Goal: Communication & Community: Answer question/provide support

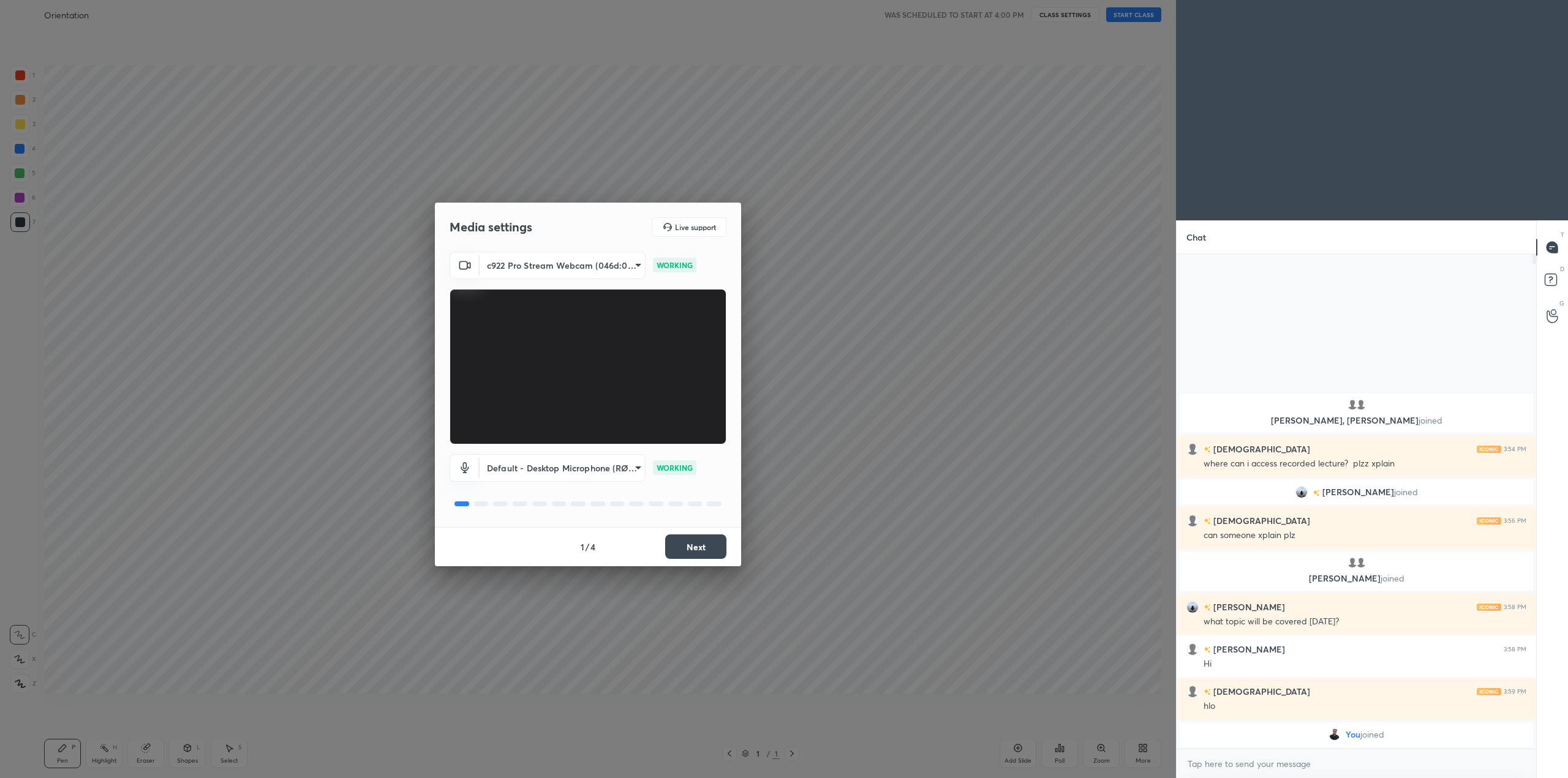
click at [706, 546] on button "Next" at bounding box center [695, 546] width 62 height 25
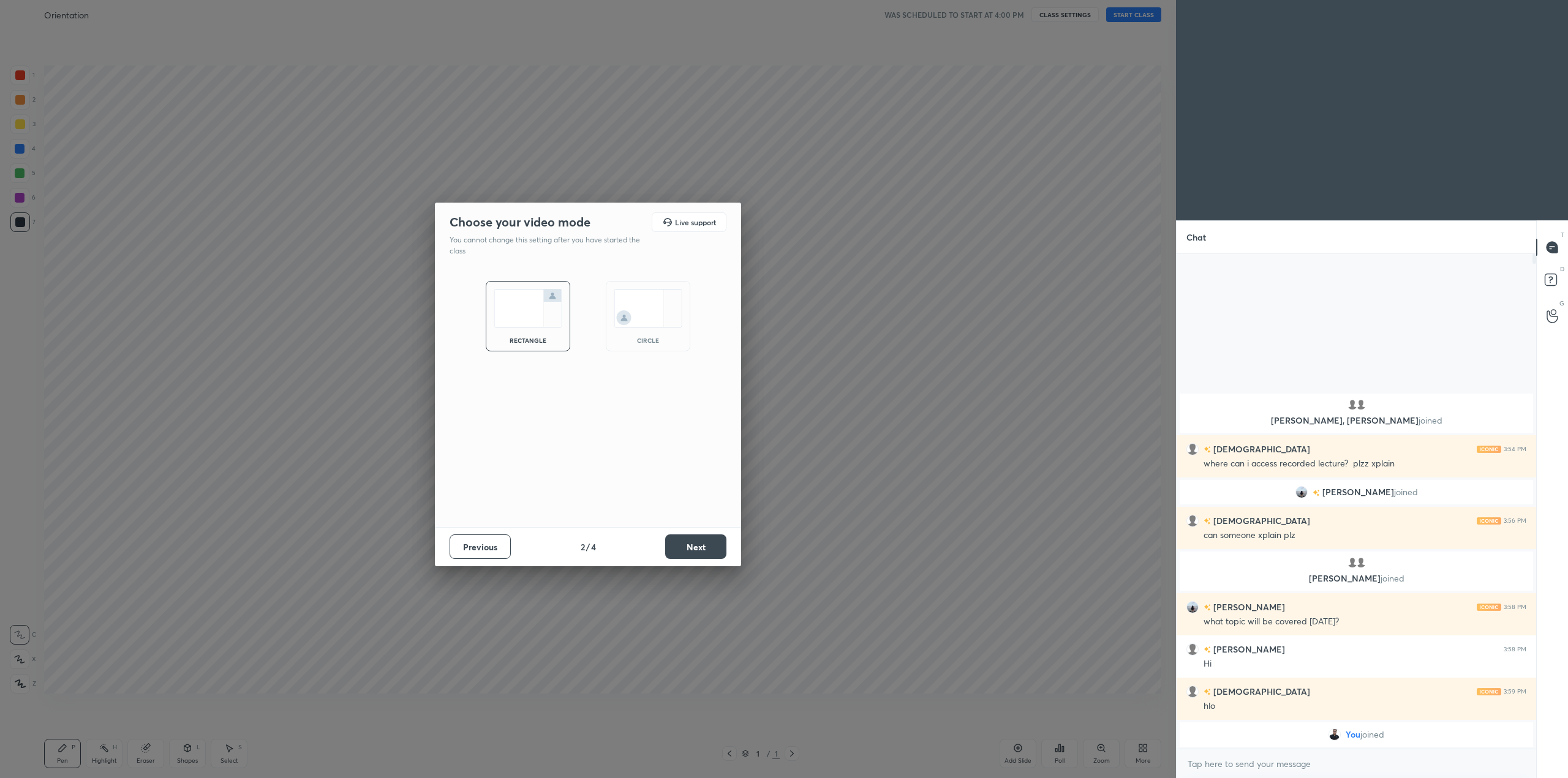
click at [646, 320] on img at bounding box center [648, 308] width 69 height 38
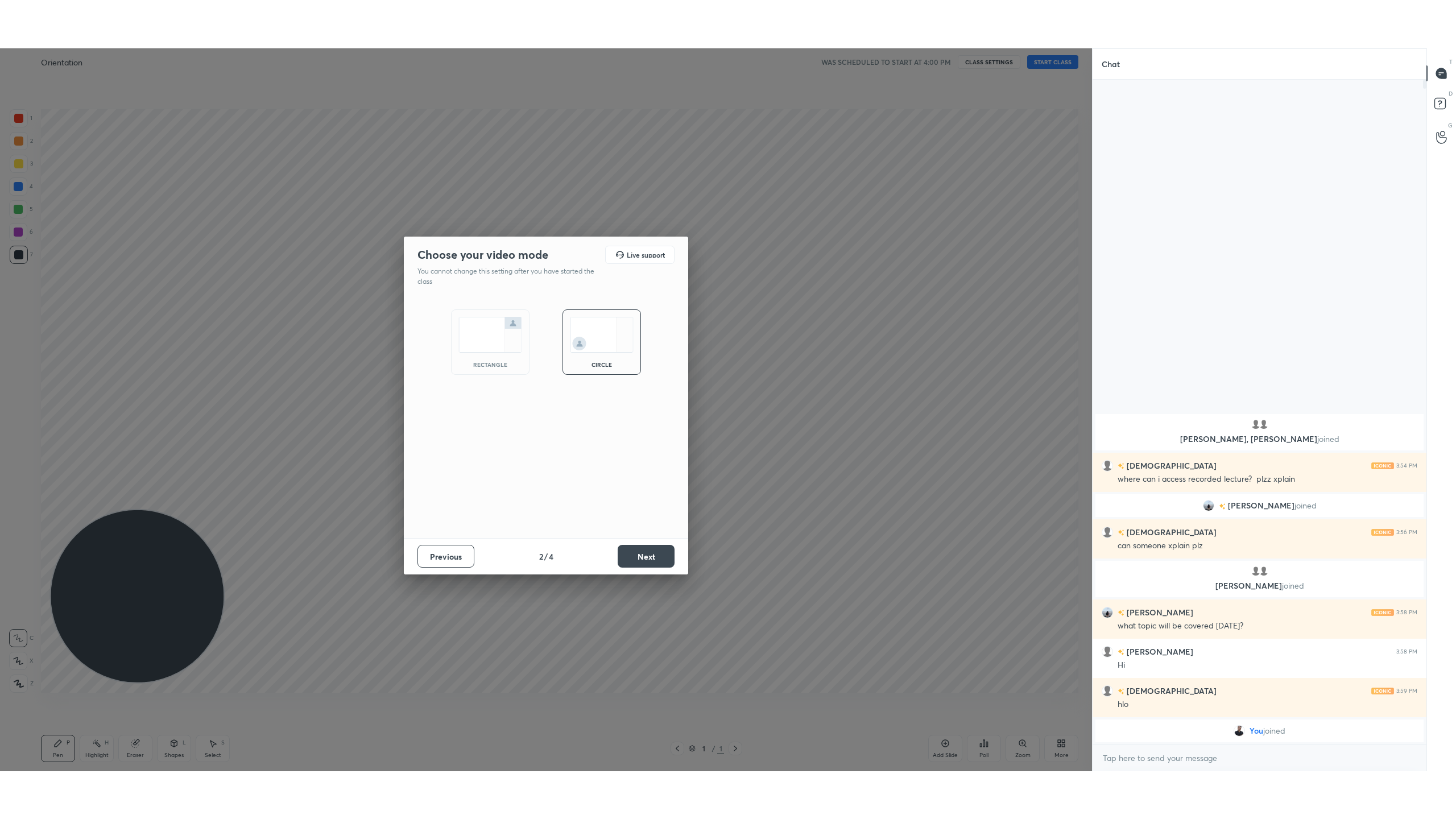
scroll to position [578, 330]
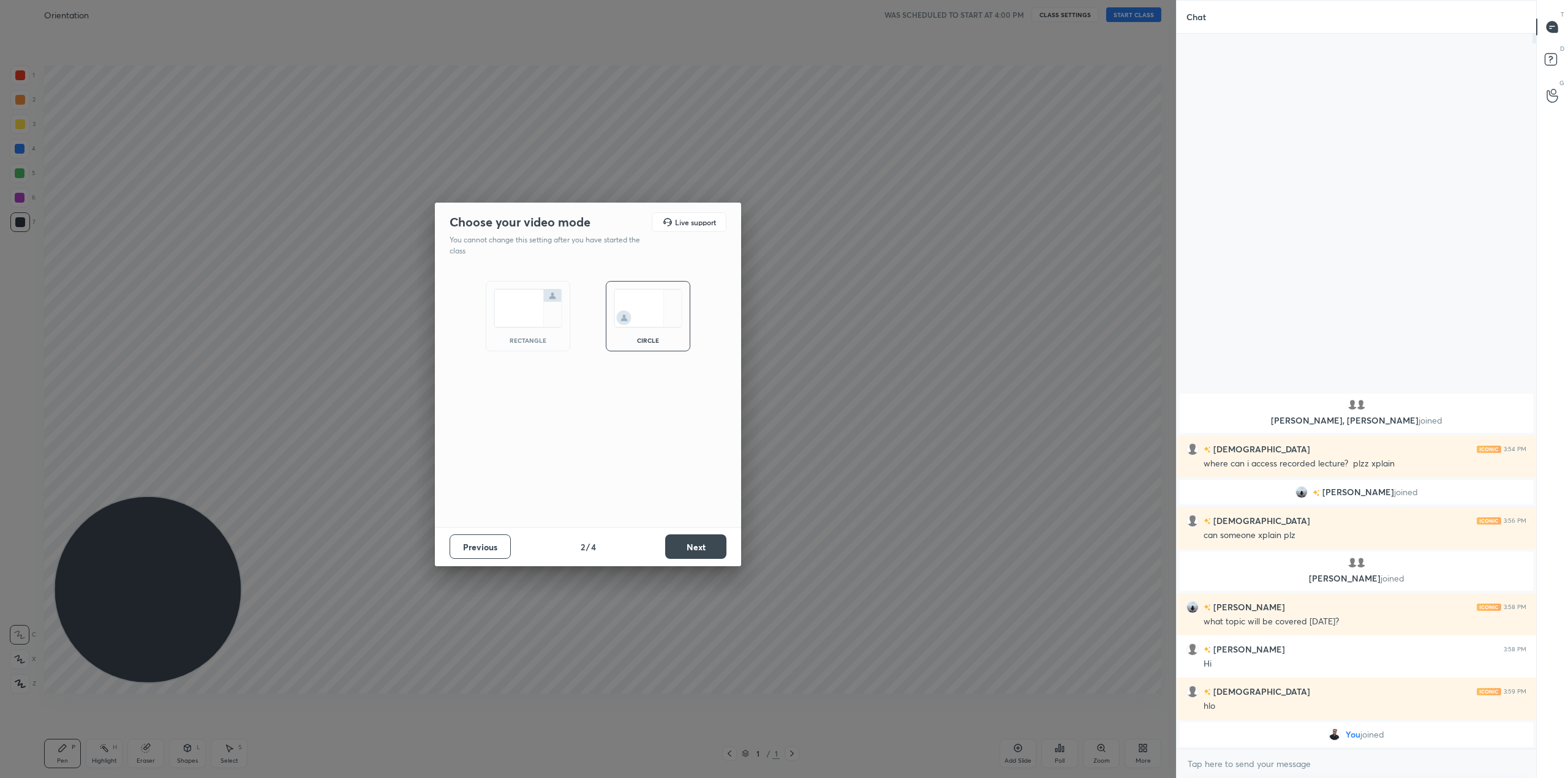
click at [712, 543] on button "Next" at bounding box center [695, 546] width 62 height 25
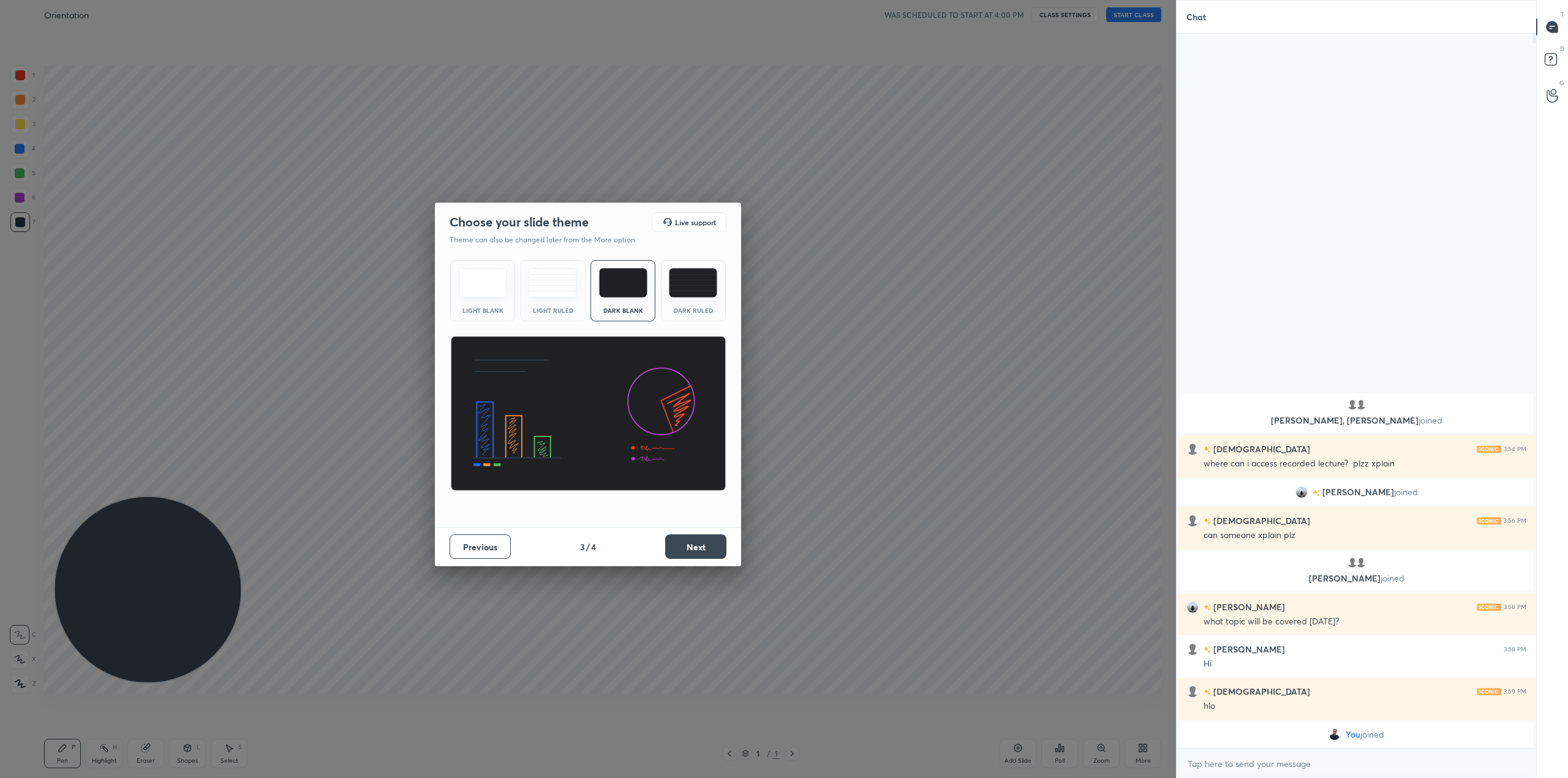
click at [711, 543] on button "Next" at bounding box center [695, 546] width 62 height 25
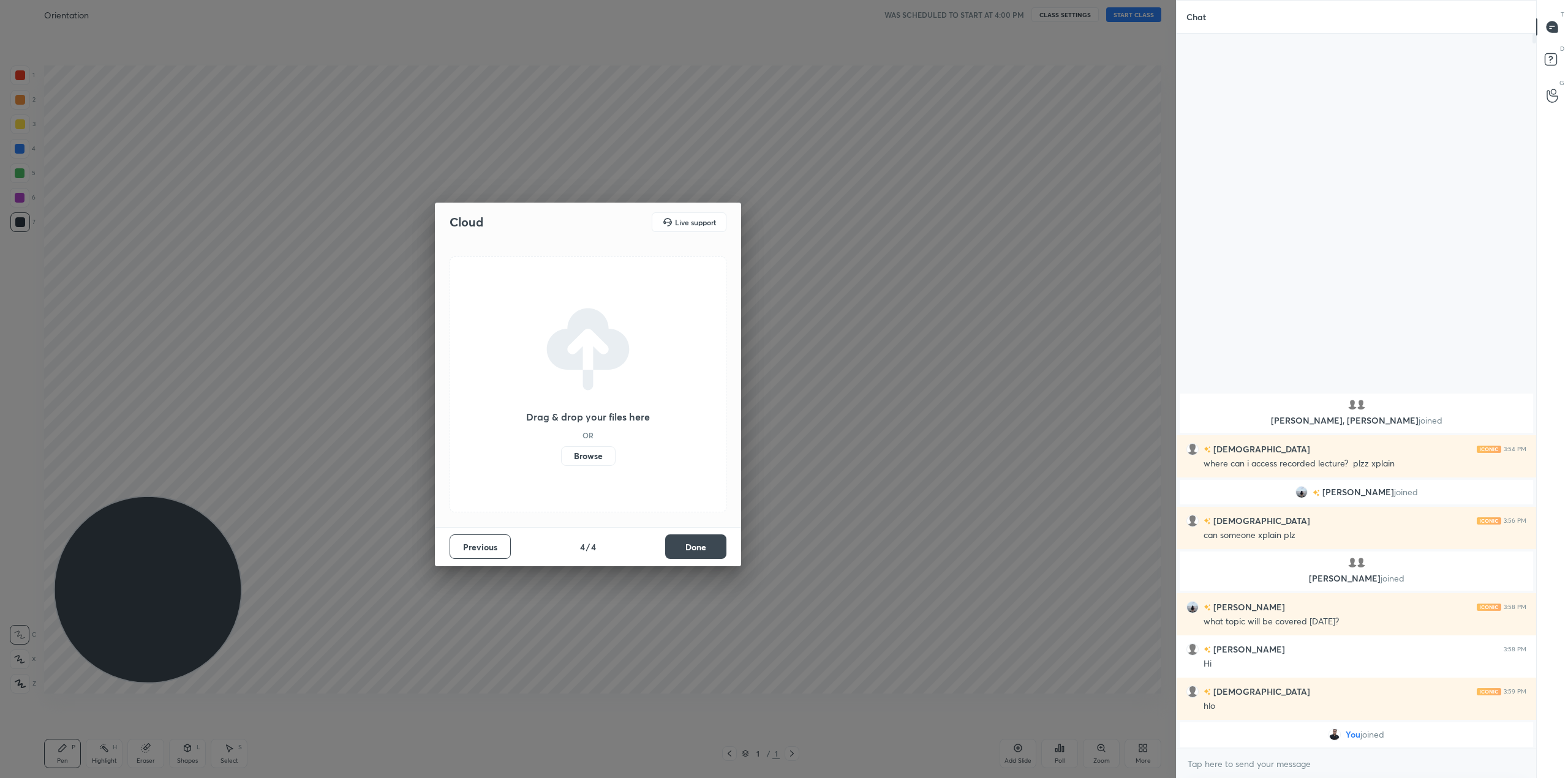
click at [711, 543] on button "Done" at bounding box center [695, 546] width 62 height 25
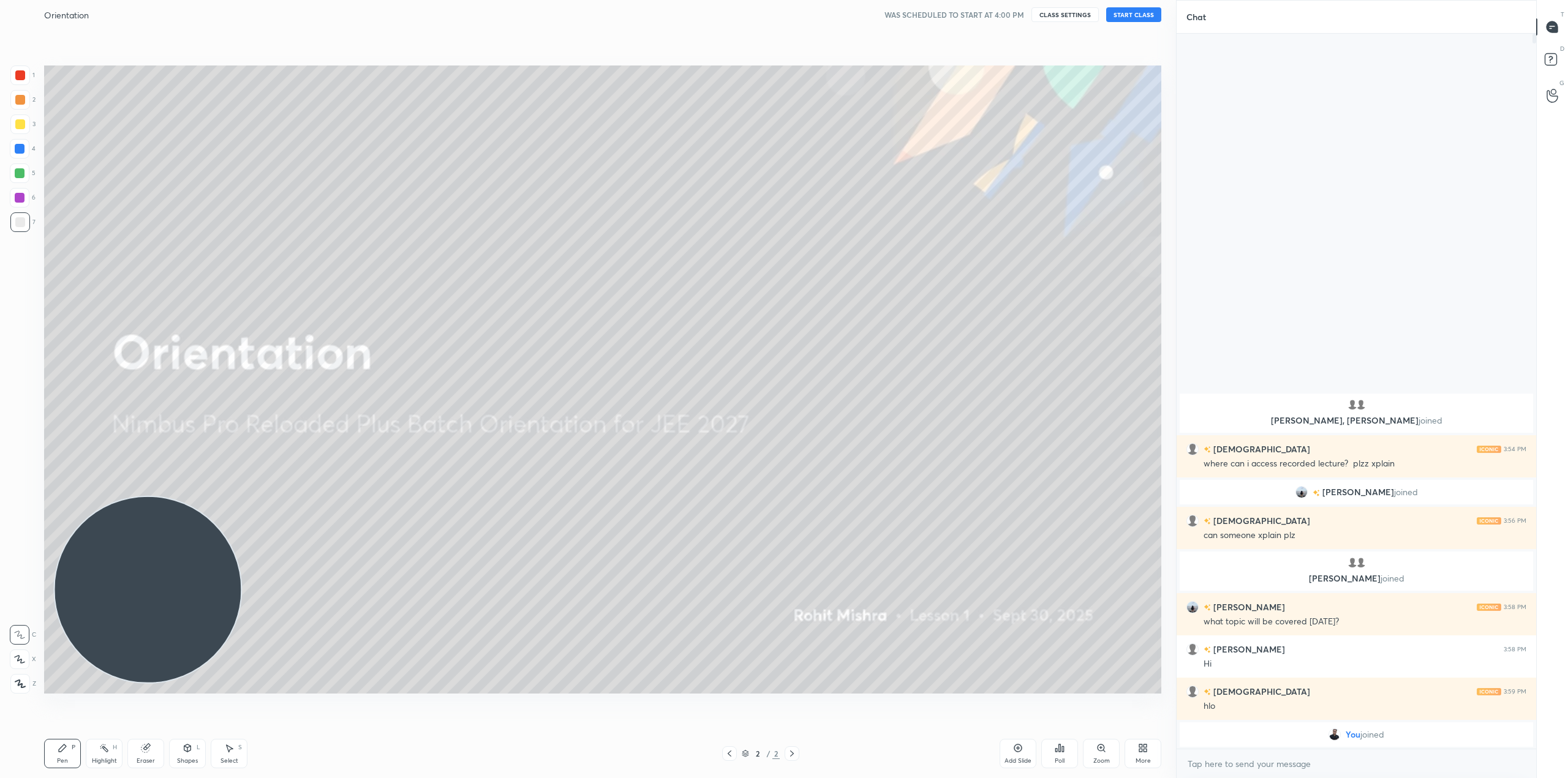
click at [1148, 750] on div "More" at bounding box center [1143, 753] width 37 height 30
click at [1082, 663] on div "Dark Mode" at bounding box center [1073, 660] width 49 height 30
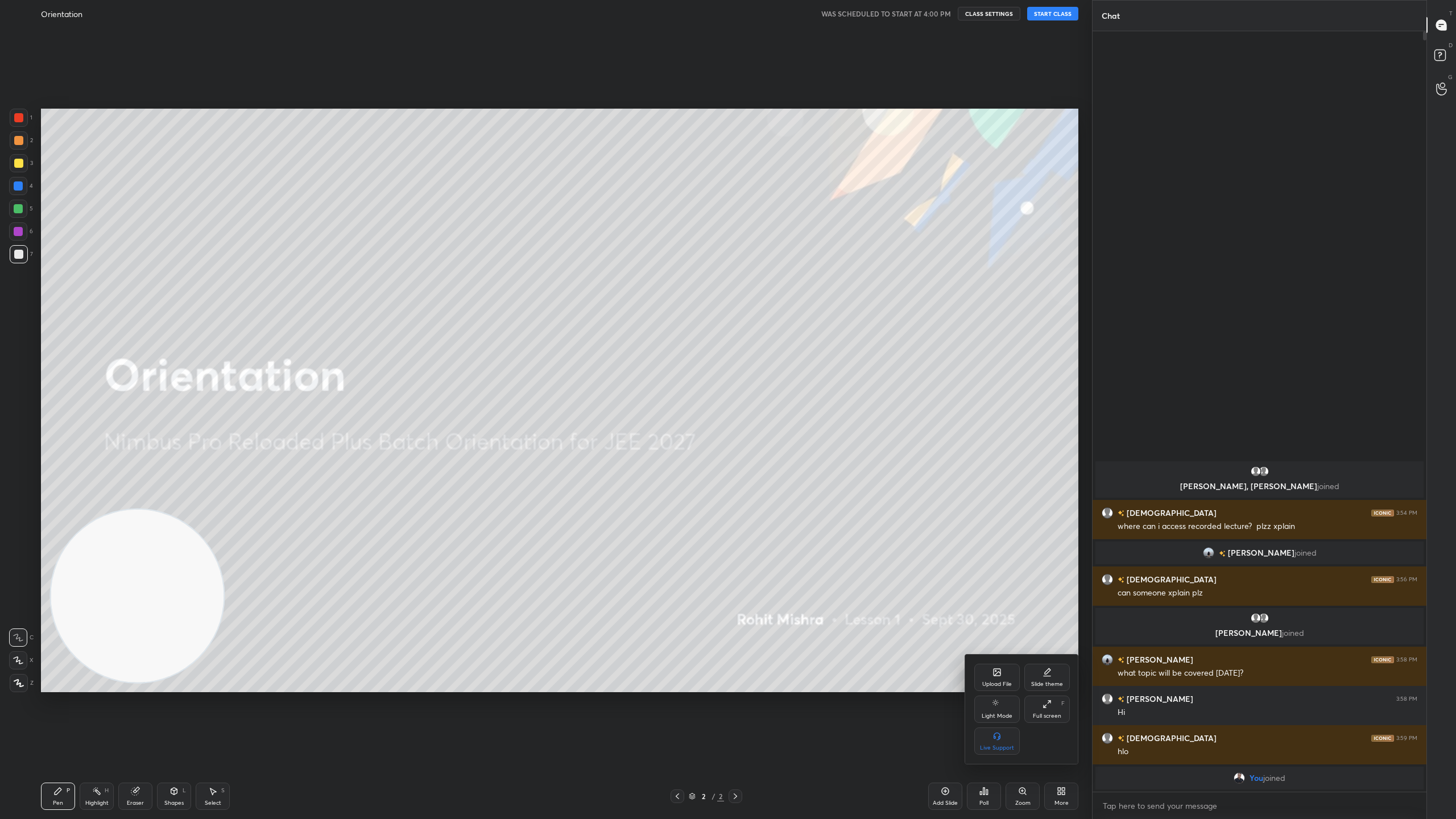
scroll to position [673, 330]
click at [1056, 13] on div at bounding box center [728, 410] width 1456 height 819
click at [1053, 15] on button "START CLASS" at bounding box center [1052, 13] width 51 height 13
click at [1438, 47] on icon at bounding box center [1442, 57] width 21 height 21
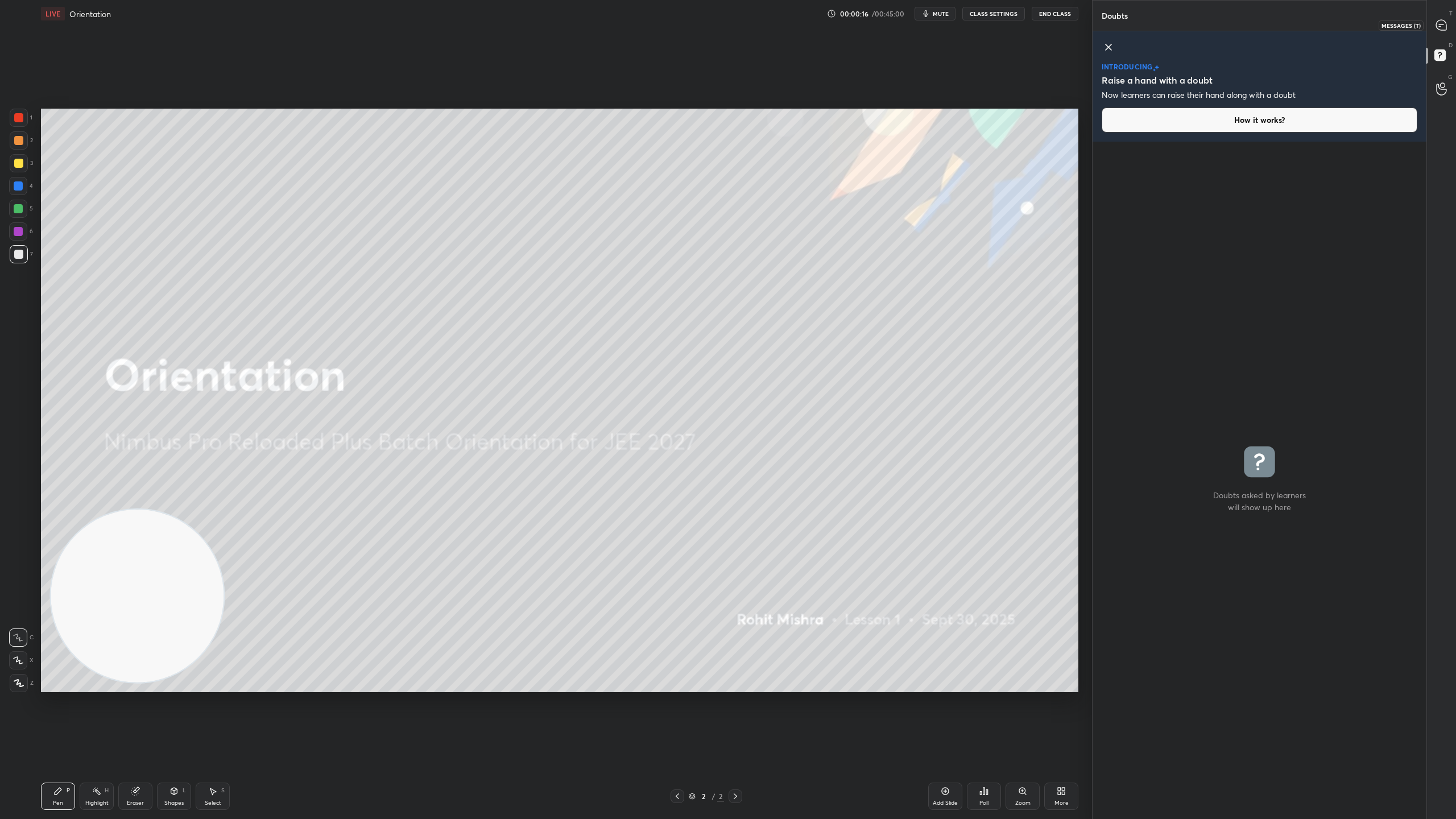
click at [1445, 19] on div at bounding box center [1442, 25] width 23 height 21
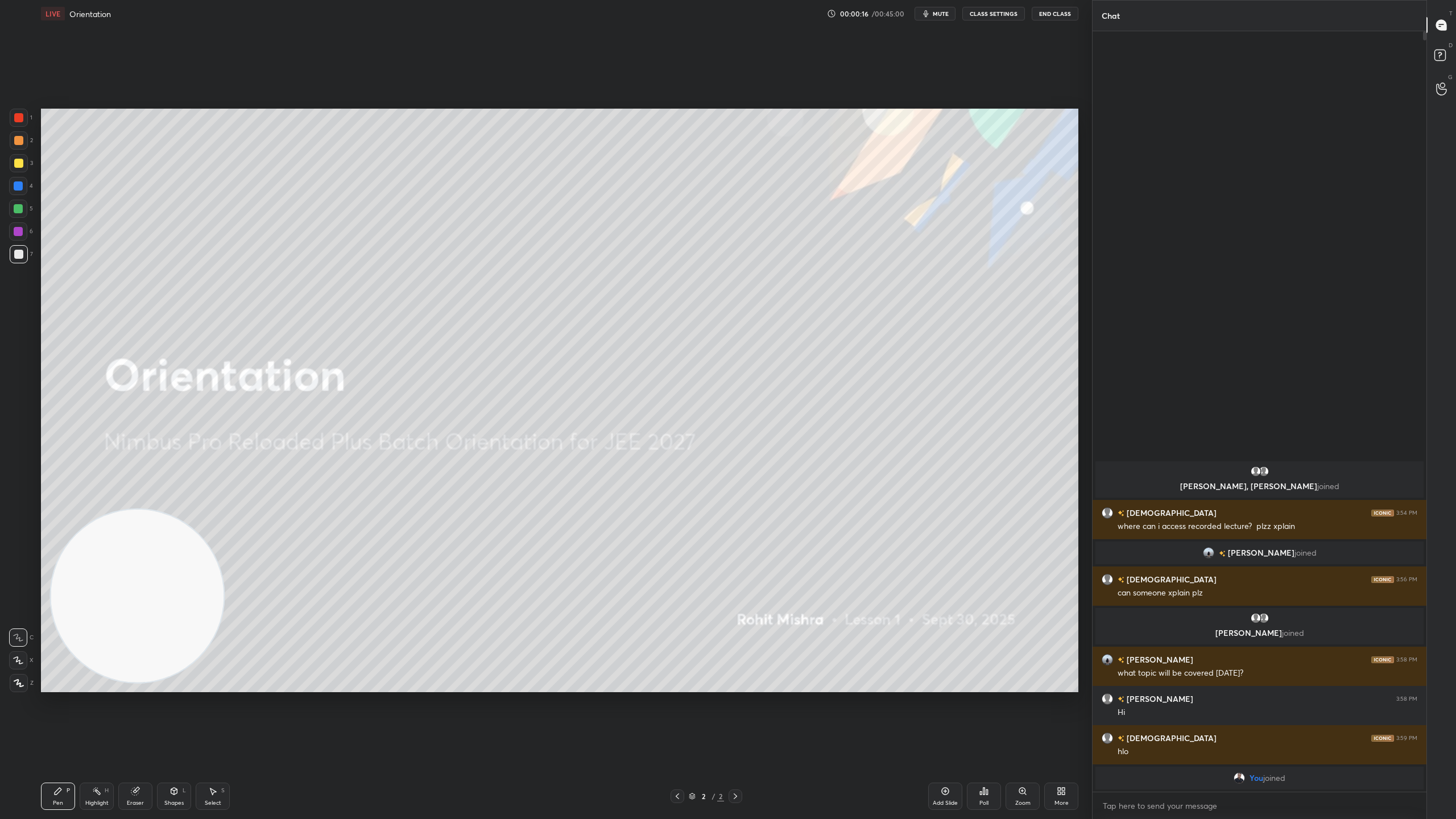
scroll to position [757, 330]
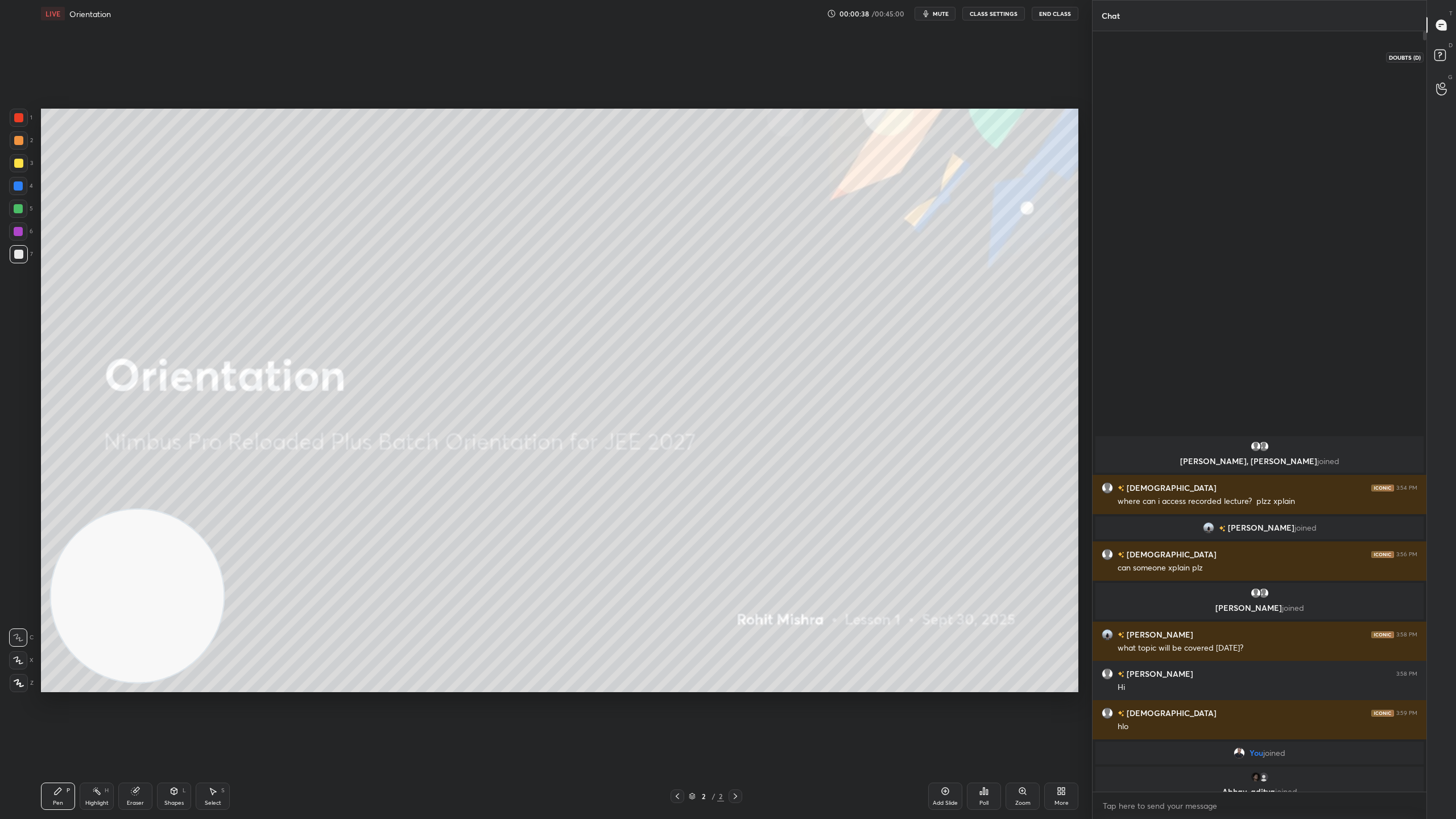
click at [1443, 54] on rect at bounding box center [1440, 55] width 11 height 11
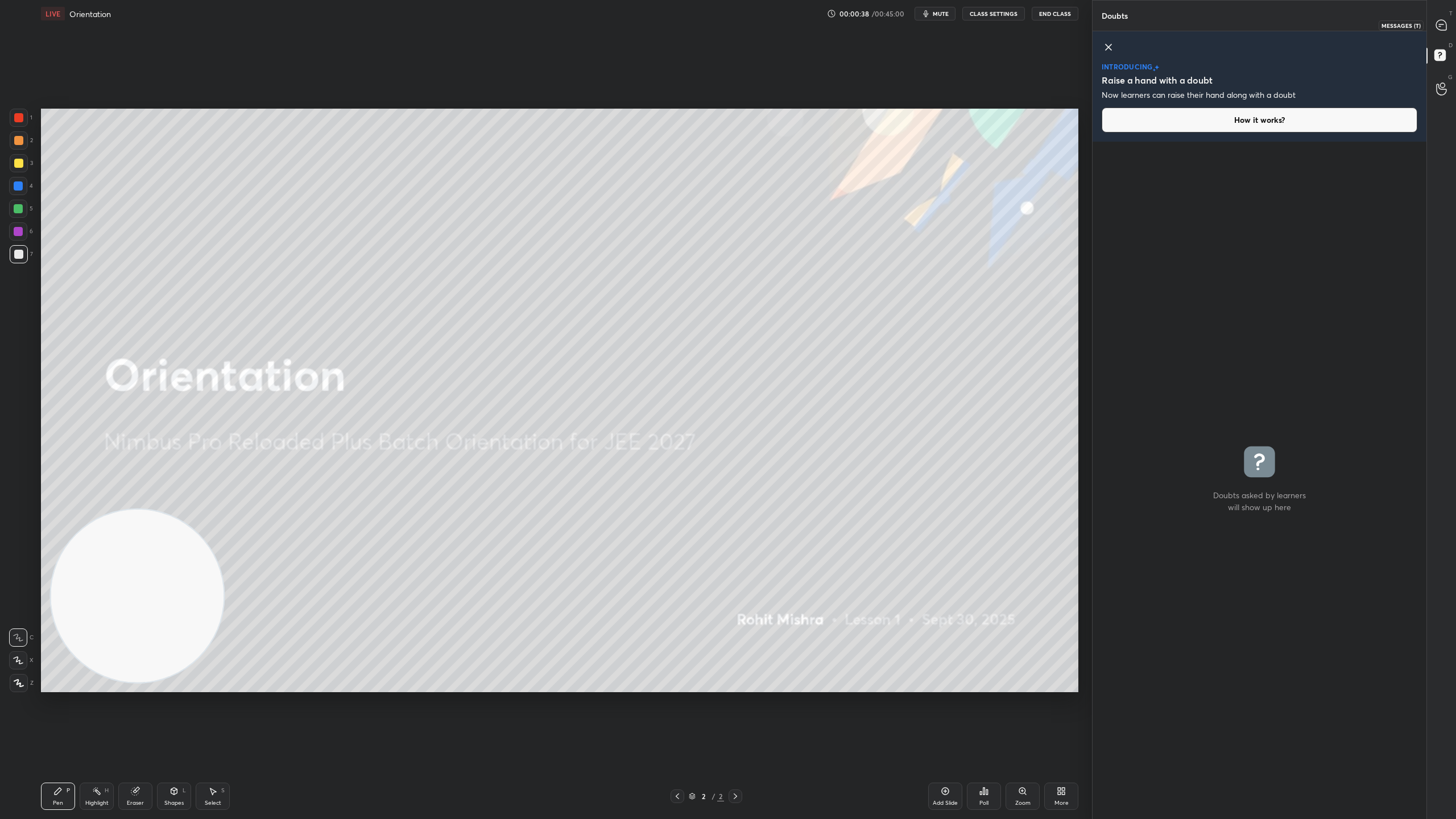
click at [1443, 21] on icon at bounding box center [1441, 25] width 10 height 10
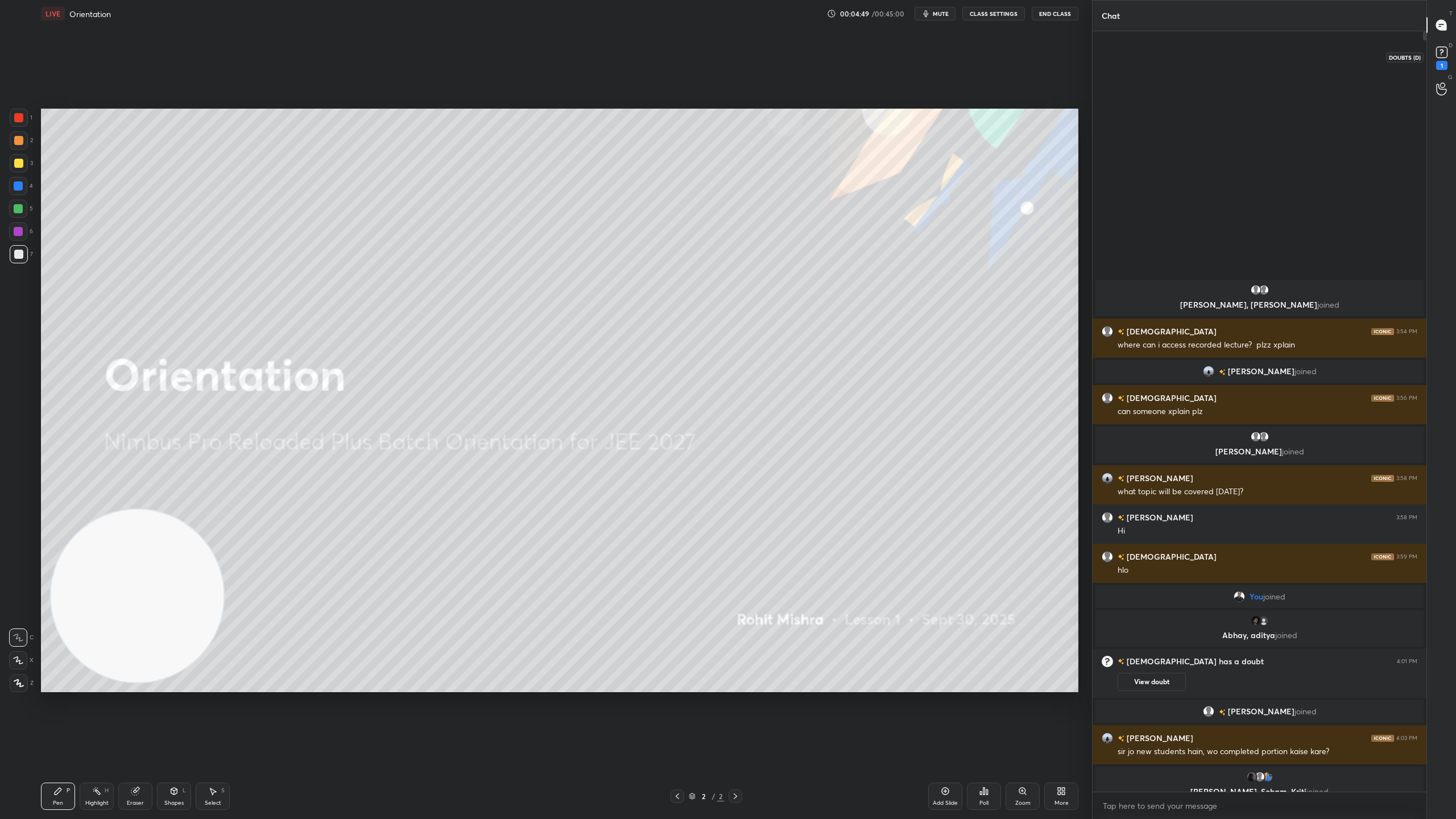
click at [1450, 47] on div "1" at bounding box center [1442, 57] width 23 height 21
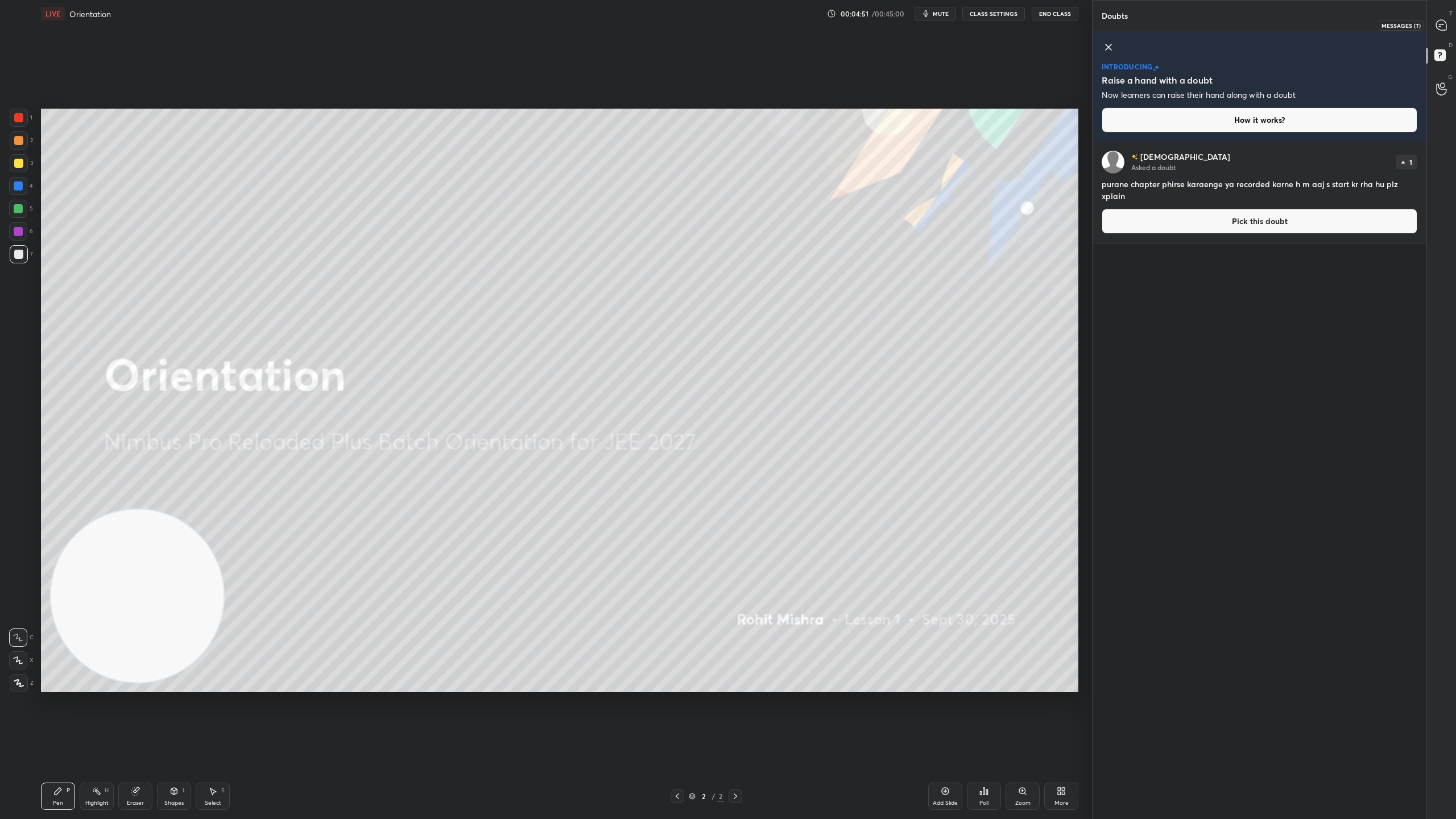
click at [1446, 25] on icon at bounding box center [1441, 25] width 10 height 10
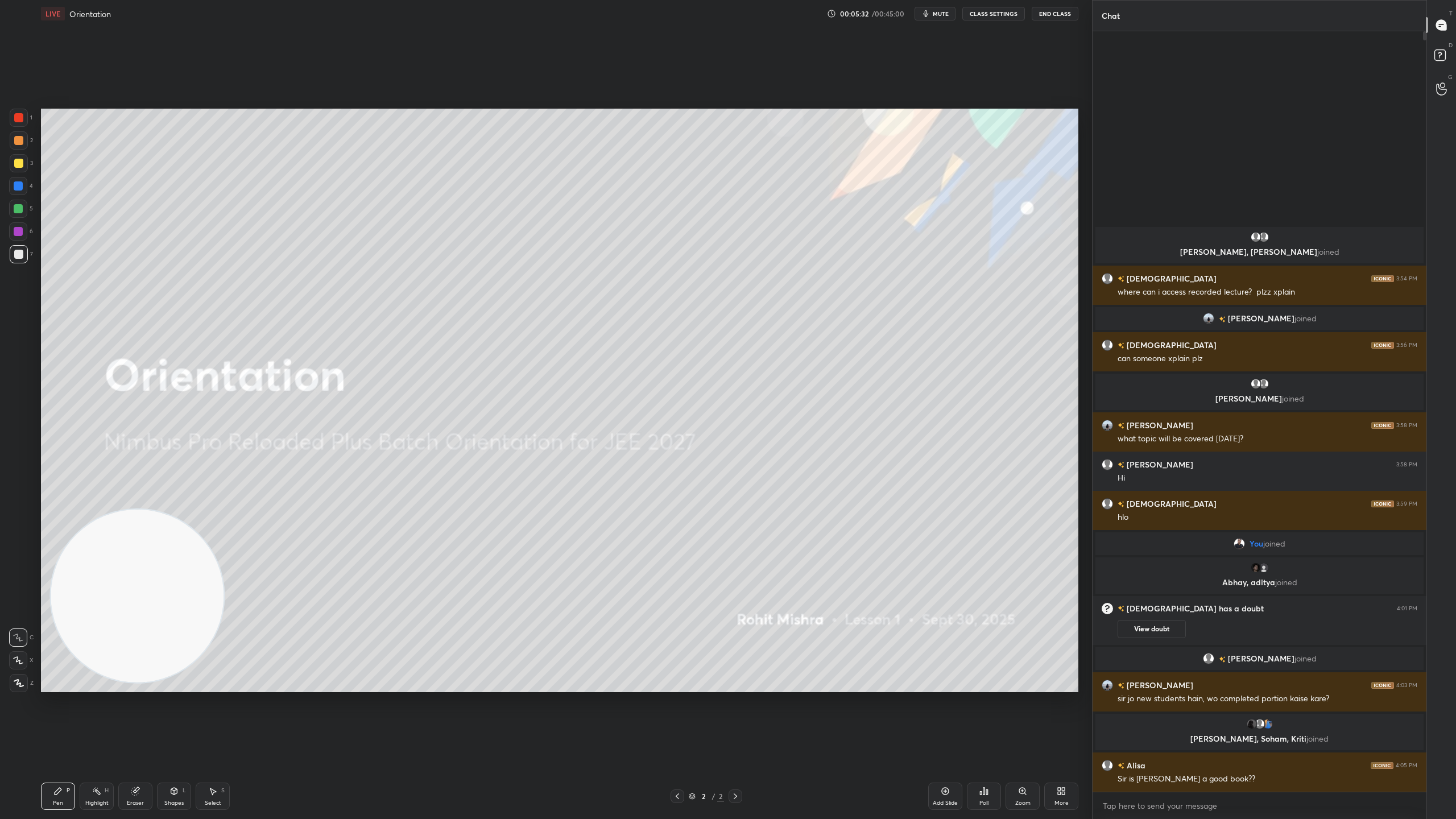
click at [1080, 335] on div "Setting up your live class Poll for secs No correct answer Start poll" at bounding box center [560, 401] width 1046 height 746
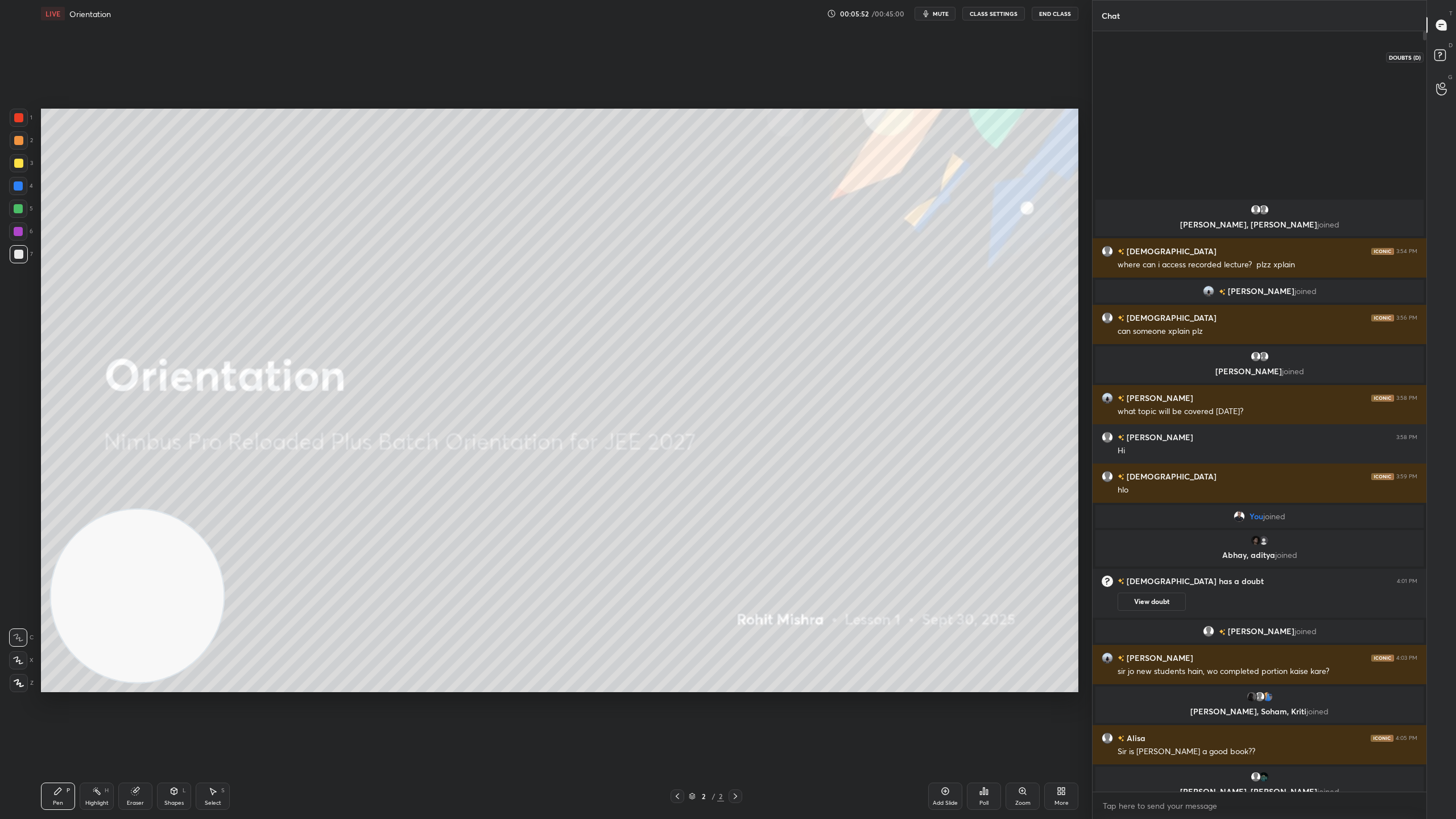
click at [1443, 47] on icon at bounding box center [1442, 57] width 21 height 21
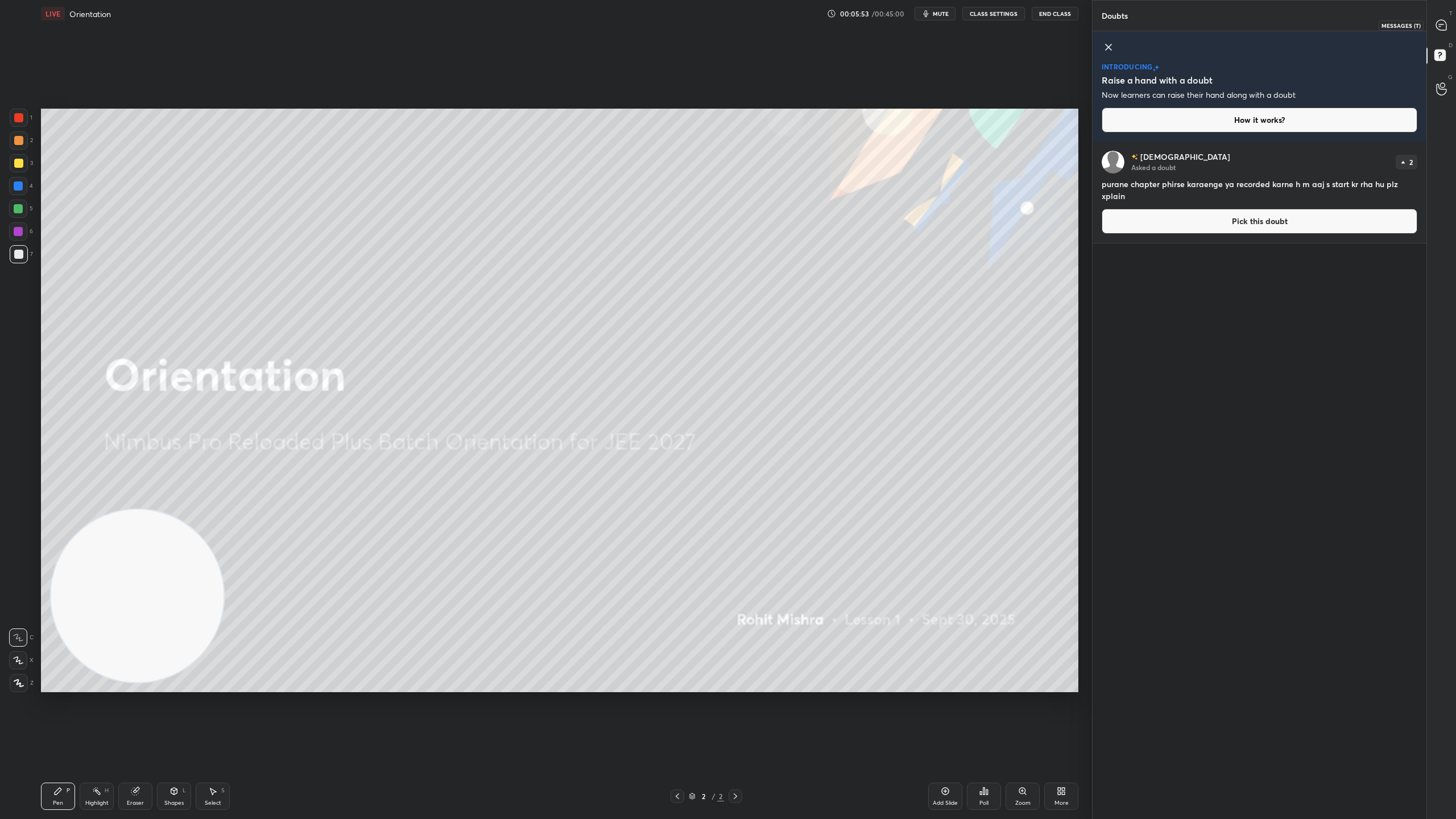
click at [1443, 20] on icon at bounding box center [1441, 25] width 10 height 10
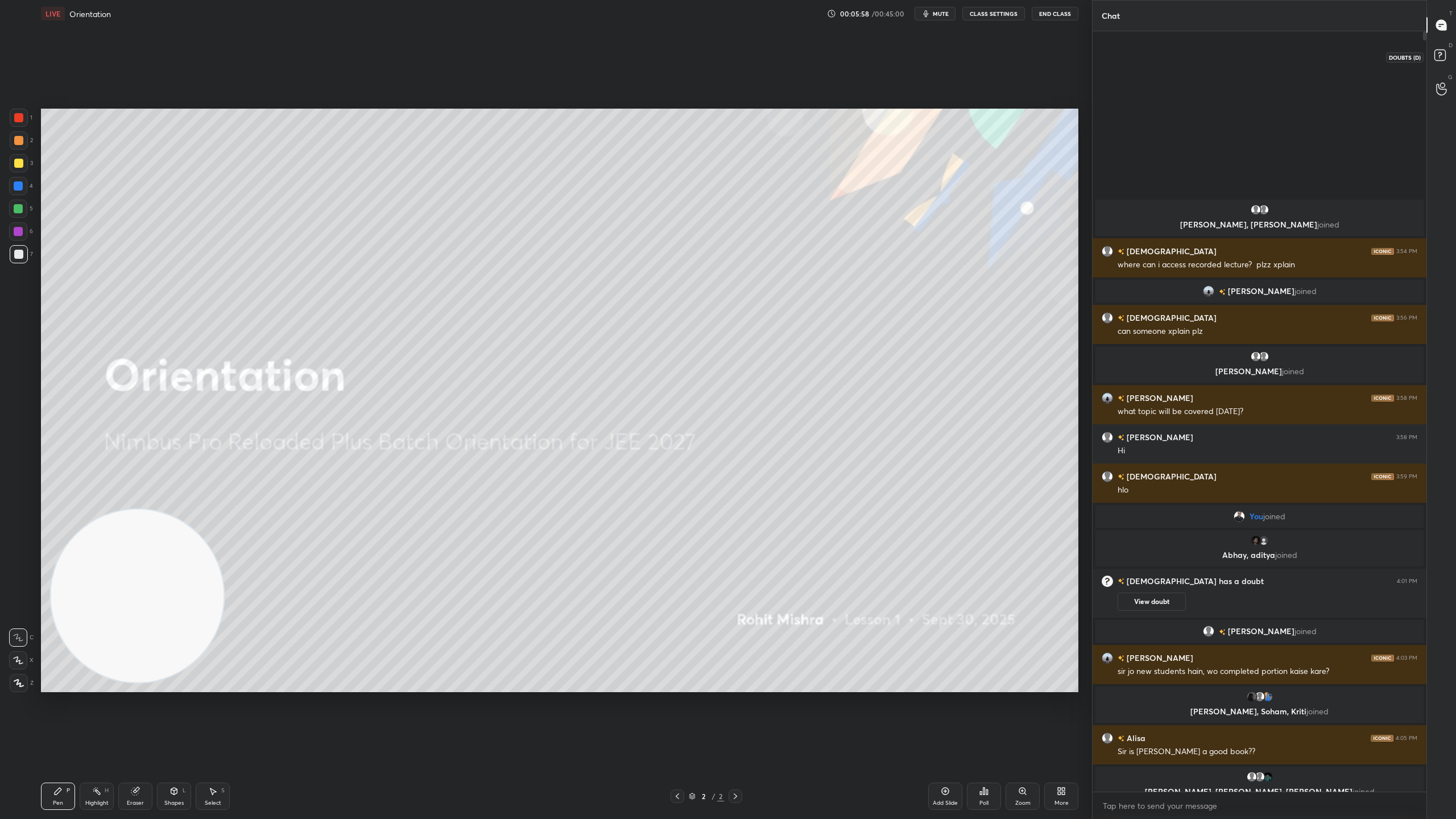
click at [1438, 56] on rect at bounding box center [1440, 55] width 11 height 11
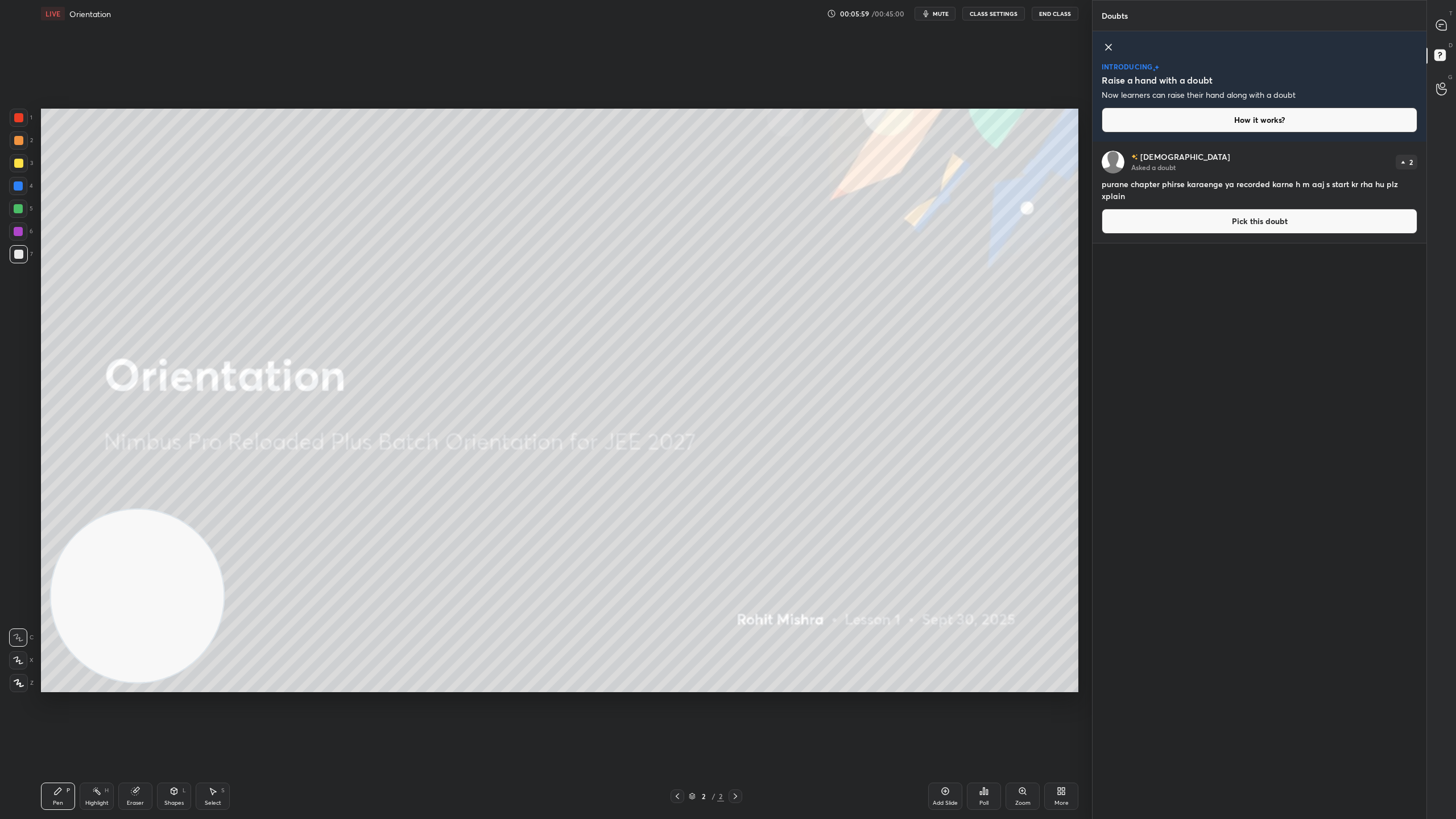
click at [1266, 222] on button "Pick this doubt" at bounding box center [1259, 221] width 315 height 25
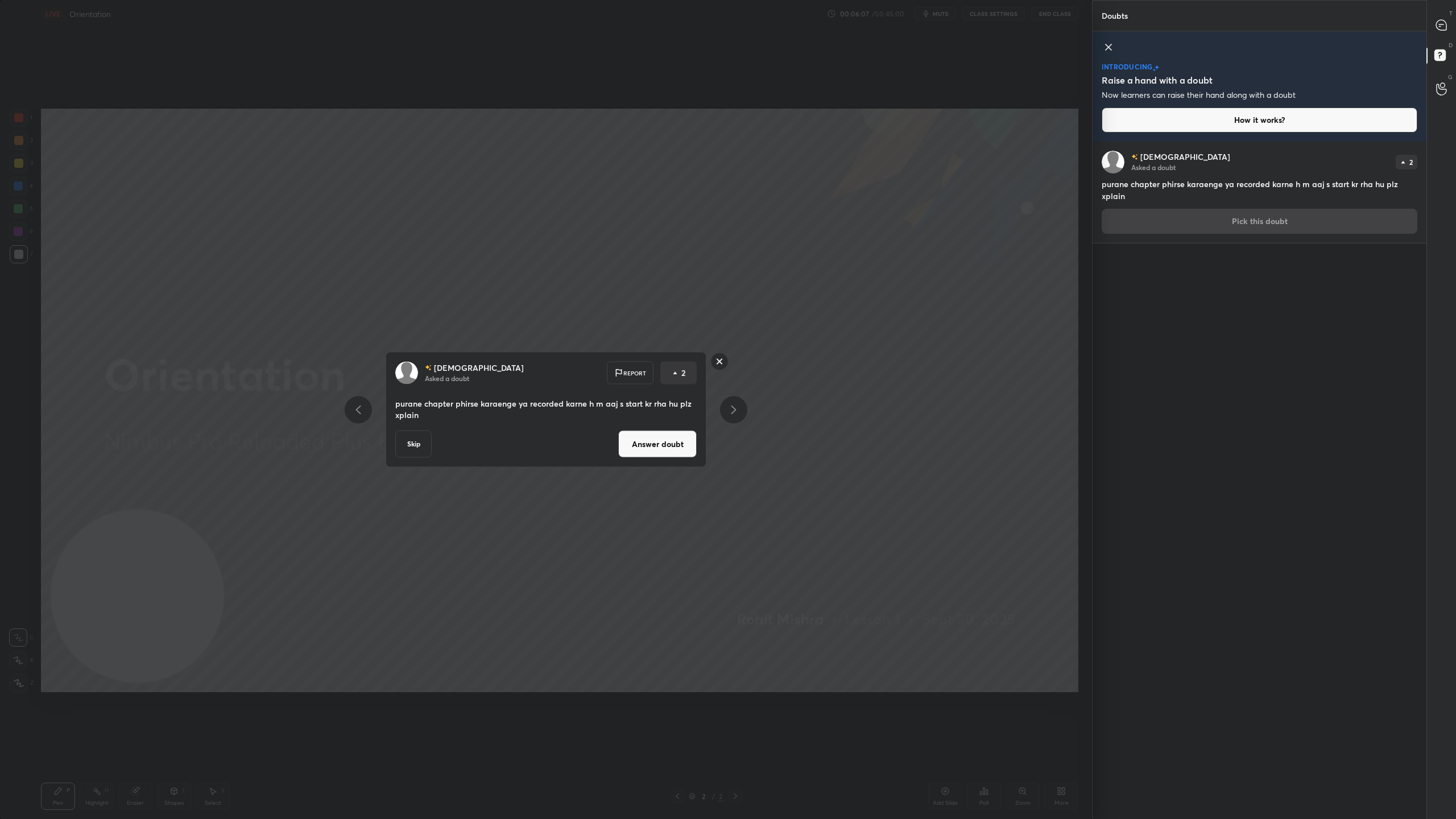
click at [405, 444] on button "Skip" at bounding box center [413, 444] width 36 height 27
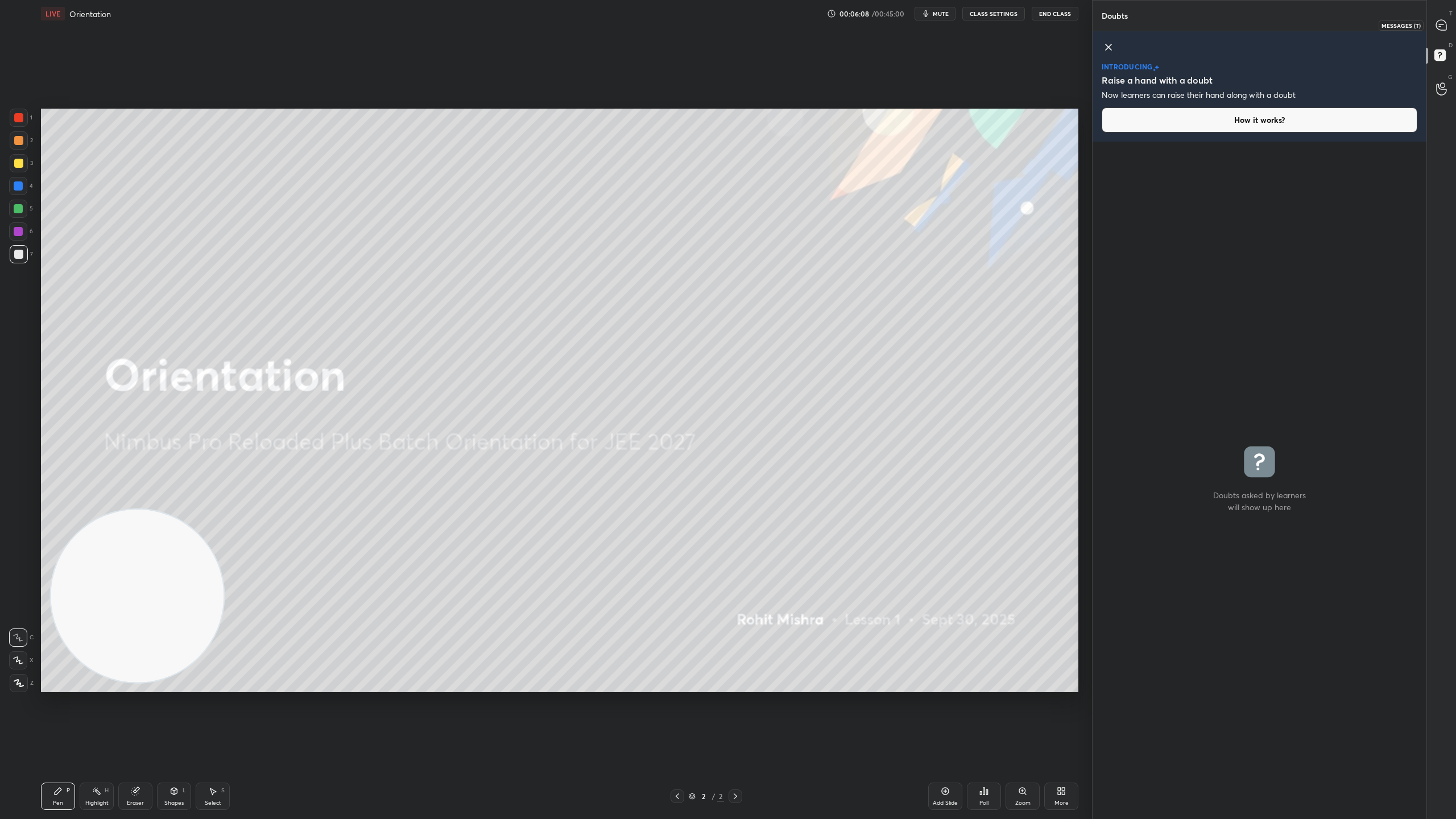
click at [1437, 26] on icon at bounding box center [1441, 25] width 10 height 10
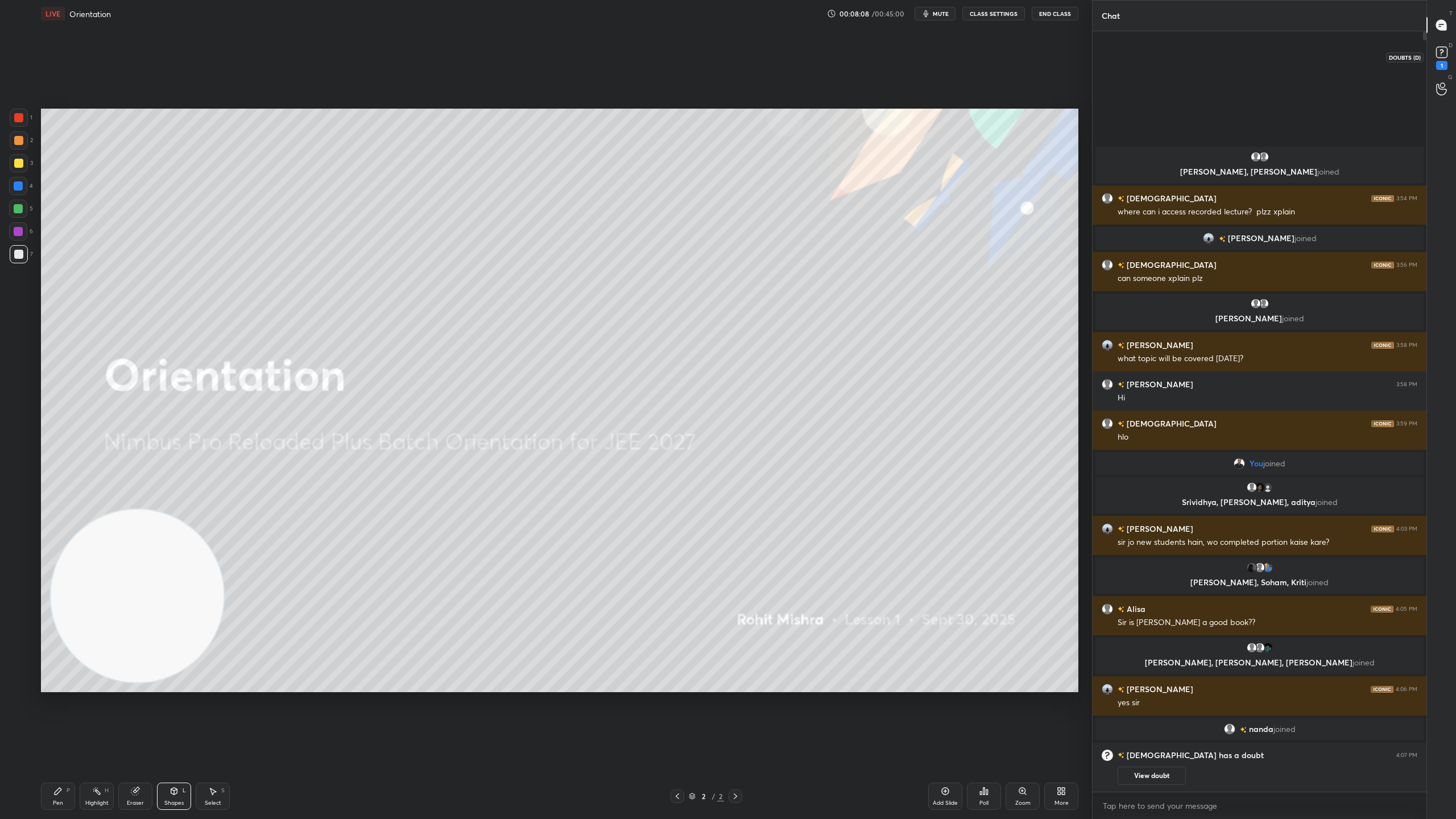
click at [1439, 47] on rect at bounding box center [1441, 53] width 11 height 11
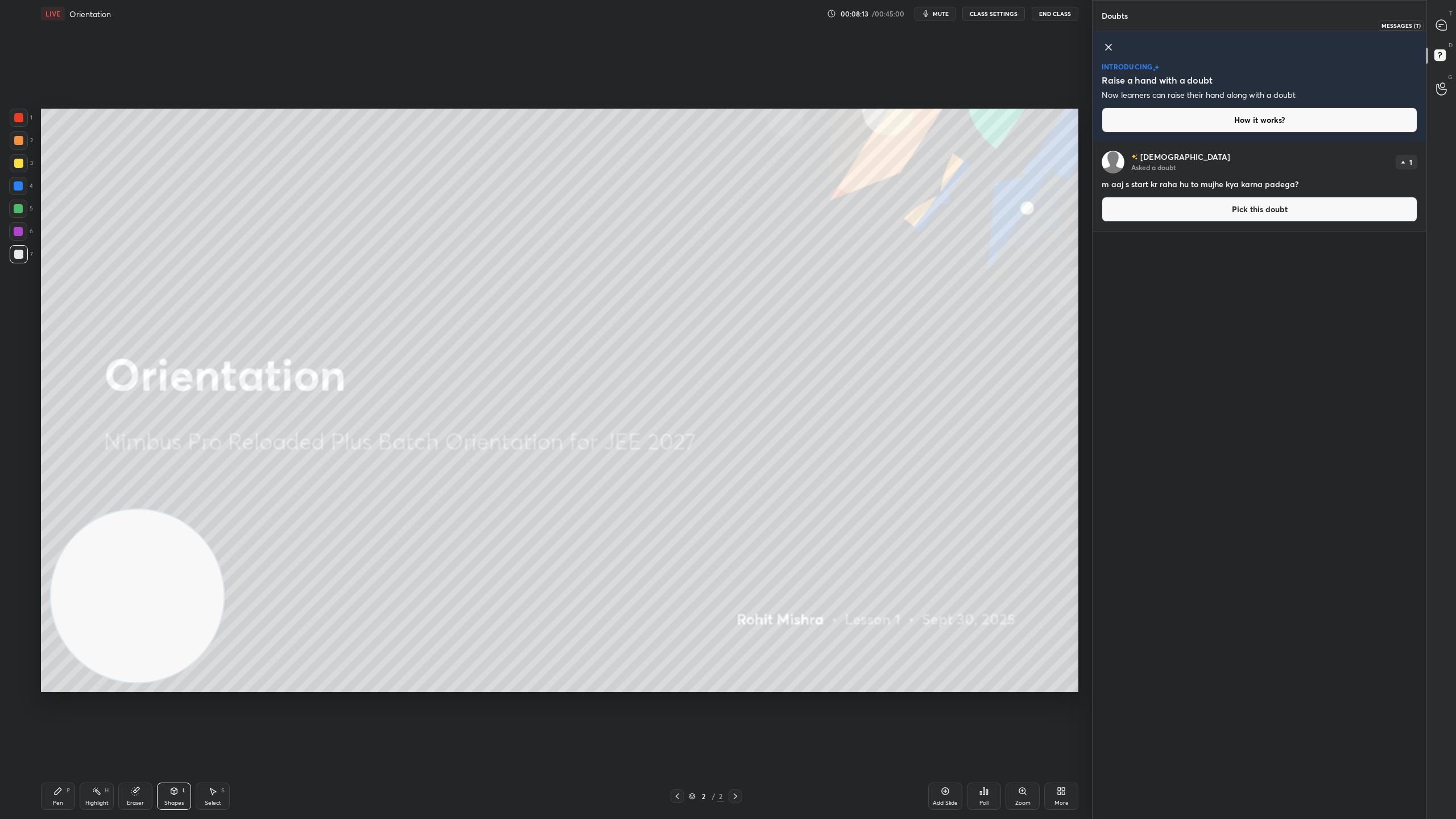
click at [1443, 25] on icon at bounding box center [1441, 25] width 10 height 10
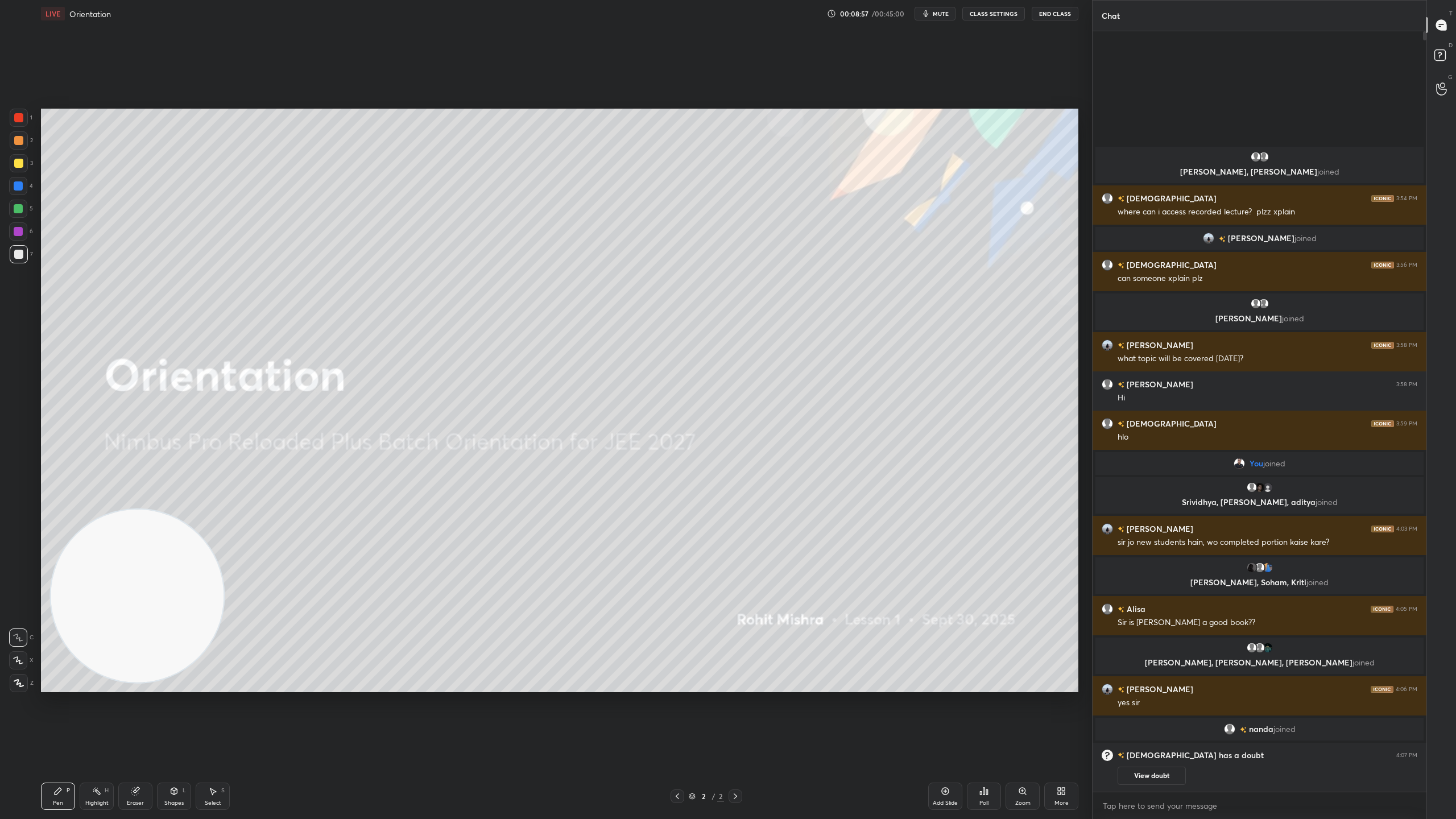
click at [1084, 164] on div "1 2 3 4 5 6 7 C X Z C X Z E E Erase all H H LIVE Orientation 00:08:57 / 00:45:0…" at bounding box center [546, 410] width 1092 height 819
click at [1087, 164] on div "1 2 3 4 5 6 7 C X Z C X Z E E Erase all H H LIVE Orientation 00:08:57 / 00:45:0…" at bounding box center [546, 410] width 1092 height 819
click at [1165, 722] on button "View doubt" at bounding box center [1152, 775] width 68 height 19
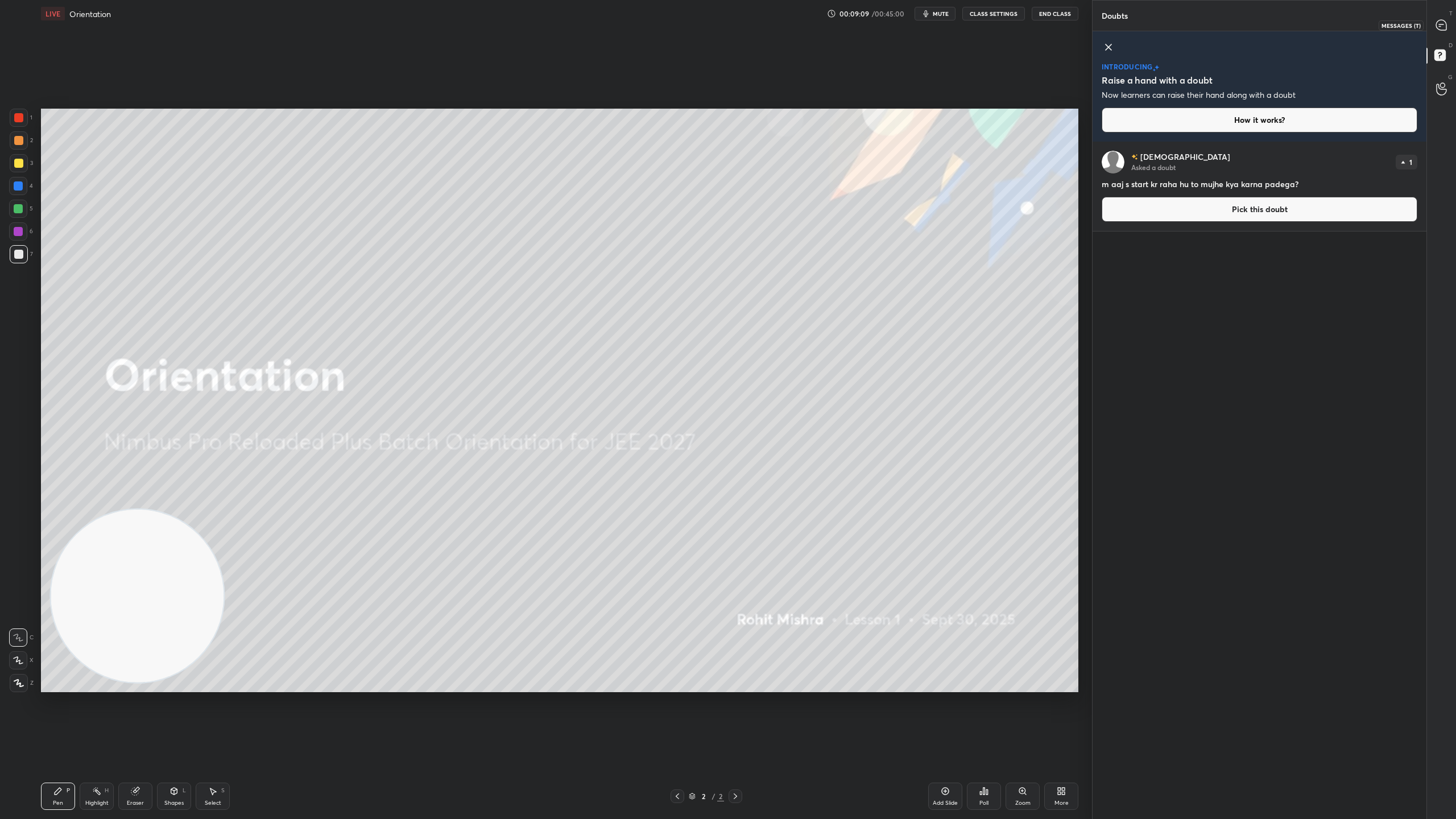
click at [1439, 24] on icon at bounding box center [1441, 24] width 4 height 0
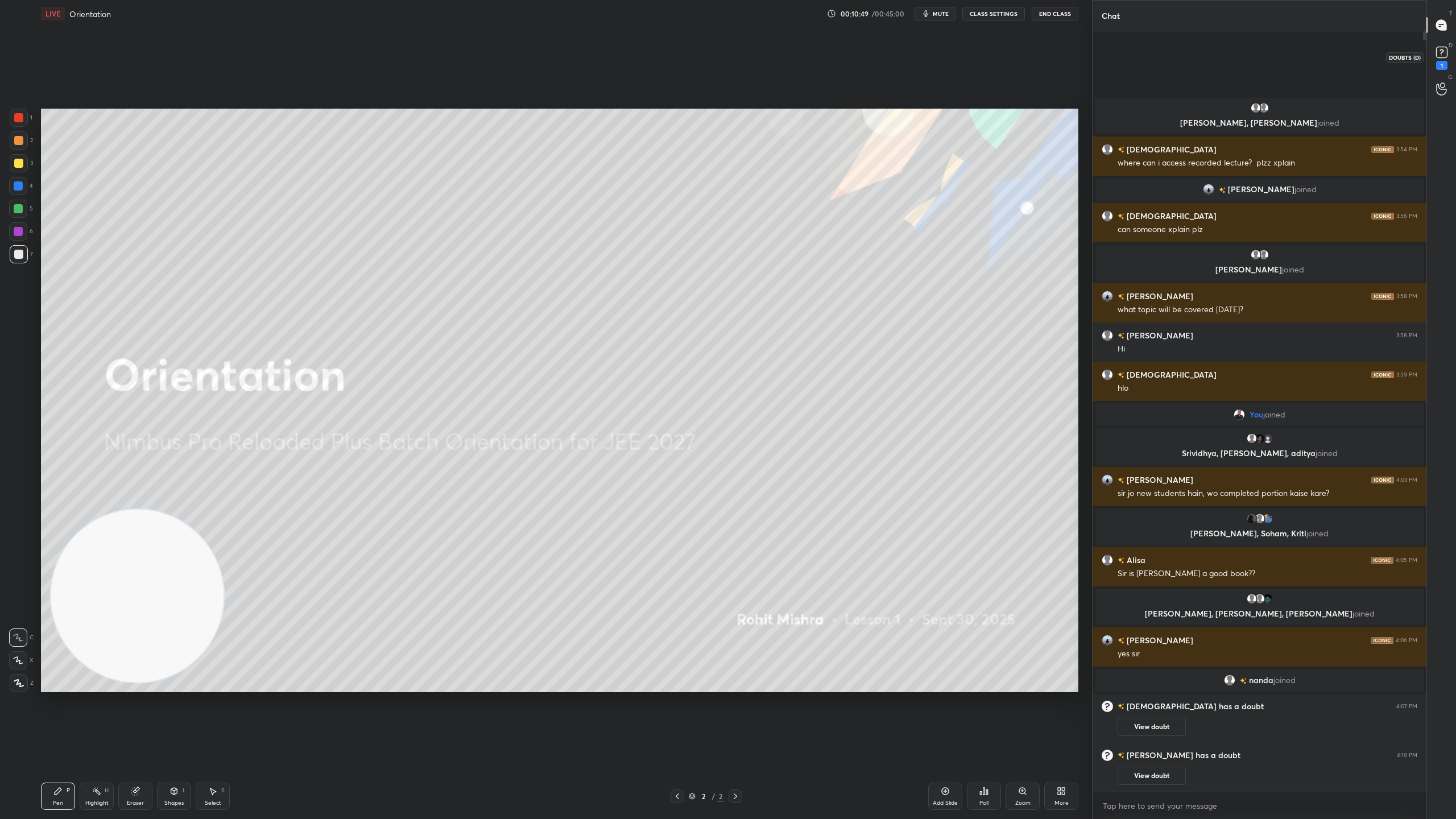
click at [1441, 53] on icon at bounding box center [1441, 52] width 4 height 4
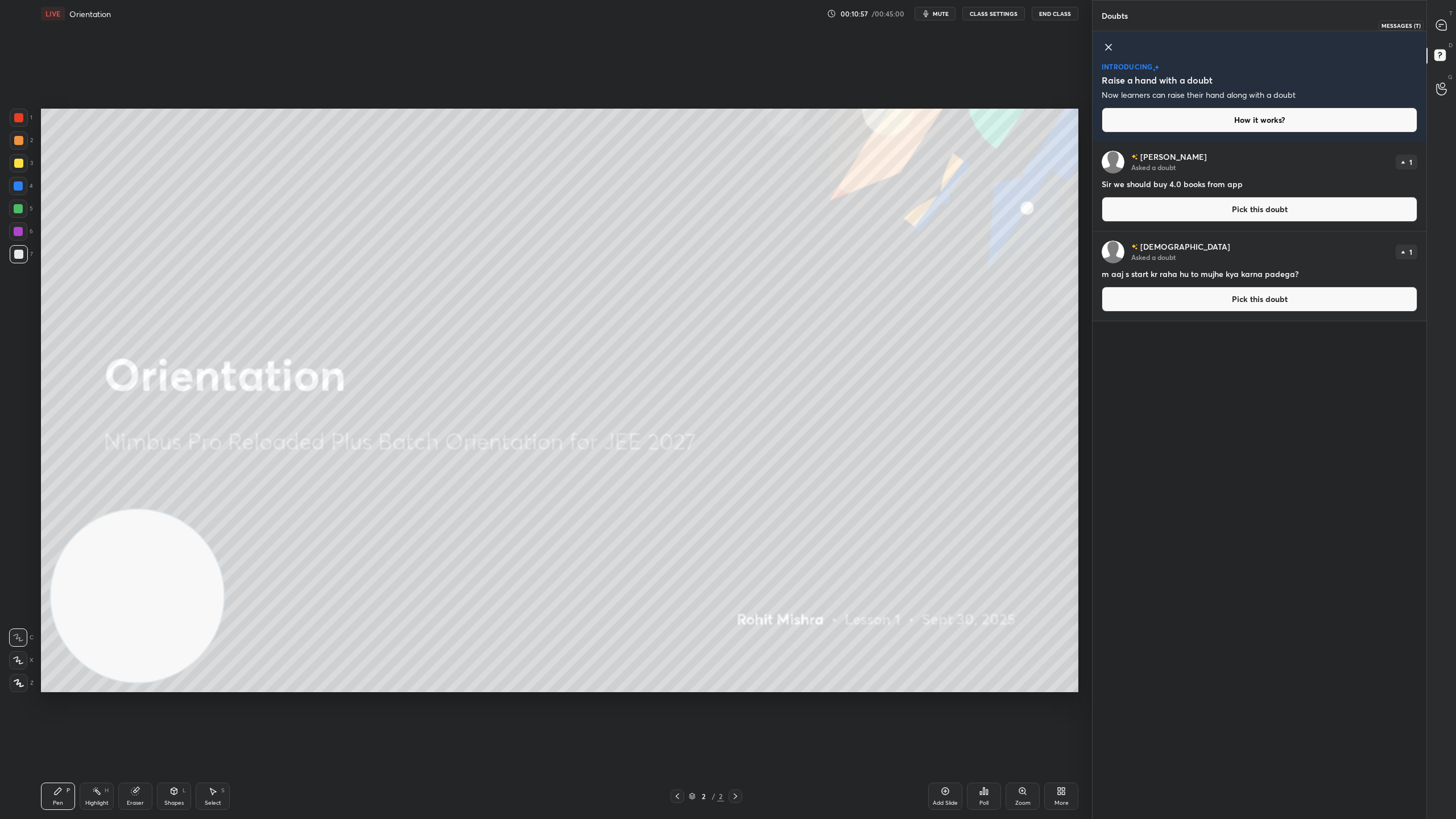
click at [1441, 20] on icon at bounding box center [1441, 25] width 10 height 10
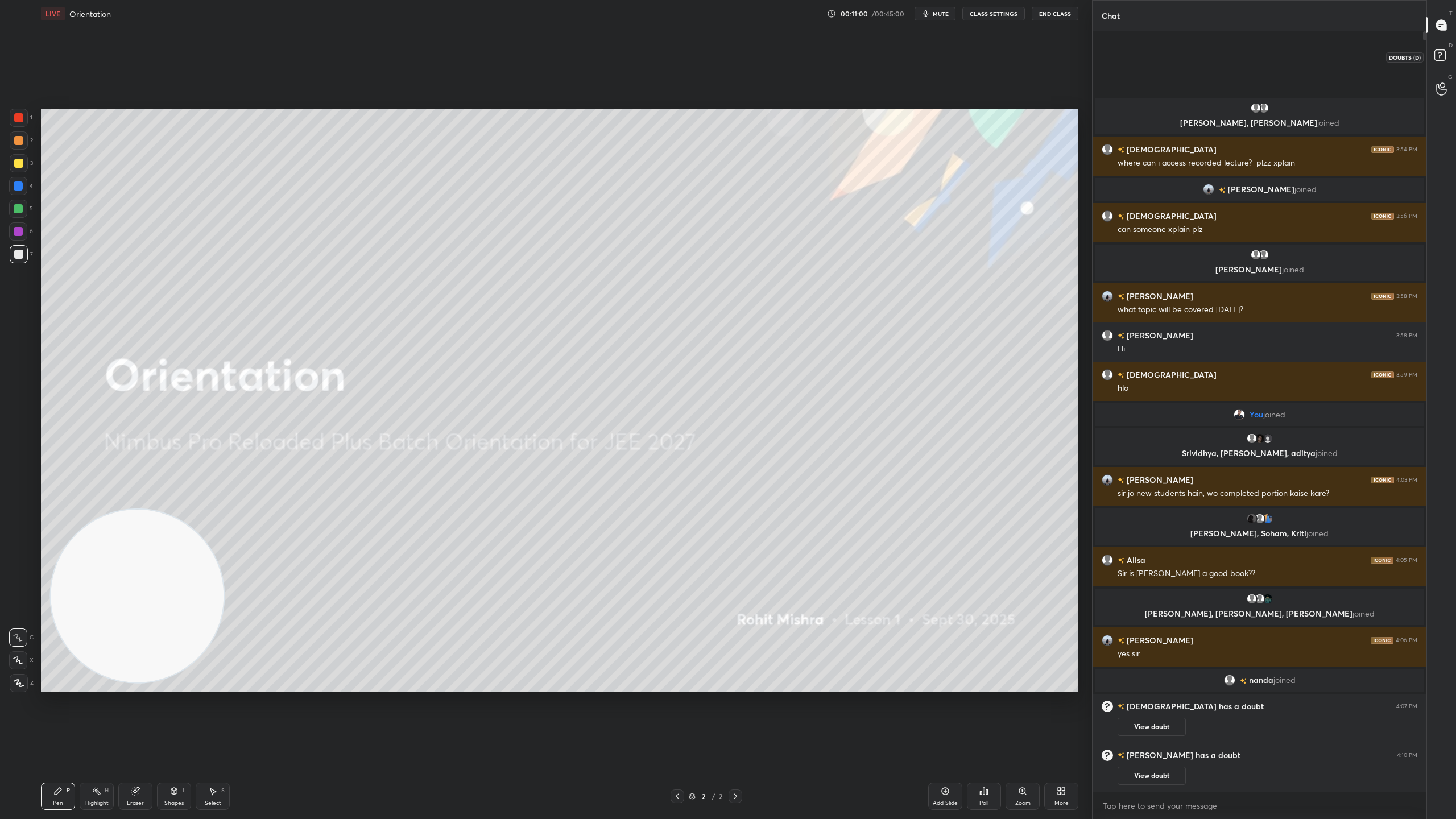
click at [1440, 50] on rect at bounding box center [1440, 55] width 11 height 11
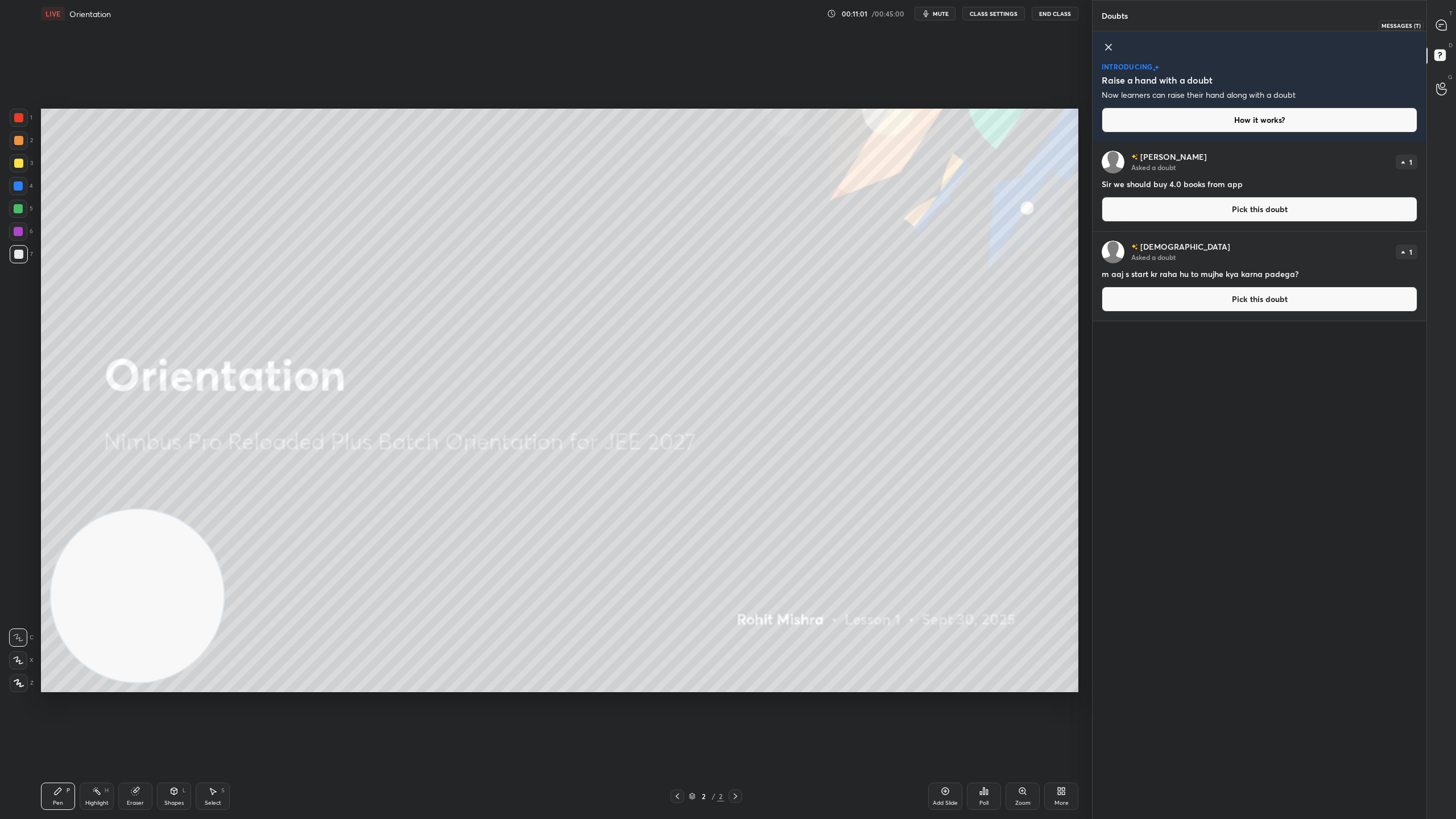
click at [1440, 22] on icon at bounding box center [1441, 25] width 10 height 10
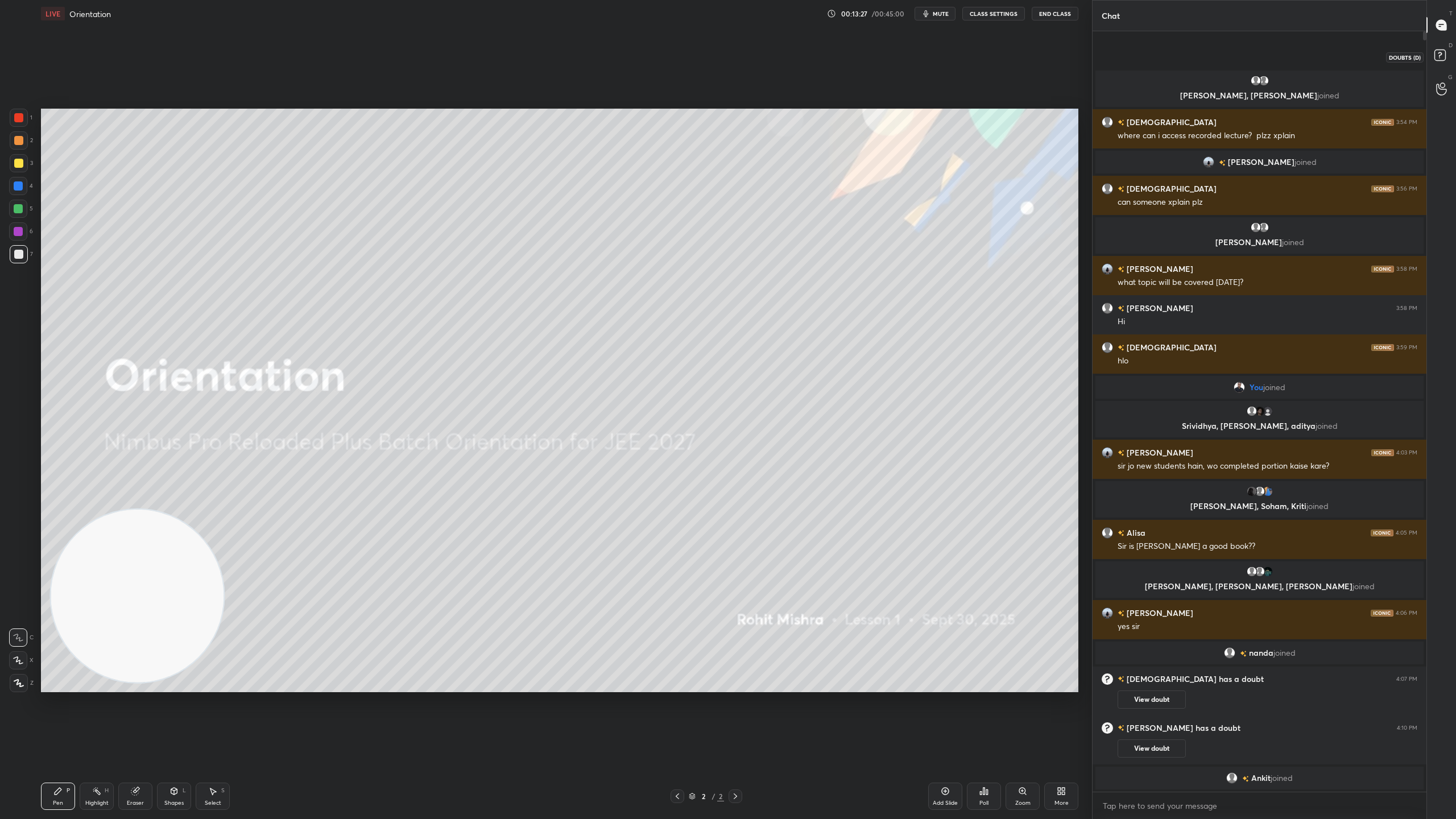
click at [1440, 62] on icon at bounding box center [1442, 57] width 21 height 21
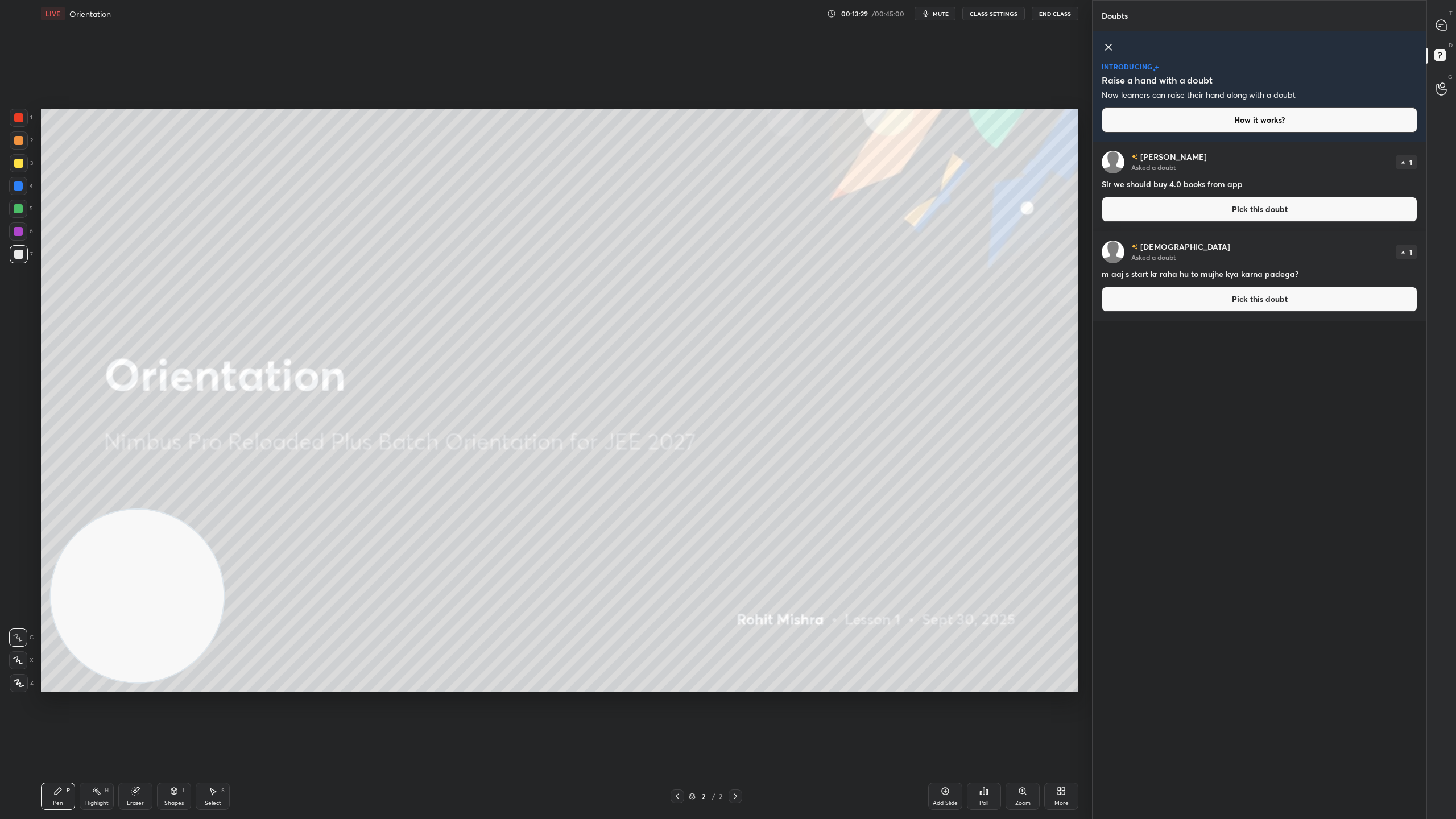
click at [1247, 214] on button "Pick this doubt" at bounding box center [1259, 209] width 315 height 25
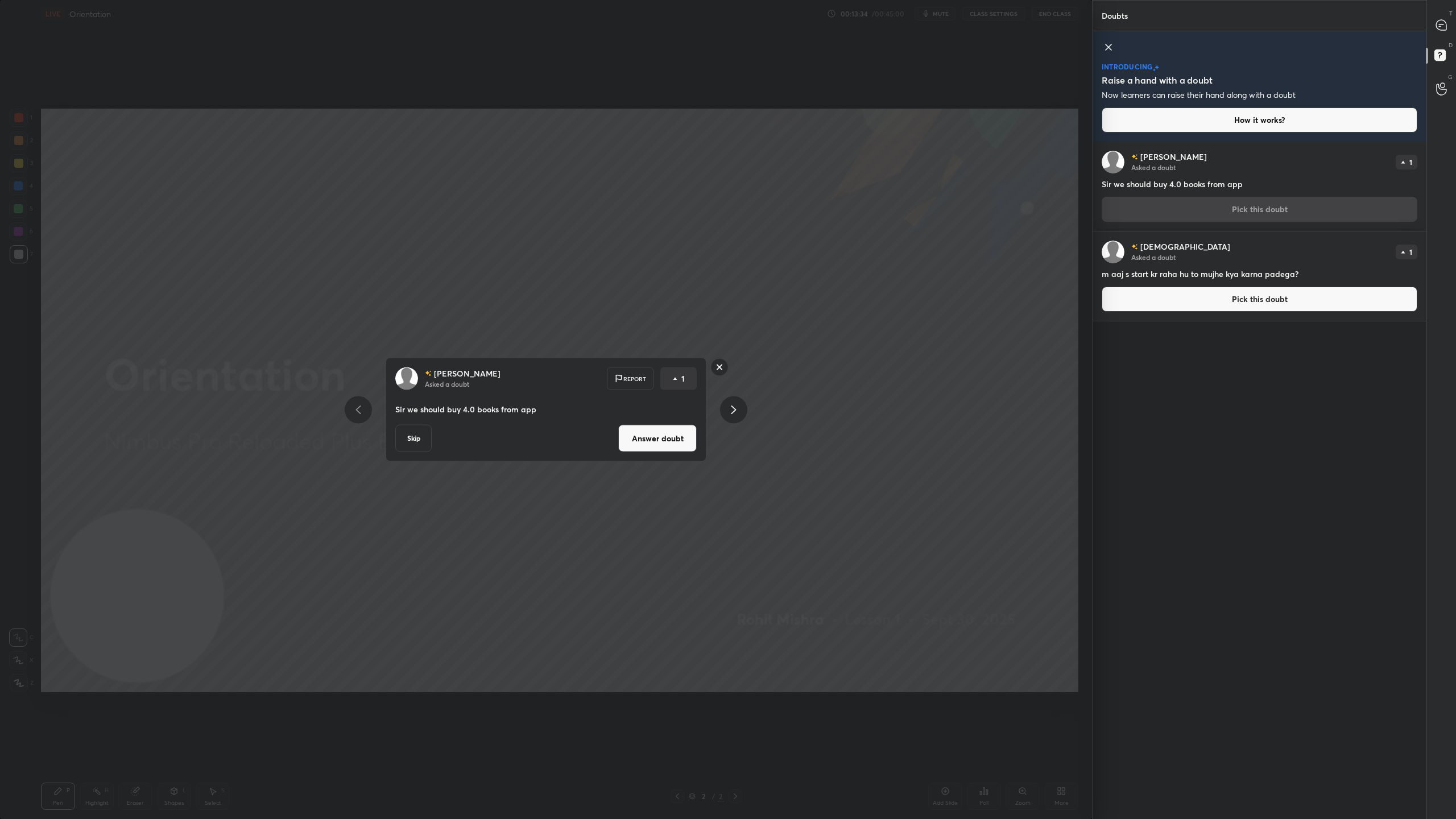
click at [663, 442] on button "Answer doubt" at bounding box center [658, 438] width 79 height 27
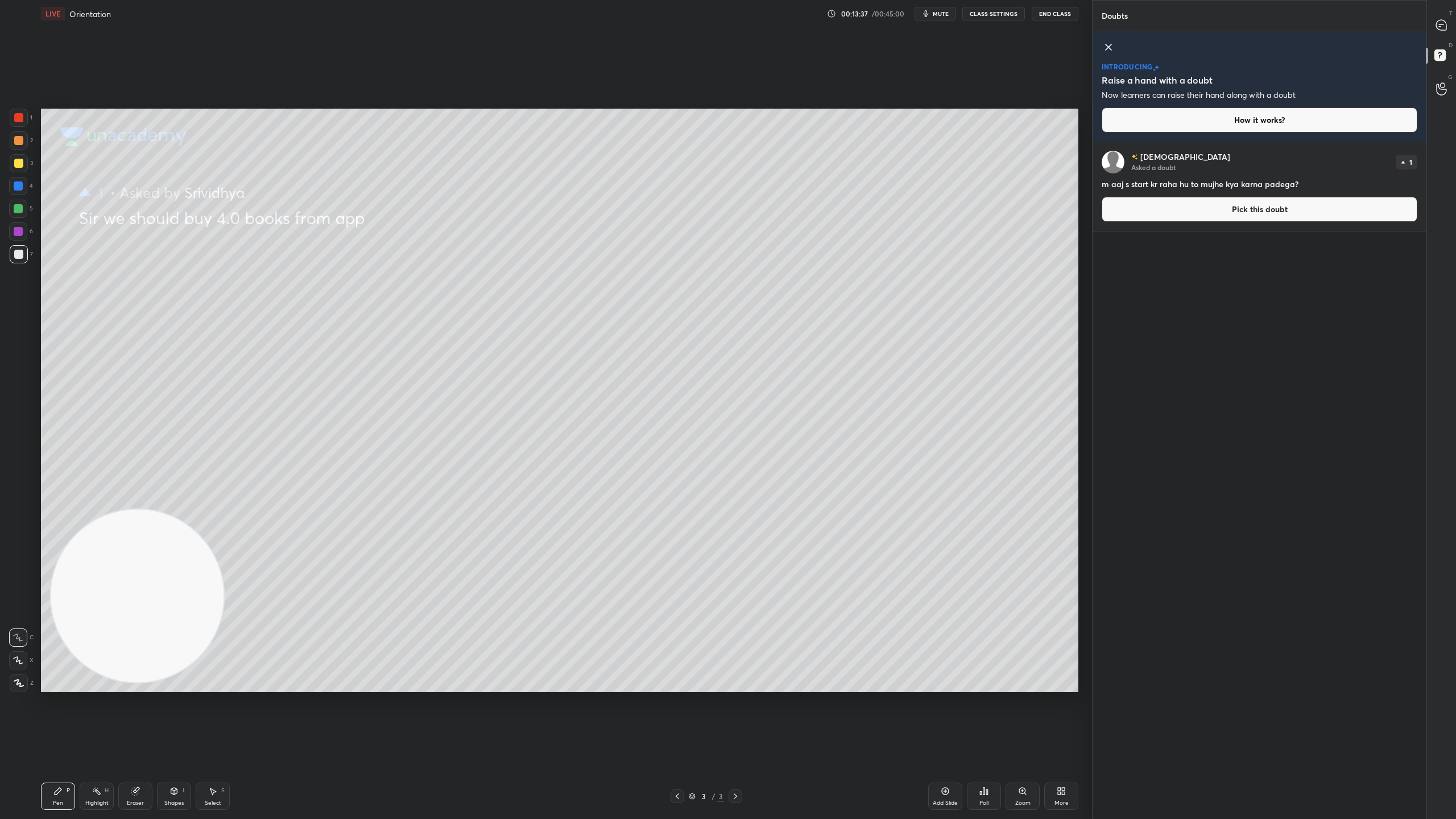
drag, startPoint x: 1282, startPoint y: 211, endPoint x: 1114, endPoint y: 252, distance: 172.9
click at [1276, 215] on button "Pick this doubt" at bounding box center [1259, 209] width 315 height 25
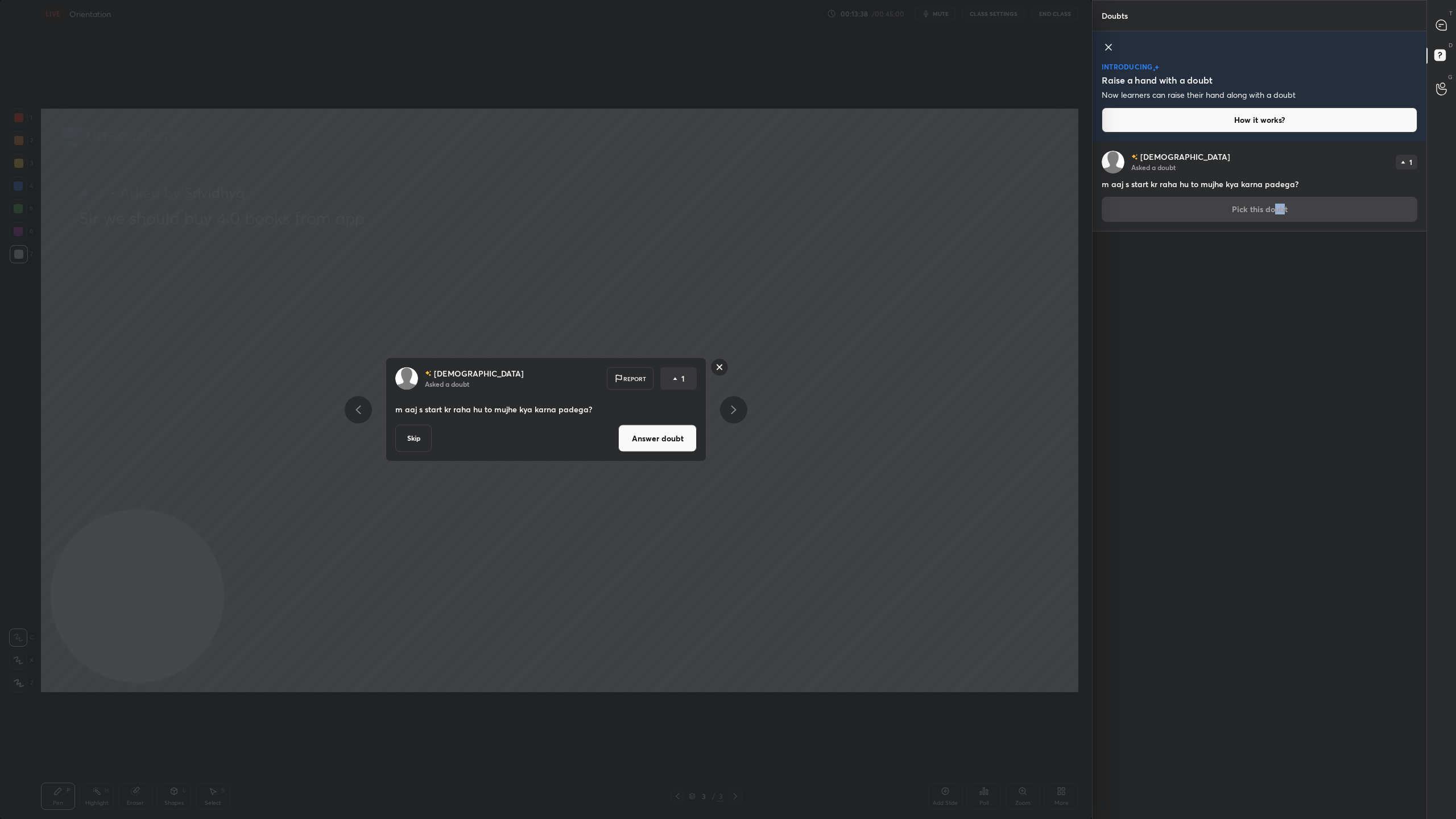
click at [656, 433] on button "Answer doubt" at bounding box center [658, 438] width 79 height 27
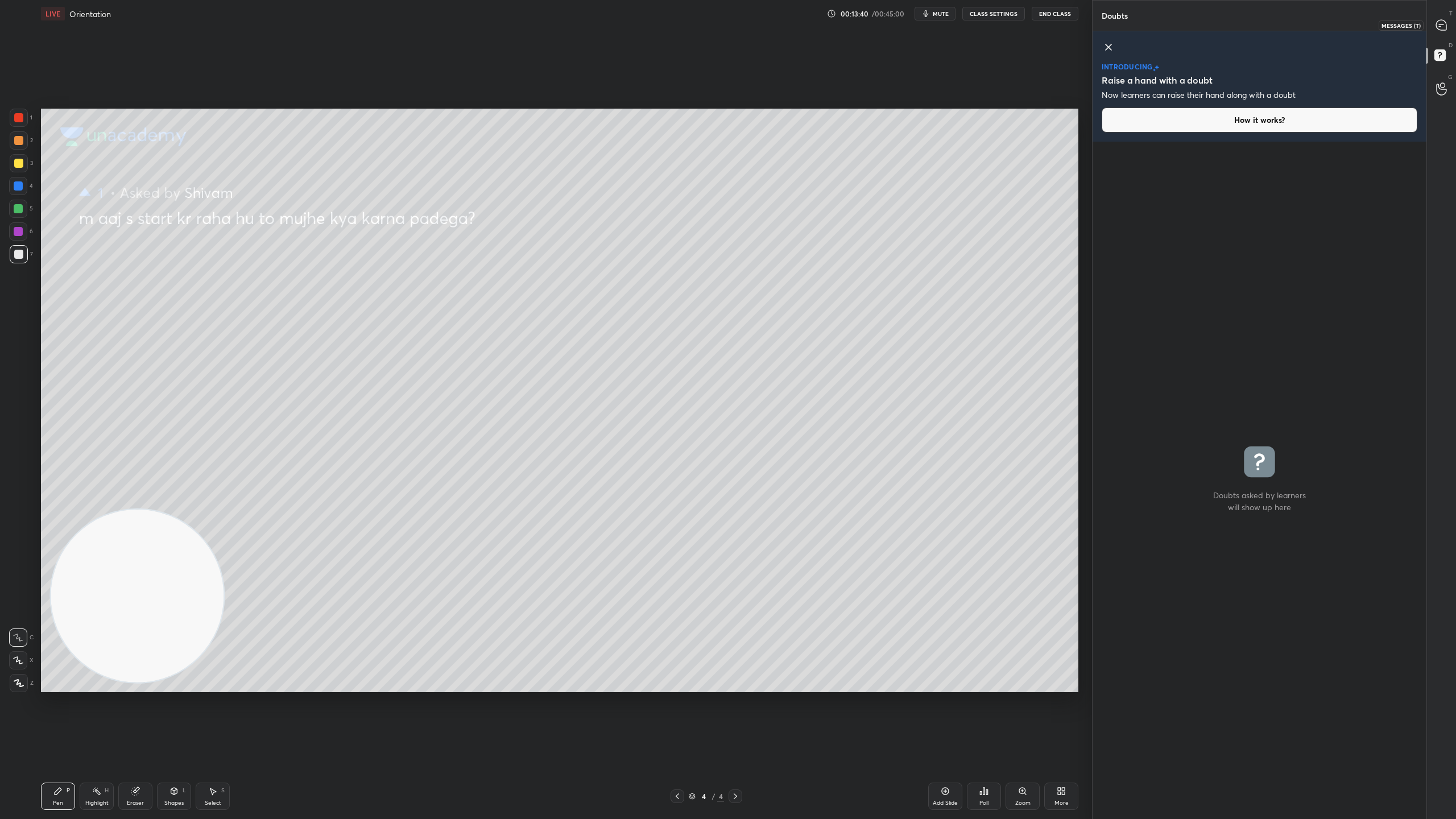
click at [1440, 20] on icon at bounding box center [1441, 25] width 10 height 10
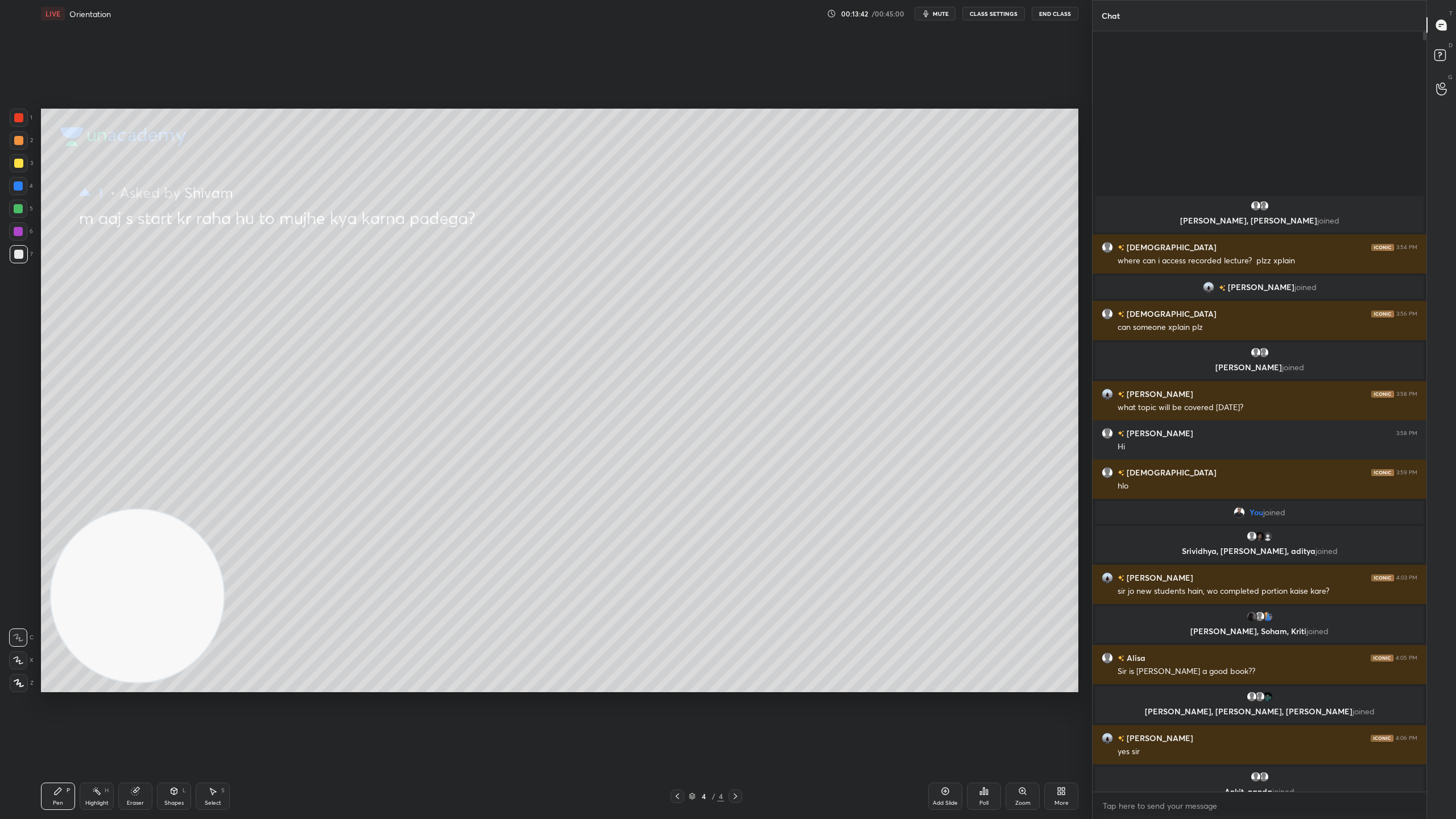
click at [678, 722] on icon at bounding box center [678, 796] width 9 height 9
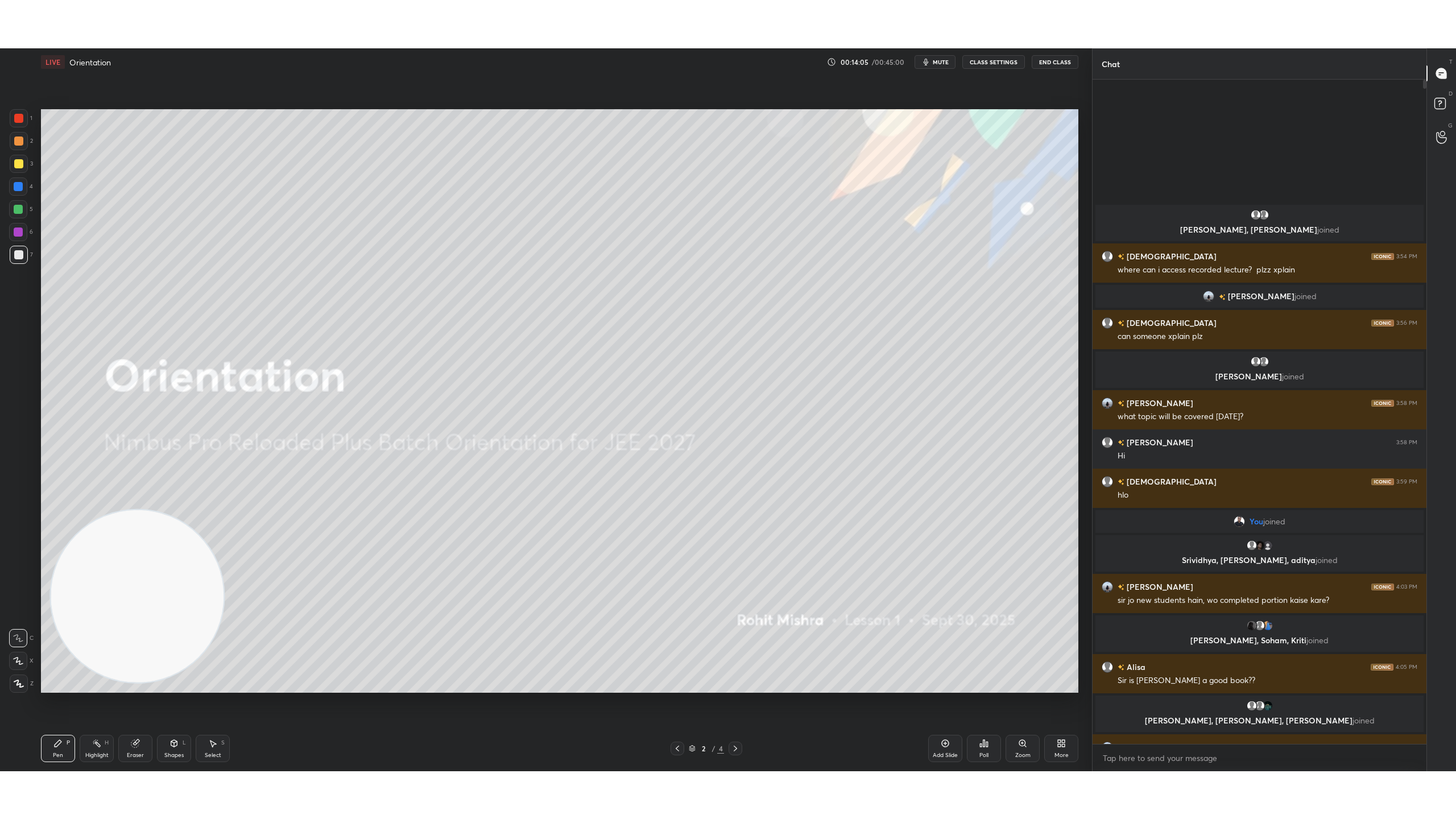
scroll to position [673, 330]
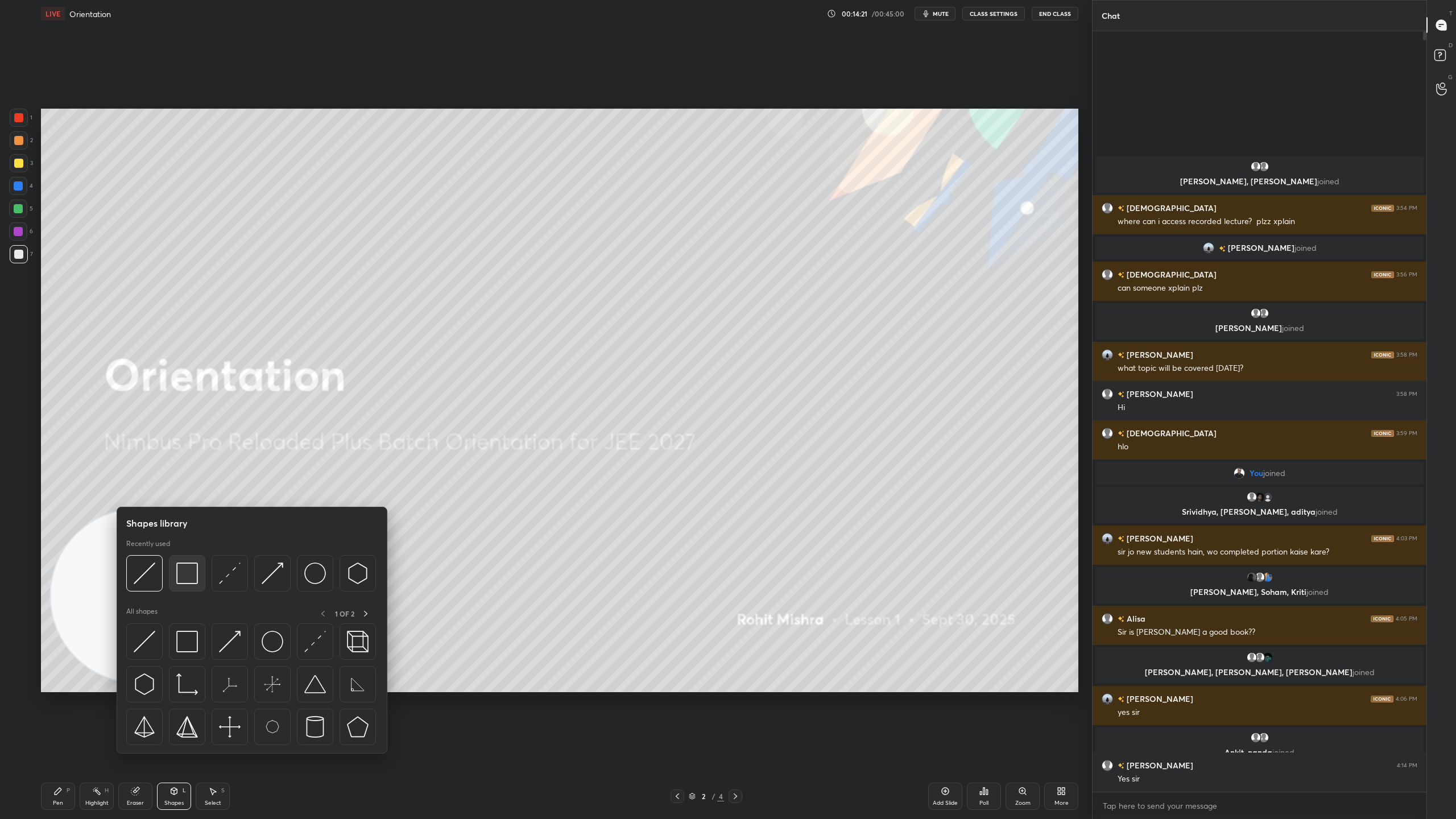
click at [191, 578] on img at bounding box center [187, 573] width 22 height 22
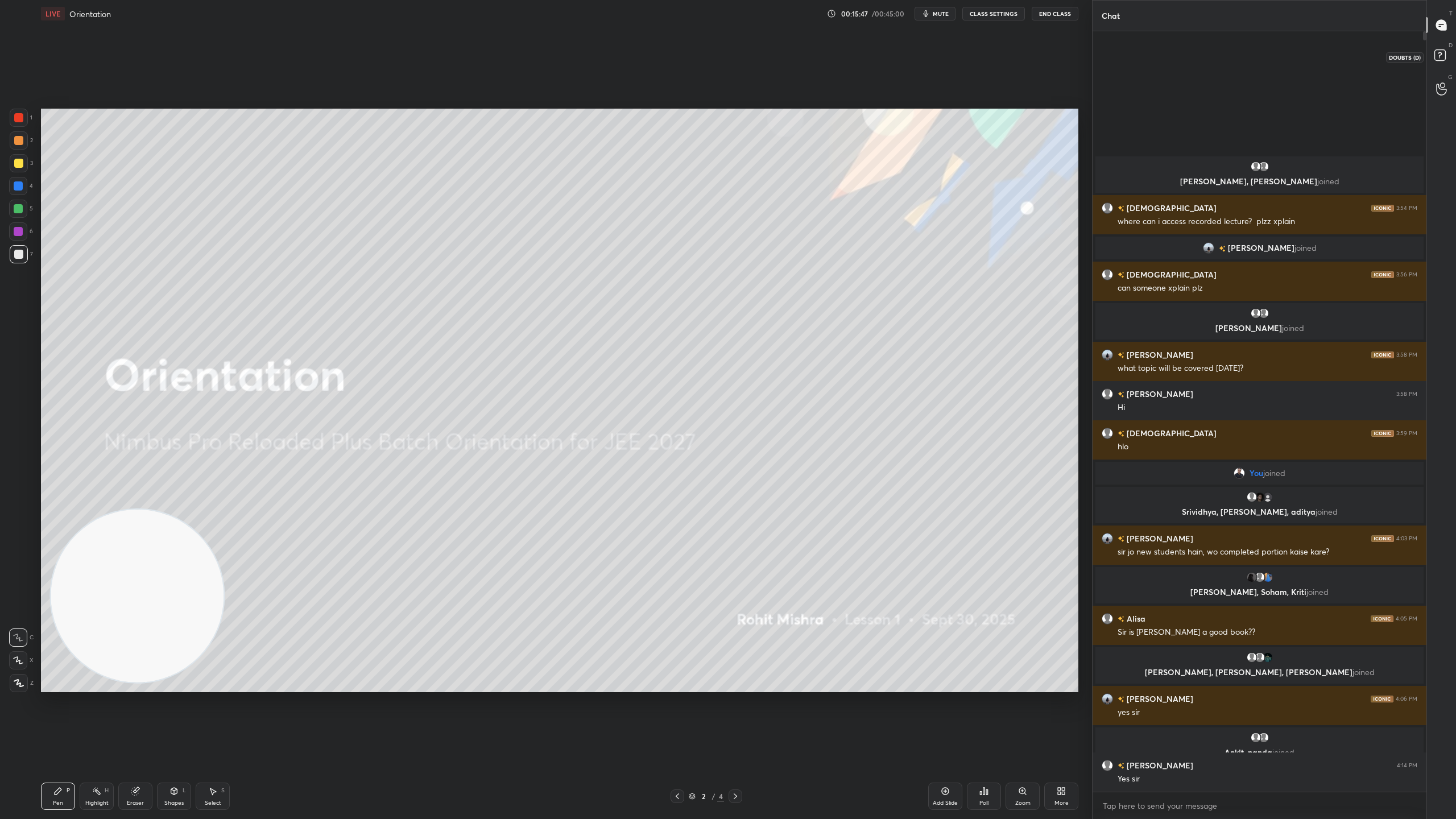
click at [1435, 50] on rect at bounding box center [1440, 55] width 11 height 11
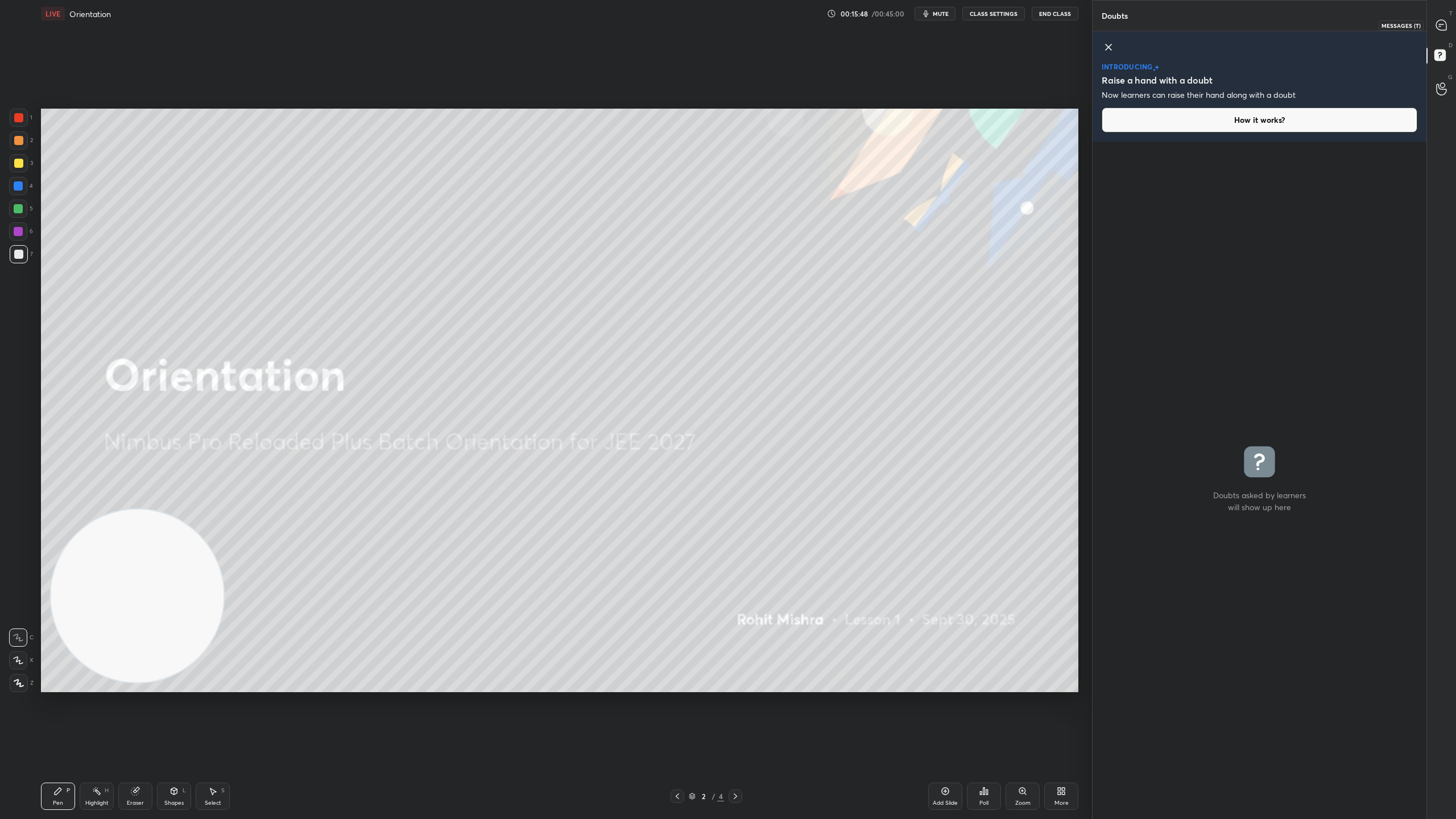
click at [1445, 17] on div at bounding box center [1442, 25] width 23 height 21
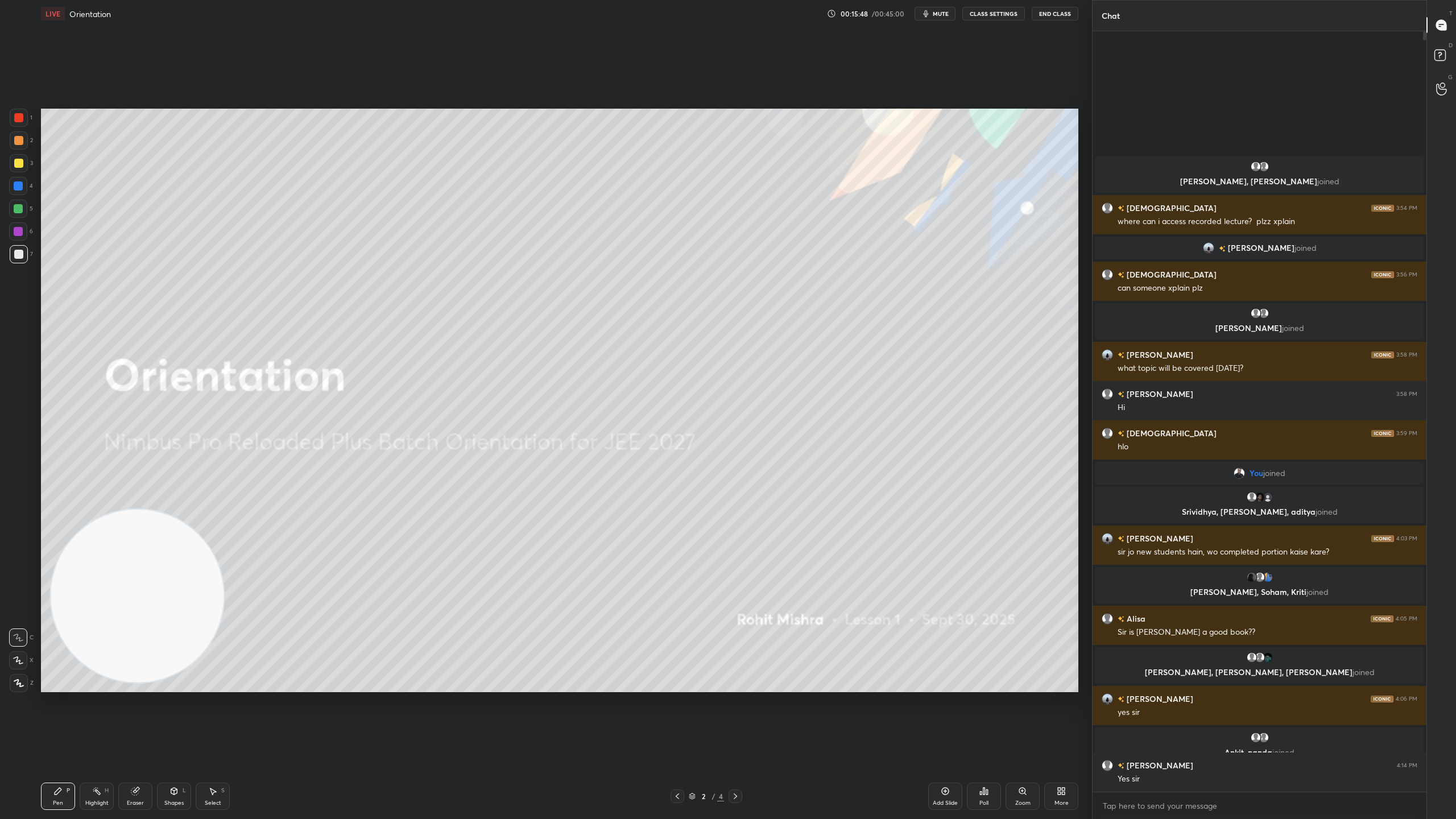
scroll to position [757, 330]
click at [1442, 58] on rect at bounding box center [1440, 55] width 11 height 11
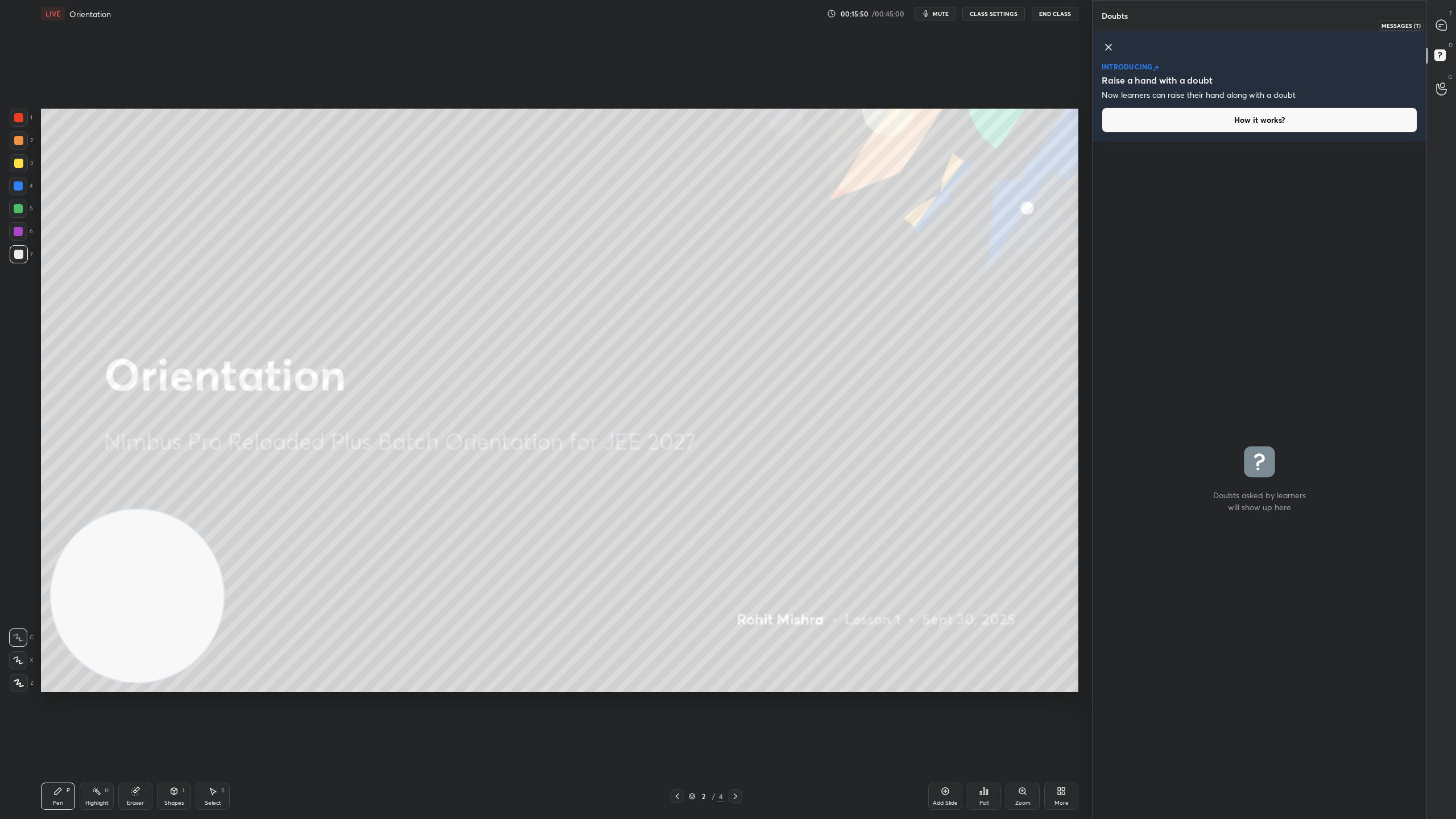
click at [1447, 26] on icon at bounding box center [1441, 25] width 12 height 12
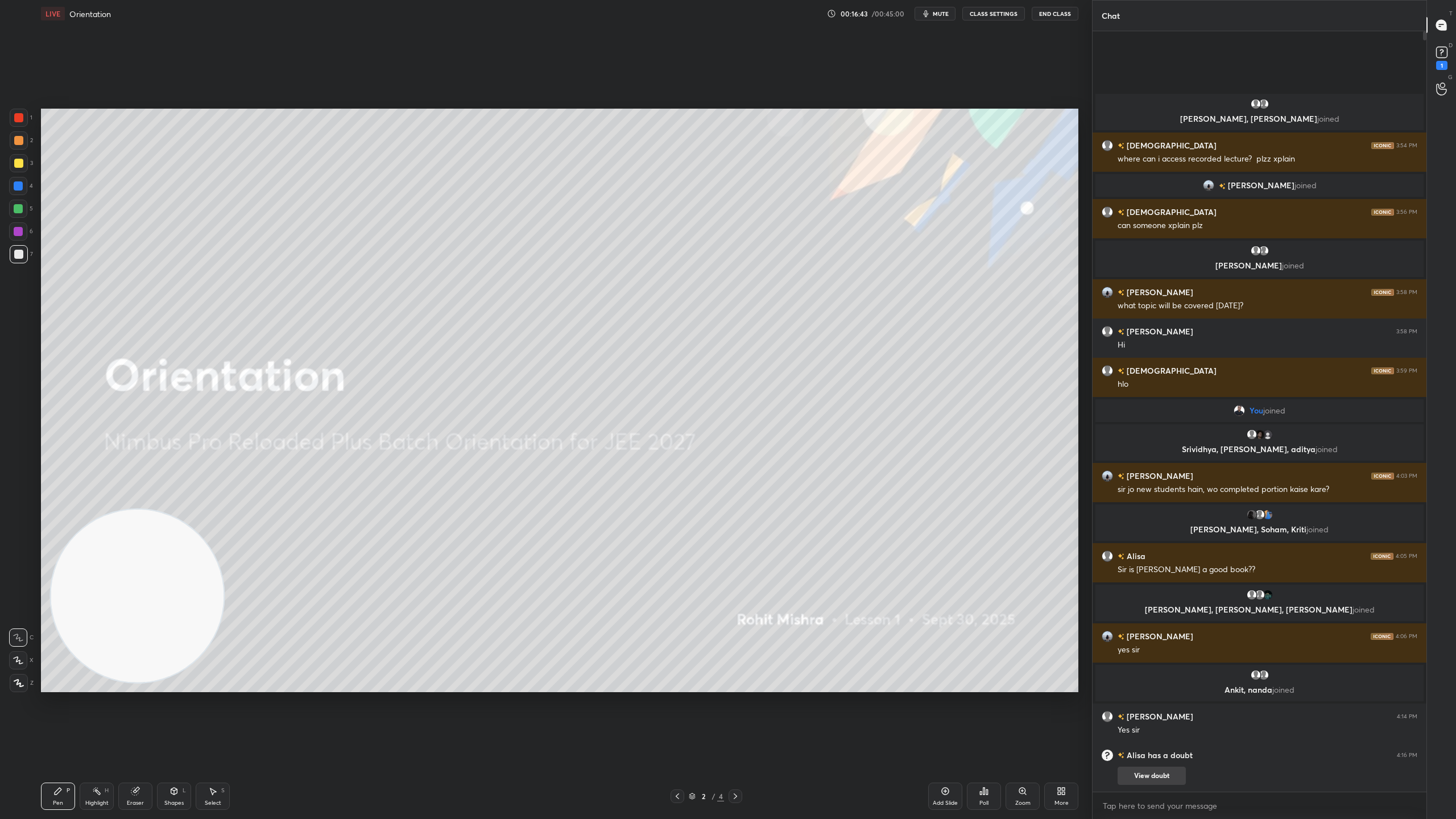
click at [1170, 722] on button "View doubt" at bounding box center [1152, 775] width 68 height 19
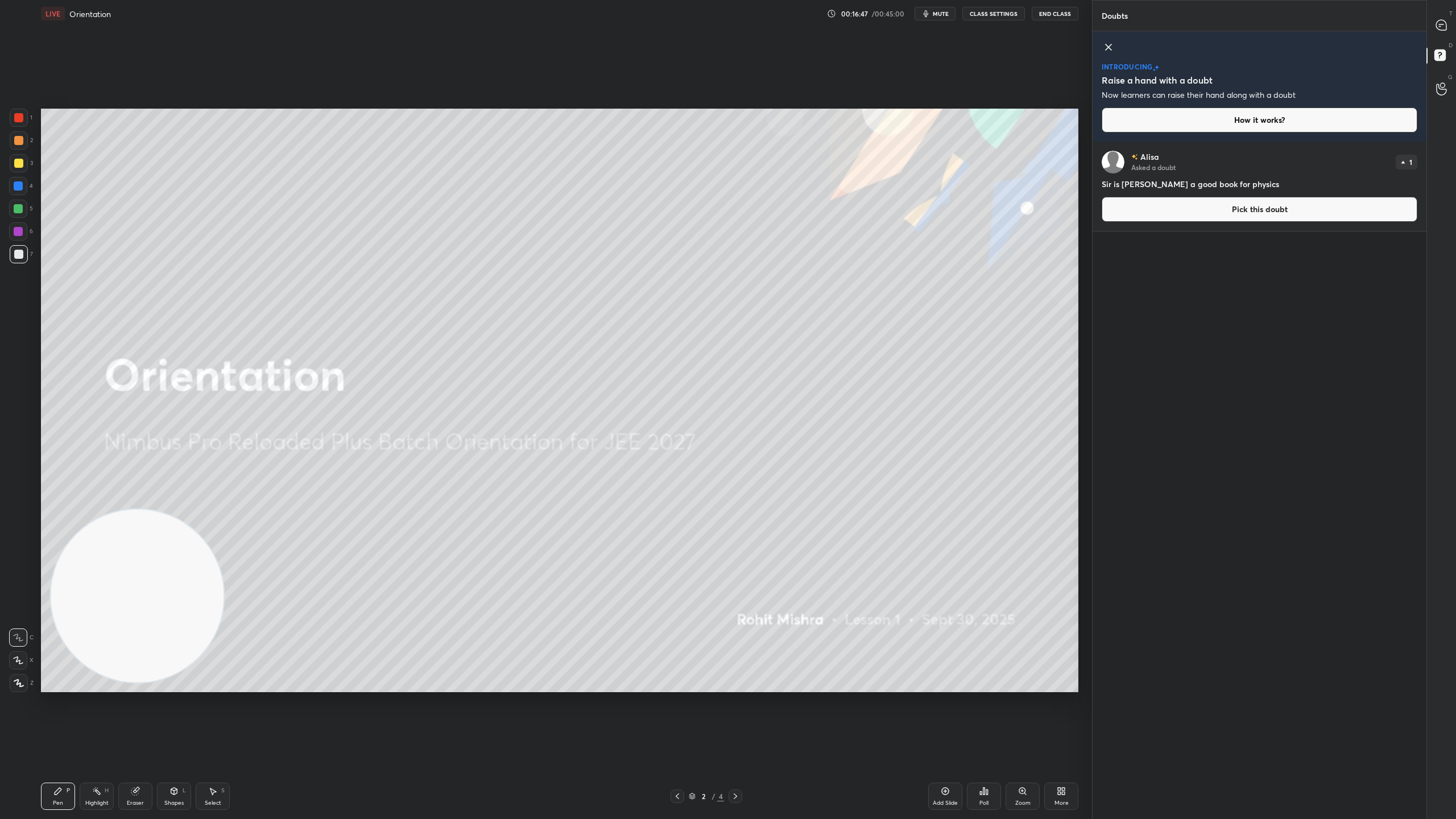
click at [1239, 209] on button "Pick this doubt" at bounding box center [1259, 209] width 315 height 25
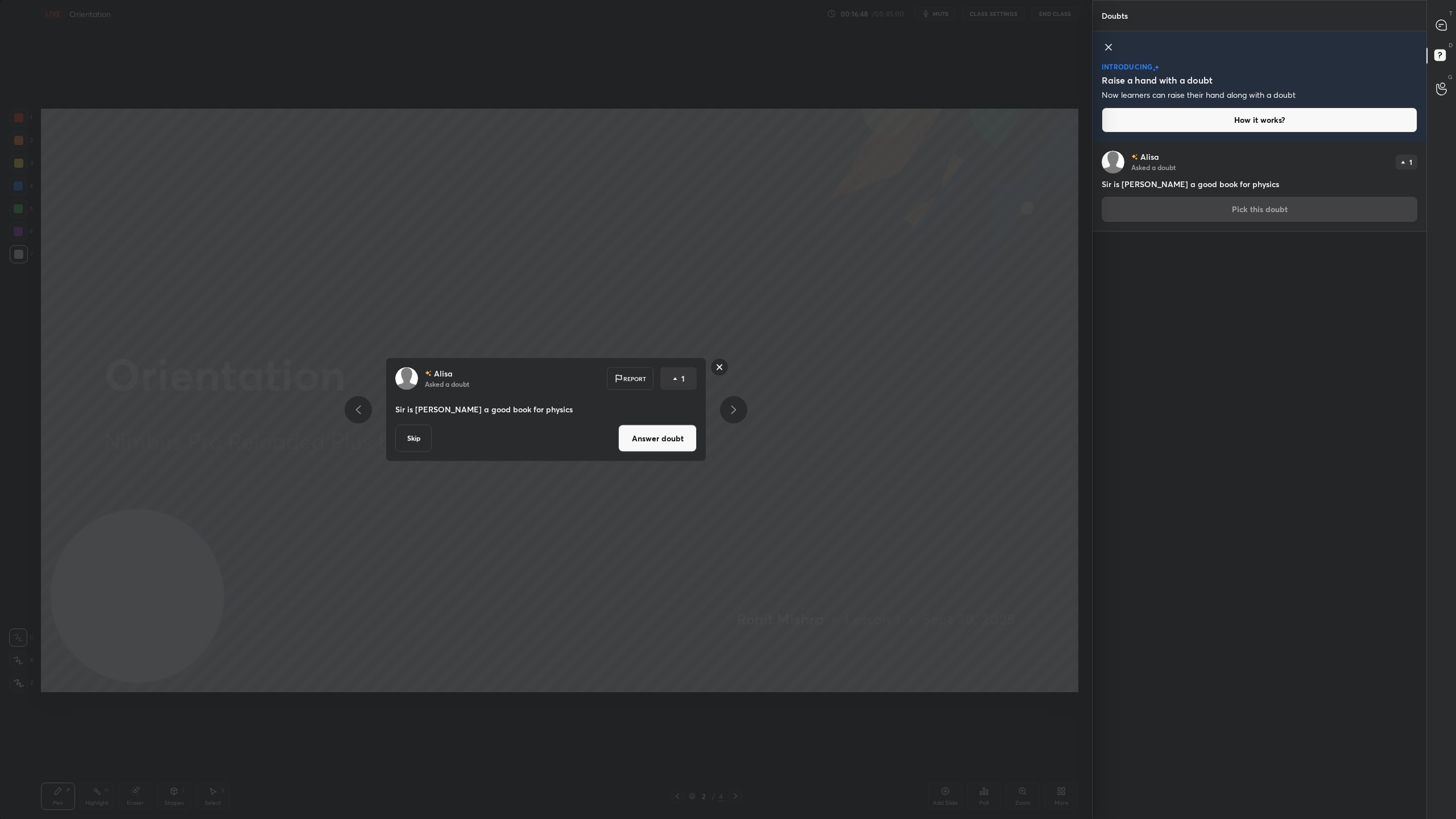
click at [675, 441] on button "Answer doubt" at bounding box center [658, 438] width 79 height 27
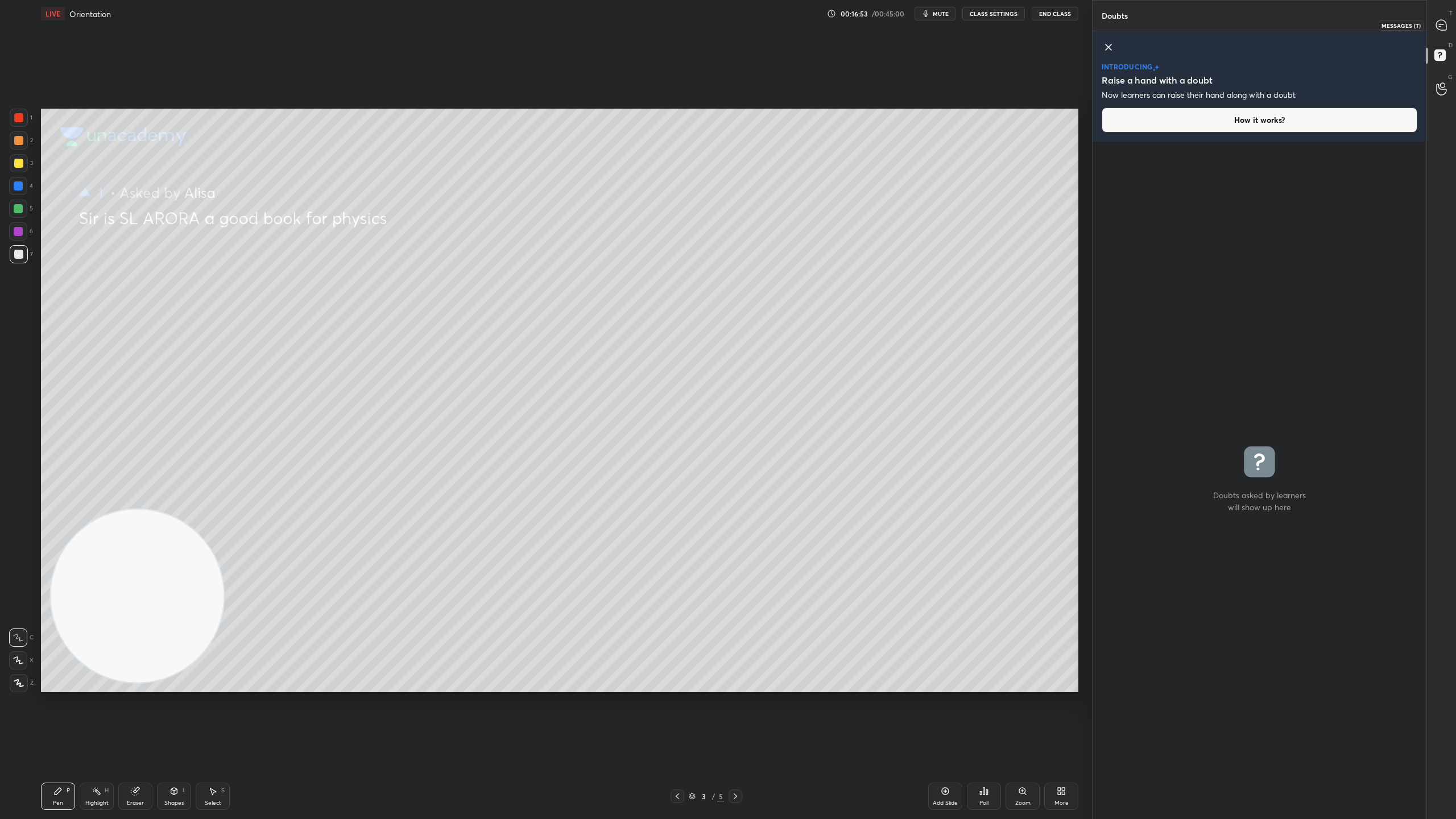
click at [1440, 17] on div at bounding box center [1442, 25] width 23 height 21
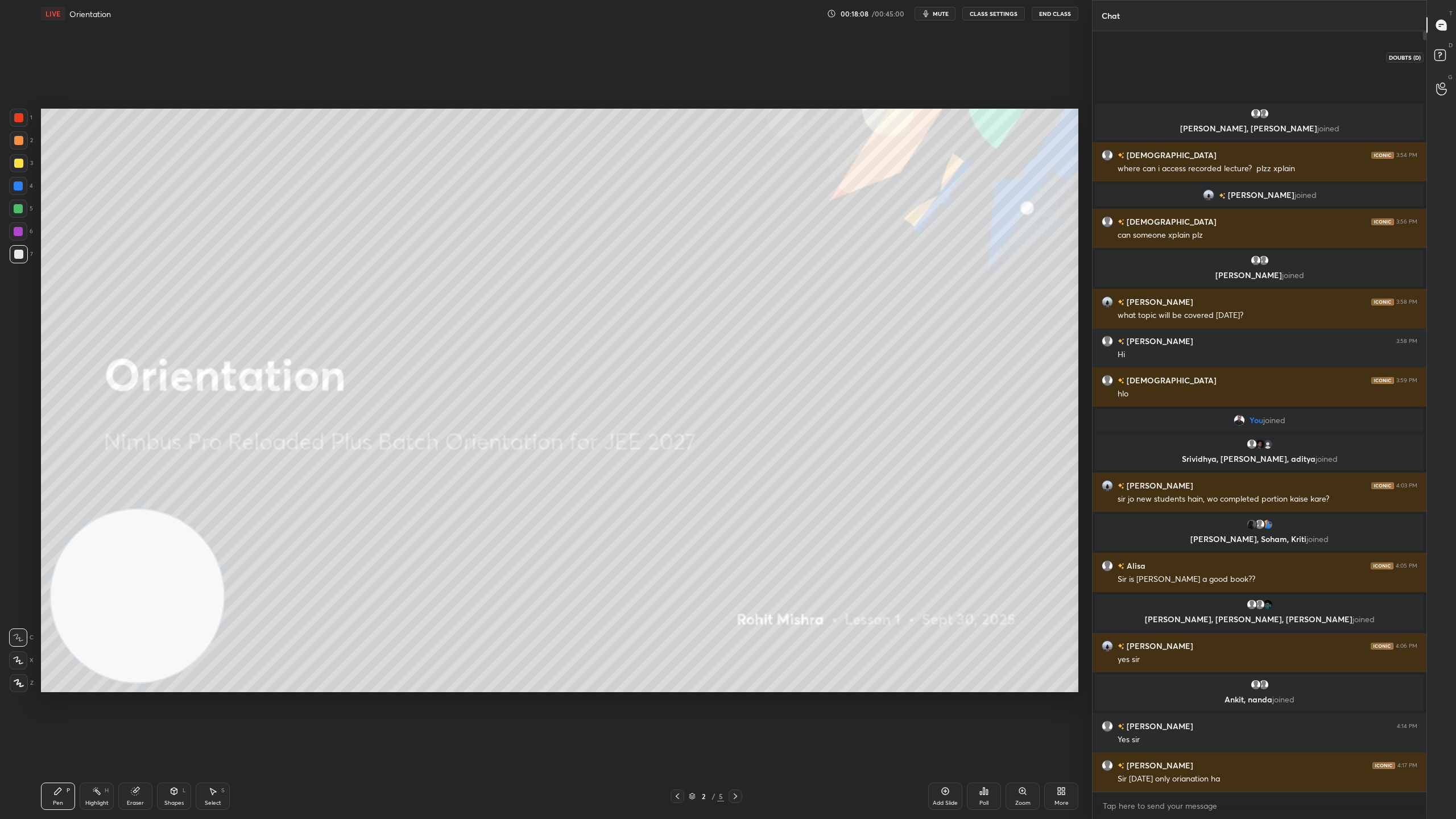
click at [1443, 55] on rect at bounding box center [1440, 55] width 11 height 11
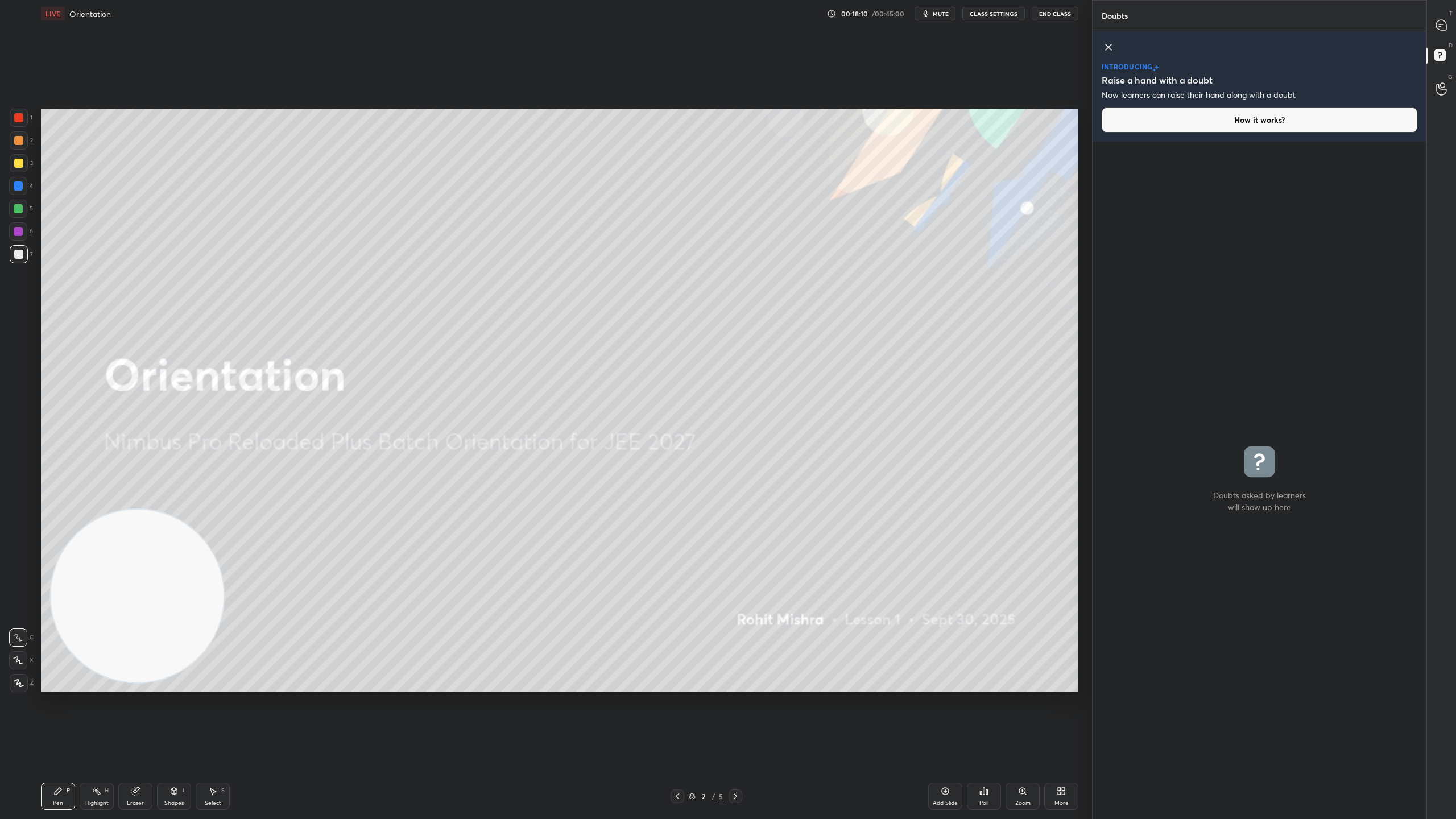
click at [1108, 43] on icon at bounding box center [1109, 47] width 13 height 13
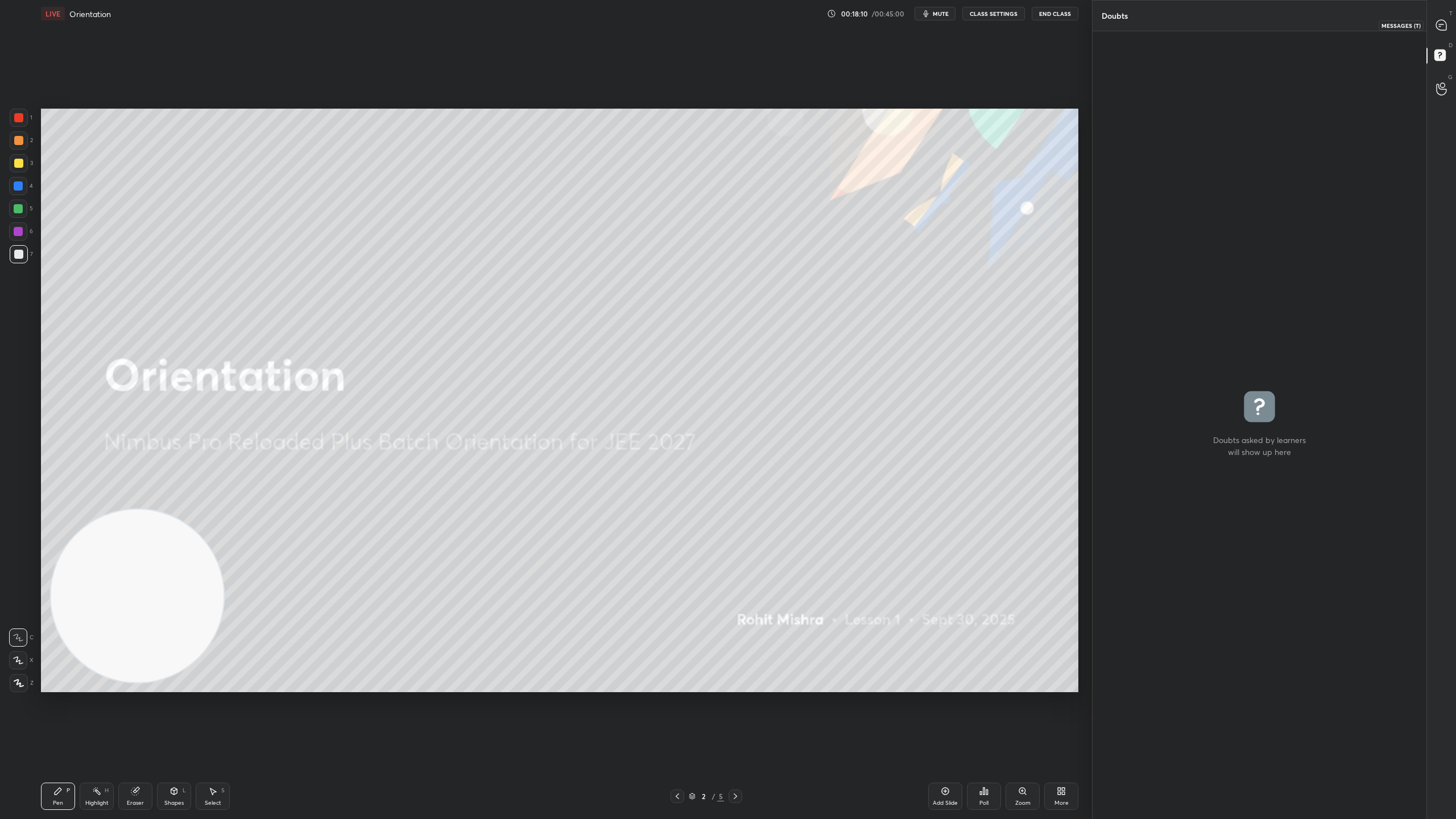
click at [1437, 21] on icon at bounding box center [1441, 25] width 12 height 12
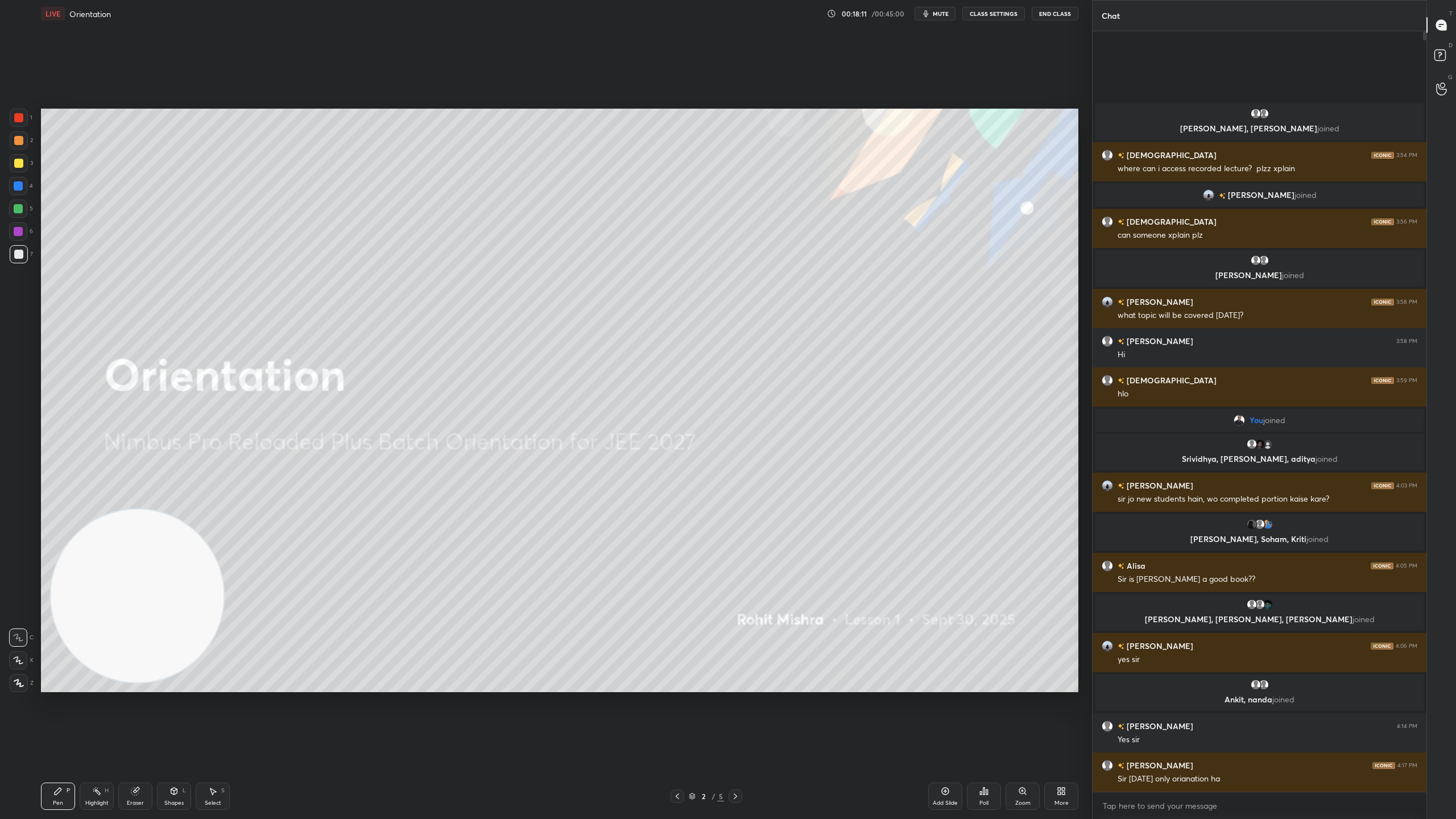
scroll to position [757, 330]
click at [1439, 47] on icon at bounding box center [1442, 57] width 21 height 21
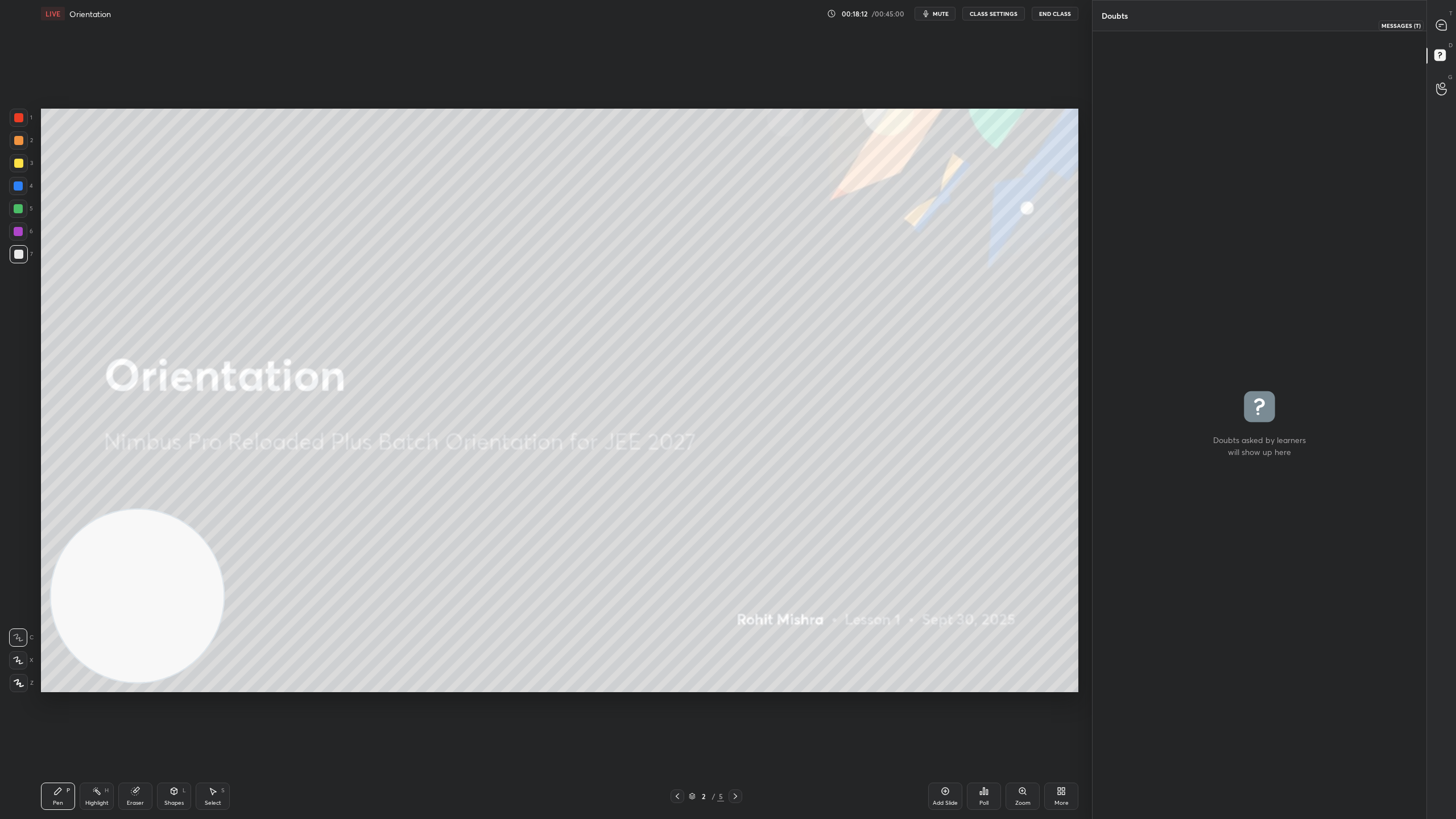
click at [1439, 19] on icon at bounding box center [1441, 25] width 12 height 12
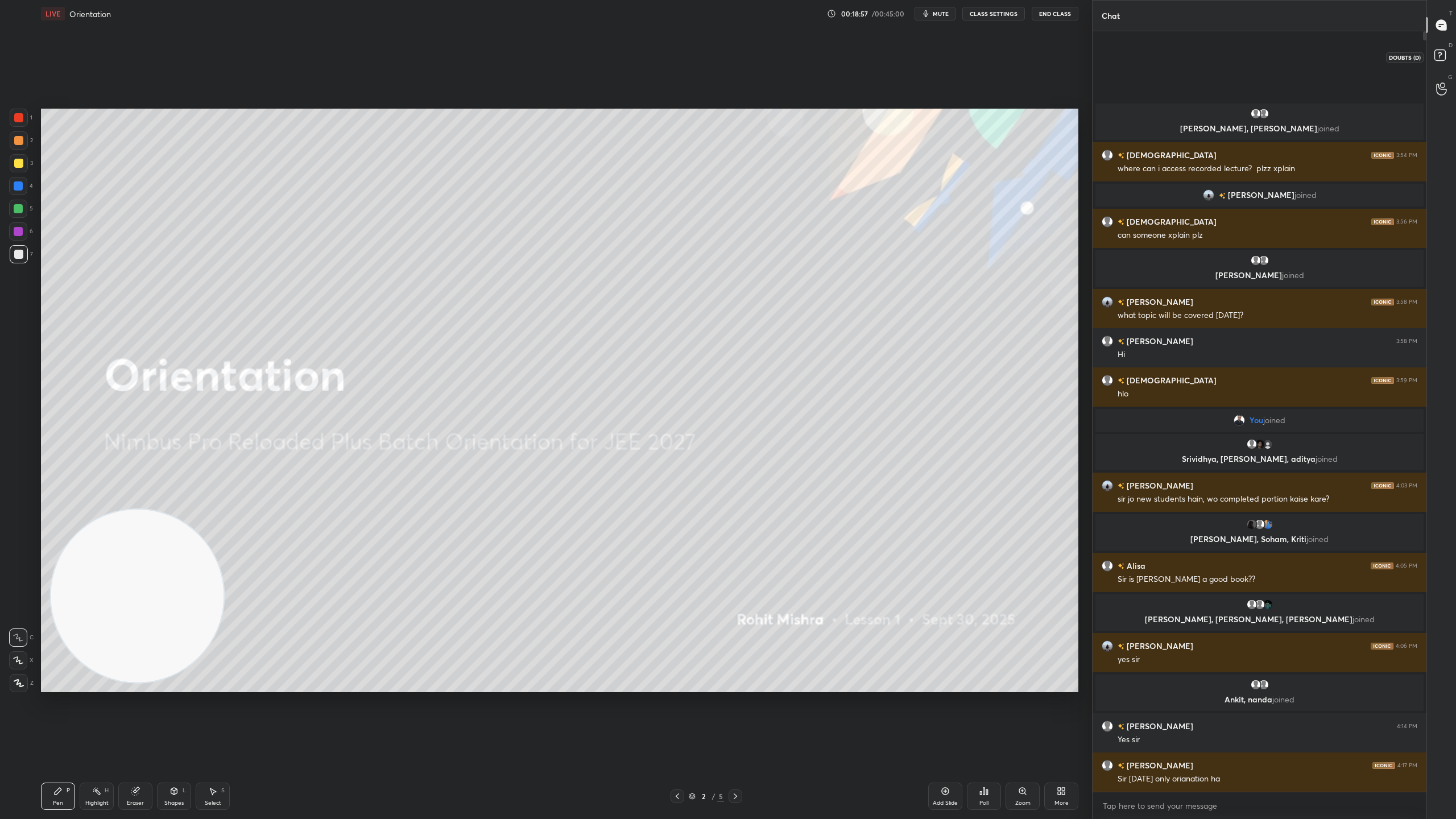
click at [1435, 57] on rect at bounding box center [1440, 55] width 11 height 11
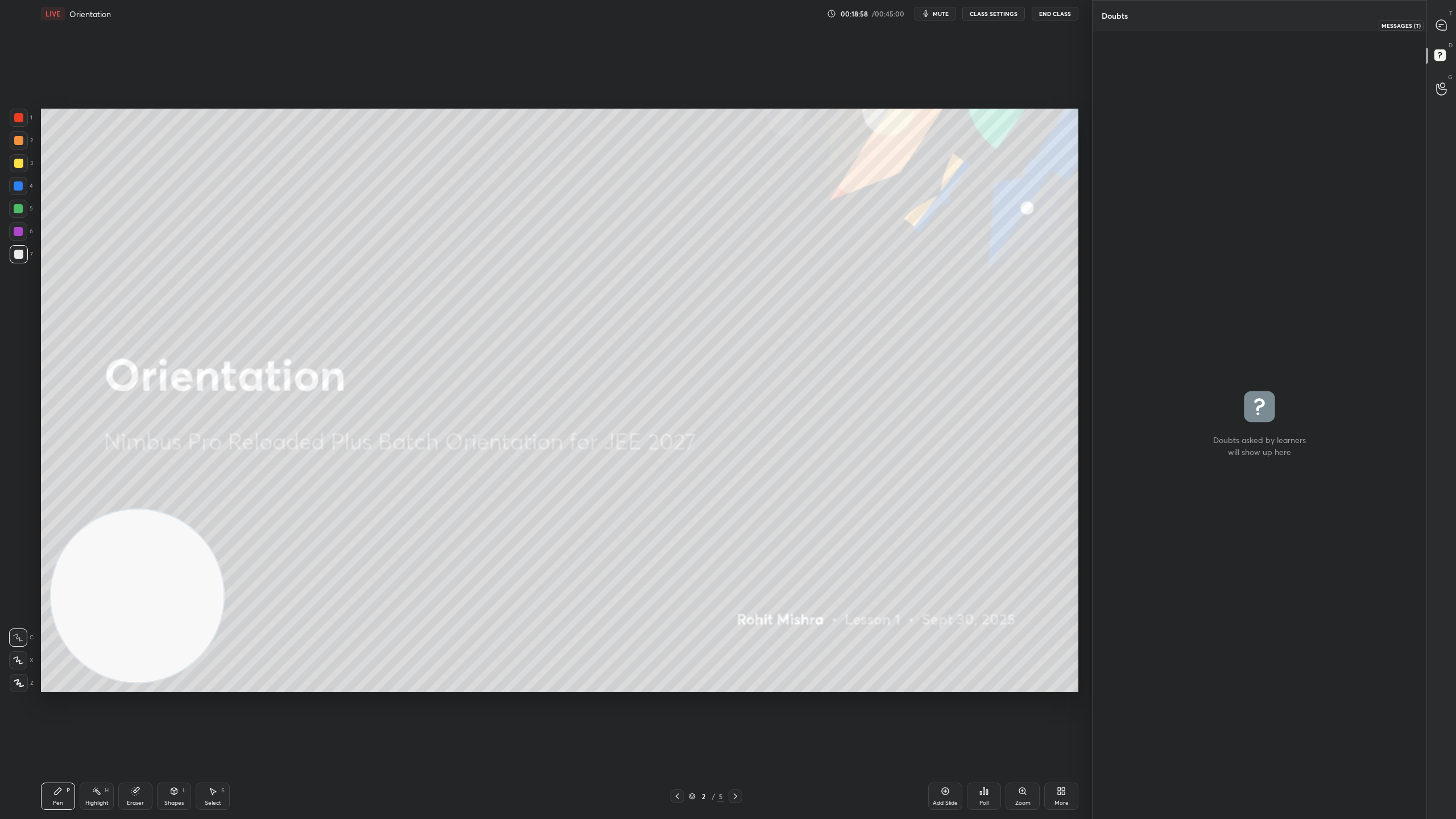
click at [1445, 27] on icon at bounding box center [1441, 25] width 10 height 10
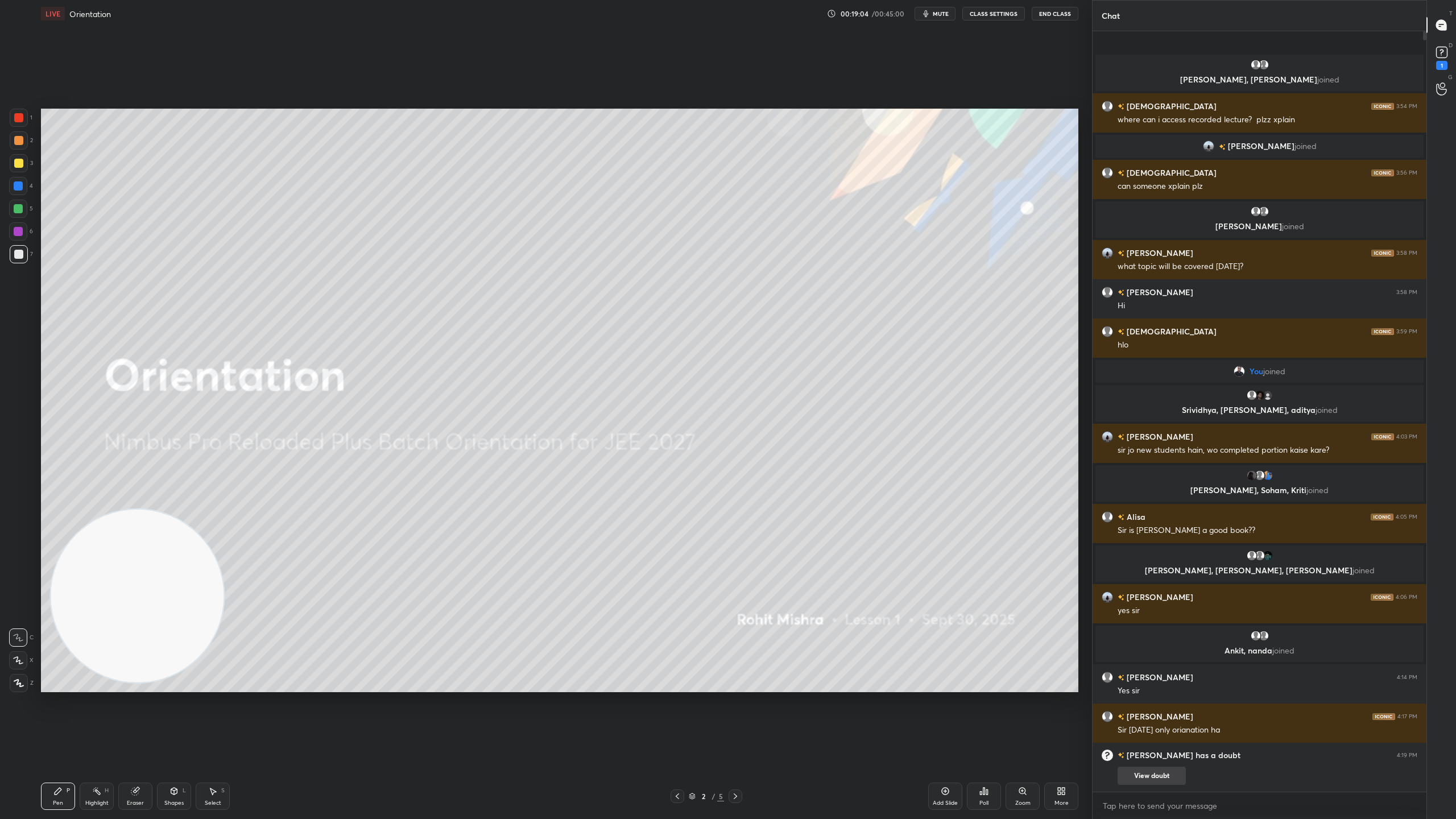
click at [1148, 722] on button "View doubt" at bounding box center [1152, 775] width 68 height 19
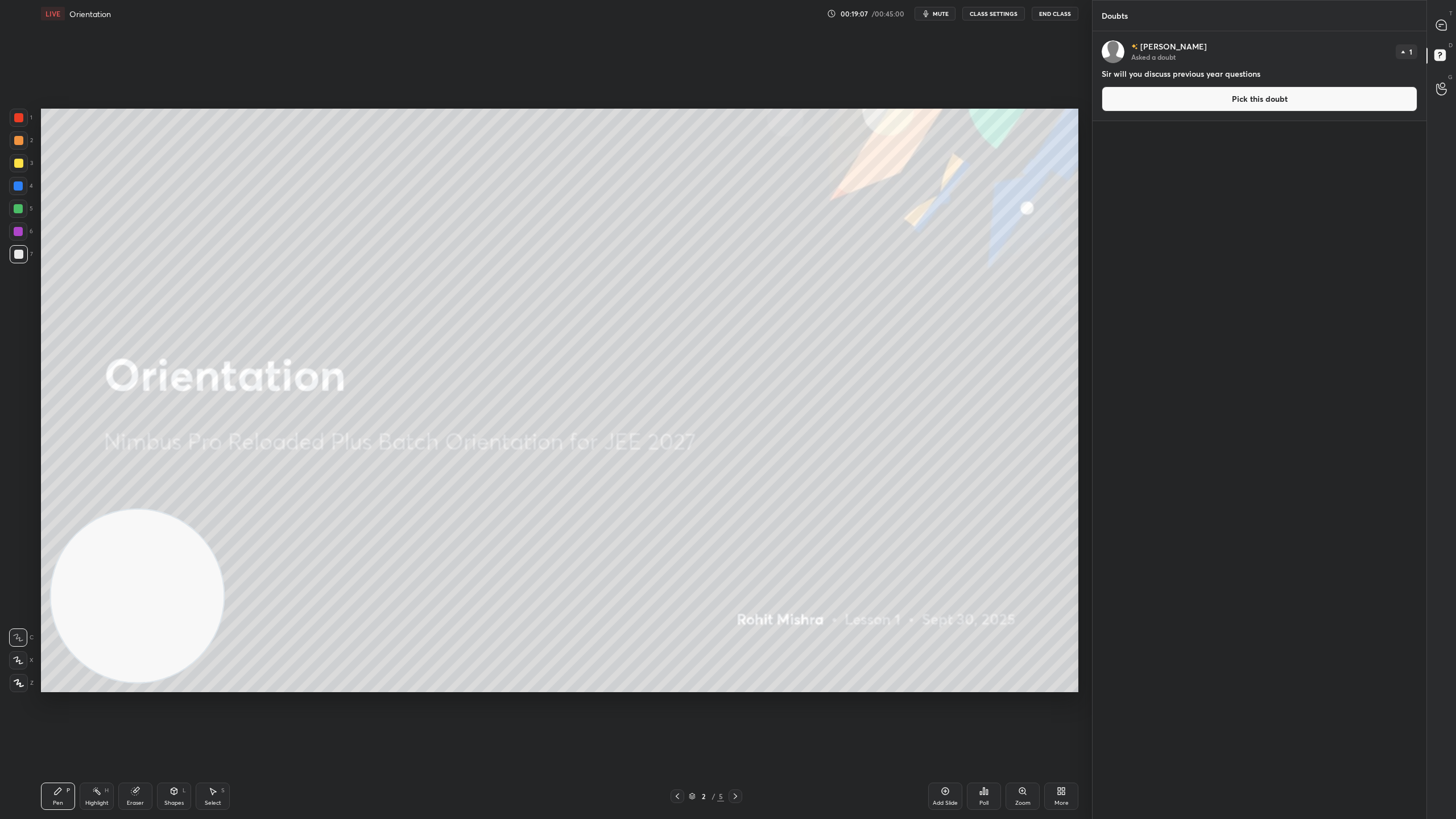
click at [1248, 94] on button "Pick this doubt" at bounding box center [1259, 99] width 315 height 25
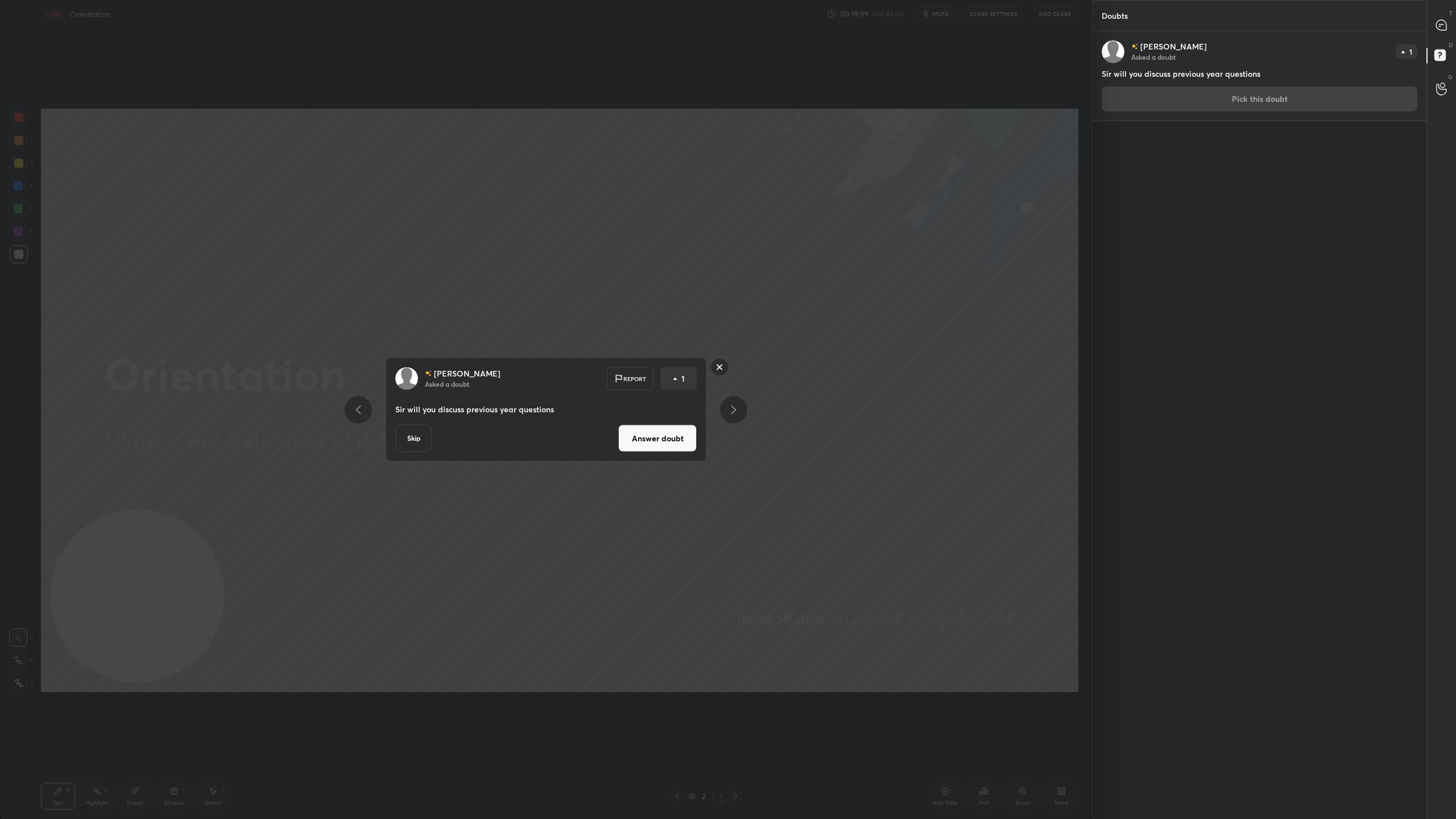
click at [658, 439] on button "Answer doubt" at bounding box center [658, 438] width 79 height 27
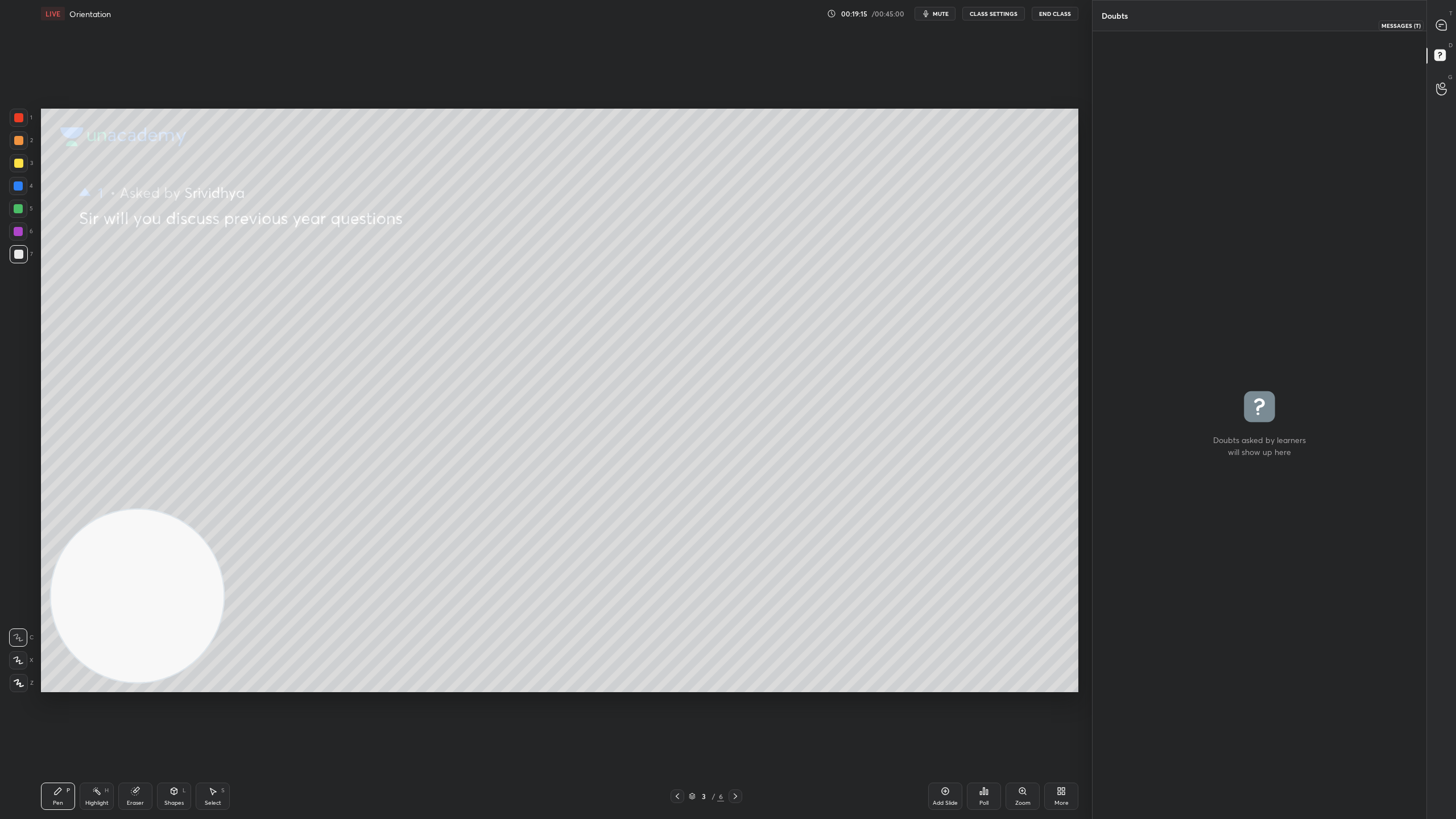
click at [1440, 23] on icon at bounding box center [1441, 25] width 10 height 10
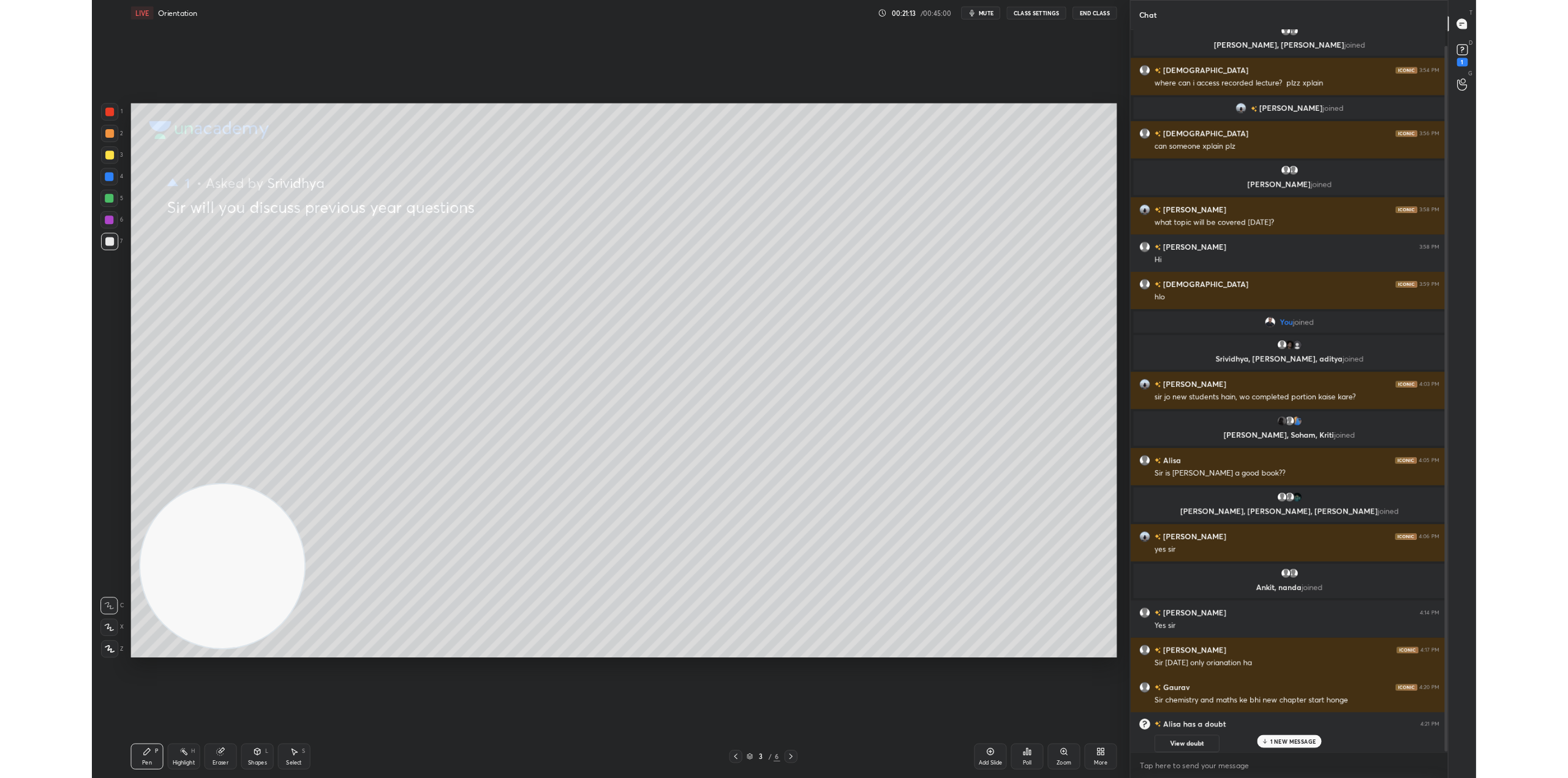
scroll to position [20, 0]
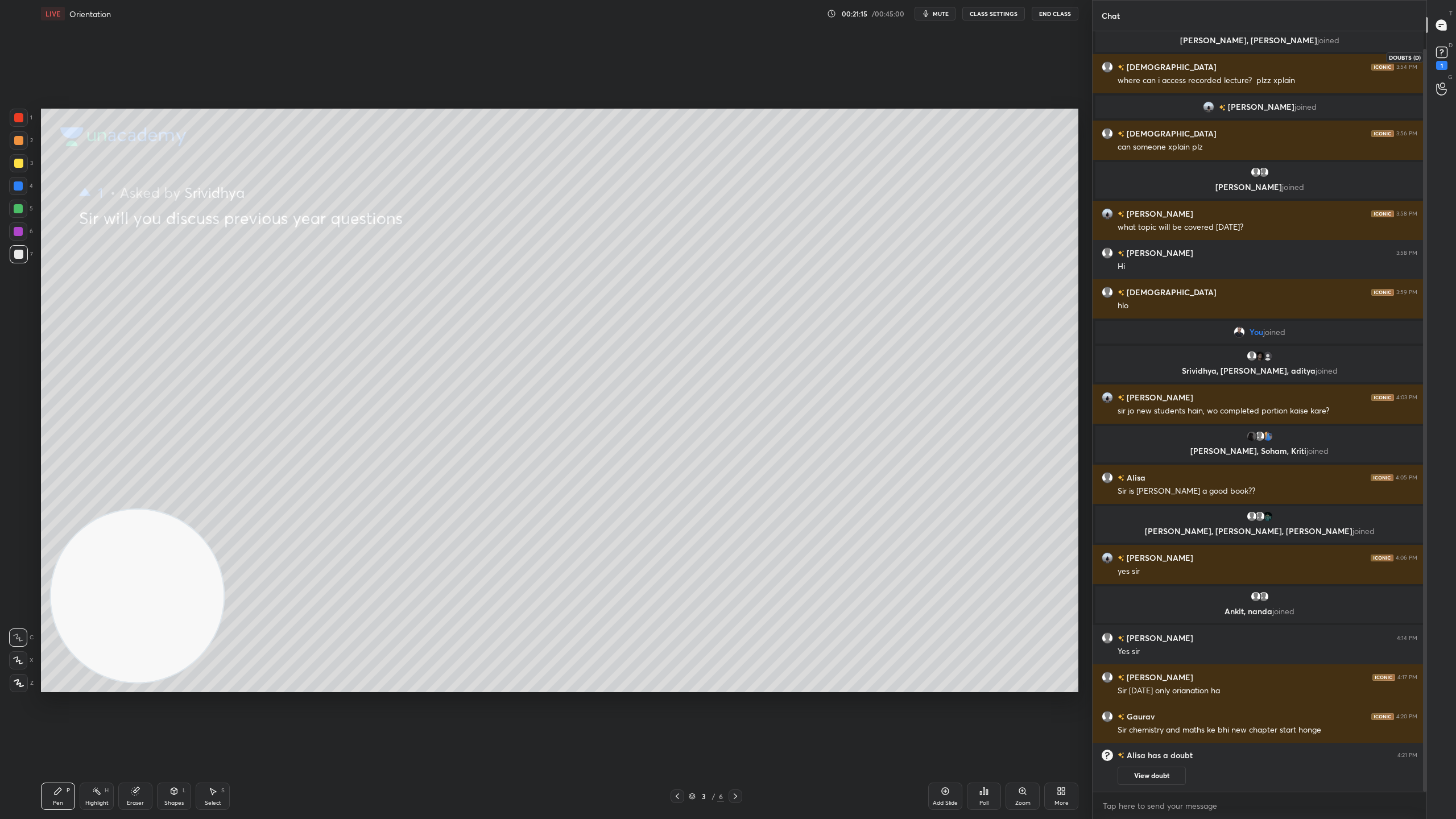
click at [1441, 51] on rect at bounding box center [1441, 53] width 11 height 11
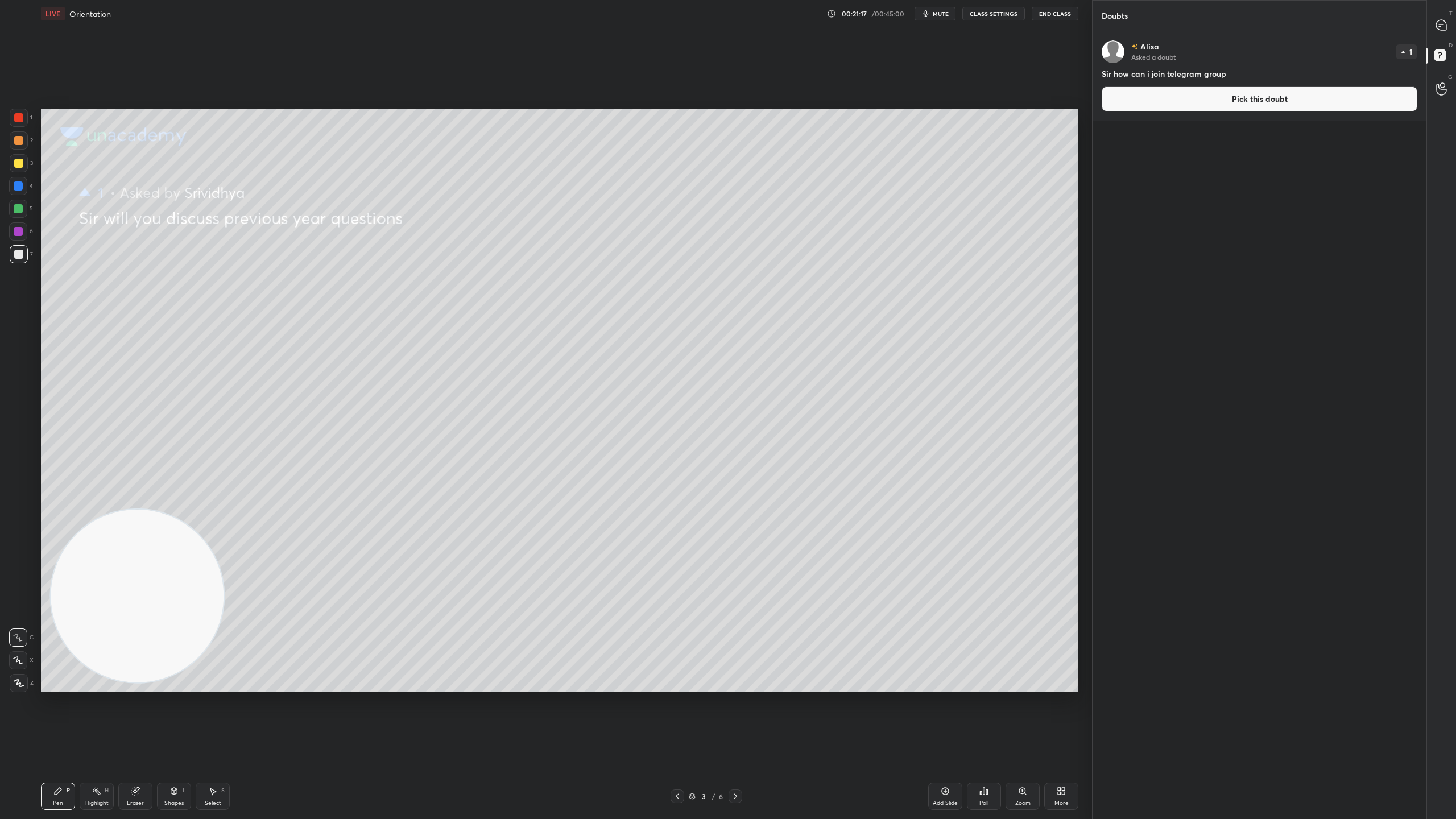
click at [1247, 96] on button "Pick this doubt" at bounding box center [1259, 99] width 315 height 25
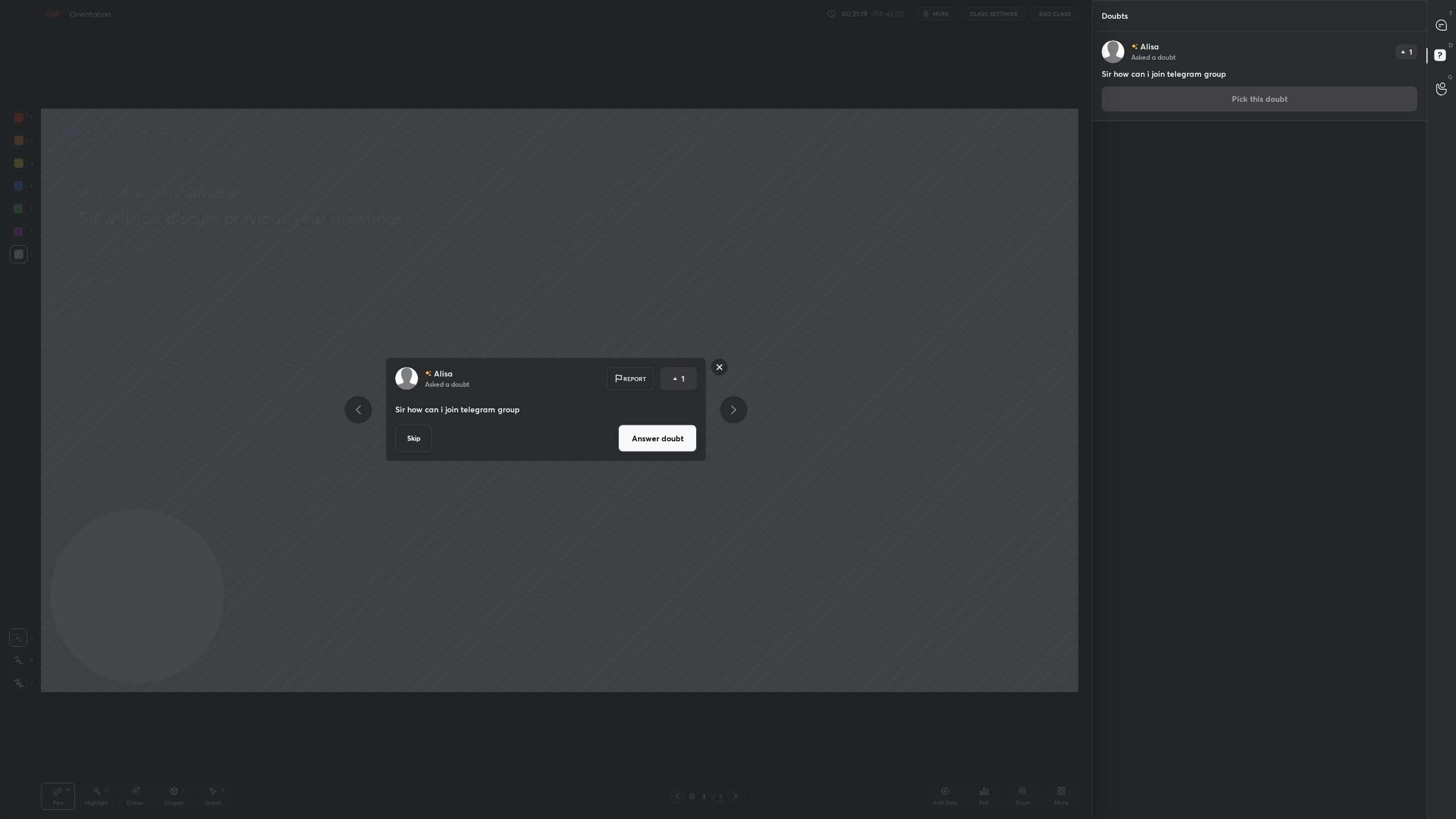
click at [659, 435] on button "Answer doubt" at bounding box center [658, 438] width 79 height 27
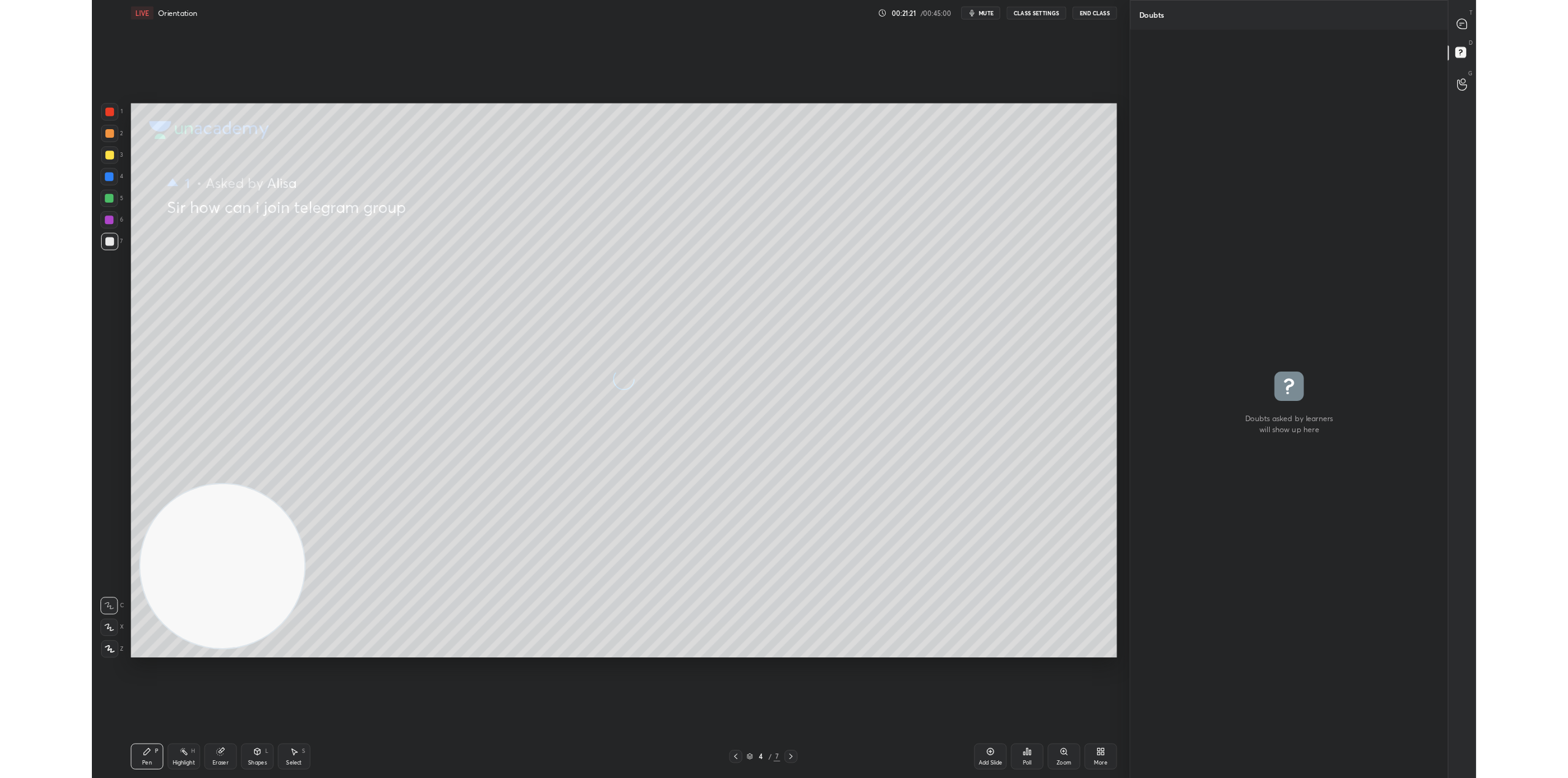
scroll to position [4, 4]
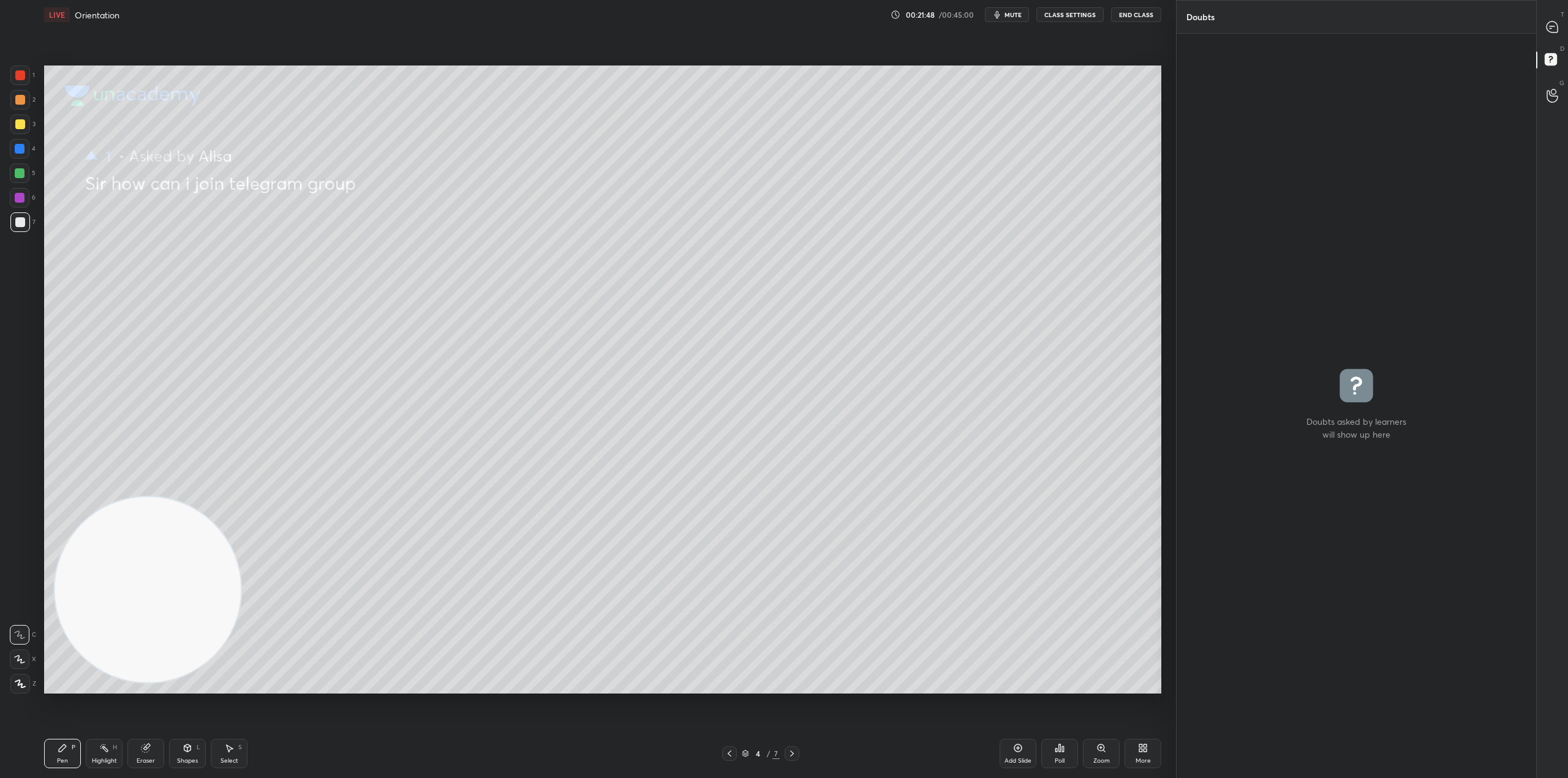
drag, startPoint x: 1360, startPoint y: 586, endPoint x: 1363, endPoint y: 552, distance: 34.1
click at [1360, 586] on div "grid" at bounding box center [1356, 406] width 360 height 745
click at [1556, 33] on icon at bounding box center [1552, 27] width 13 height 13
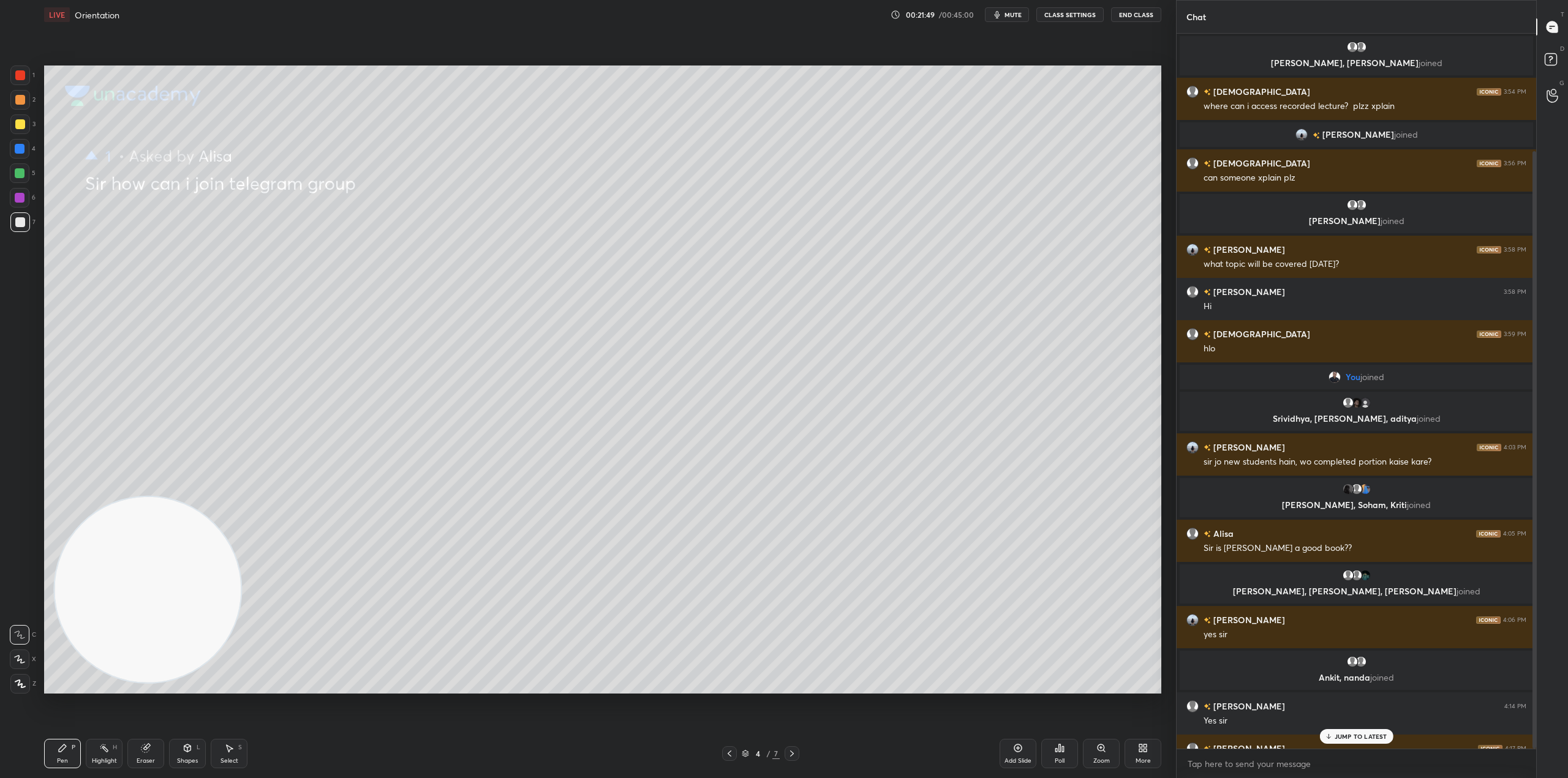
scroll to position [712, 356]
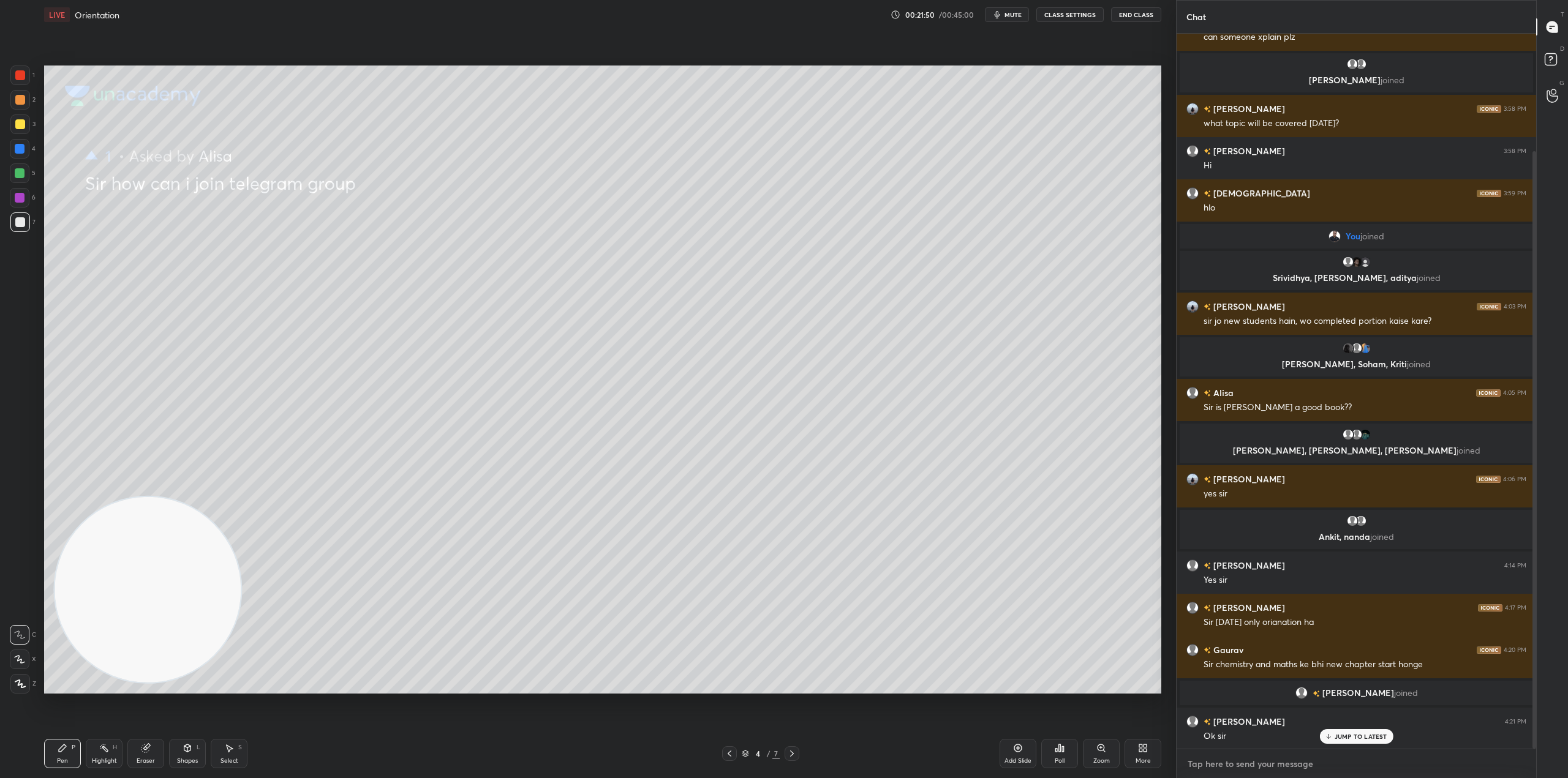
type textarea "x"
click at [1264, 769] on textarea at bounding box center [1356, 764] width 340 height 20
paste textarea "[URL][DOMAIN_NAME]"
type textarea "[URL][DOMAIN_NAME]"
type textarea "x"
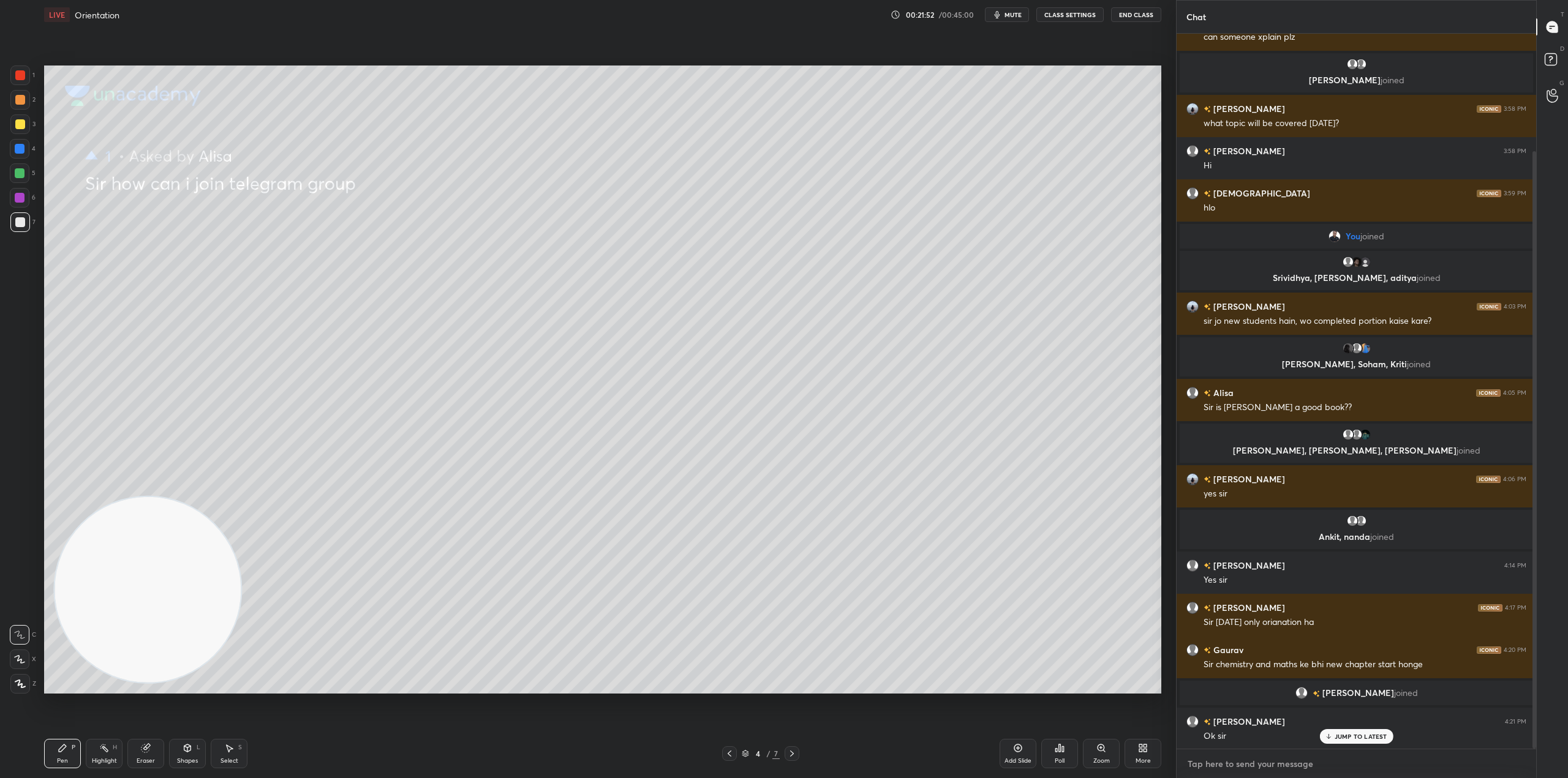
scroll to position [209, 0]
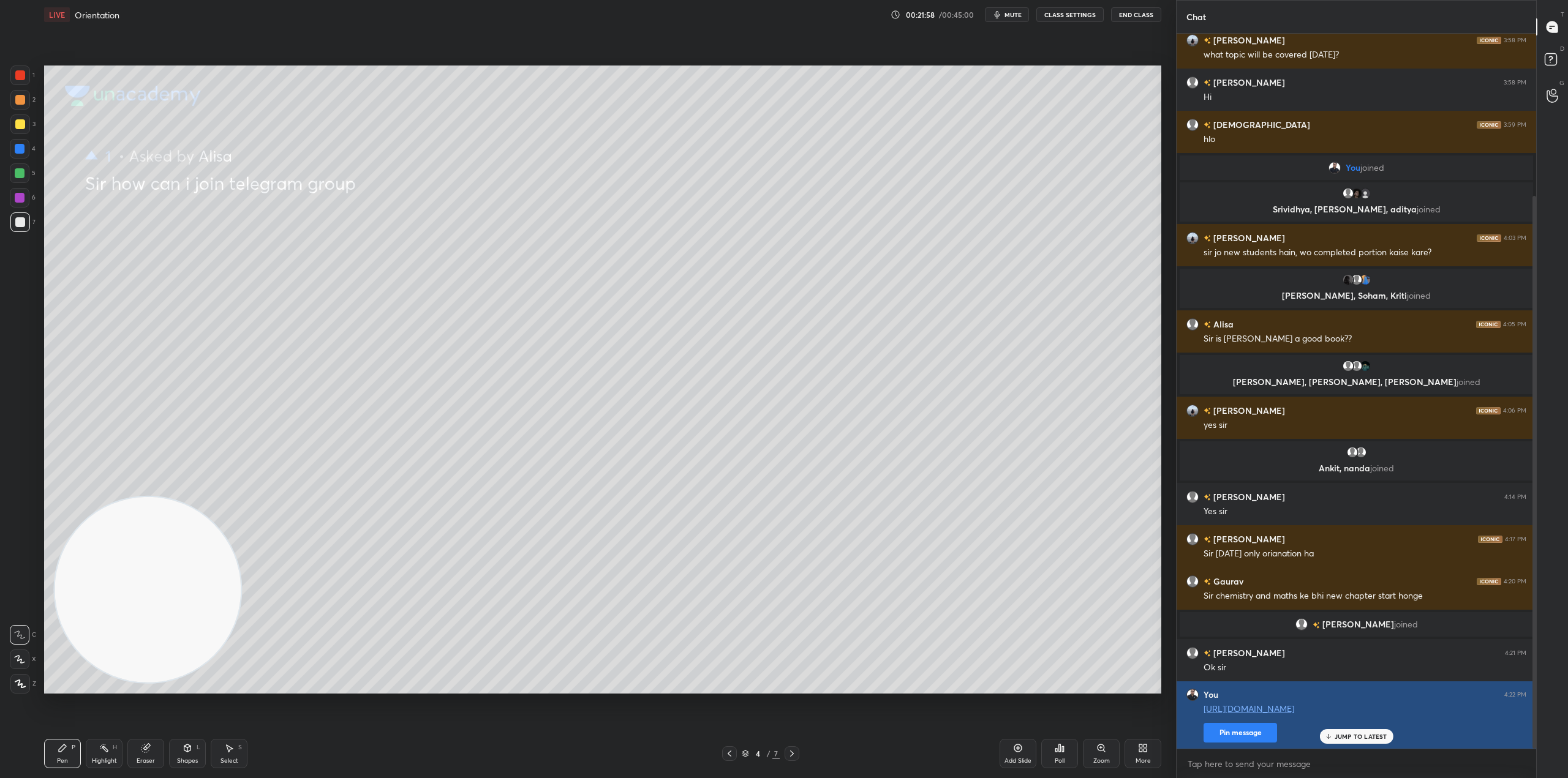
type textarea "x"
click at [1262, 724] on button "Pin message" at bounding box center [1240, 732] width 74 height 20
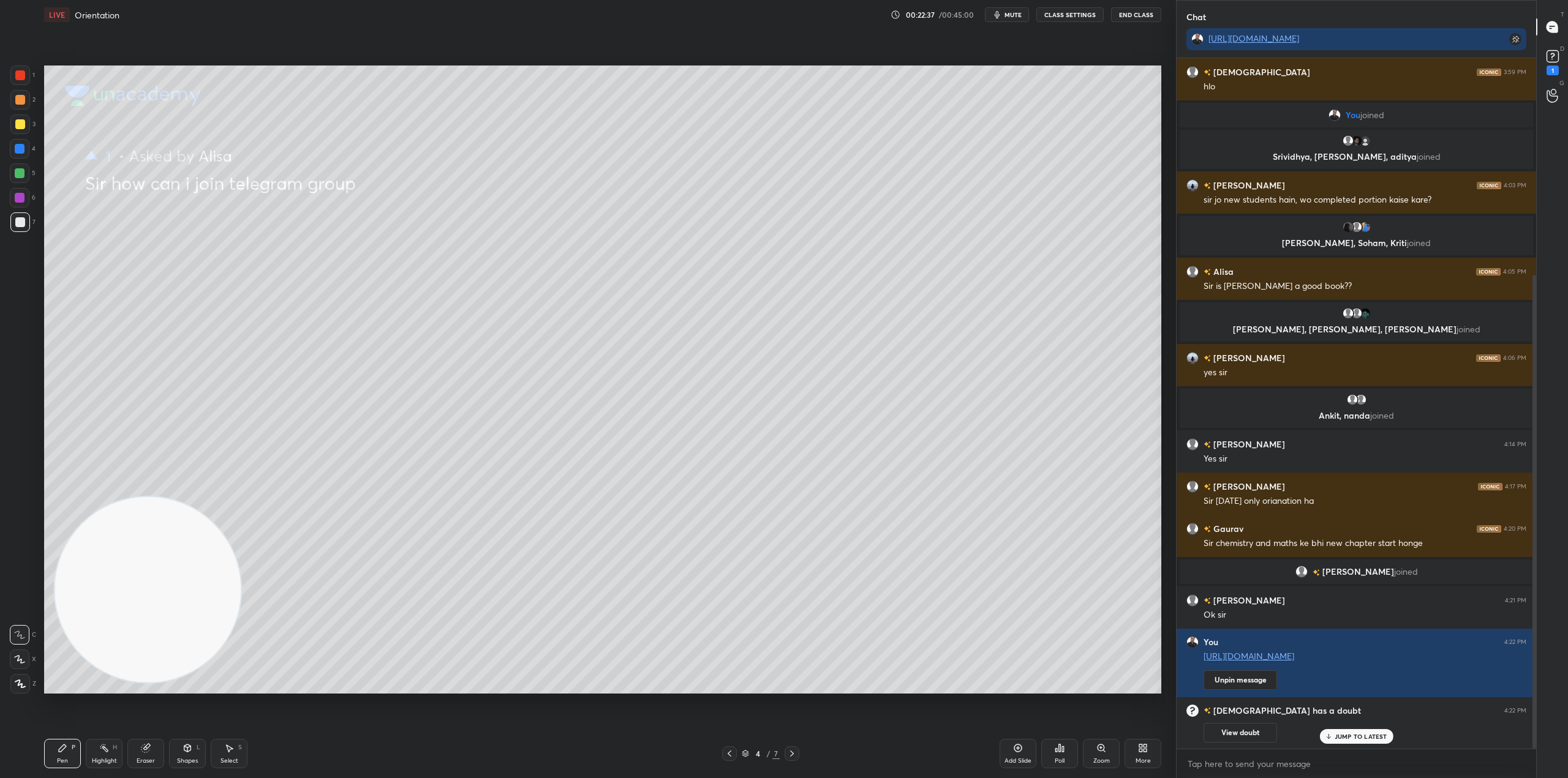
scroll to position [316, 0]
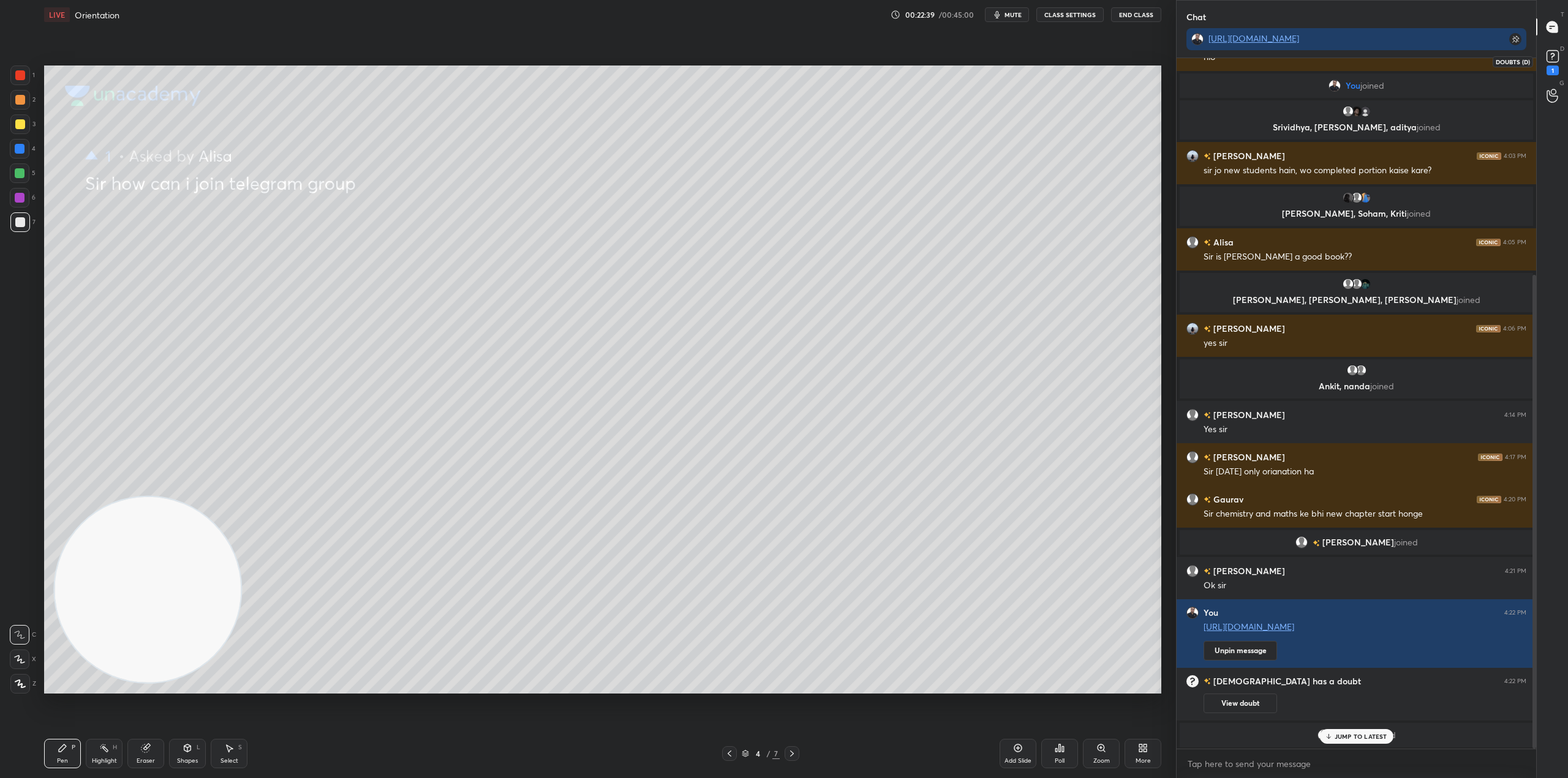
click at [1554, 54] on icon at bounding box center [1552, 56] width 4 height 5
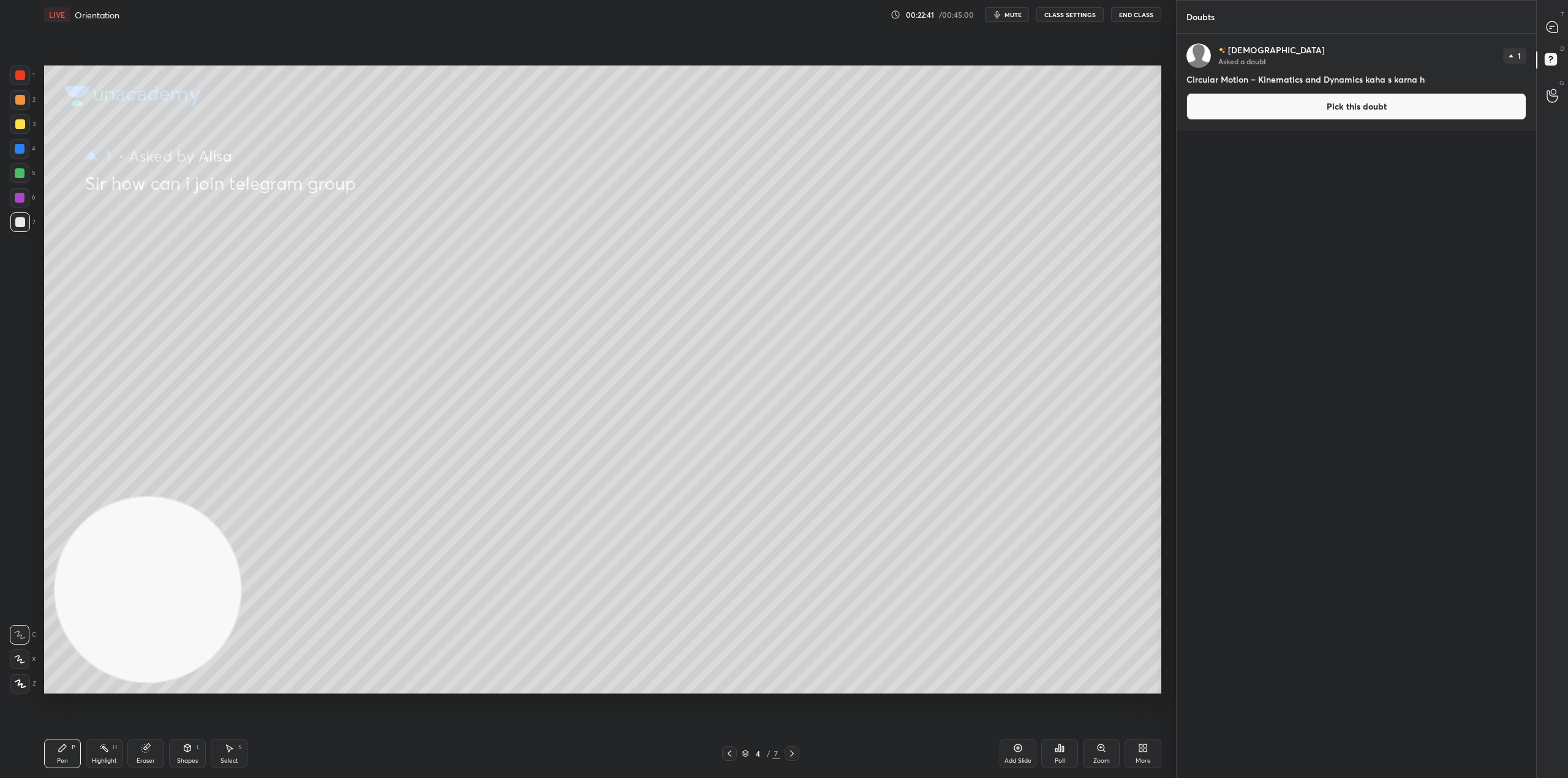
click at [1315, 109] on button "Pick this doubt" at bounding box center [1356, 106] width 340 height 27
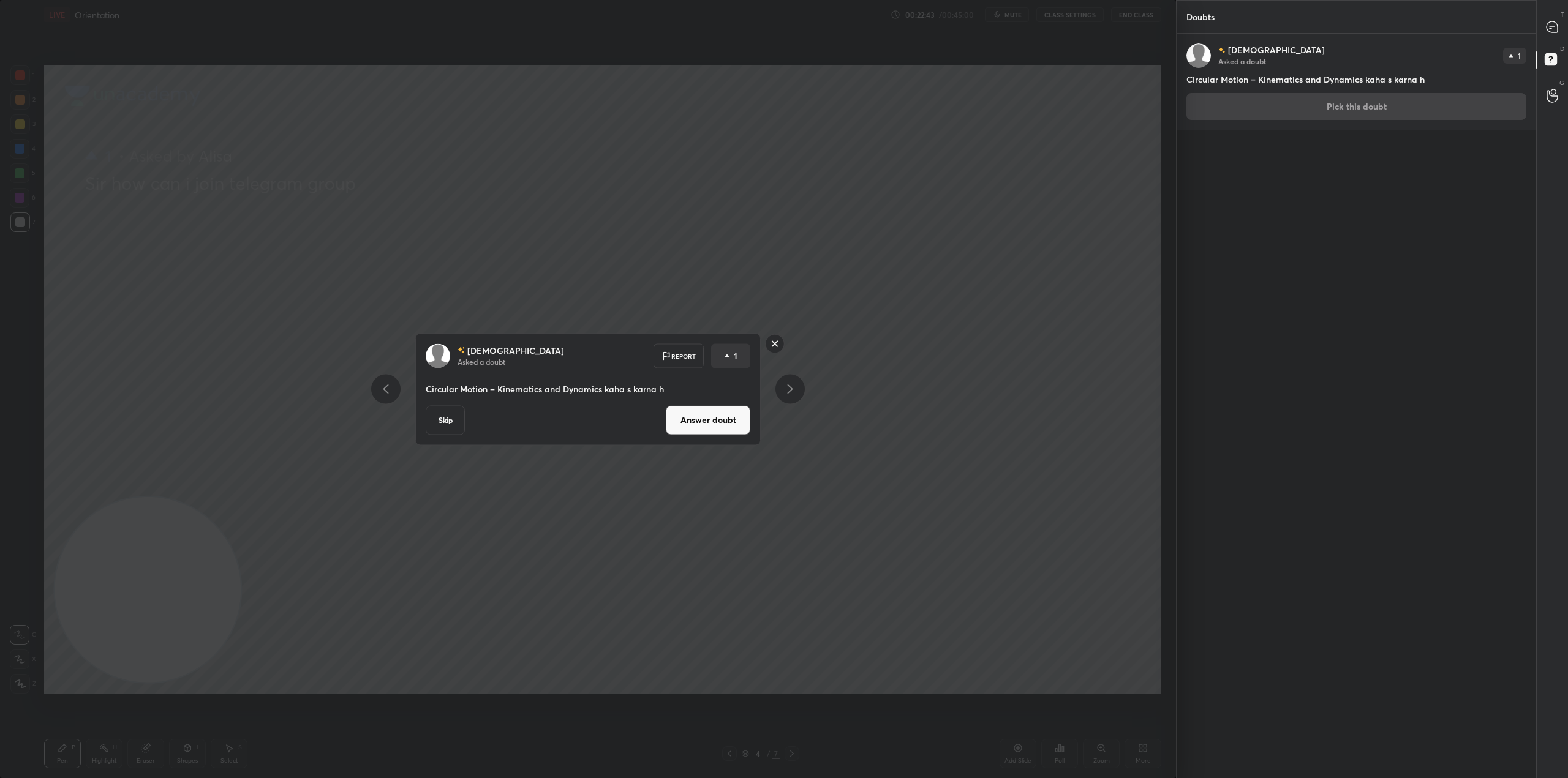
click at [710, 426] on button "Answer doubt" at bounding box center [708, 419] width 85 height 30
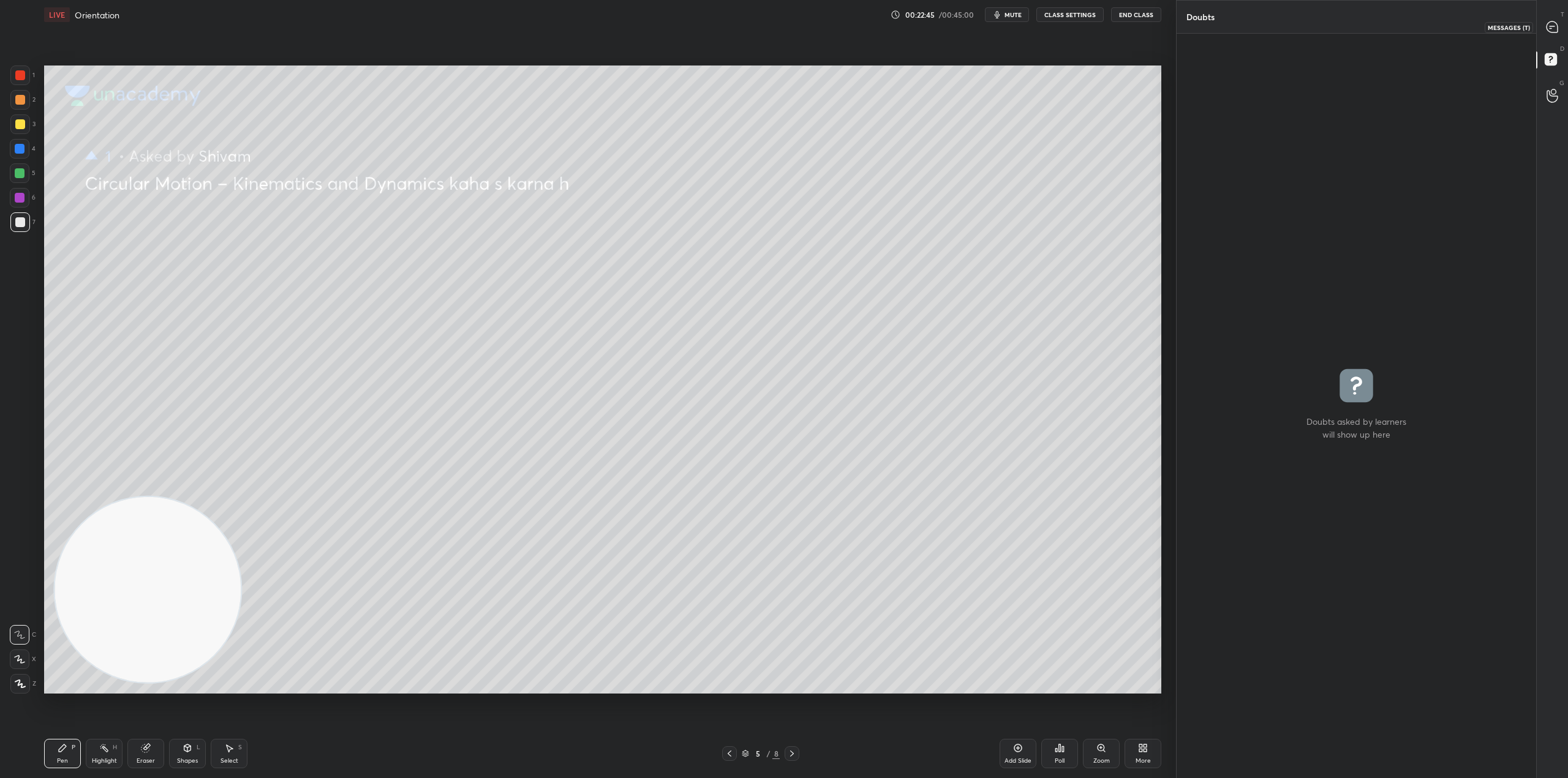
click at [1551, 22] on icon at bounding box center [1552, 27] width 11 height 11
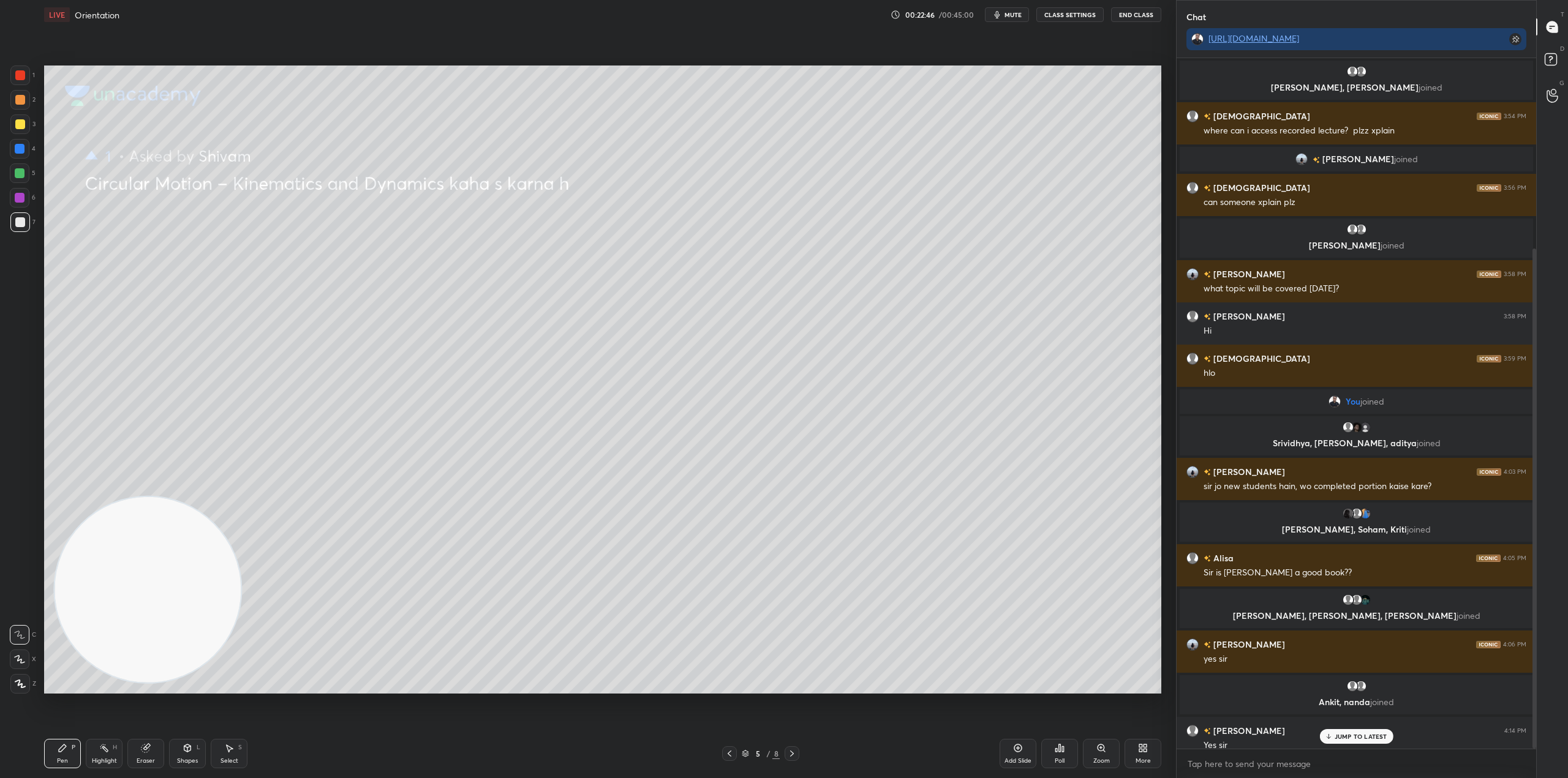
scroll to position [716, 356]
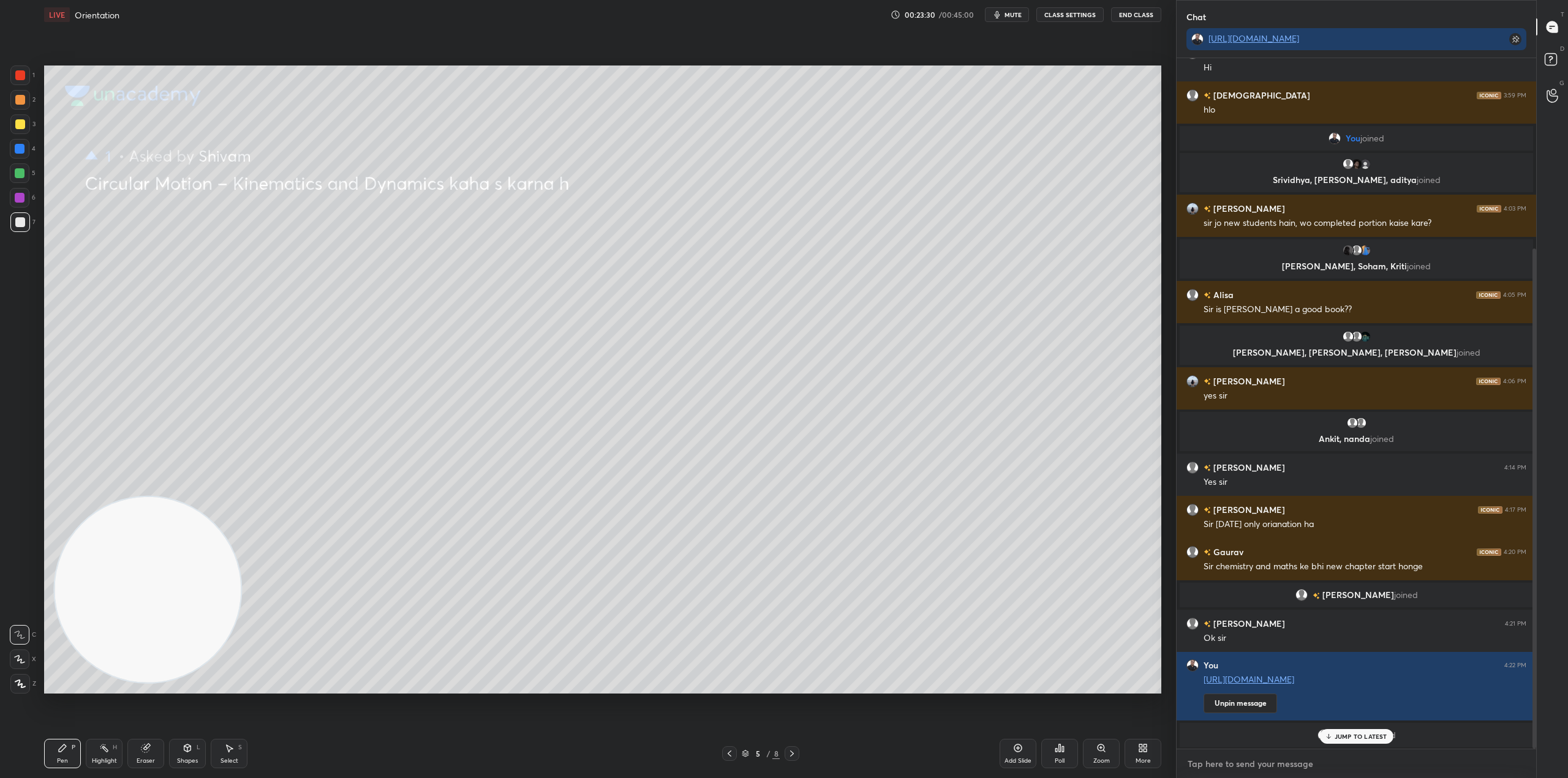
type textarea "x"
click at [1236, 769] on textarea at bounding box center [1356, 764] width 340 height 20
paste textarea "[URL][DOMAIN_NAME]"
type textarea "[URL][DOMAIN_NAME]"
type textarea "x"
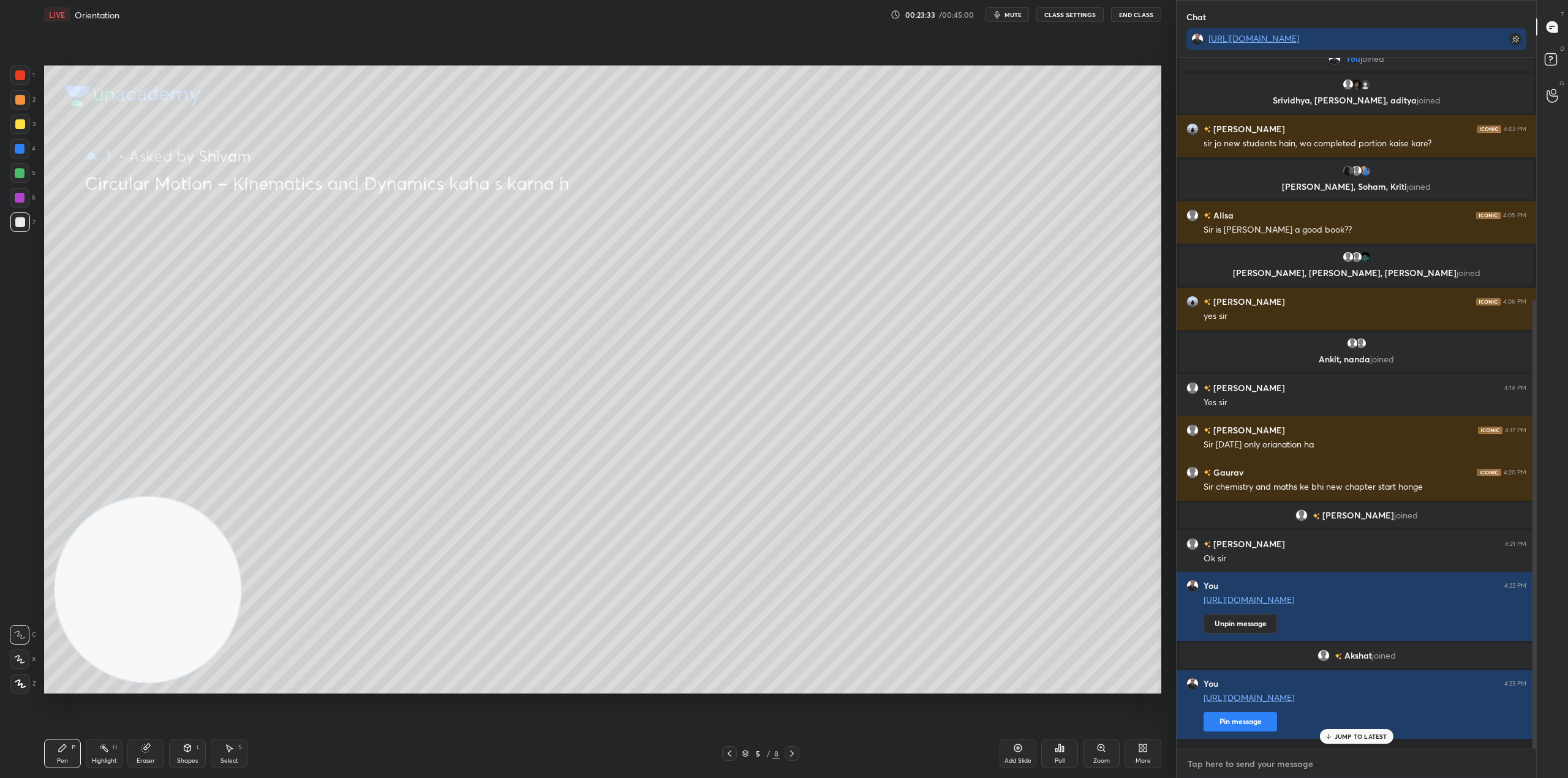
scroll to position [372, 0]
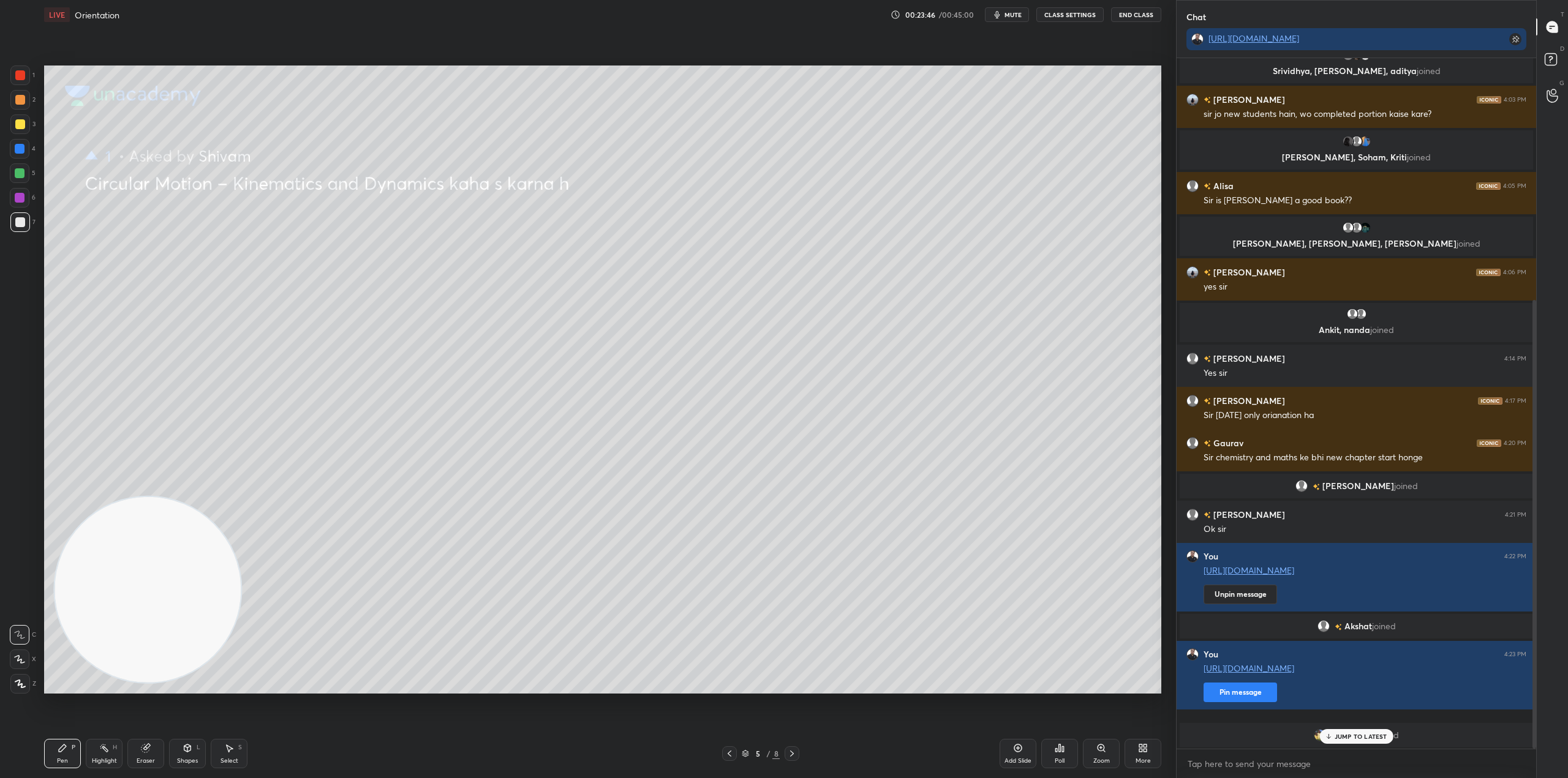
click at [1371, 736] on p "JUMP TO LATEST" at bounding box center [1361, 736] width 53 height 7
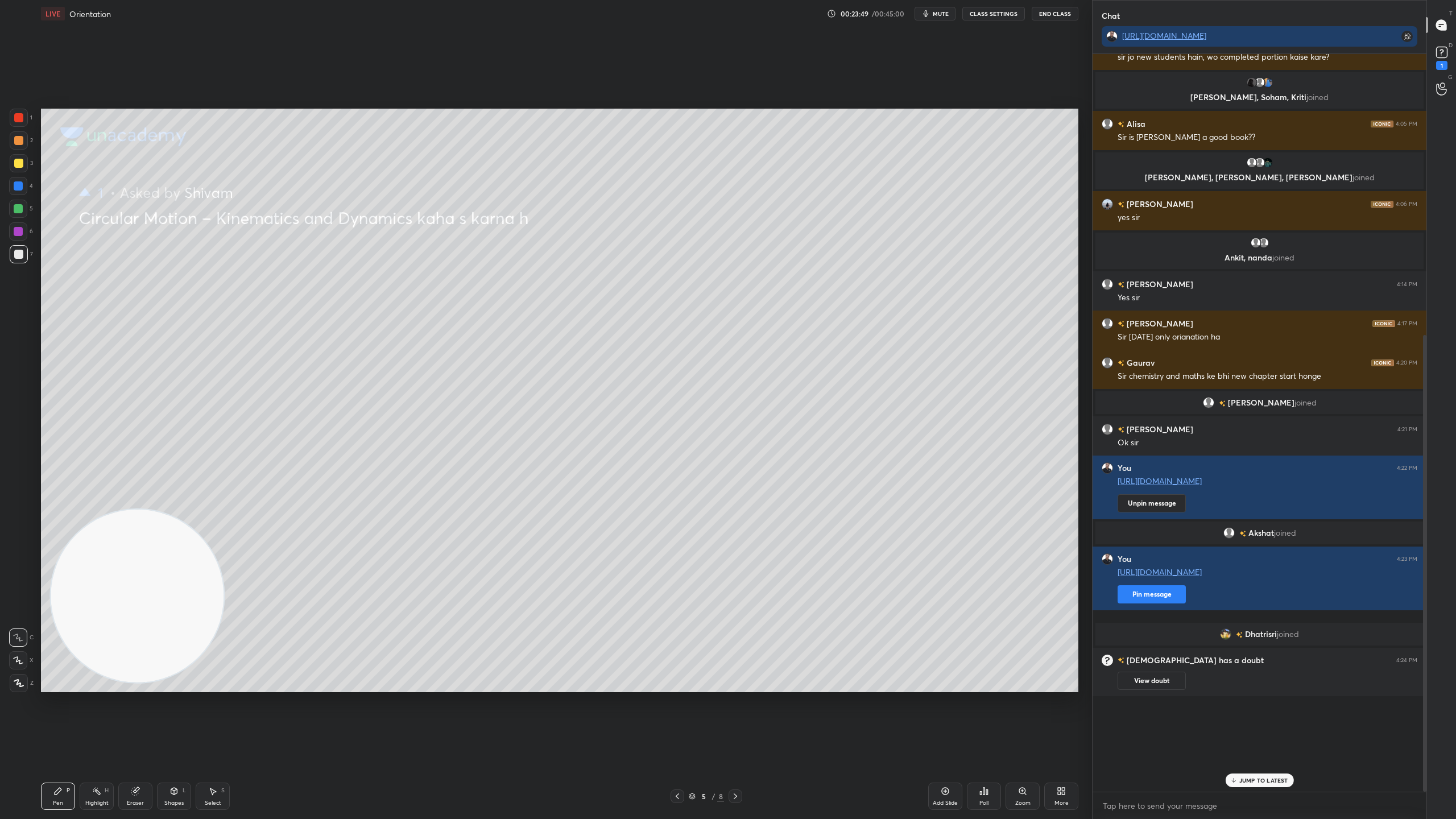
scroll to position [299, 0]
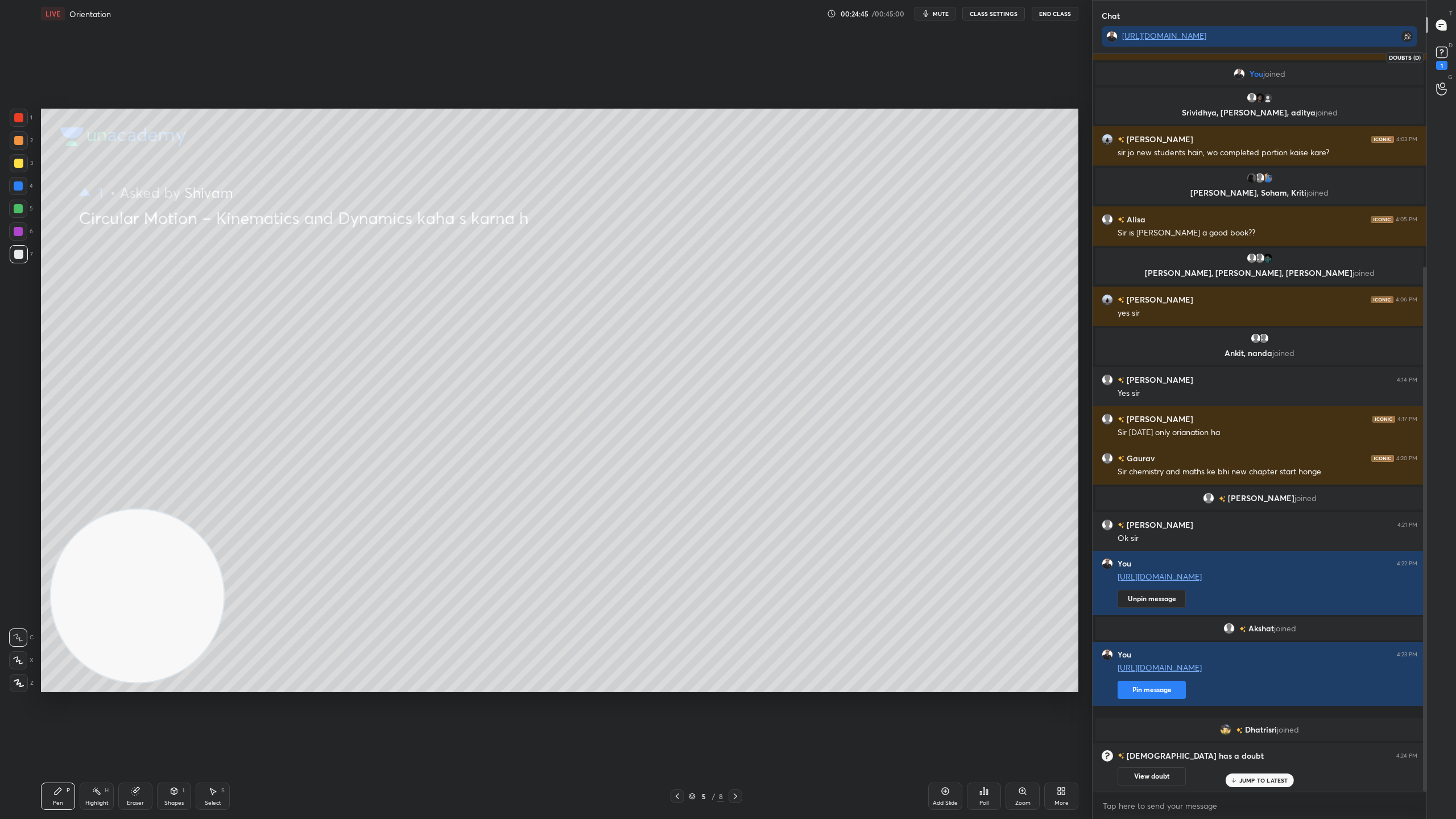
click at [1445, 50] on rect at bounding box center [1441, 53] width 11 height 11
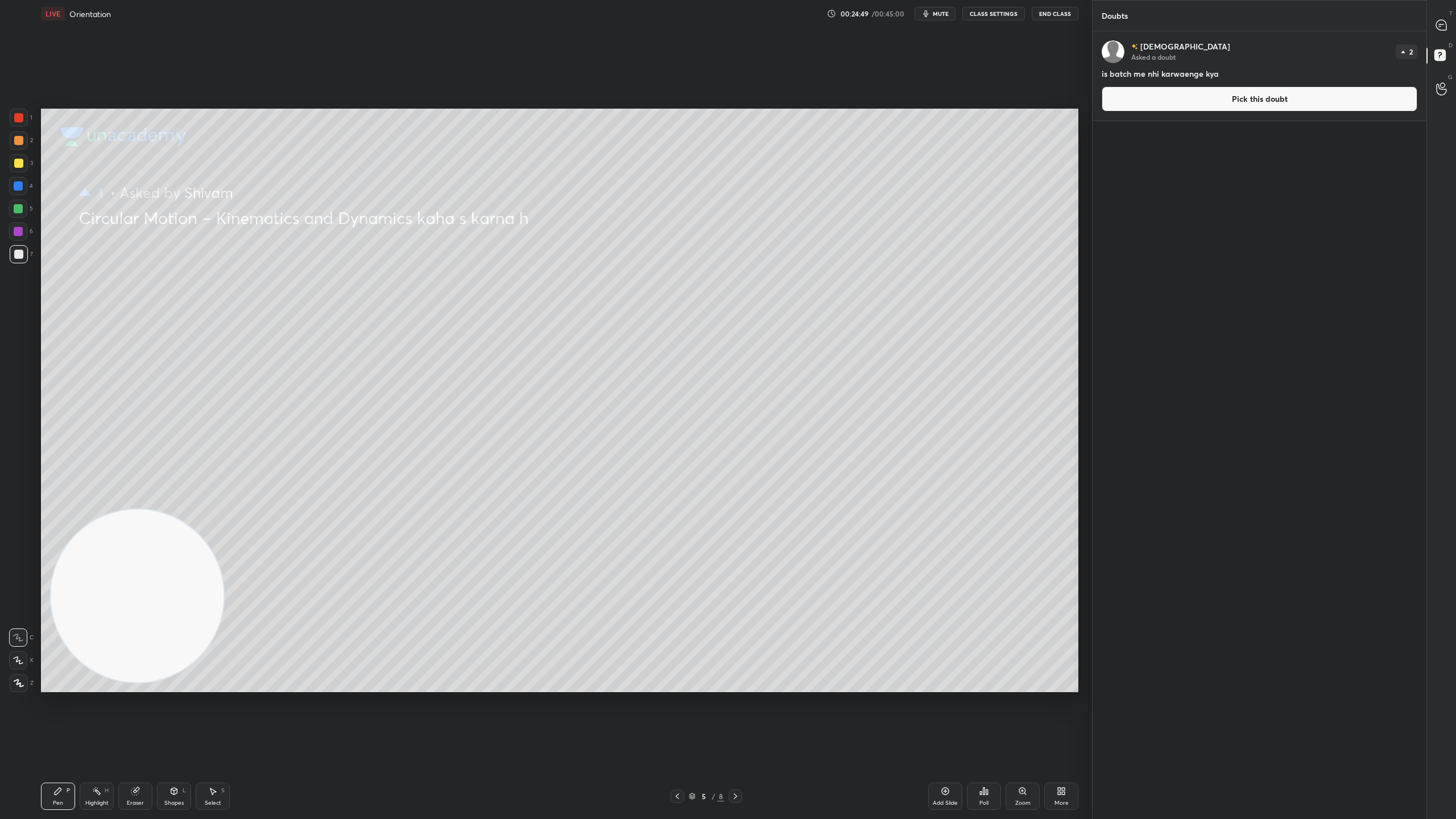
click at [1213, 94] on button "Pick this doubt" at bounding box center [1259, 99] width 315 height 25
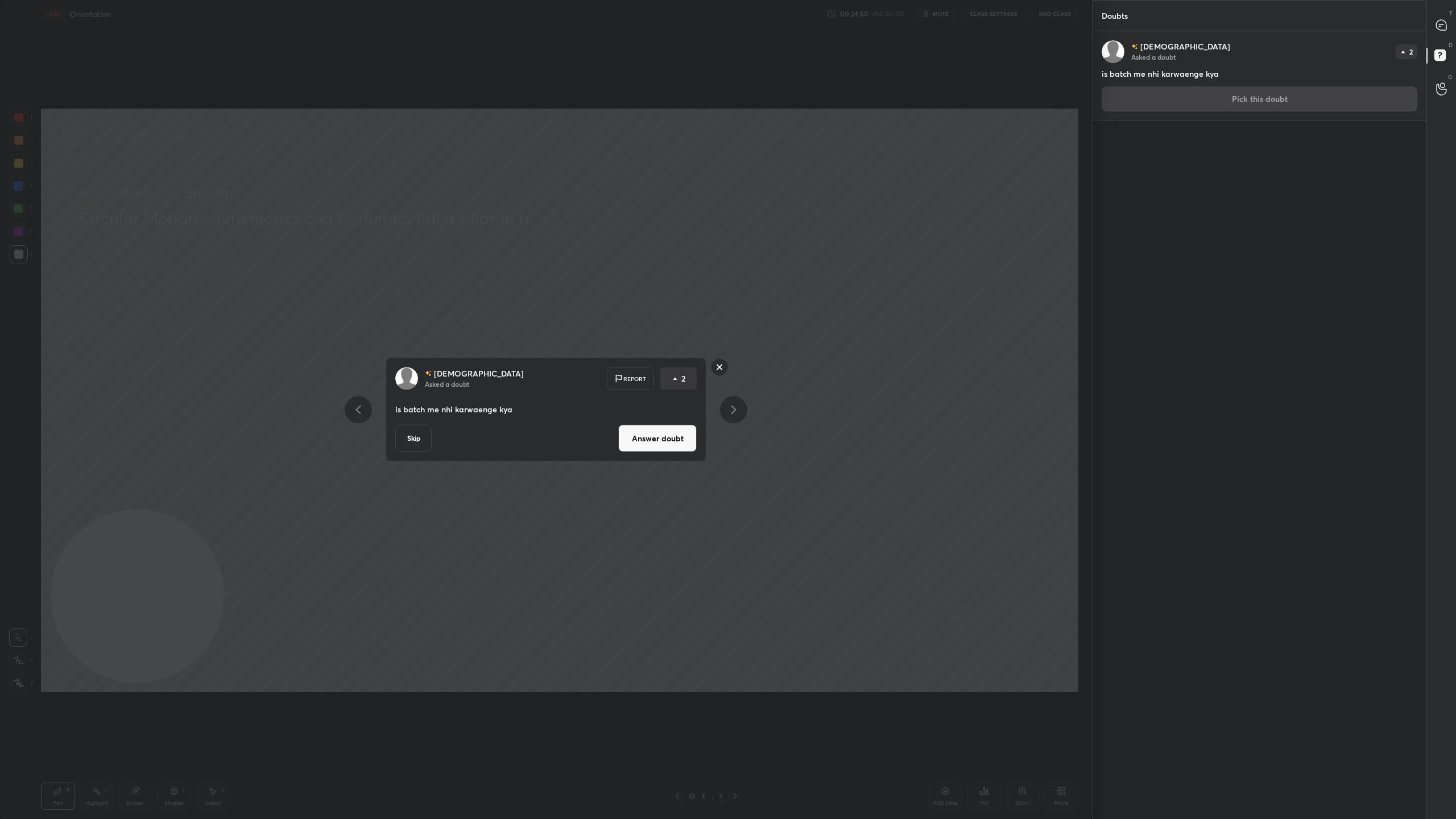
click at [660, 430] on button "Answer doubt" at bounding box center [658, 438] width 79 height 27
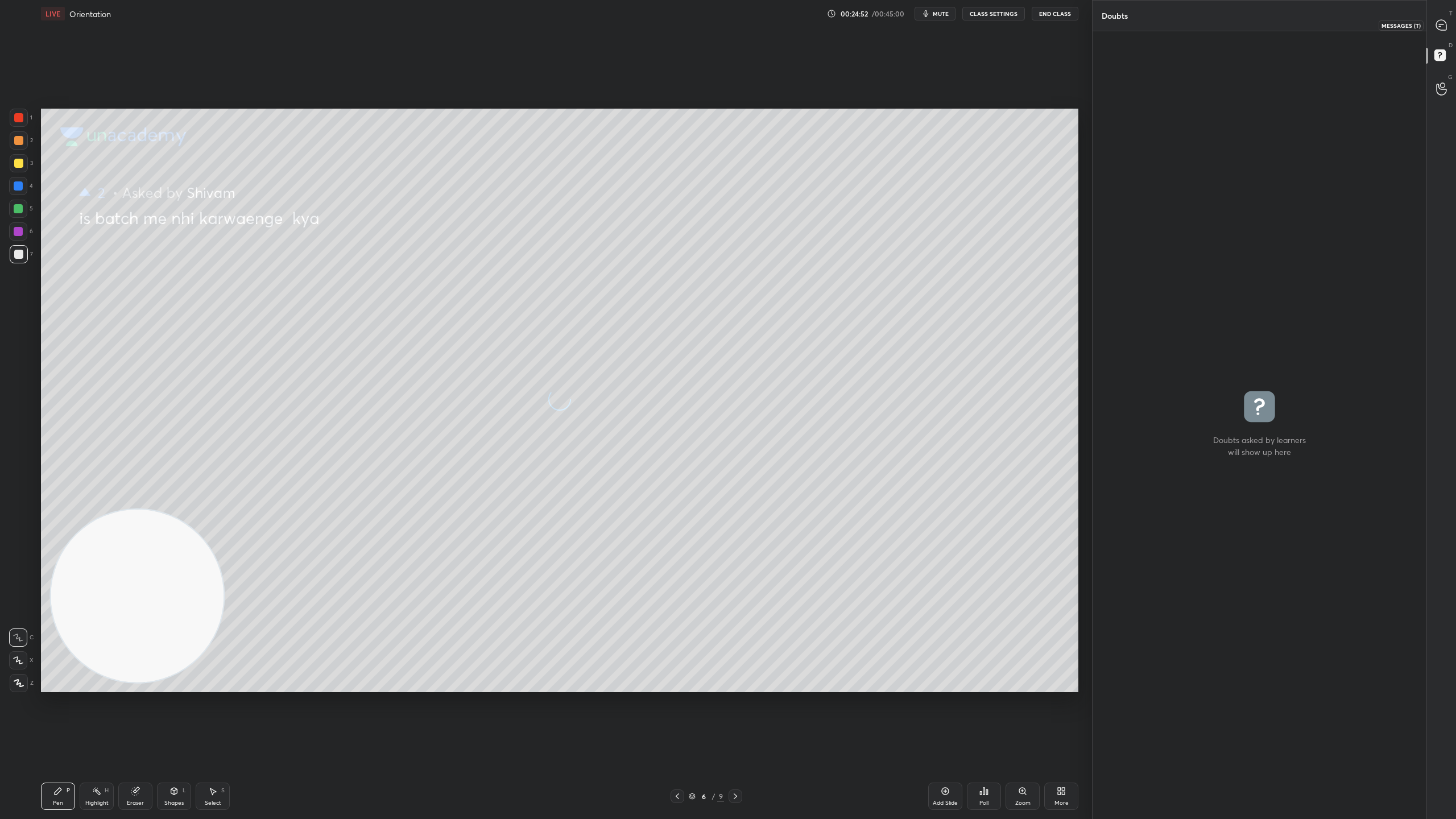
click at [1440, 23] on icon at bounding box center [1441, 25] width 10 height 10
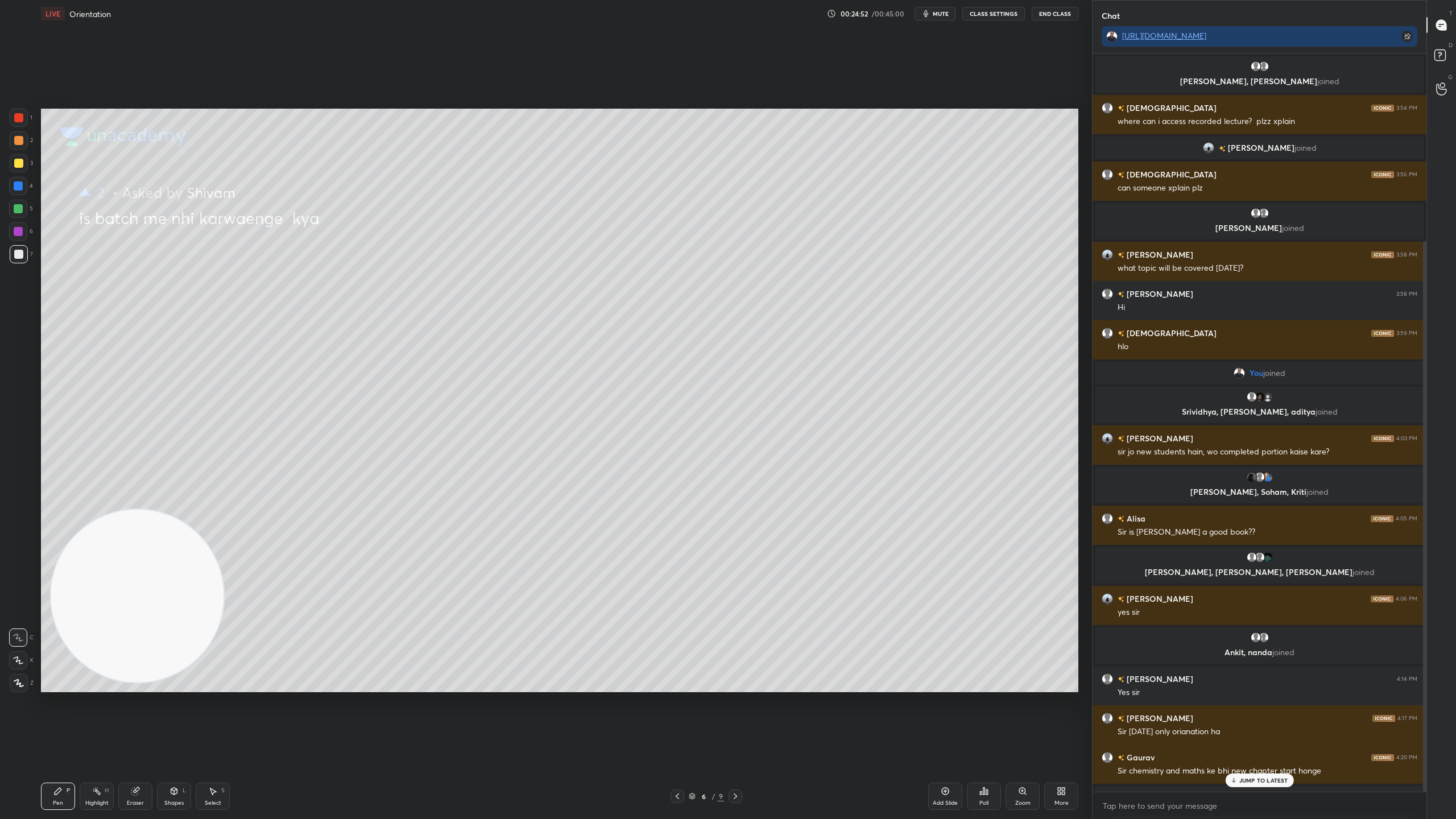
scroll to position [734, 330]
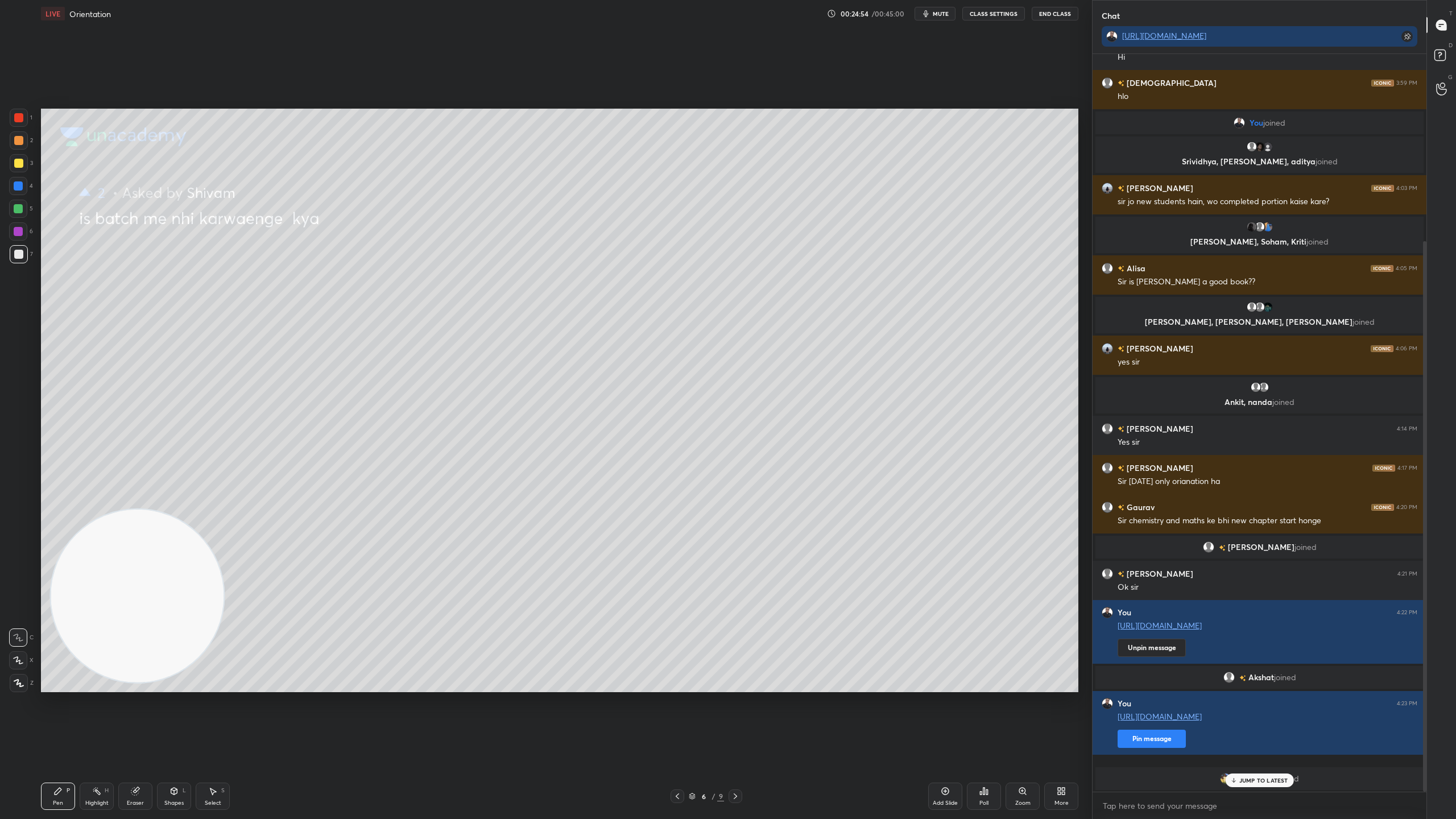
click at [1263, 722] on div "JUMP TO LATEST" at bounding box center [1259, 780] width 68 height 13
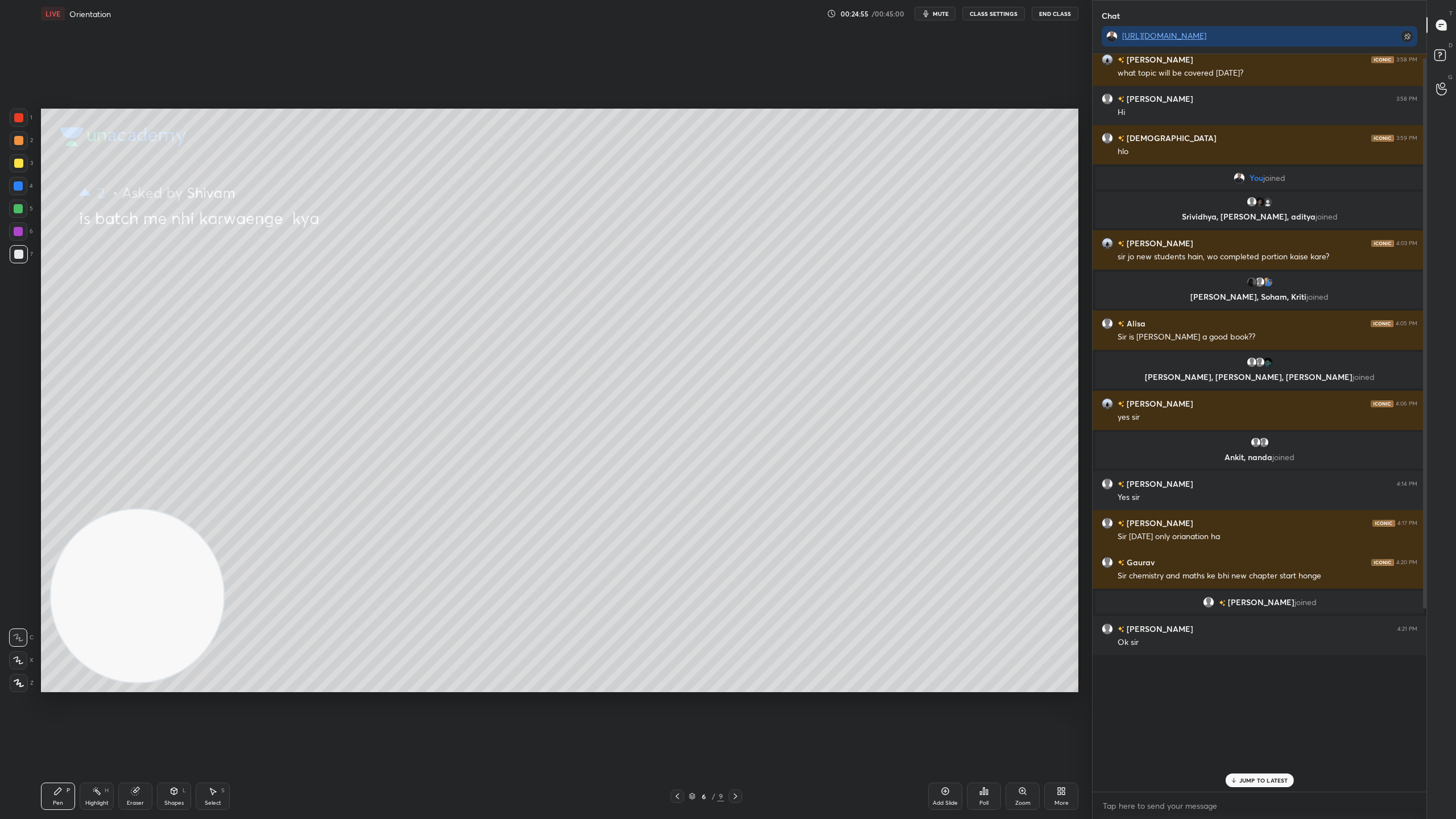
scroll to position [250, 0]
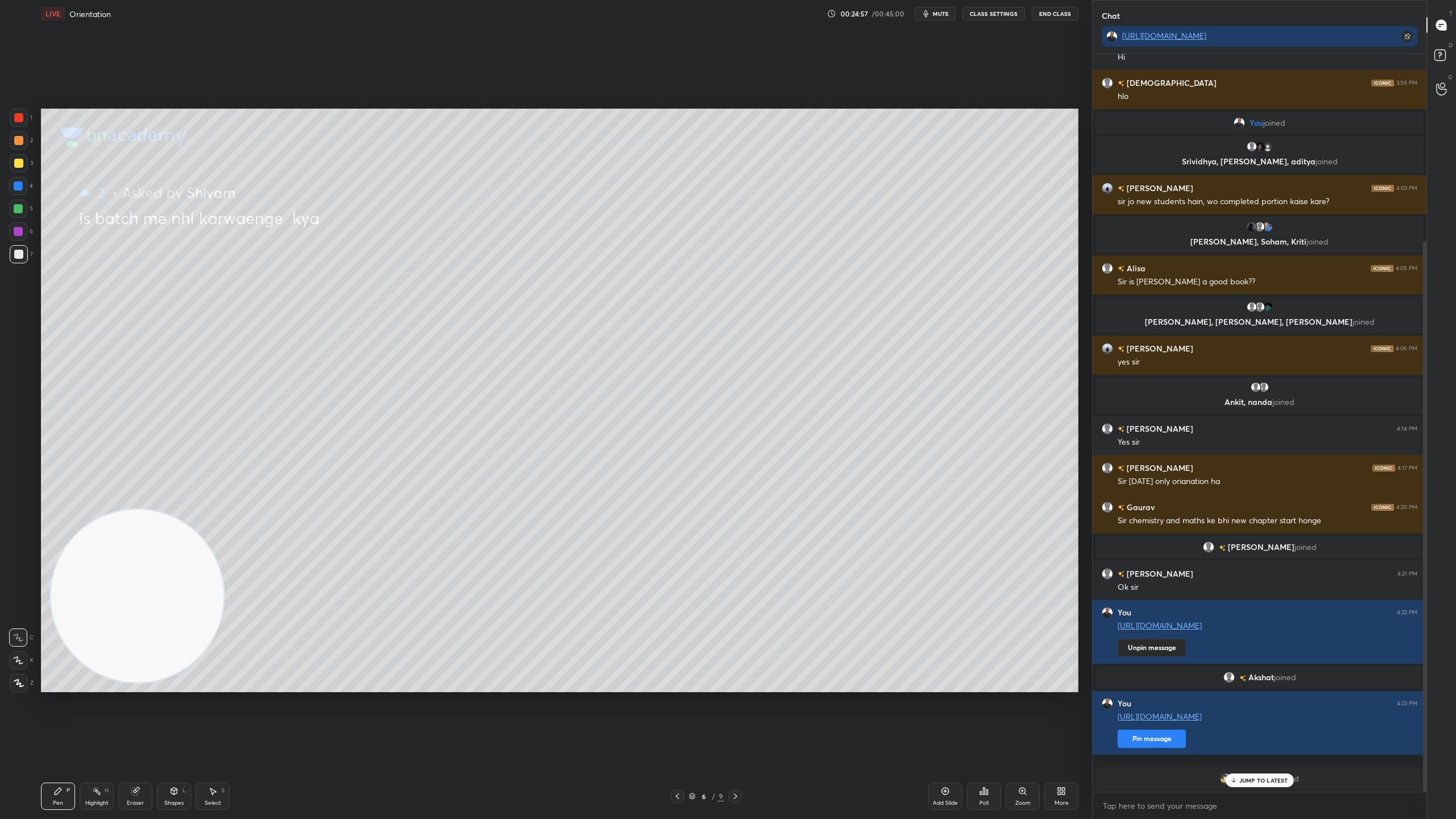
drag, startPoint x: 1261, startPoint y: 780, endPoint x: 1203, endPoint y: 779, distance: 58.0
click at [1255, 722] on p "JUMP TO LATEST" at bounding box center [1264, 780] width 49 height 7
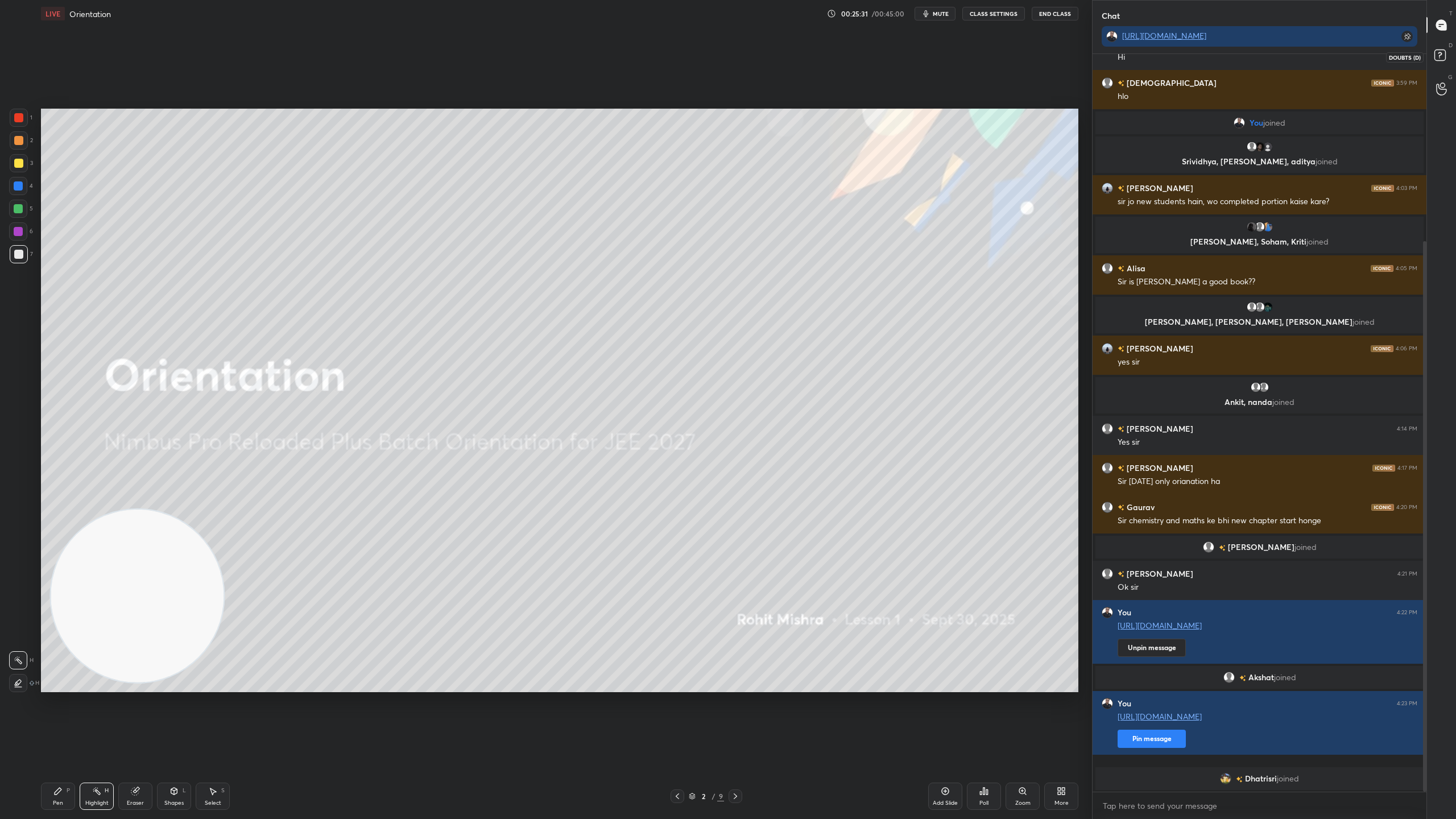
click at [1440, 47] on icon at bounding box center [1442, 57] width 21 height 21
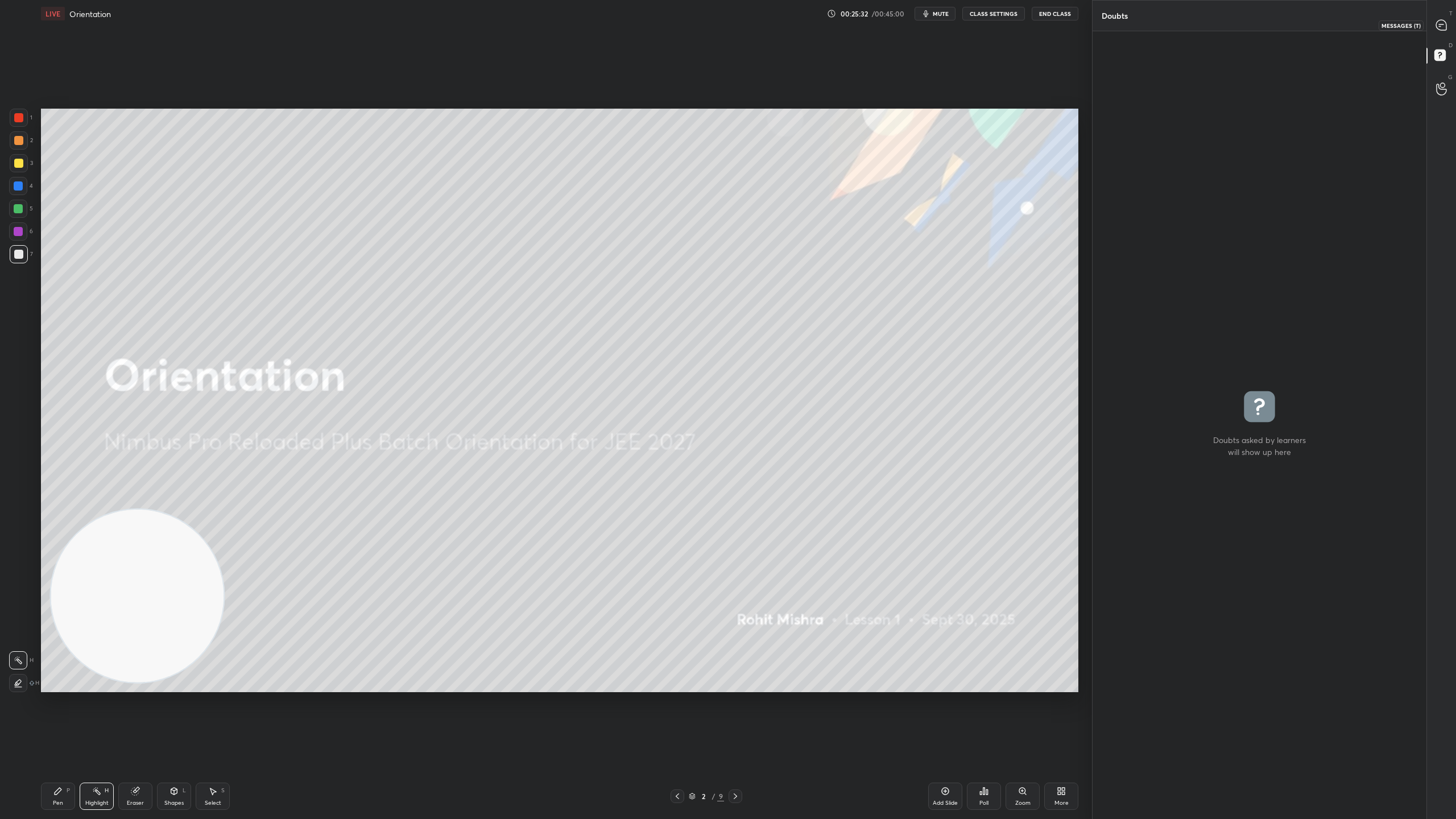
click at [1446, 26] on icon at bounding box center [1441, 25] width 10 height 10
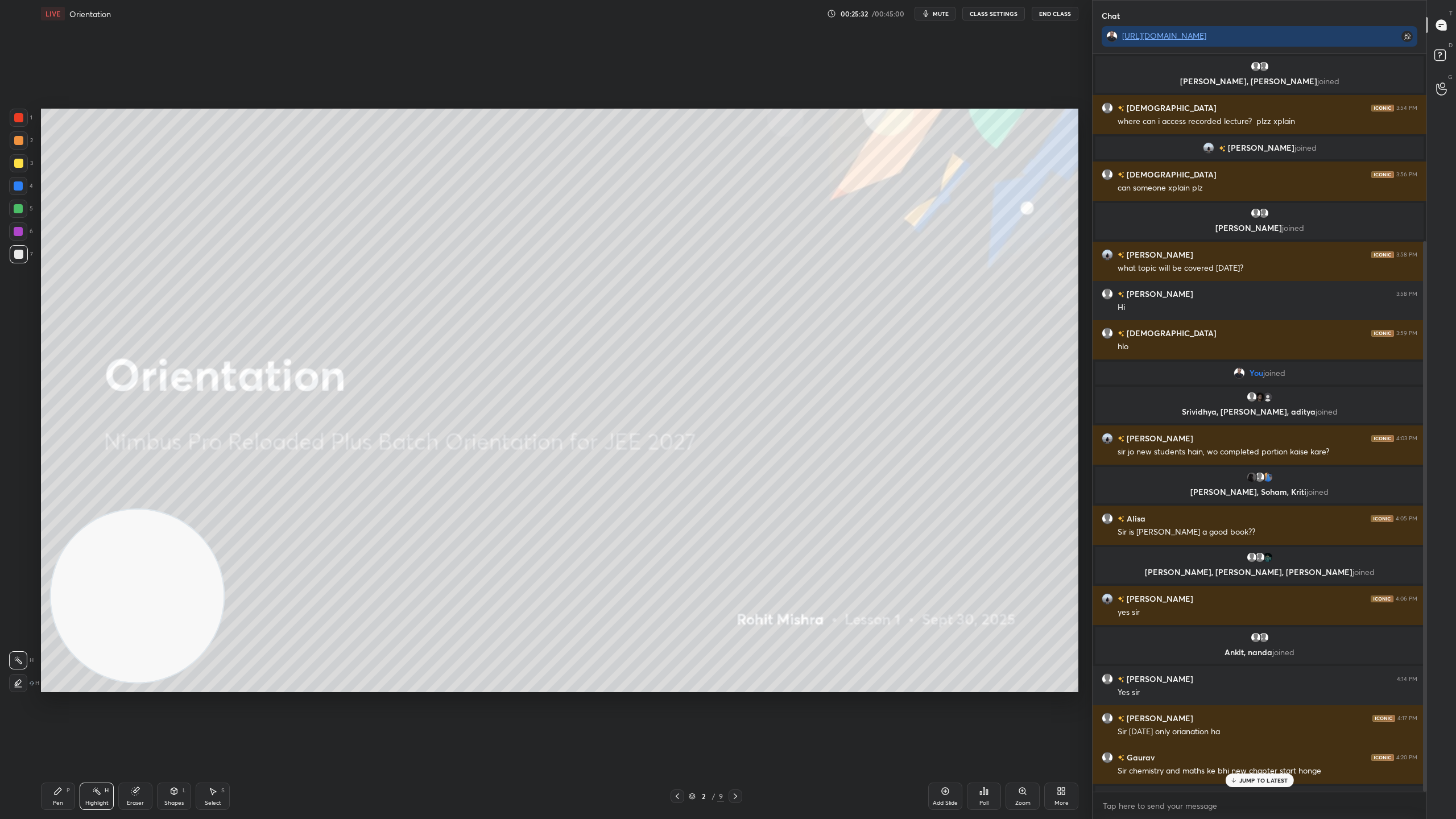
scroll to position [734, 330]
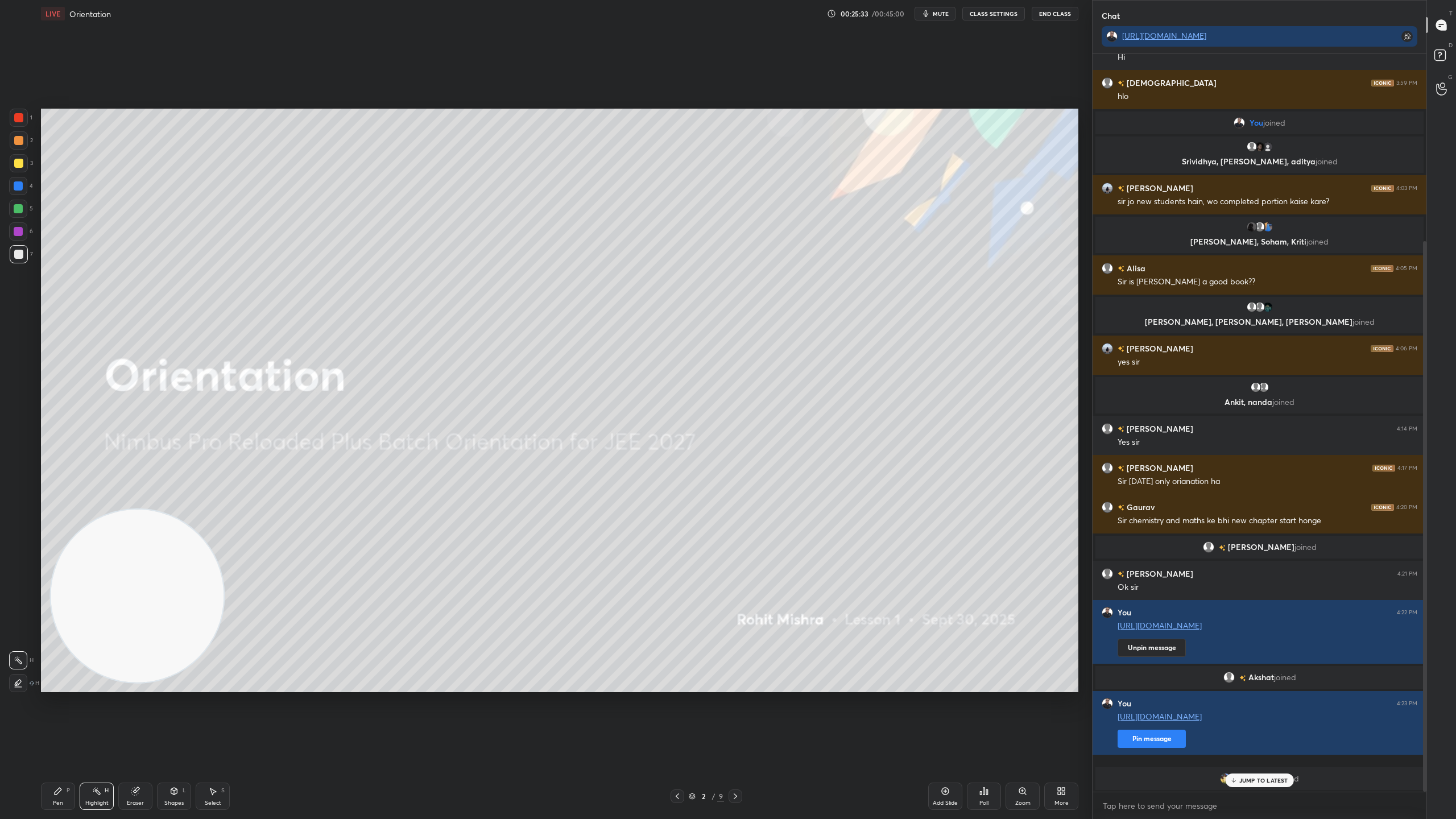
click at [1258, 722] on p "JUMP TO LATEST" at bounding box center [1264, 780] width 49 height 7
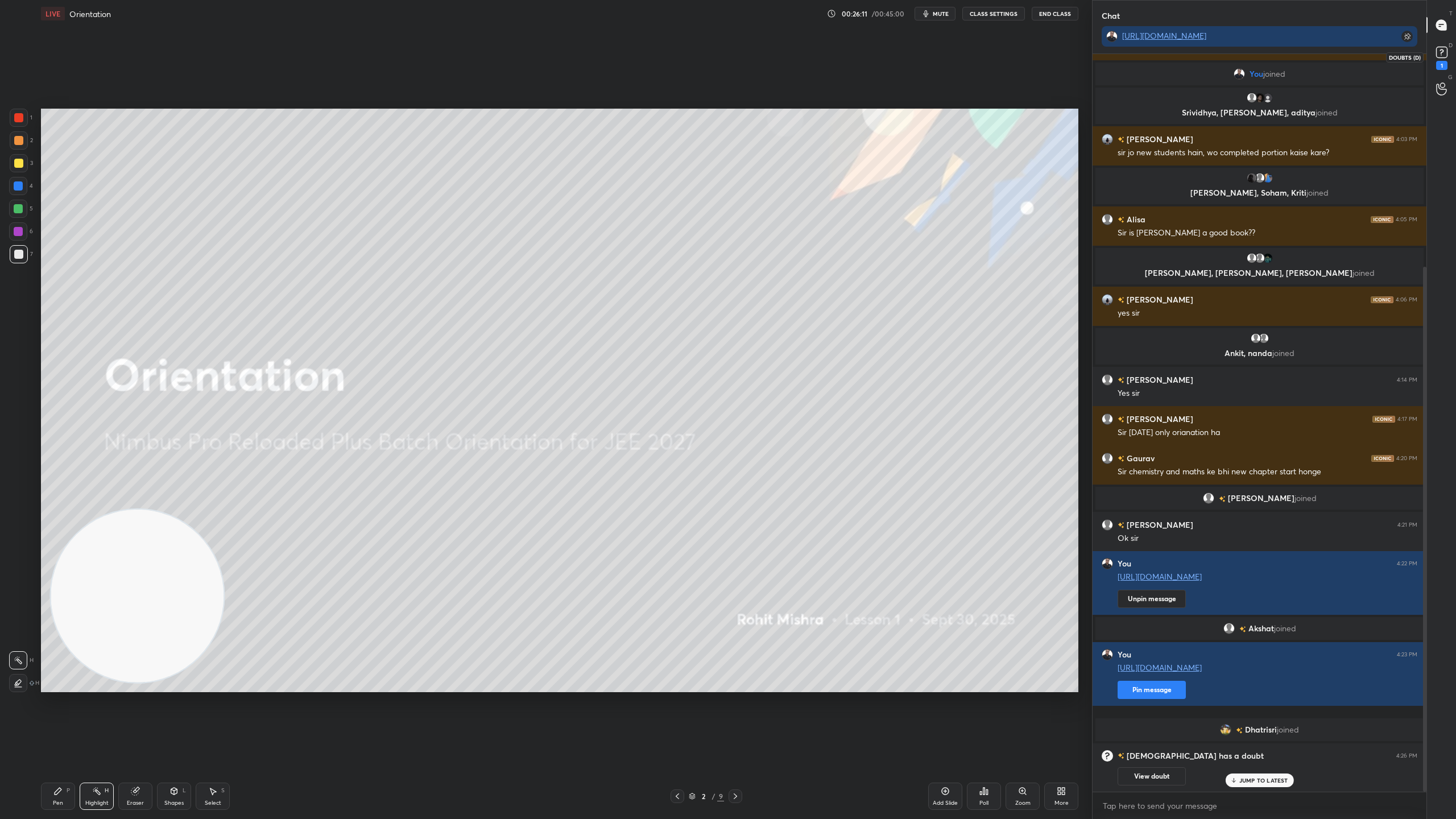
click at [1445, 47] on rect at bounding box center [1441, 53] width 11 height 11
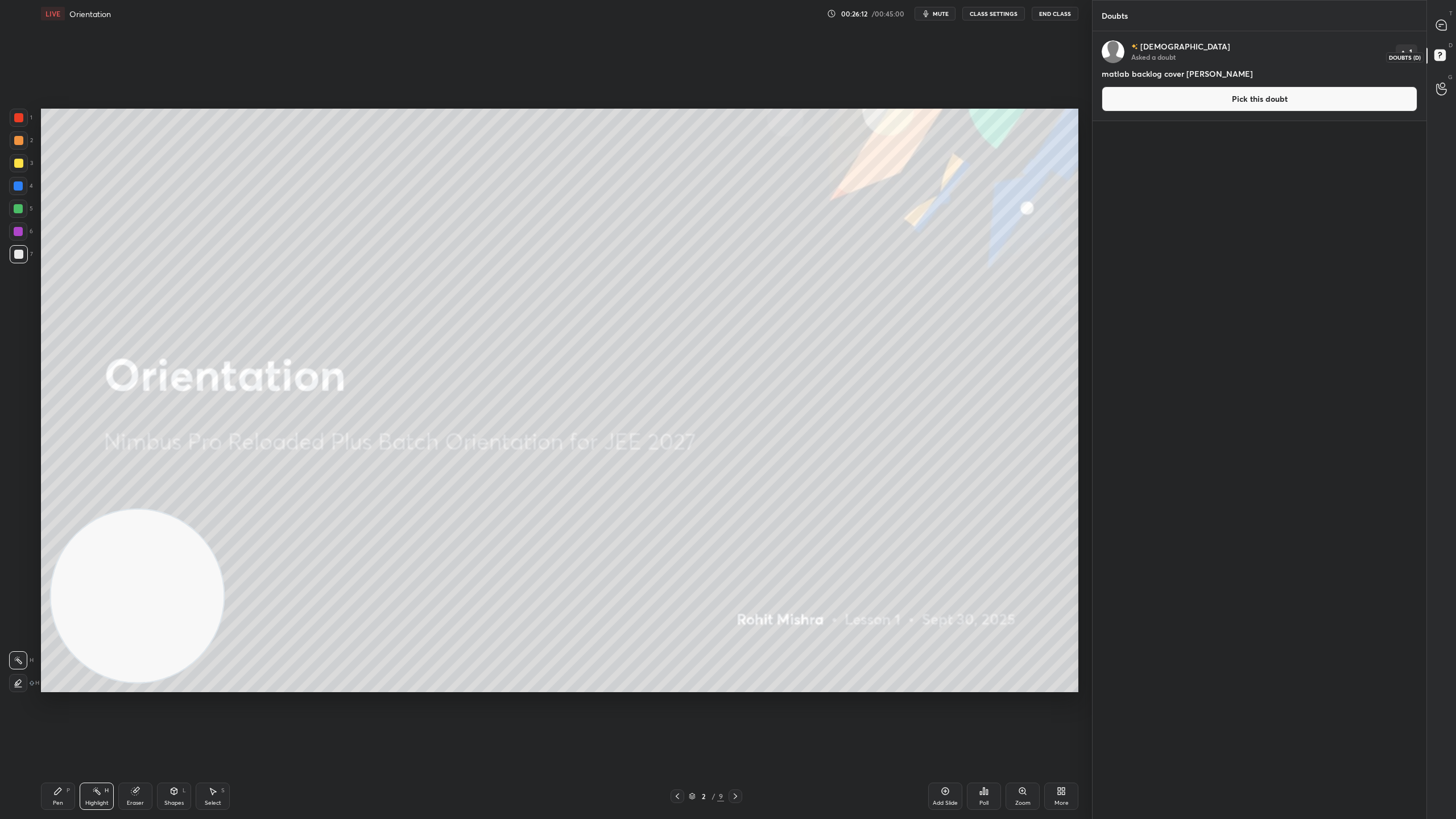
scroll to position [784, 330]
click at [1236, 99] on button "Pick this doubt" at bounding box center [1259, 99] width 315 height 25
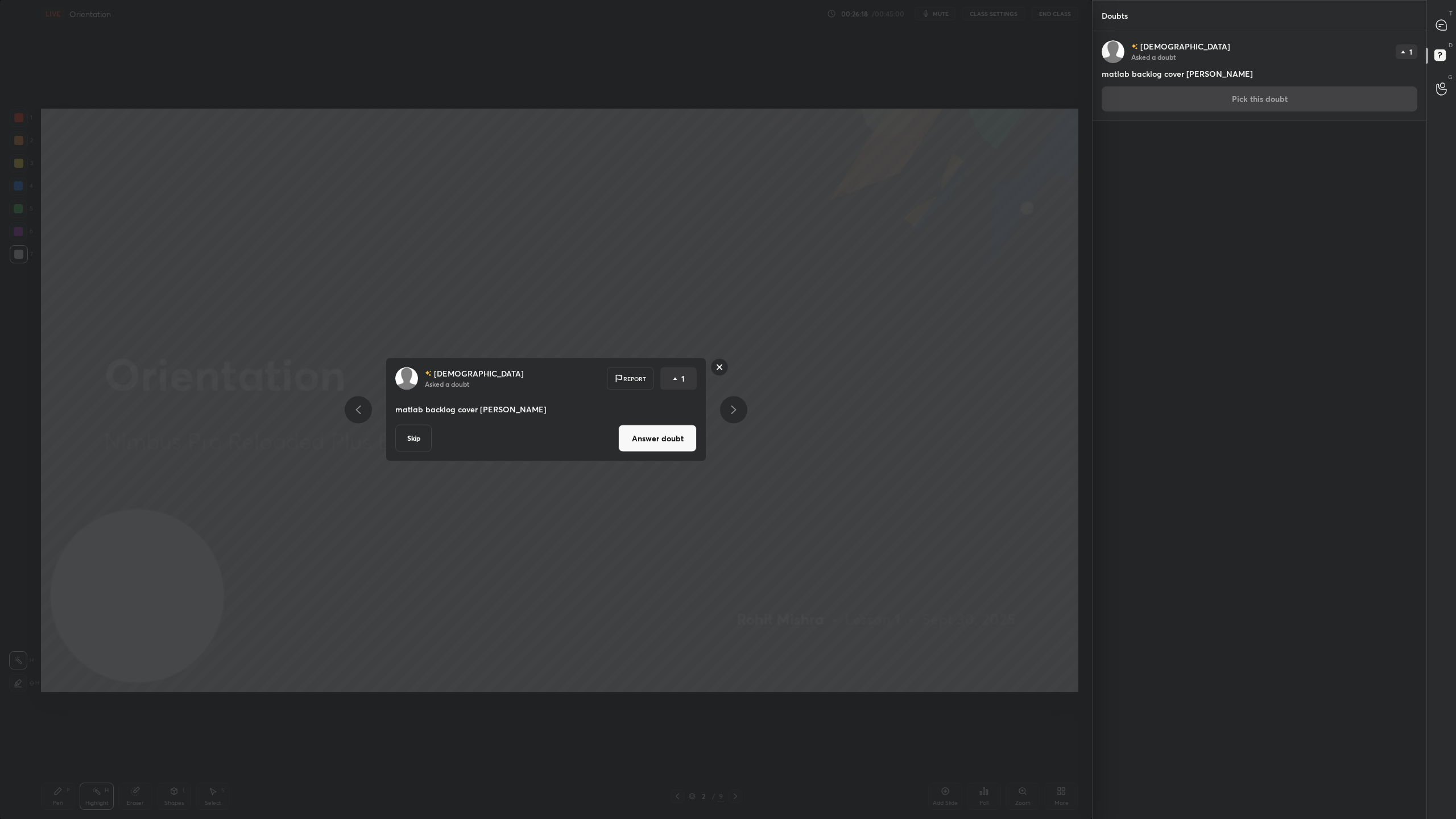
click at [419, 431] on button "Skip" at bounding box center [413, 438] width 36 height 27
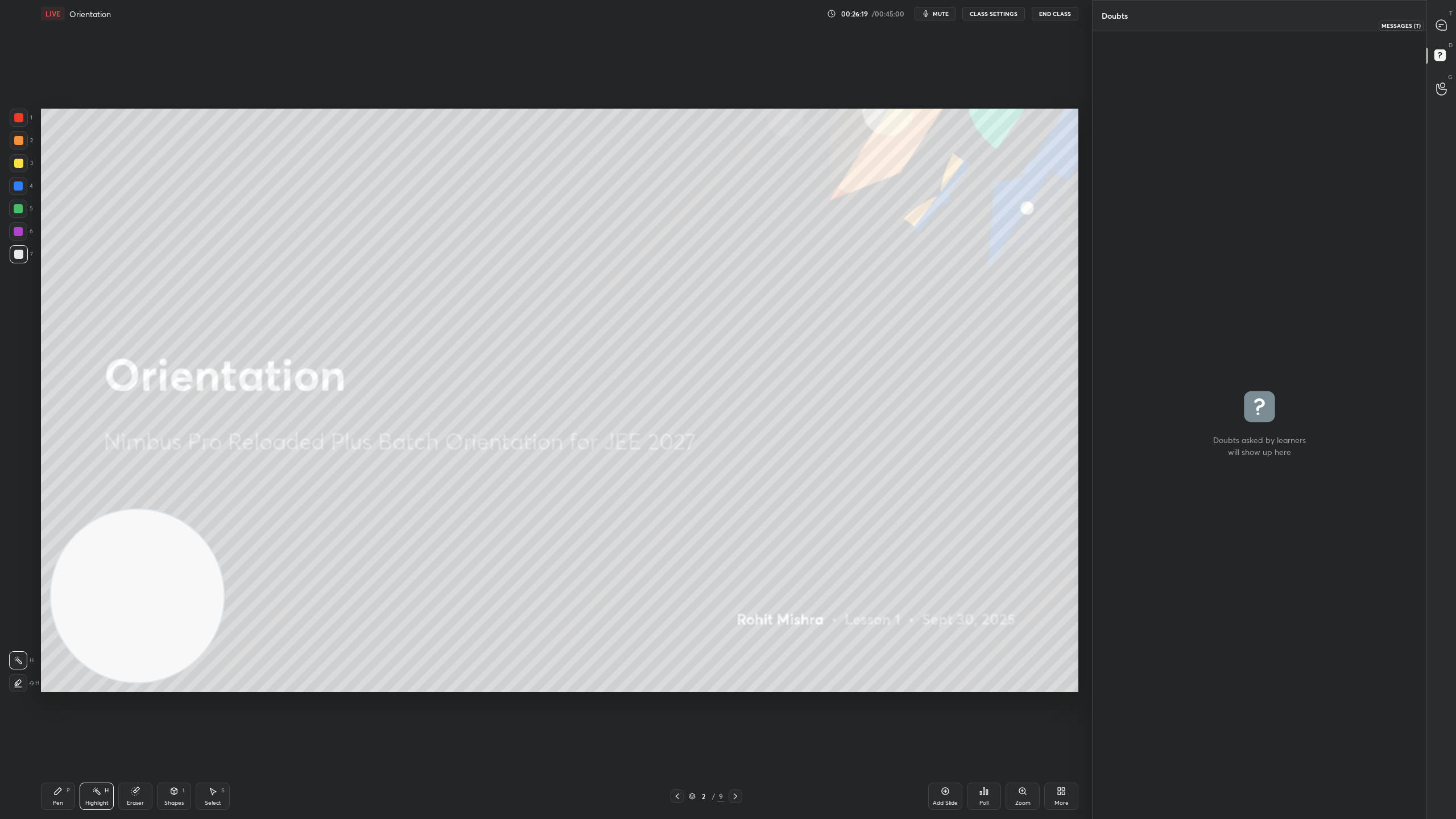
click at [1448, 23] on div at bounding box center [1442, 25] width 23 height 21
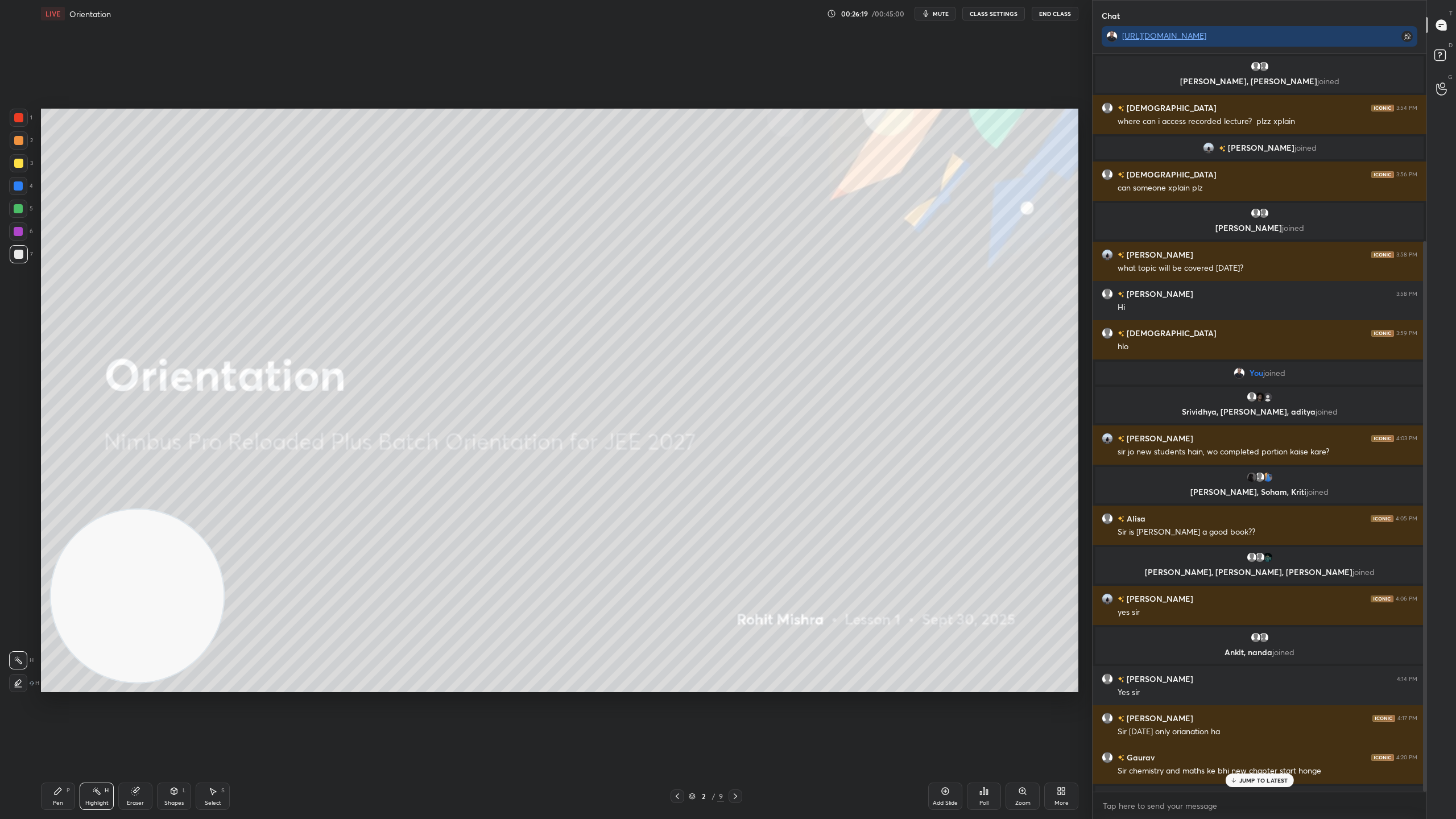
scroll to position [734, 330]
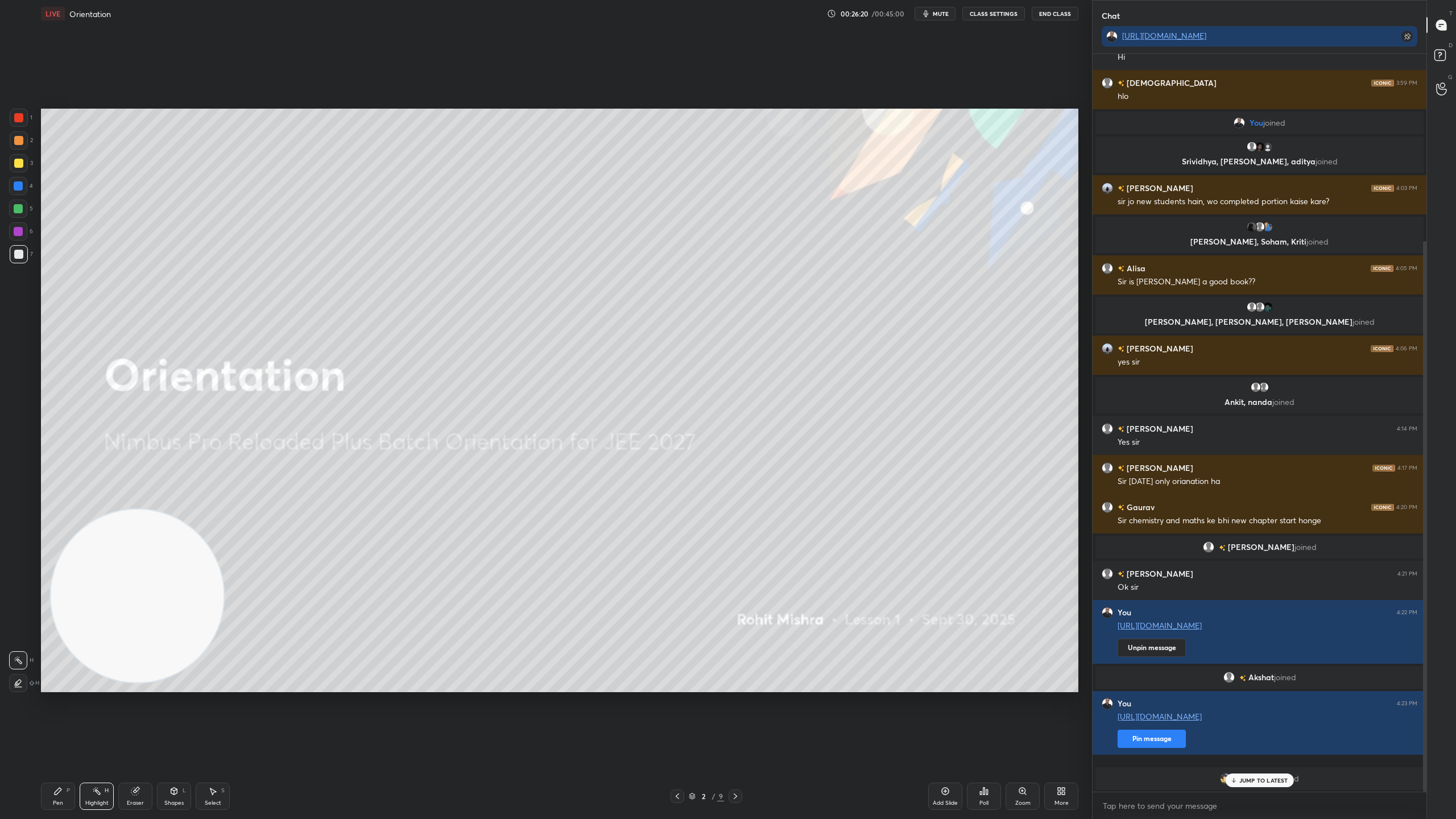
drag, startPoint x: 1263, startPoint y: 783, endPoint x: 1231, endPoint y: 780, distance: 32.1
click at [1263, 722] on p "JUMP TO LATEST" at bounding box center [1264, 780] width 49 height 7
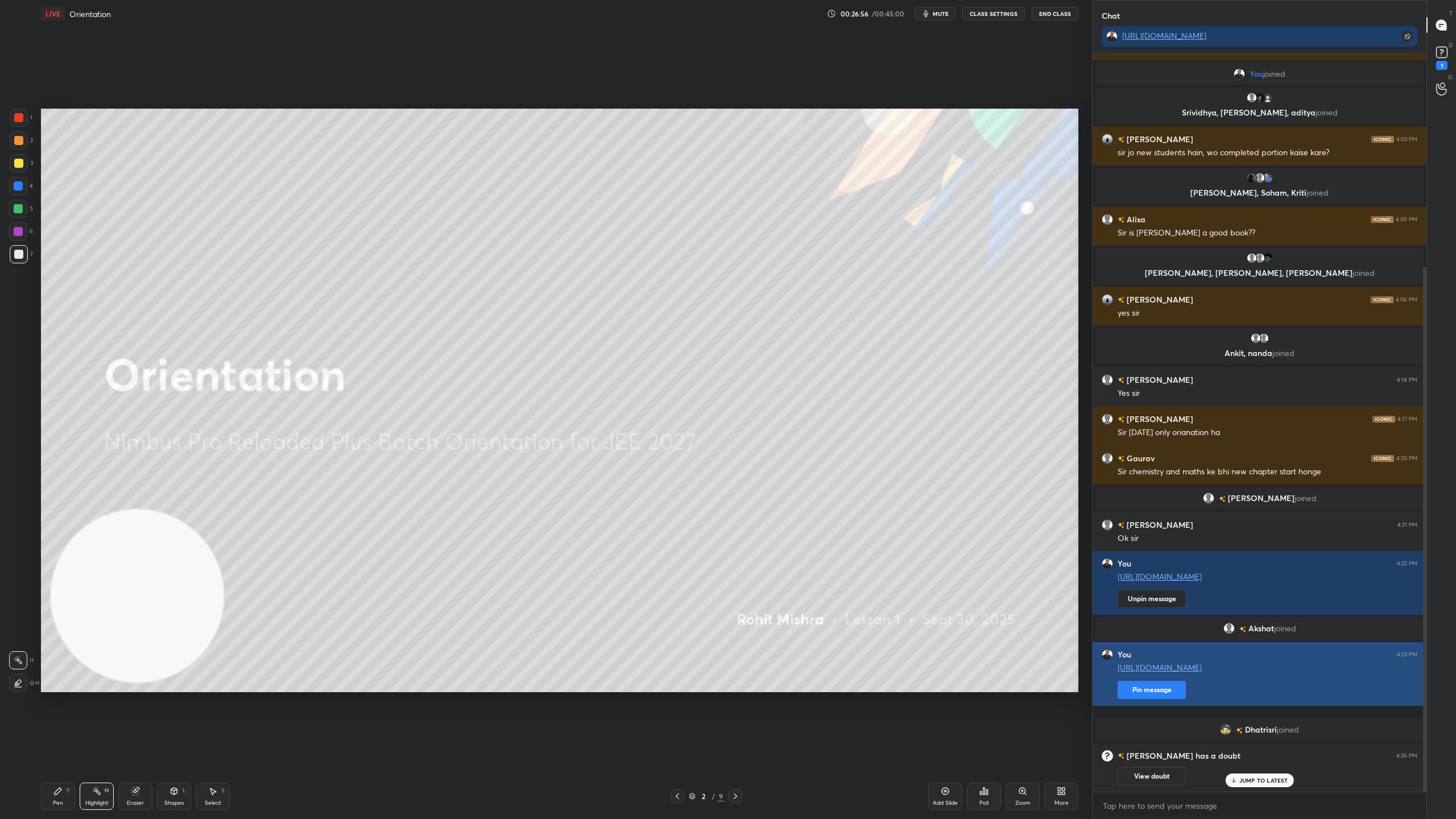
scroll to position [369, 0]
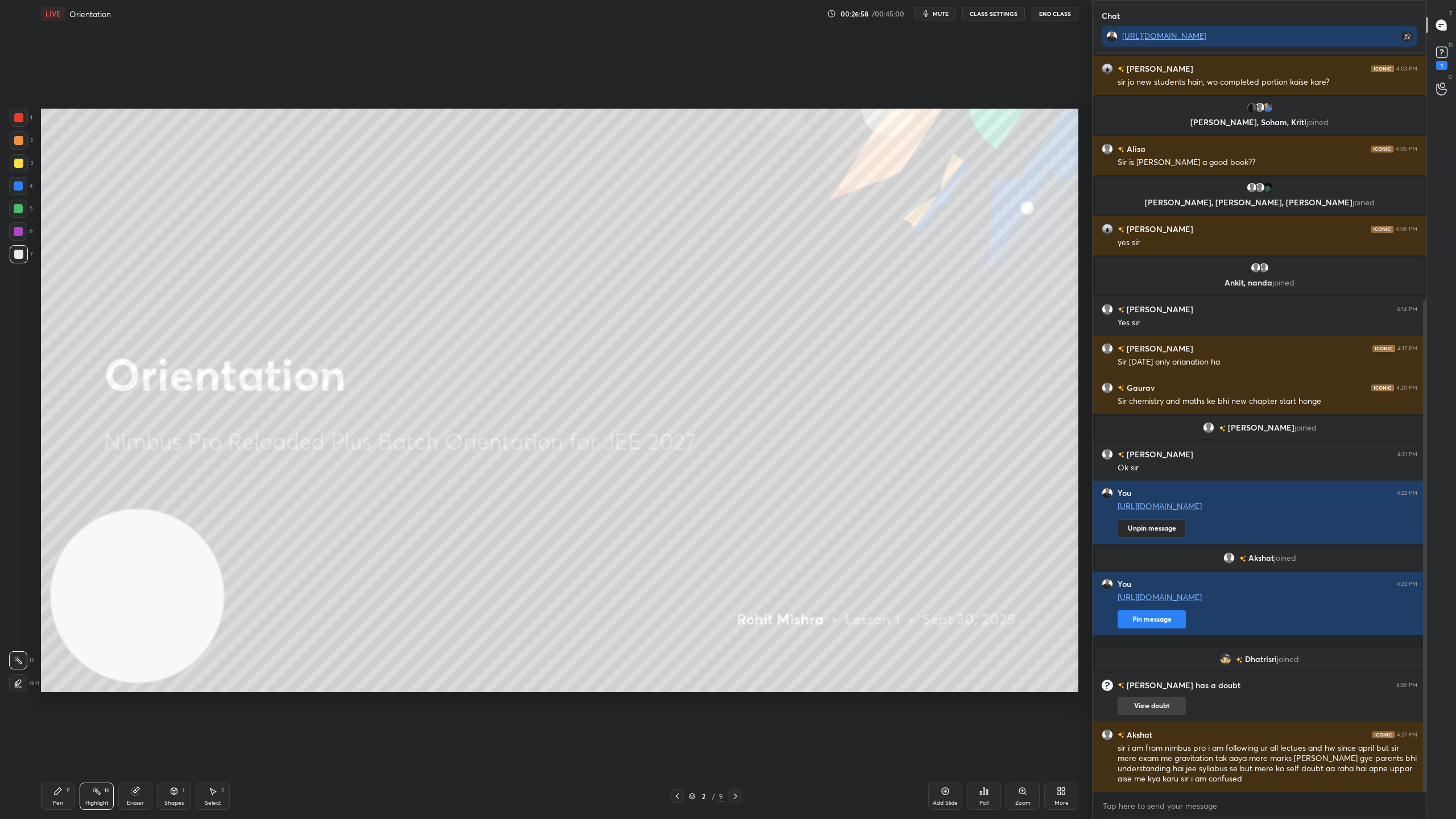
click at [1161, 705] on button "View doubt" at bounding box center [1152, 705] width 68 height 19
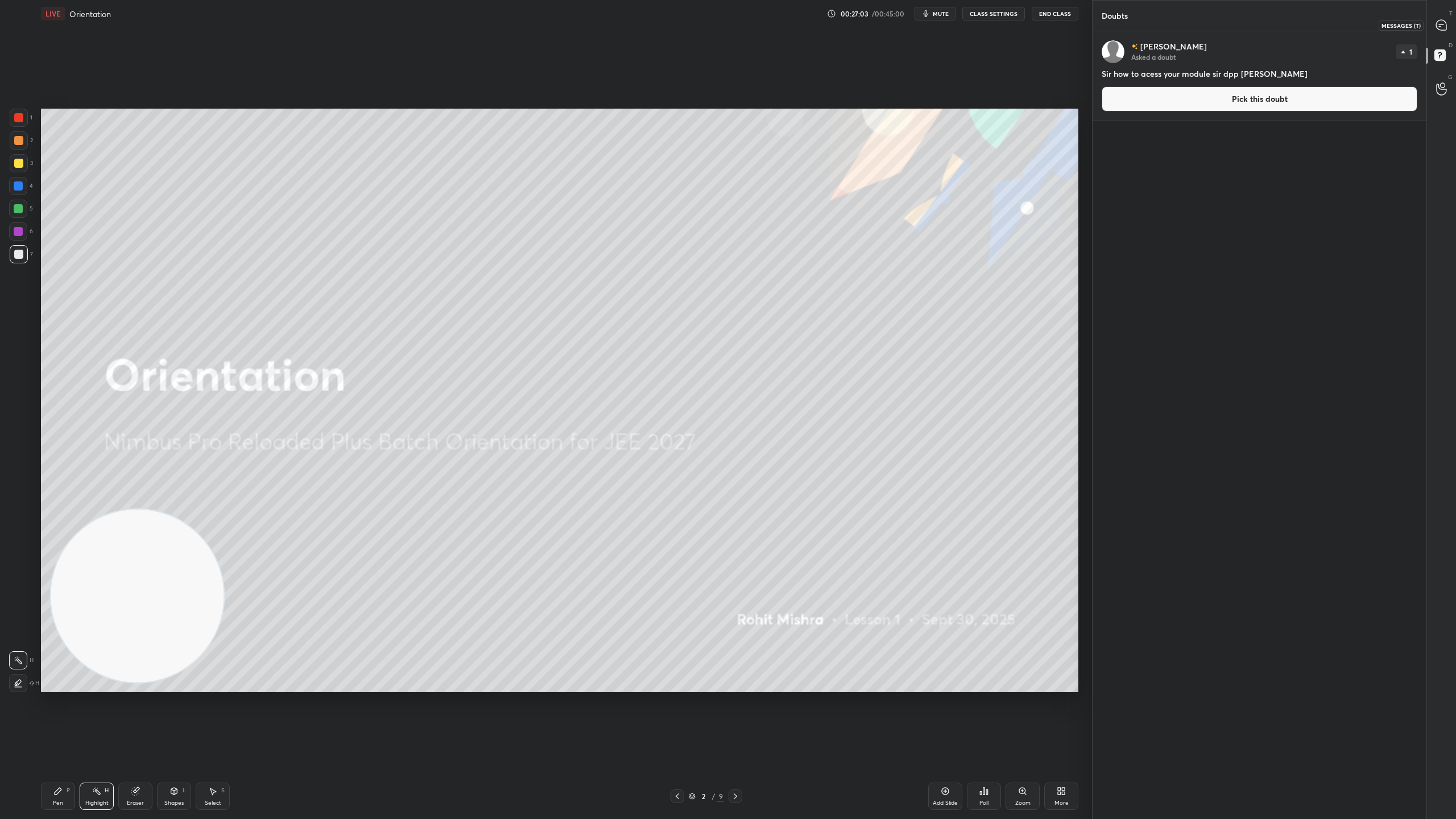
click at [1449, 25] on div at bounding box center [1442, 25] width 23 height 21
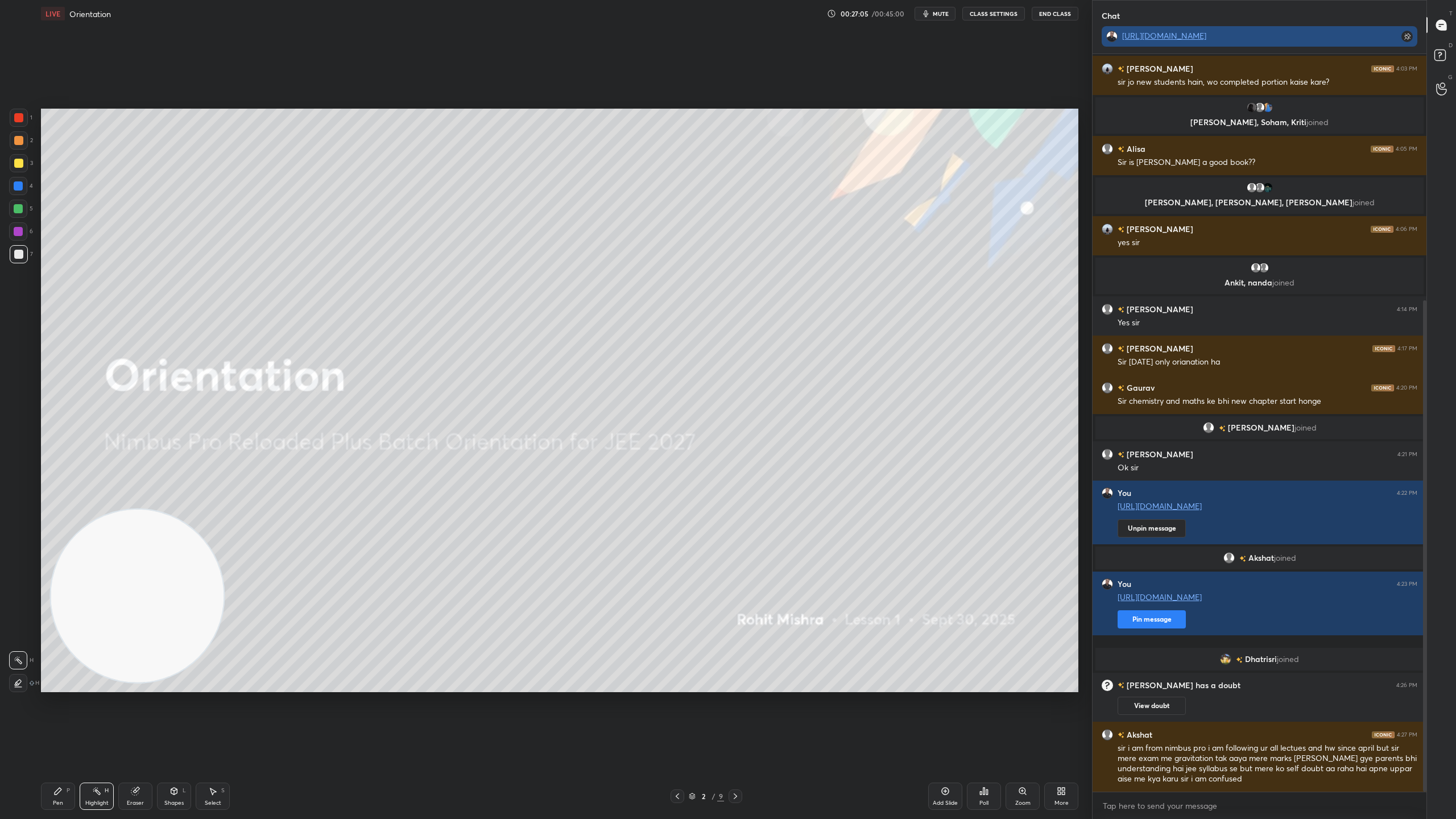
scroll to position [408, 0]
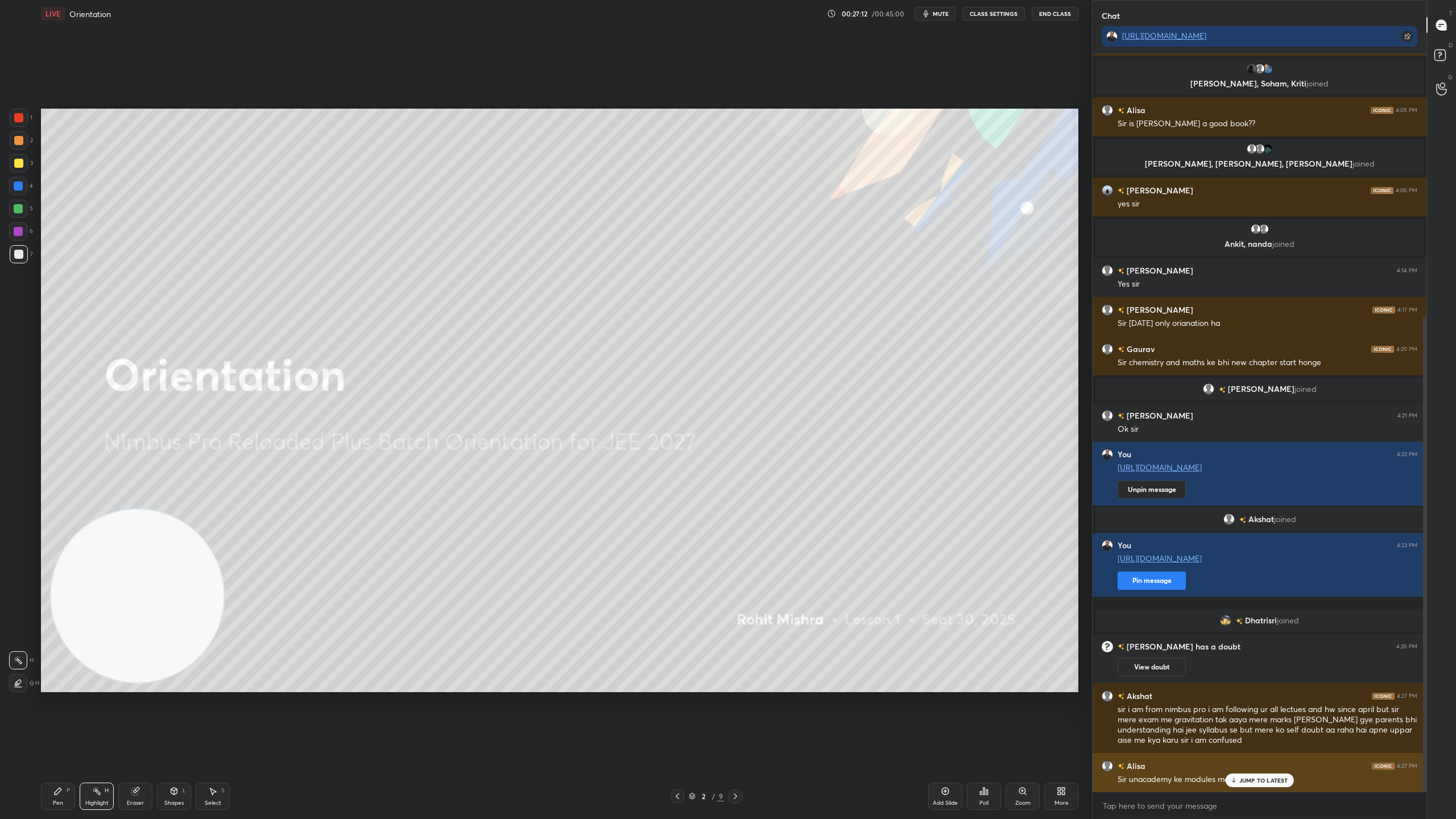
drag, startPoint x: 1256, startPoint y: 777, endPoint x: 1153, endPoint y: 763, distance: 103.9
click at [1257, 722] on div "JUMP TO LATEST" at bounding box center [1259, 780] width 68 height 13
click at [879, 722] on div "Setting up your live class Poll for secs No correct answer Start poll" at bounding box center [560, 401] width 1046 height 746
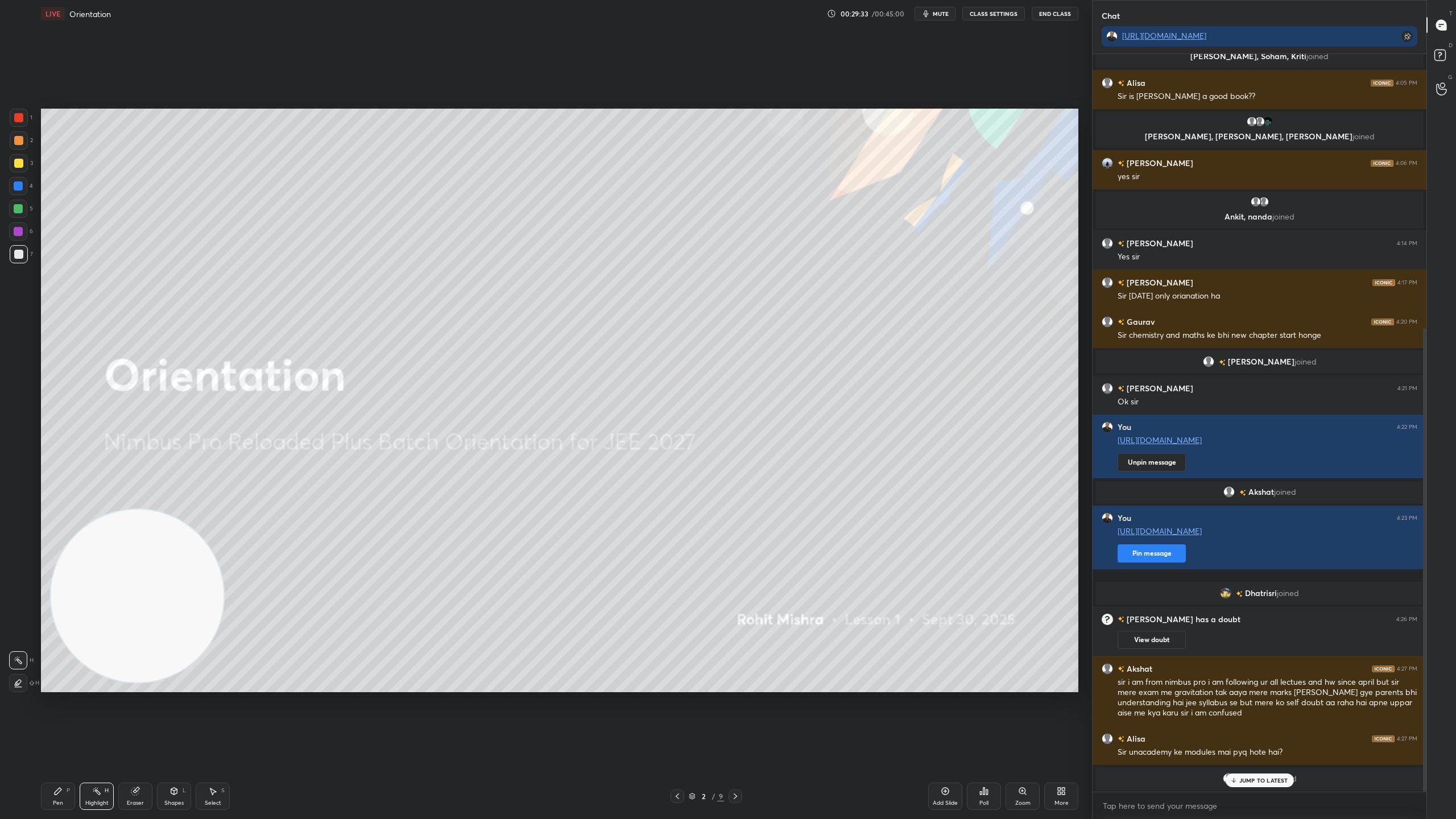
click at [1267, 722] on p "JUMP TO LATEST" at bounding box center [1264, 780] width 49 height 7
click at [1448, 56] on icon at bounding box center [1442, 57] width 21 height 21
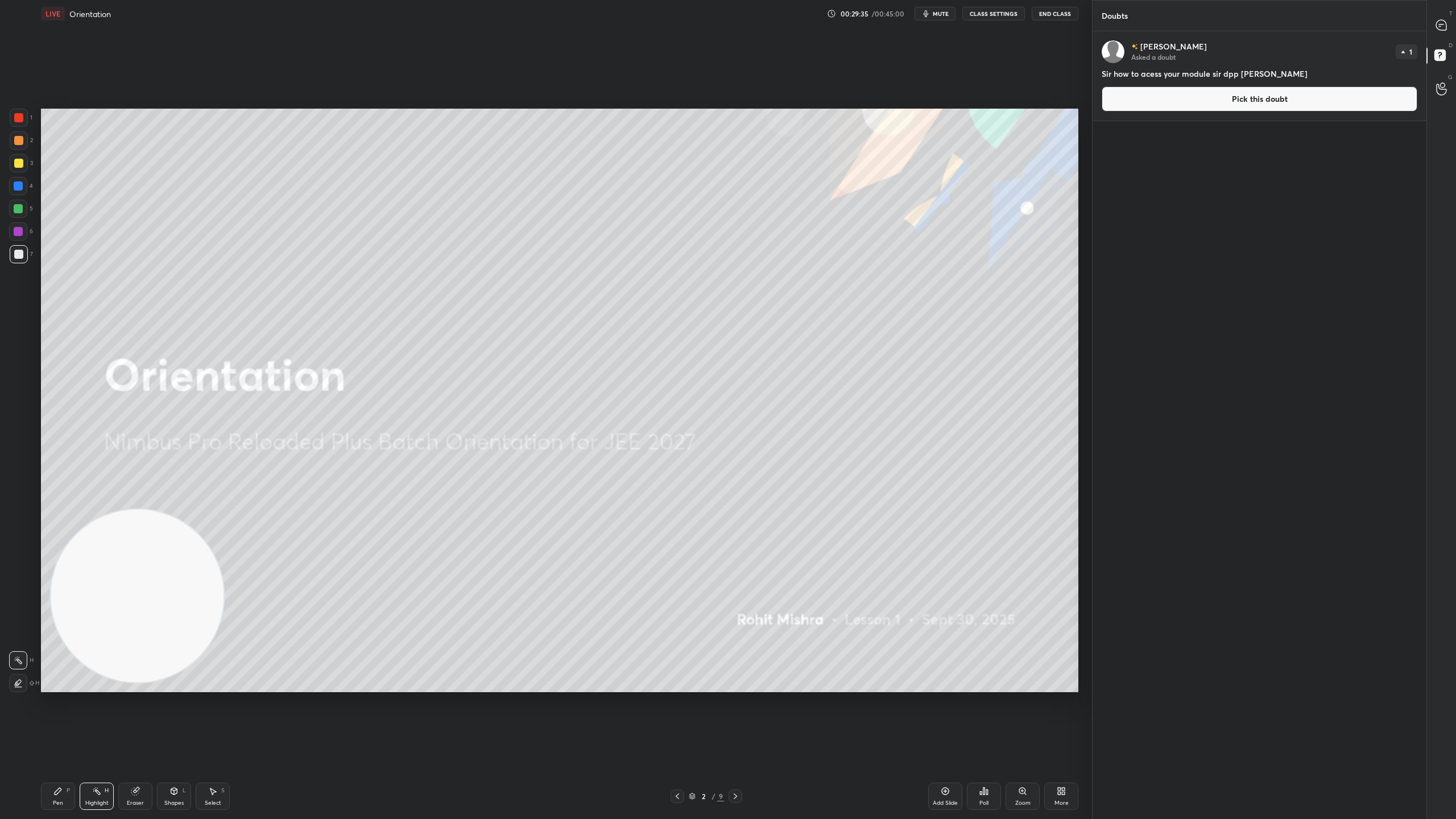
scroll to position [784, 330]
click at [1322, 93] on button "Pick this doubt" at bounding box center [1259, 99] width 315 height 25
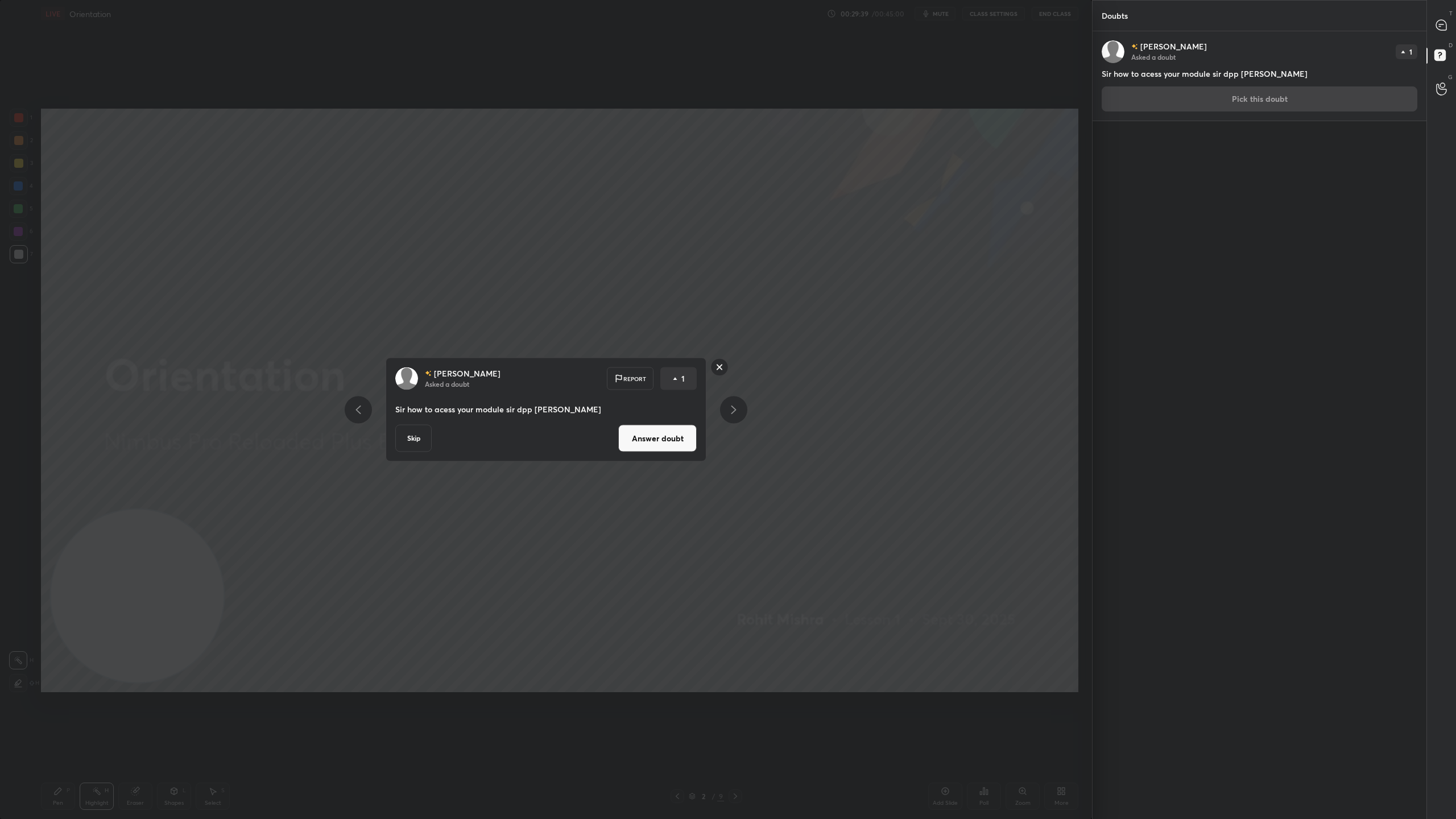
click at [418, 446] on button "Skip" at bounding box center [413, 438] width 36 height 27
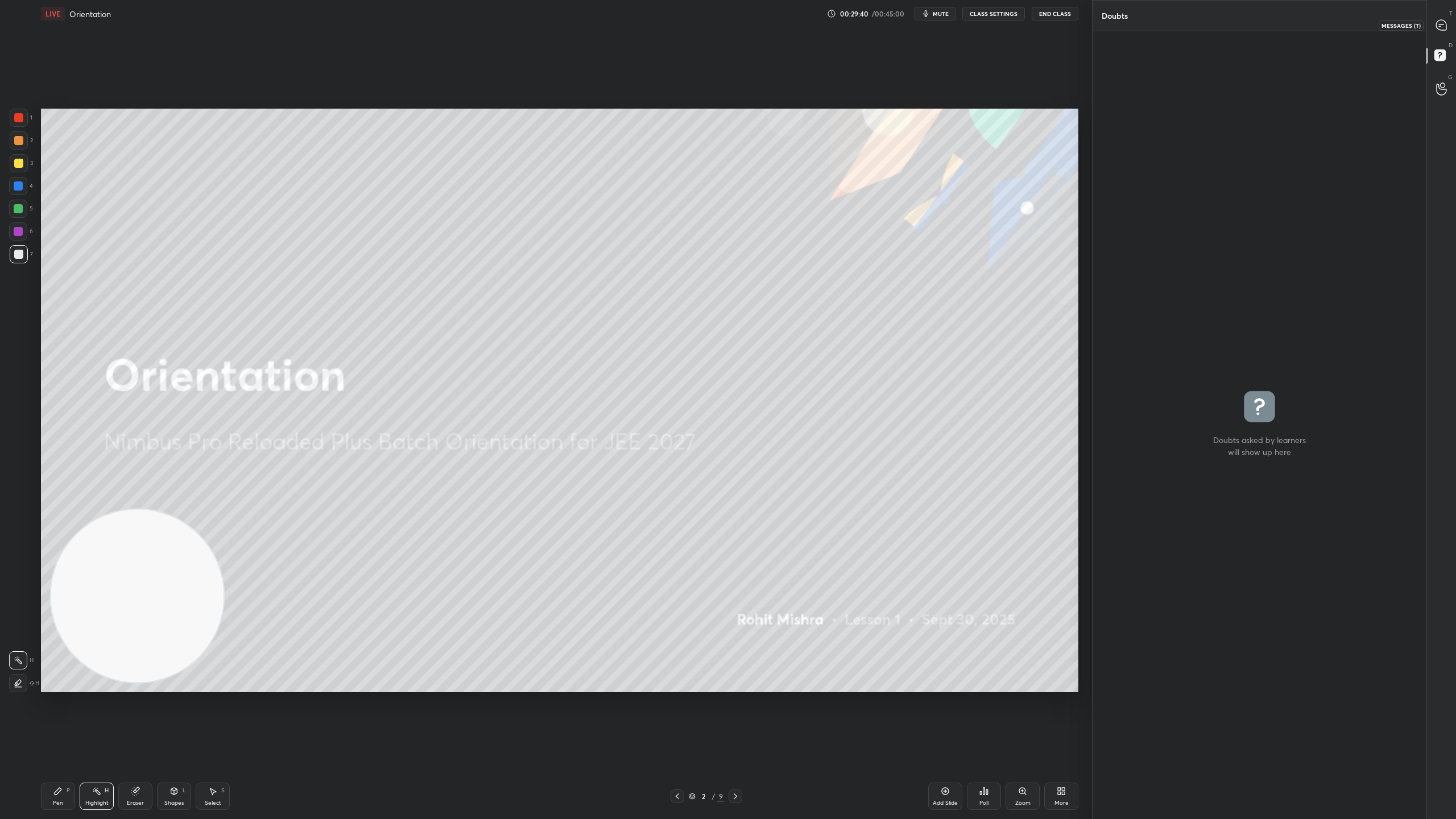
click at [1446, 19] on div at bounding box center [1442, 25] width 23 height 21
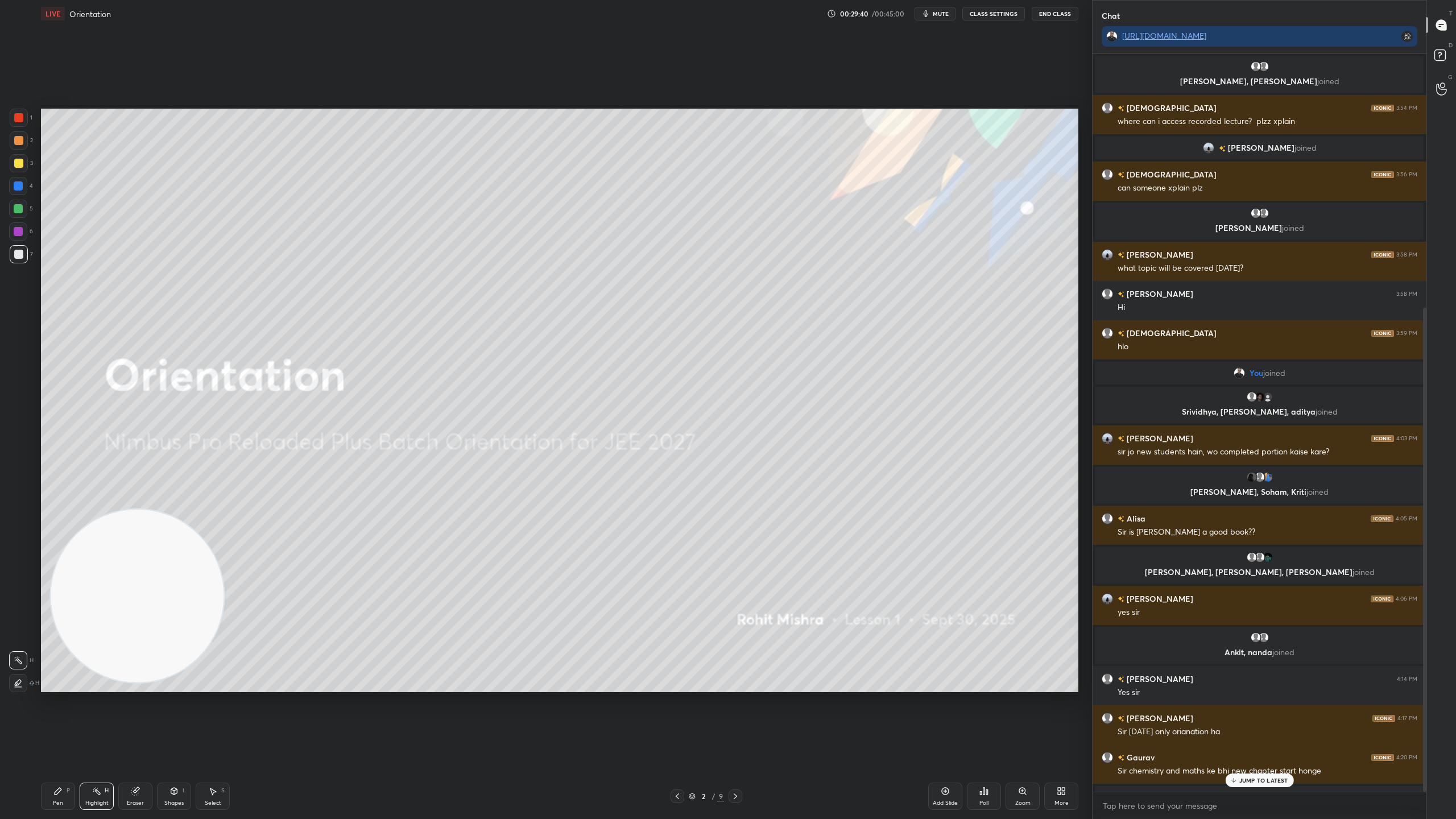
scroll to position [734, 330]
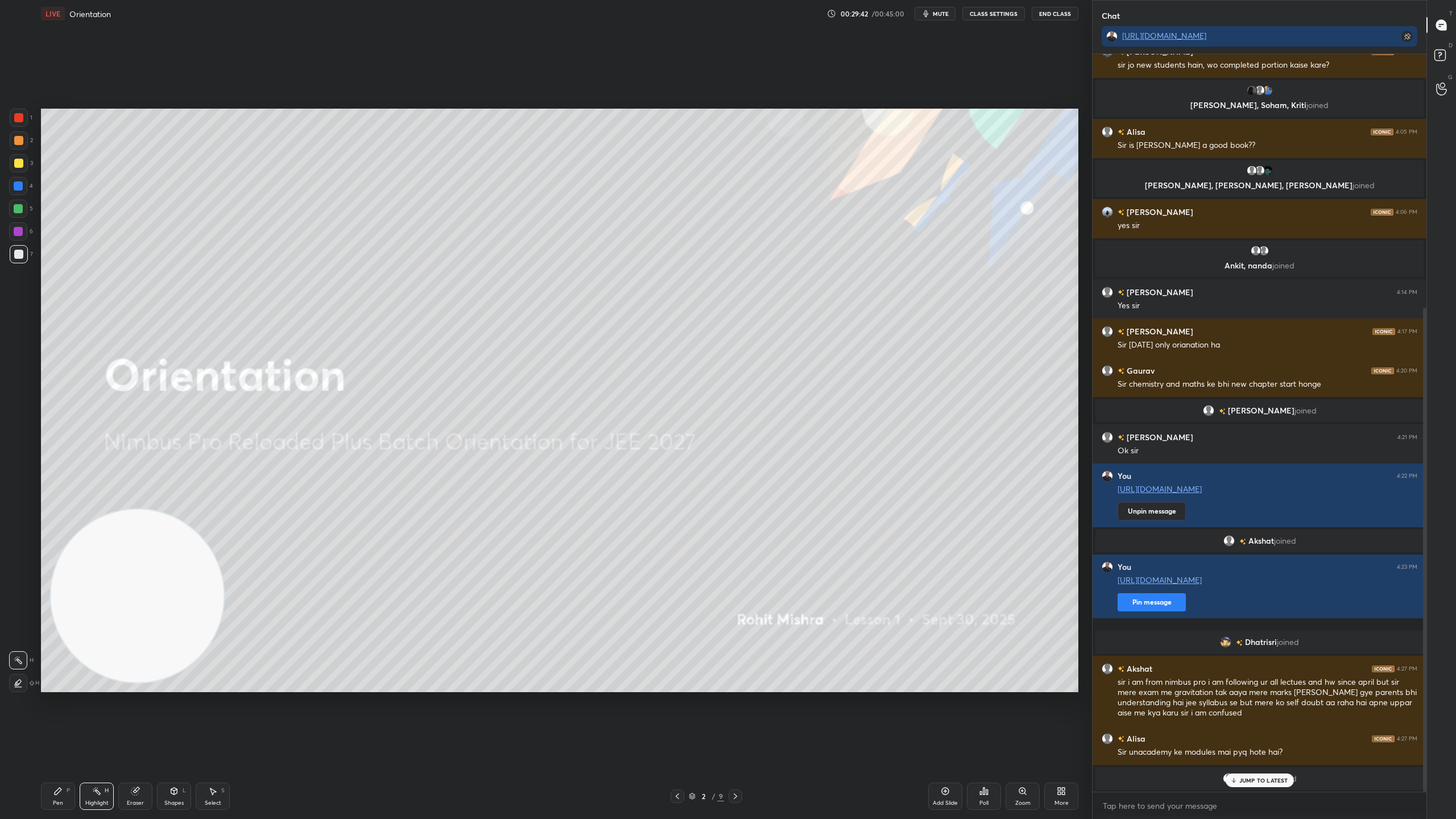
click at [1248, 722] on p "JUMP TO LATEST" at bounding box center [1264, 780] width 49 height 7
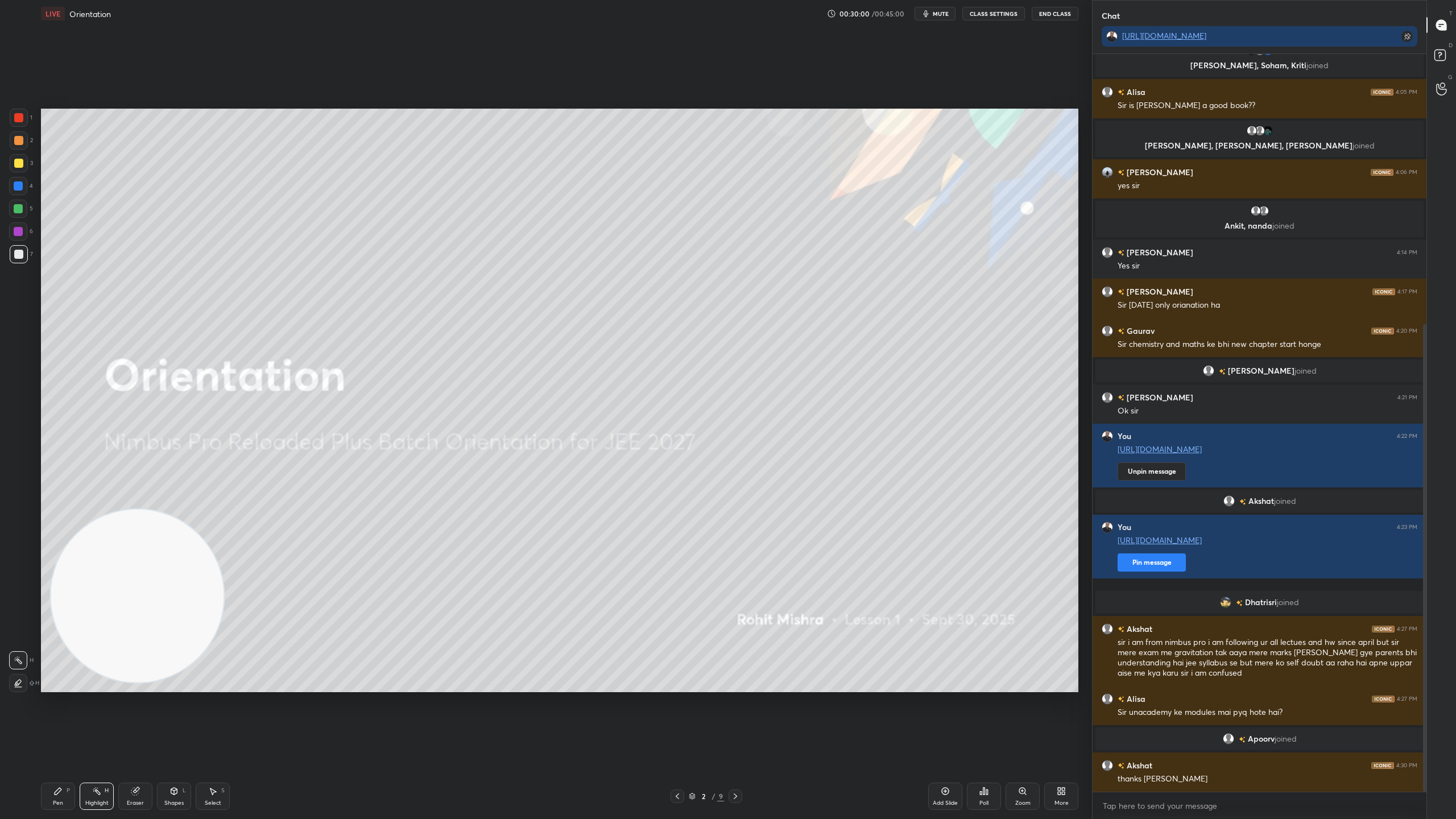
scroll to position [476, 0]
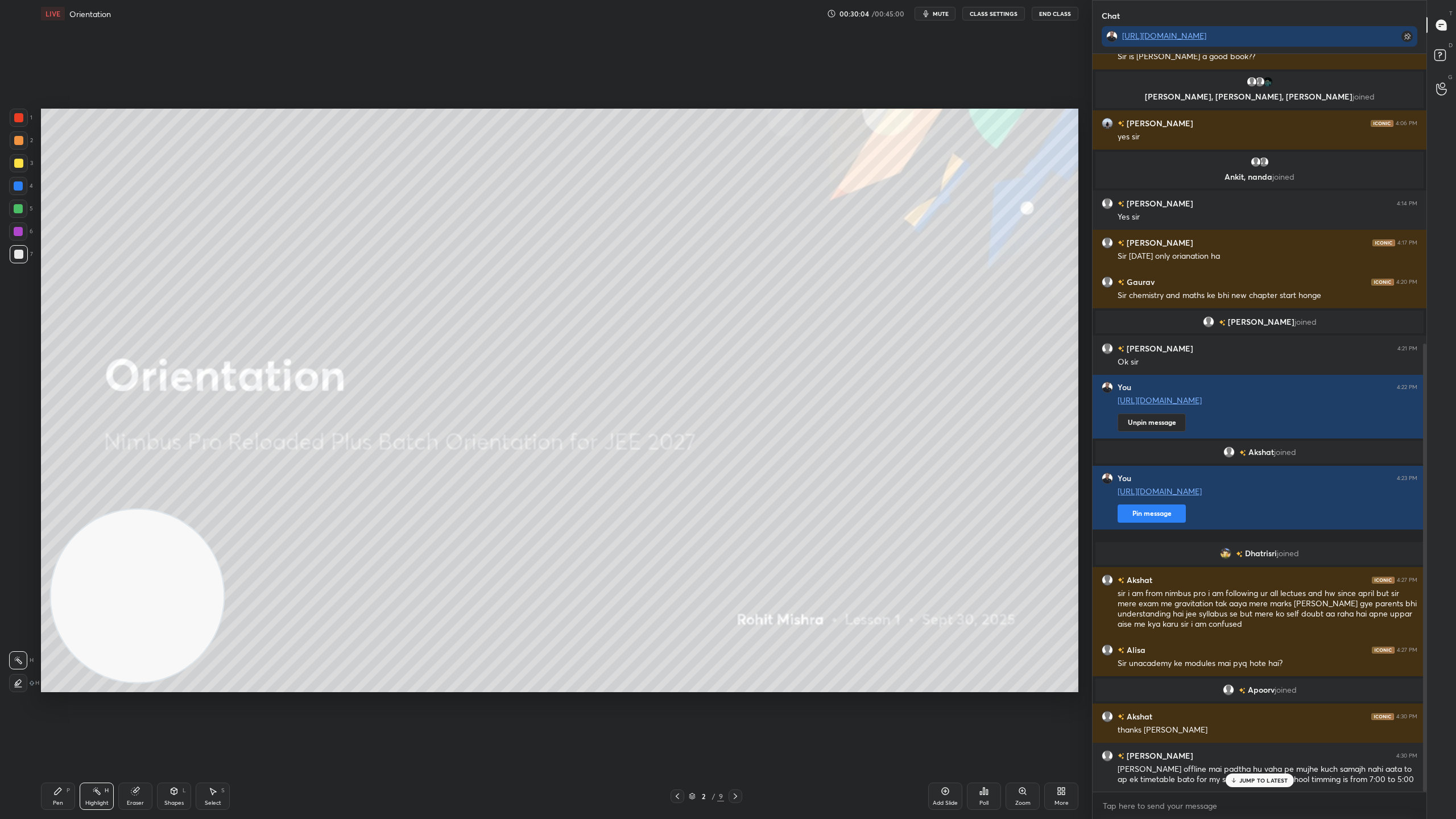
click at [1245, 722] on p "JUMP TO LATEST" at bounding box center [1264, 780] width 49 height 7
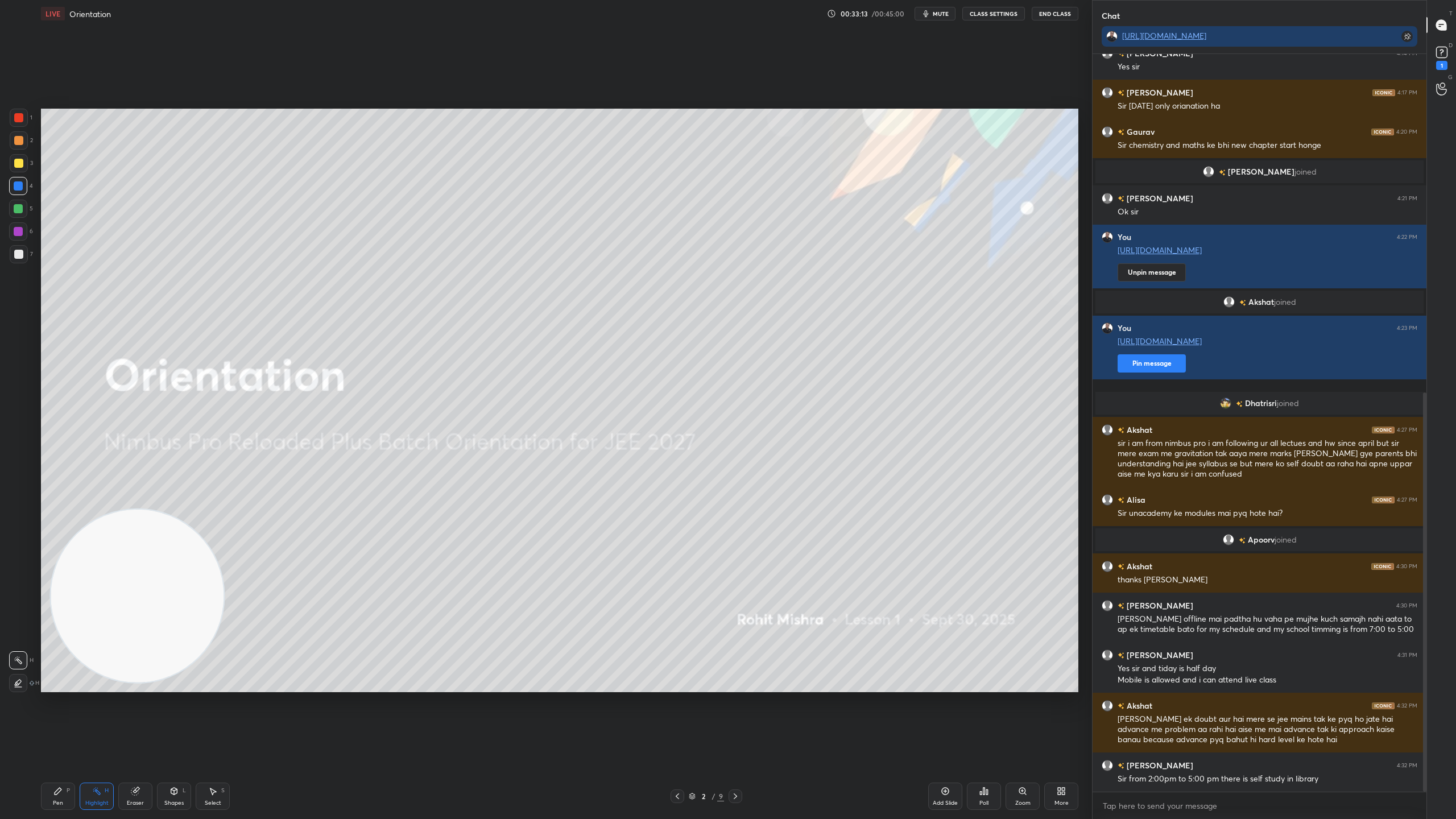
scroll to position [674, 0]
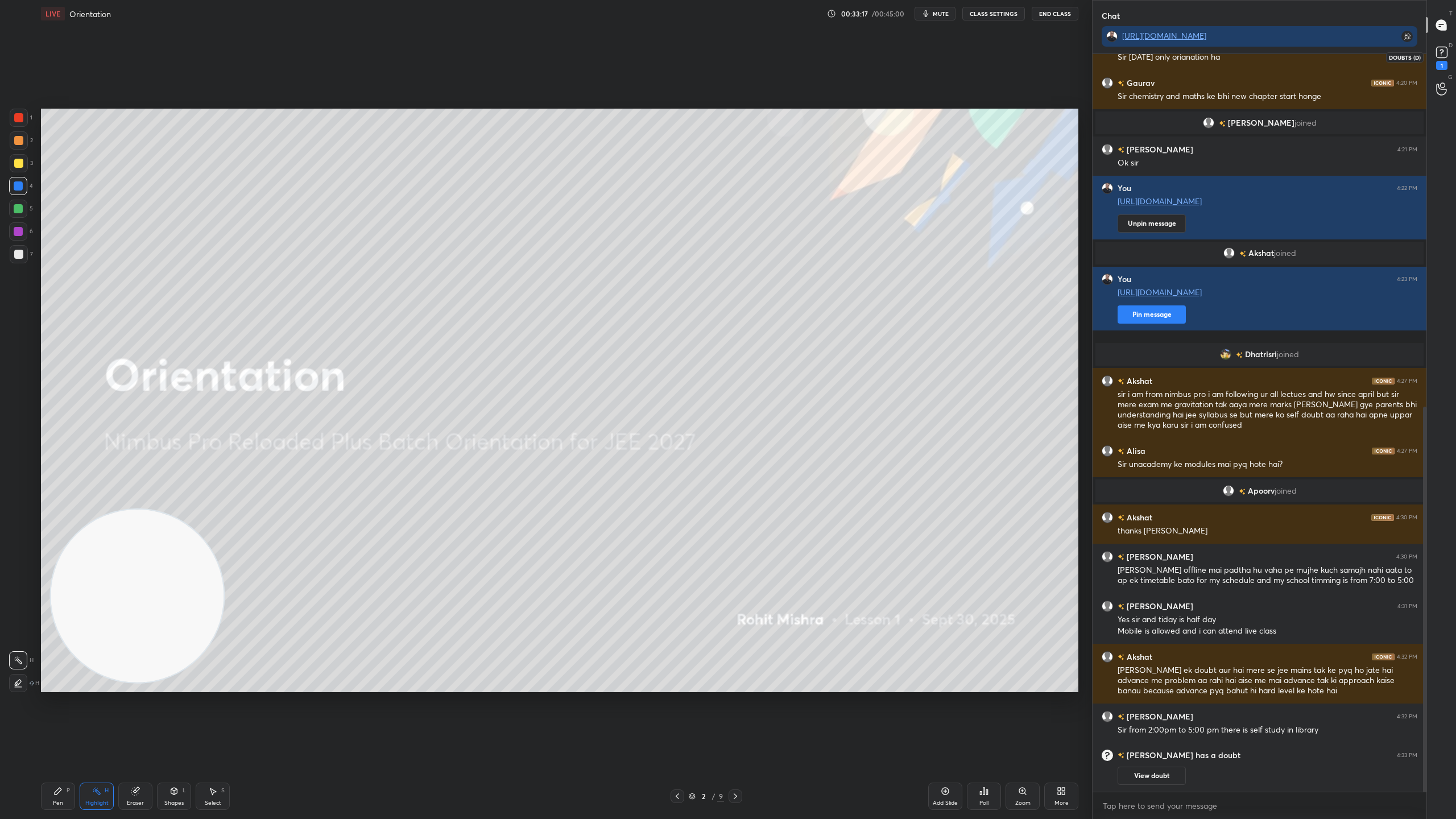
click at [1436, 50] on rect at bounding box center [1441, 53] width 11 height 11
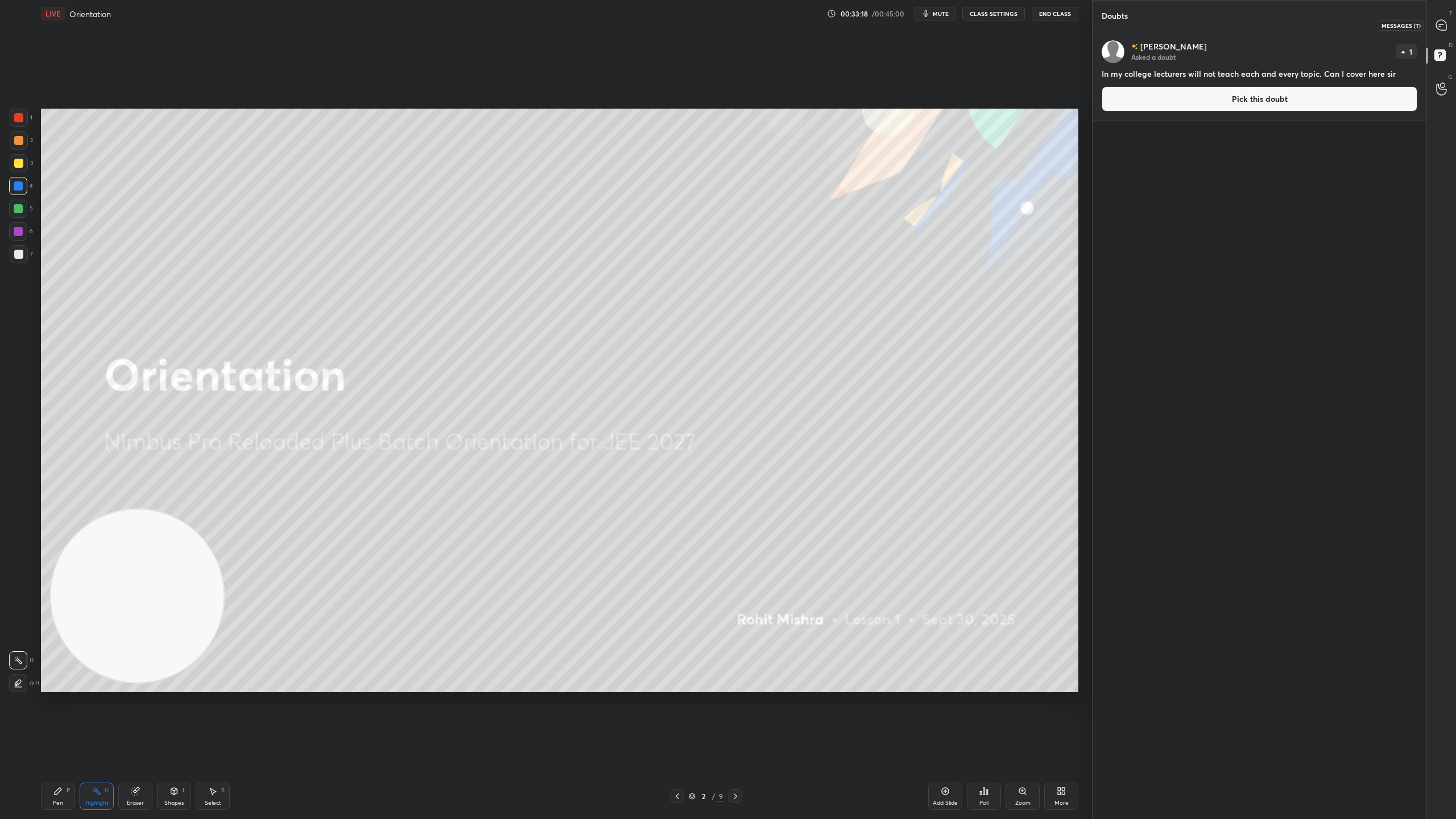
click at [1449, 24] on div at bounding box center [1442, 25] width 23 height 21
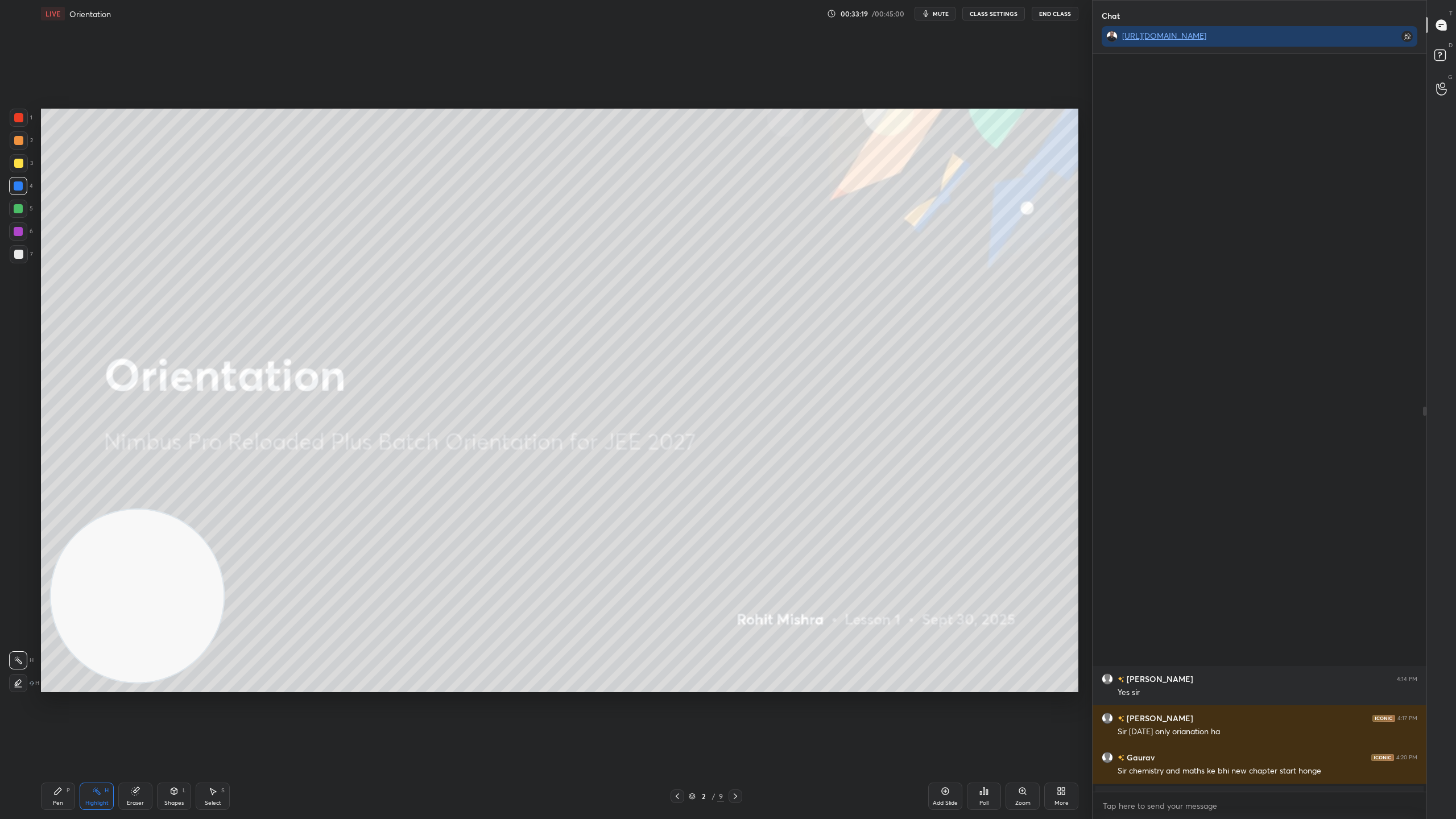
scroll to position [734, 330]
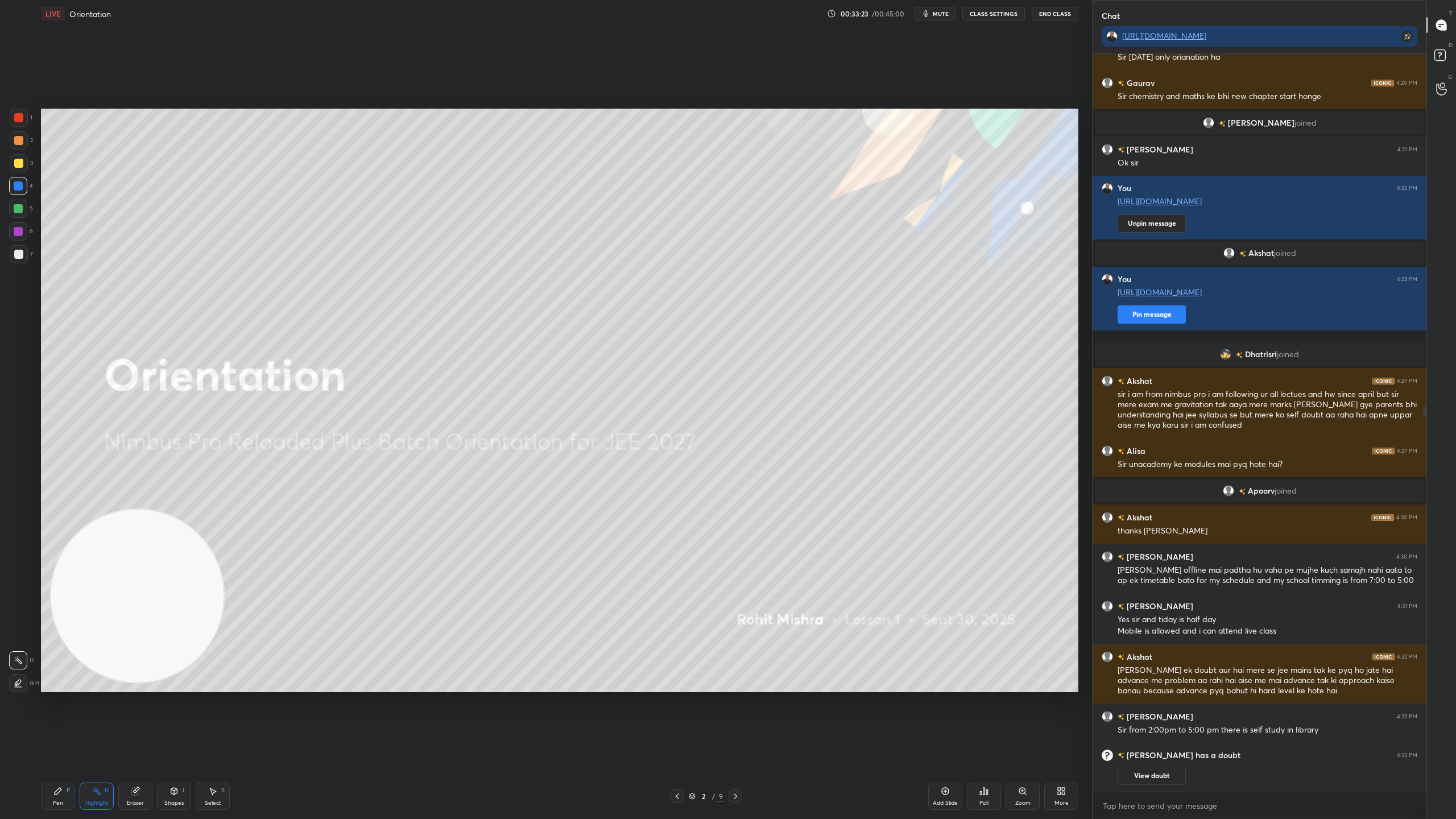
click at [950, 722] on div "Add Slide" at bounding box center [945, 796] width 34 height 27
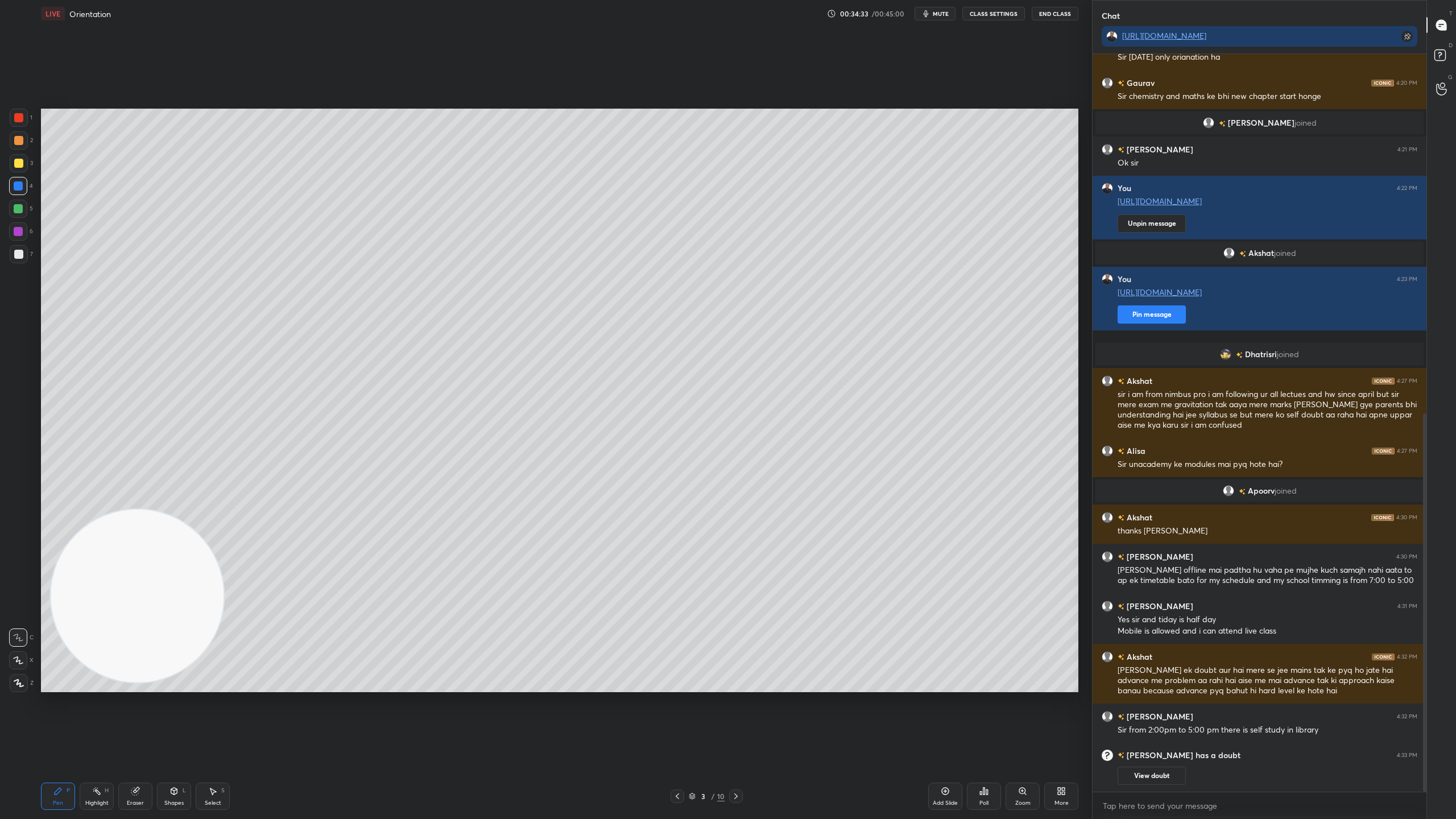
scroll to position [702, 0]
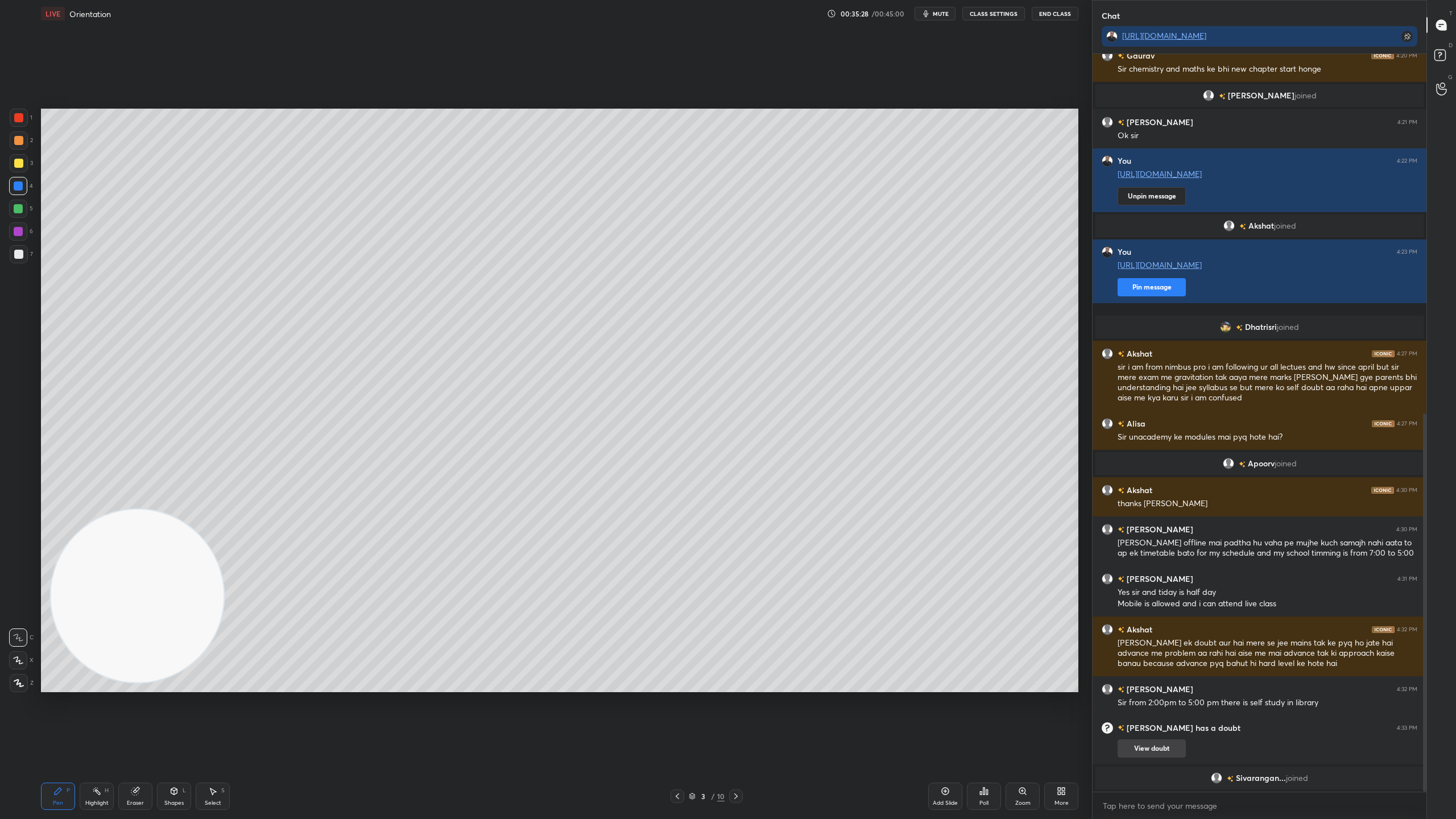
click at [1147, 722] on button "View doubt" at bounding box center [1152, 748] width 68 height 19
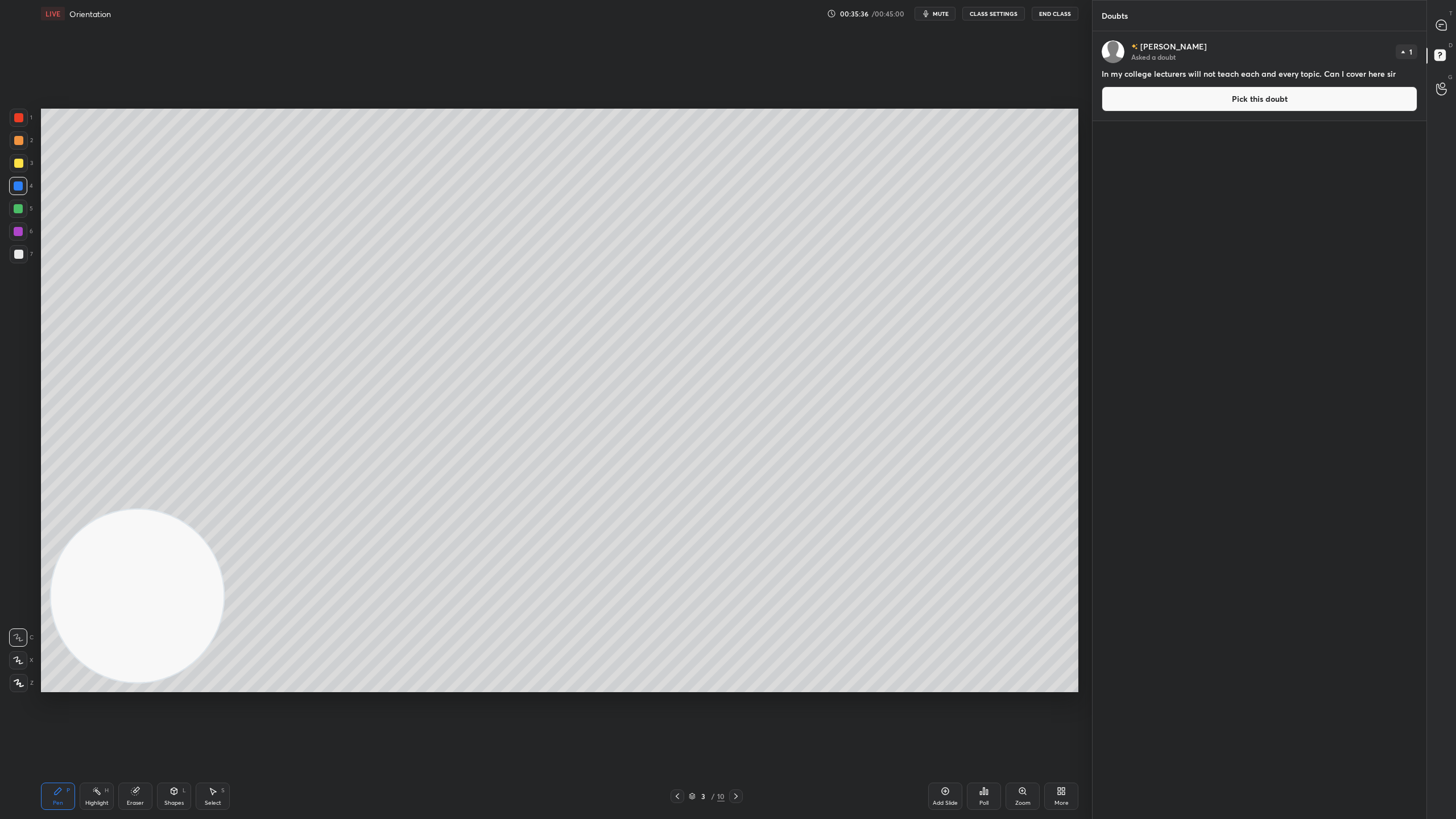
click at [1234, 96] on button "Pick this doubt" at bounding box center [1259, 99] width 315 height 25
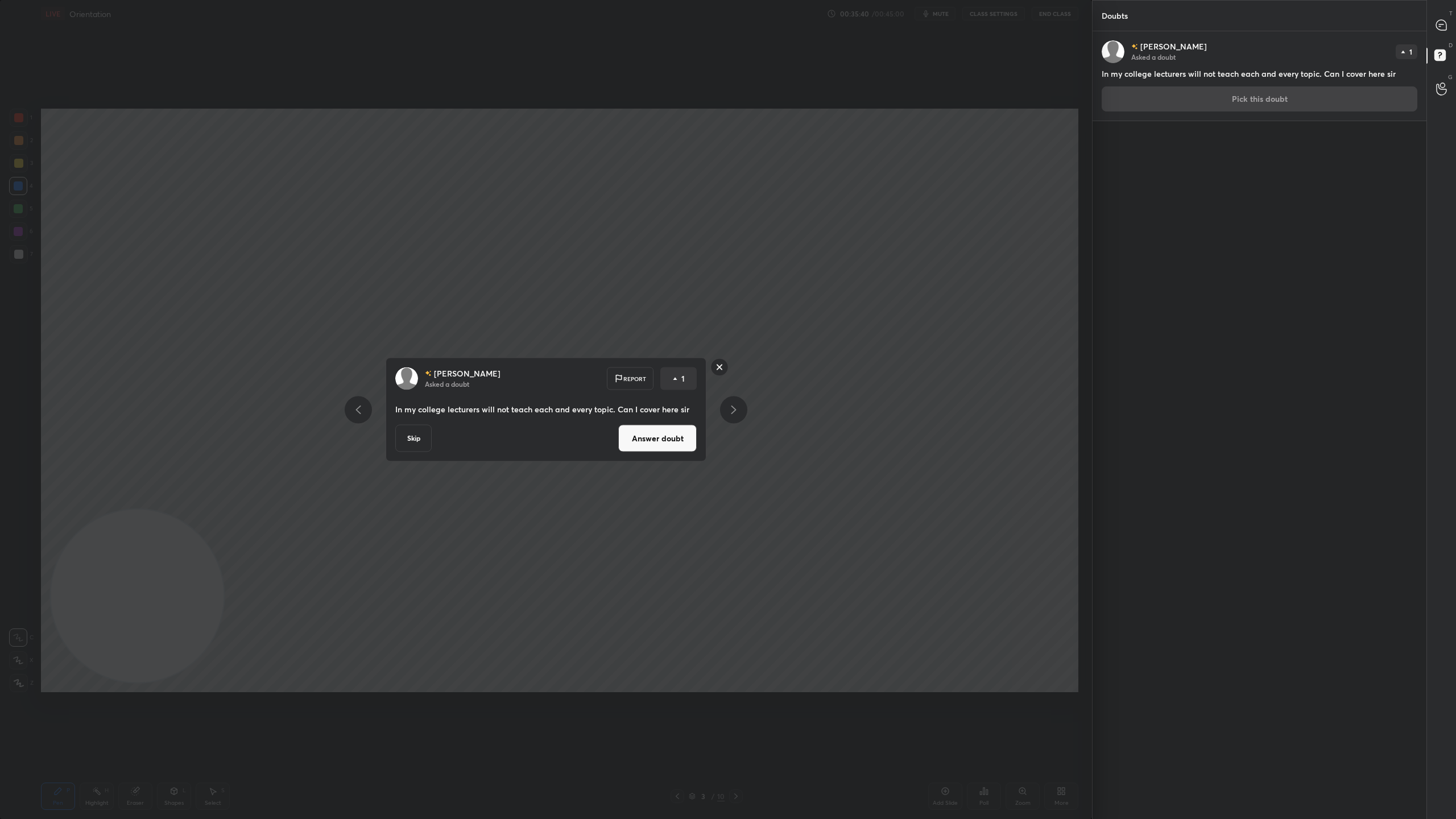
click at [421, 444] on button "Skip" at bounding box center [413, 438] width 36 height 27
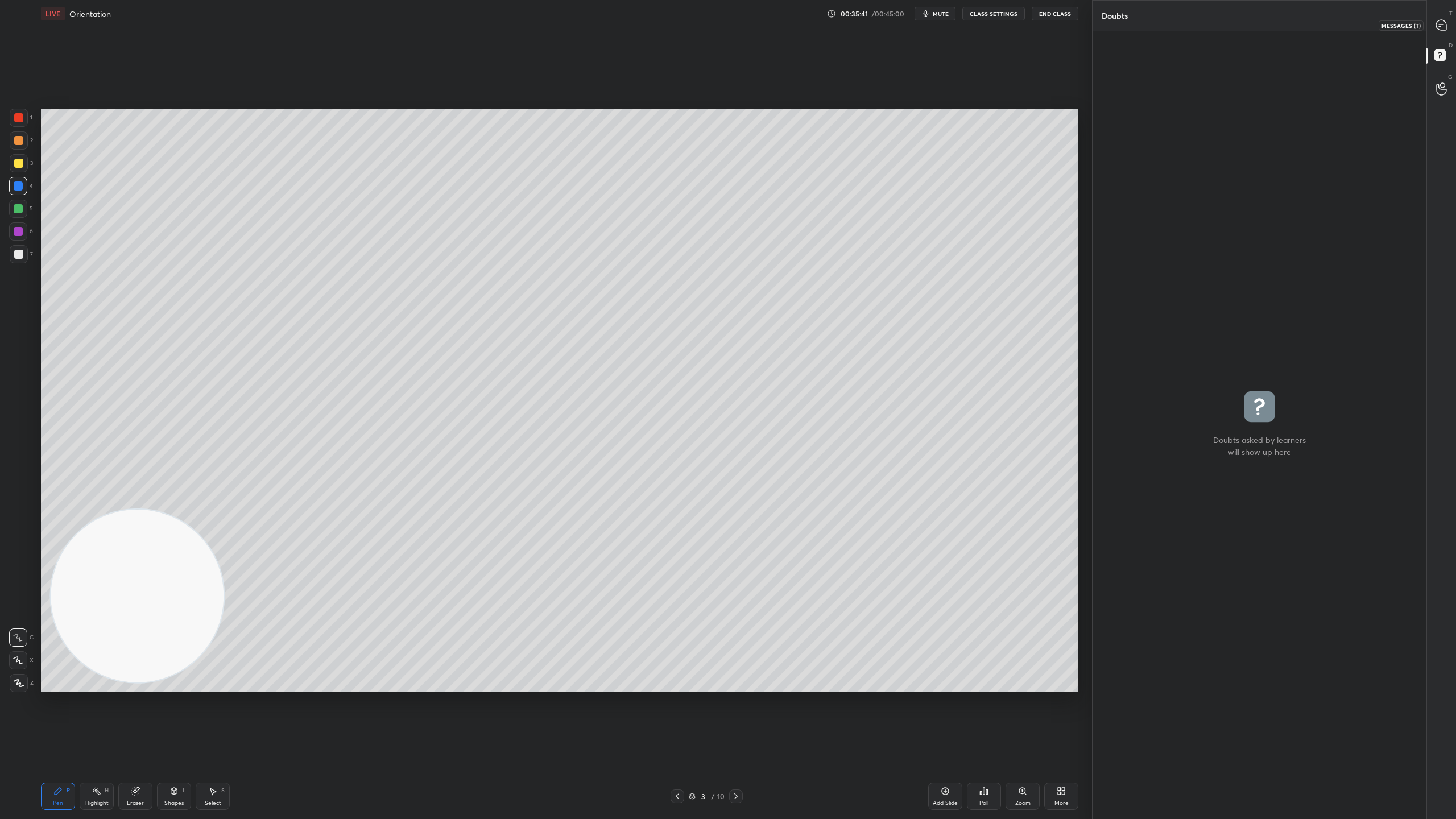
click at [1446, 21] on icon at bounding box center [1441, 25] width 12 height 12
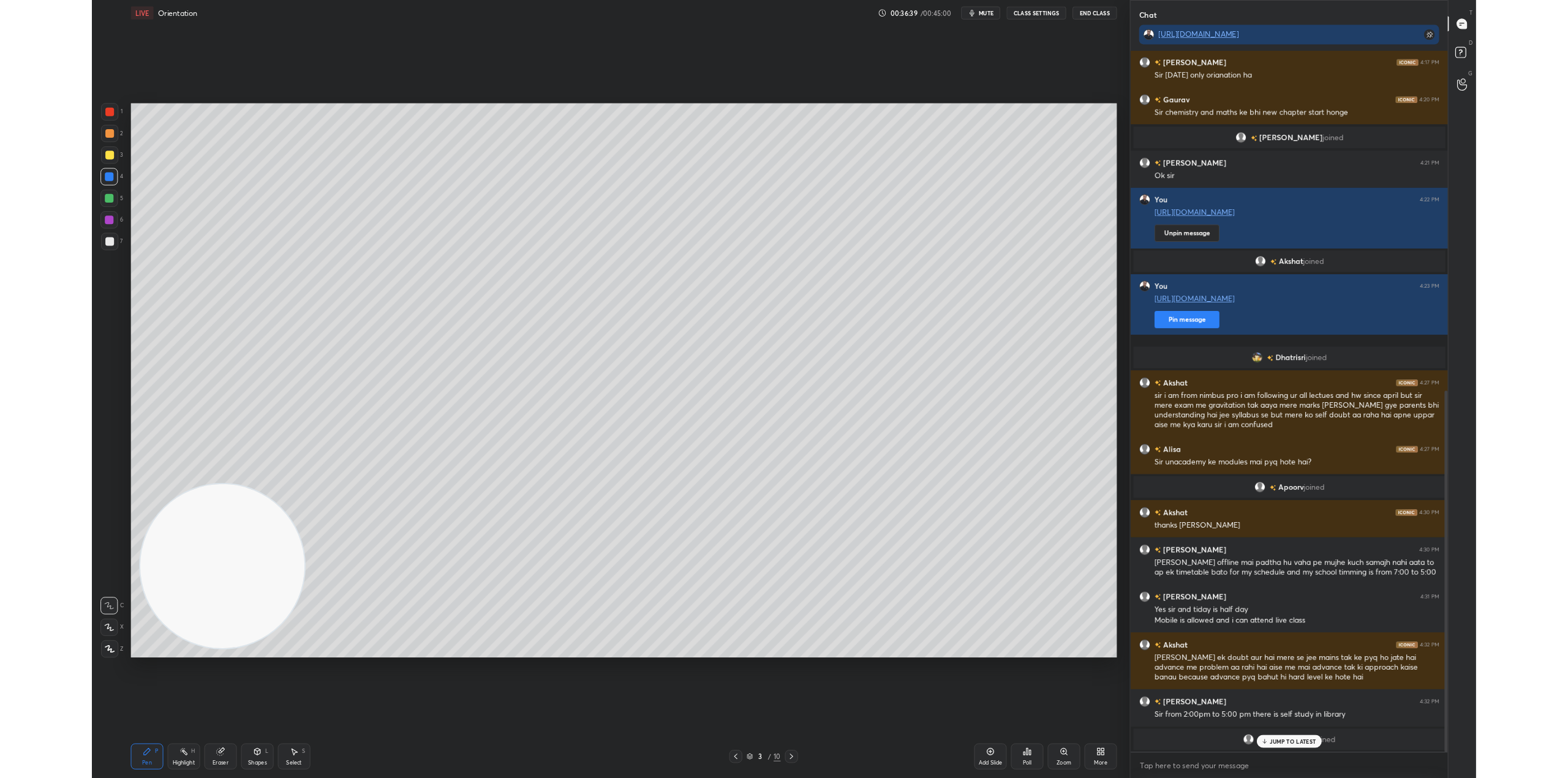
scroll to position [744, 0]
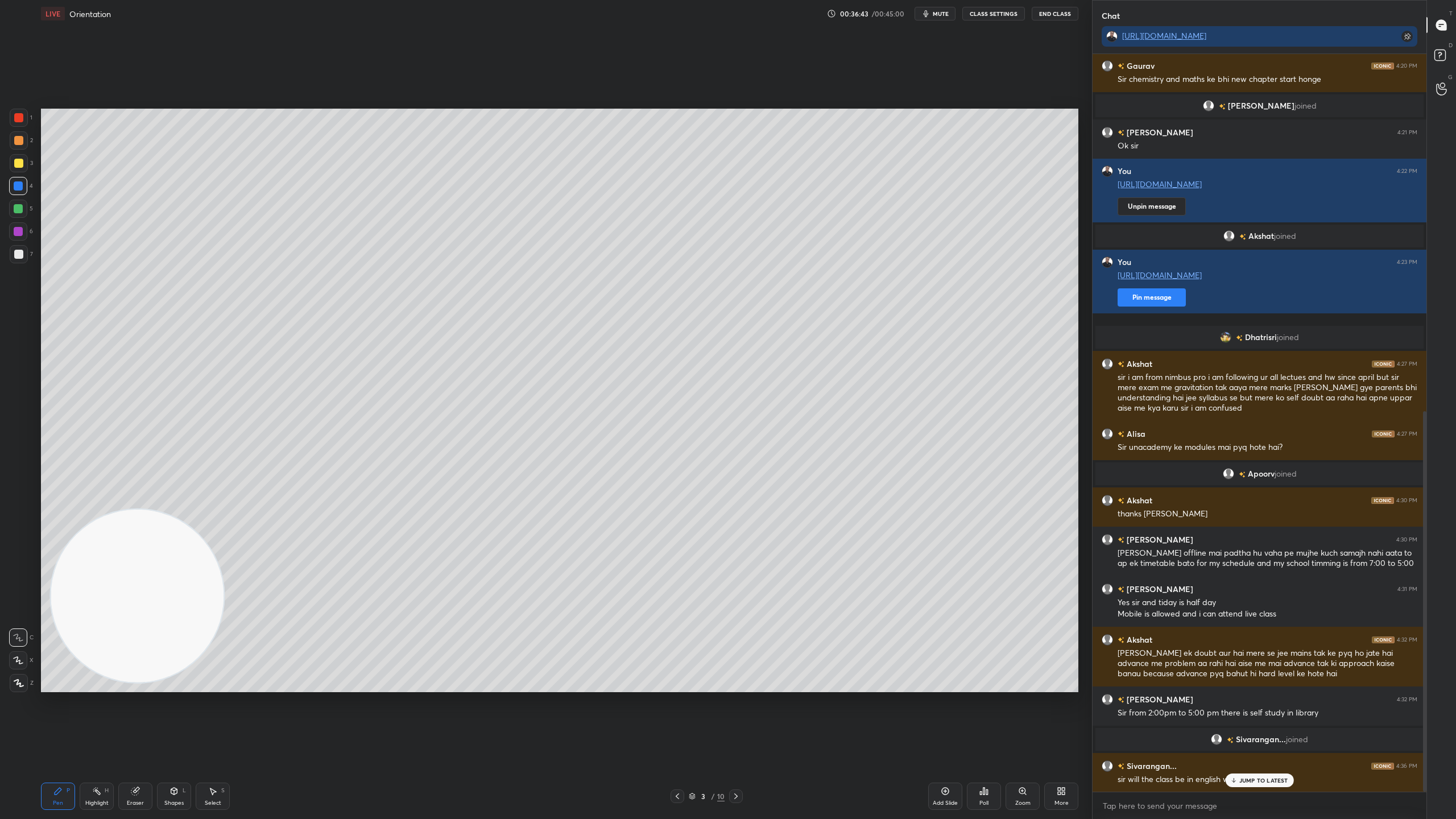
click at [1253, 722] on p "JUMP TO LATEST" at bounding box center [1264, 780] width 49 height 7
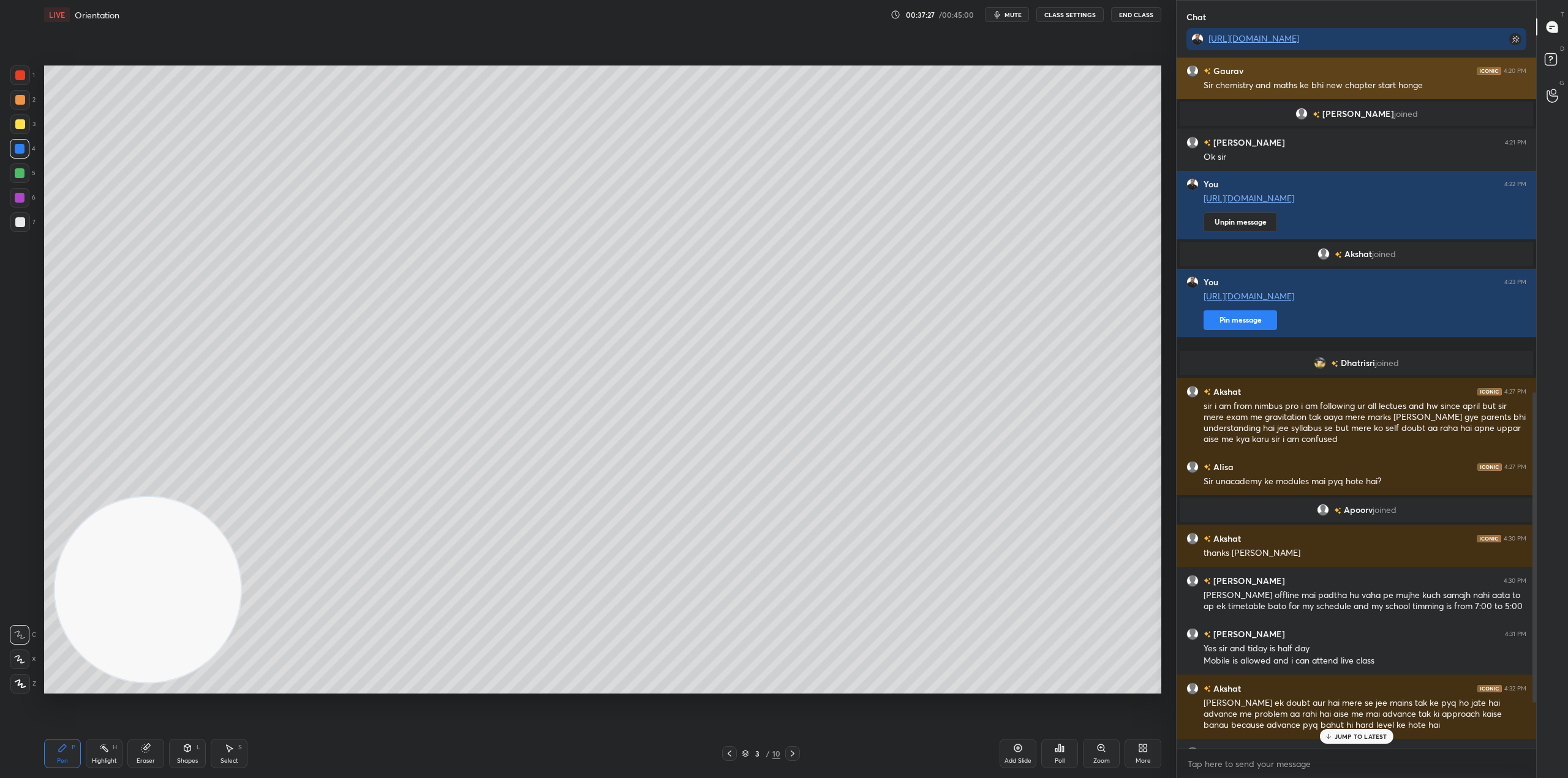
scroll to position [745, 0]
click at [1351, 735] on p "JUMP TO LATEST" at bounding box center [1361, 736] width 53 height 7
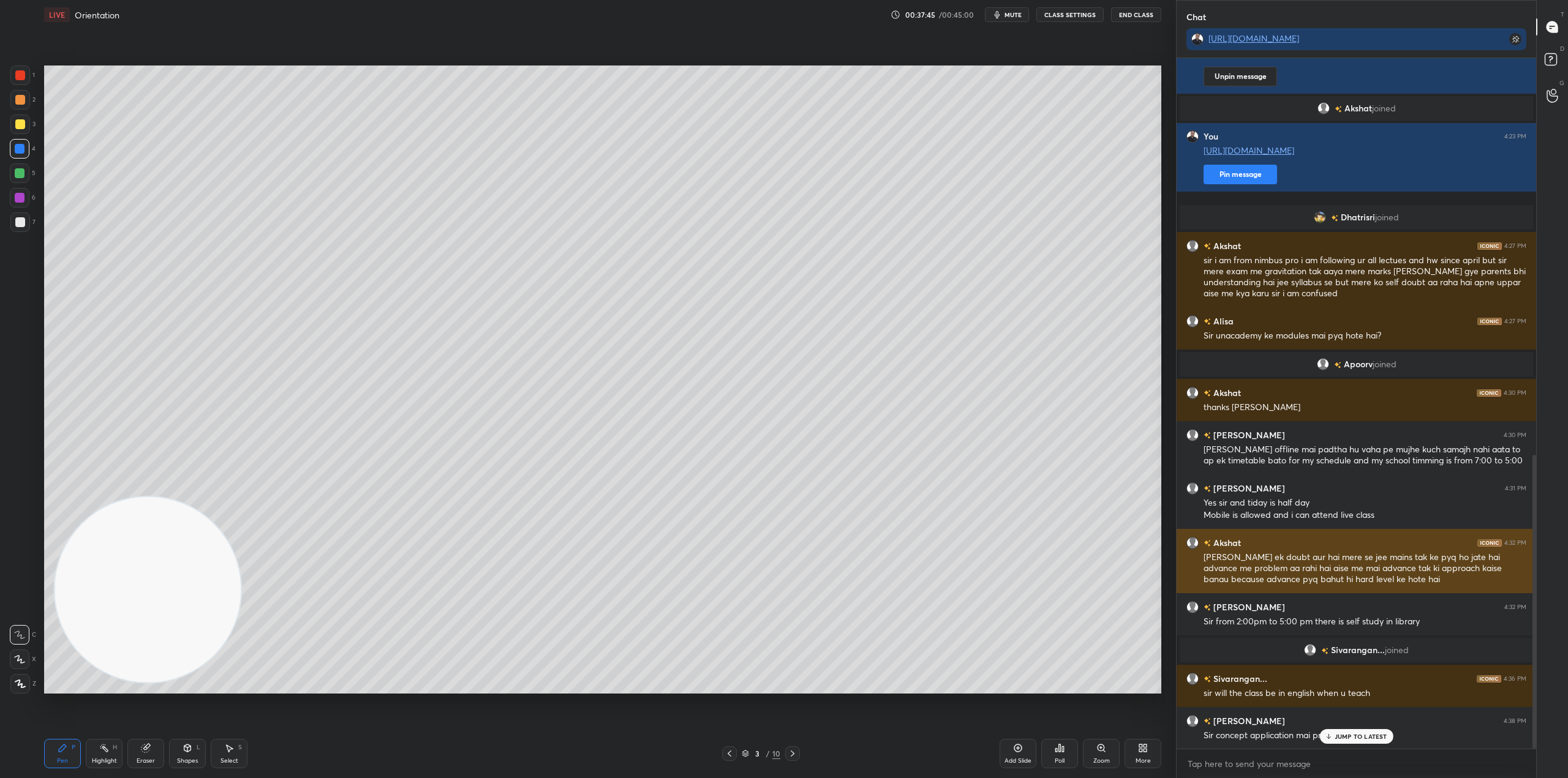
scroll to position [931, 0]
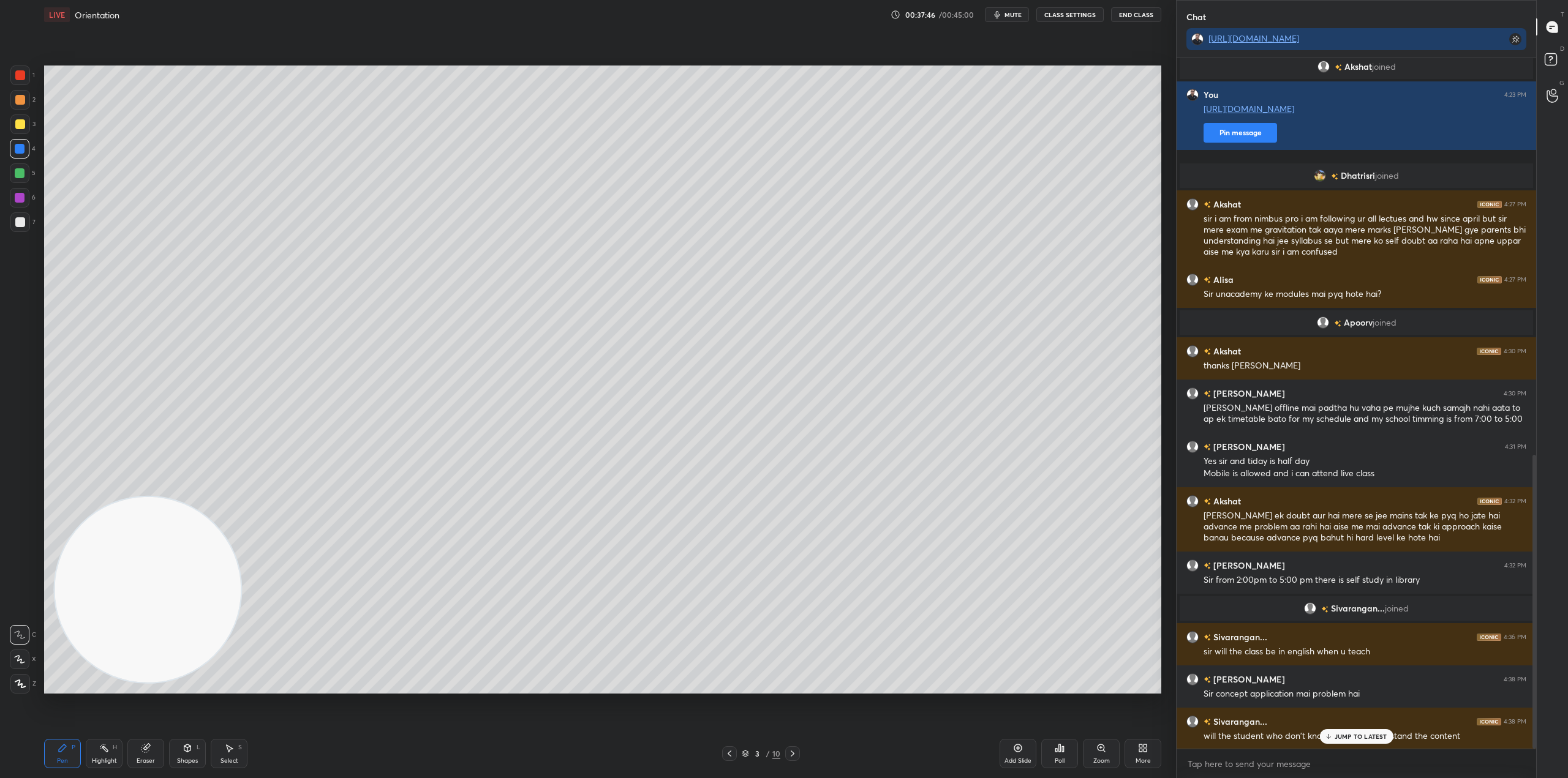
click at [1351, 735] on p "JUMP TO LATEST" at bounding box center [1361, 736] width 53 height 7
type textarea "x"
type textarea "e"
type textarea "x"
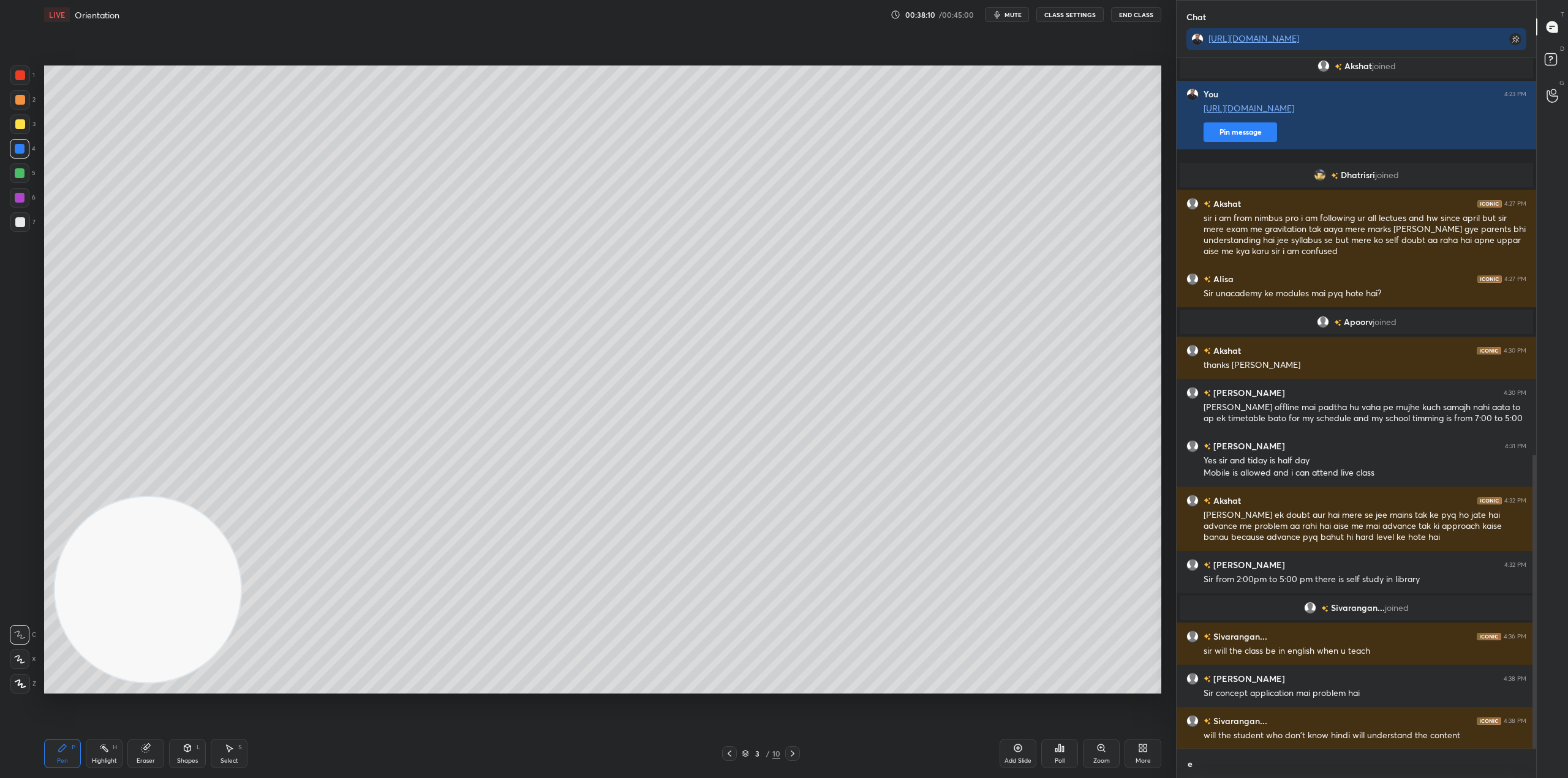
type textarea "e"
click at [1356, 743] on div "JUMP TO LATEST" at bounding box center [1356, 736] width 74 height 14
type textarea "x"
click at [1231, 760] on textarea "e" at bounding box center [1344, 764] width 316 height 20
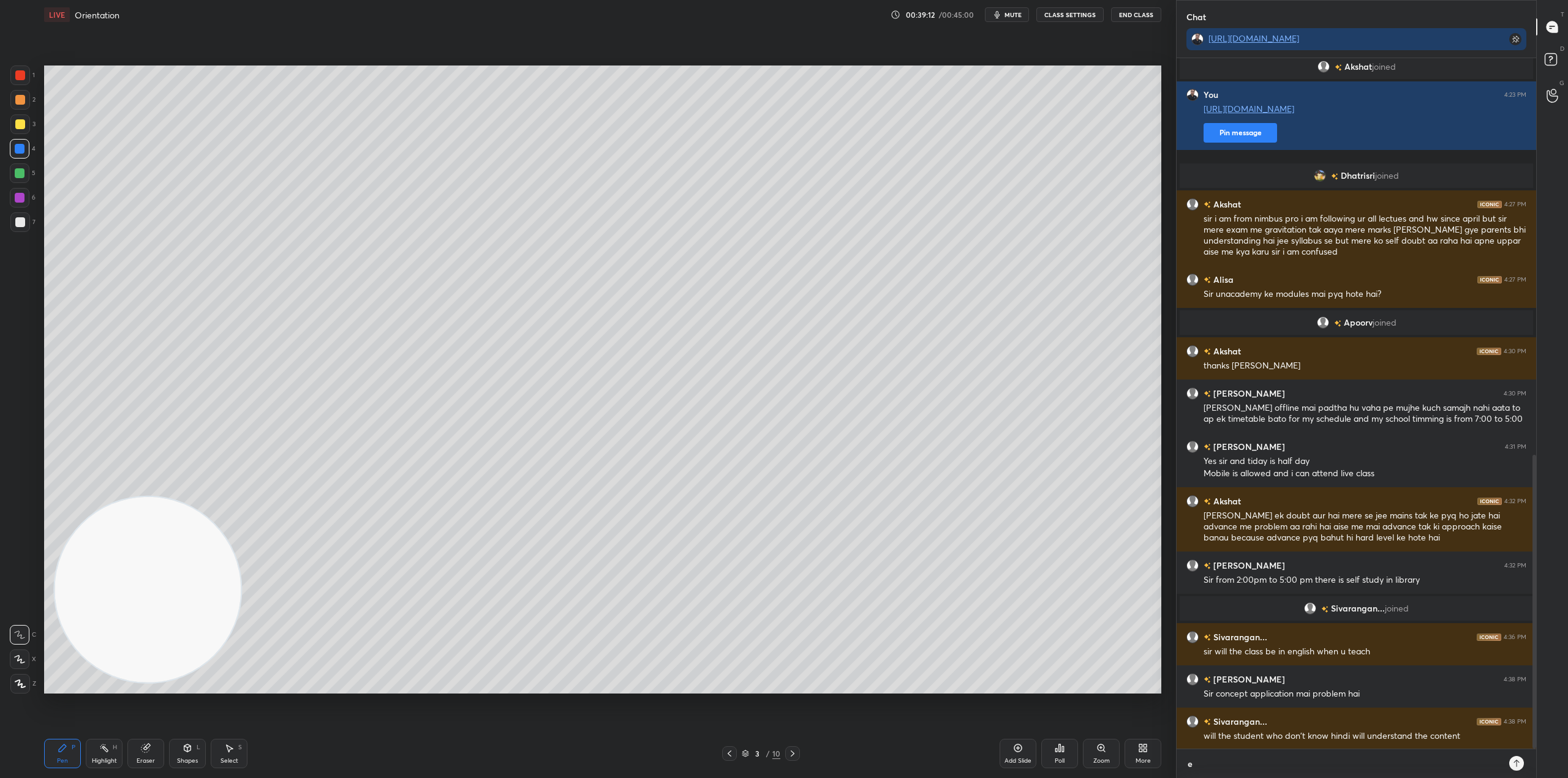
type textarea "x"
click at [1083, 706] on div "Setting up your live class Poll for secs No correct answer Start poll" at bounding box center [603, 379] width 1127 height 700
drag, startPoint x: 1534, startPoint y: 542, endPoint x: 1538, endPoint y: 743, distance: 201.0
click at [1538, 743] on div "Chat [URL][DOMAIN_NAME] You 4:22 PM [URL][DOMAIN_NAME] Unpin message [PERSON_NA…" at bounding box center [1372, 389] width 392 height 778
click at [1373, 740] on p "JUMP TO LATEST" at bounding box center [1361, 736] width 53 height 7
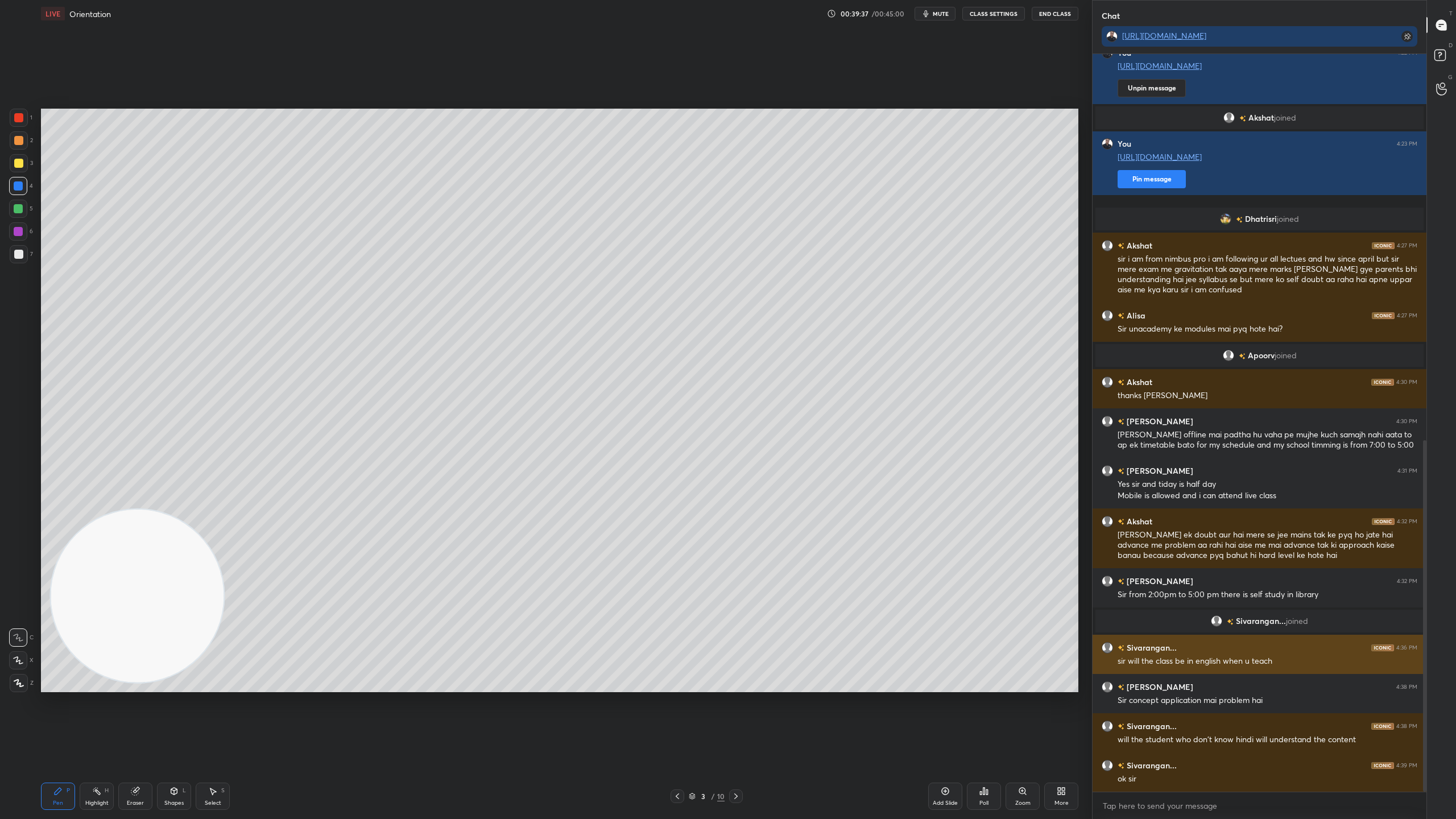
scroll to position [858, 0]
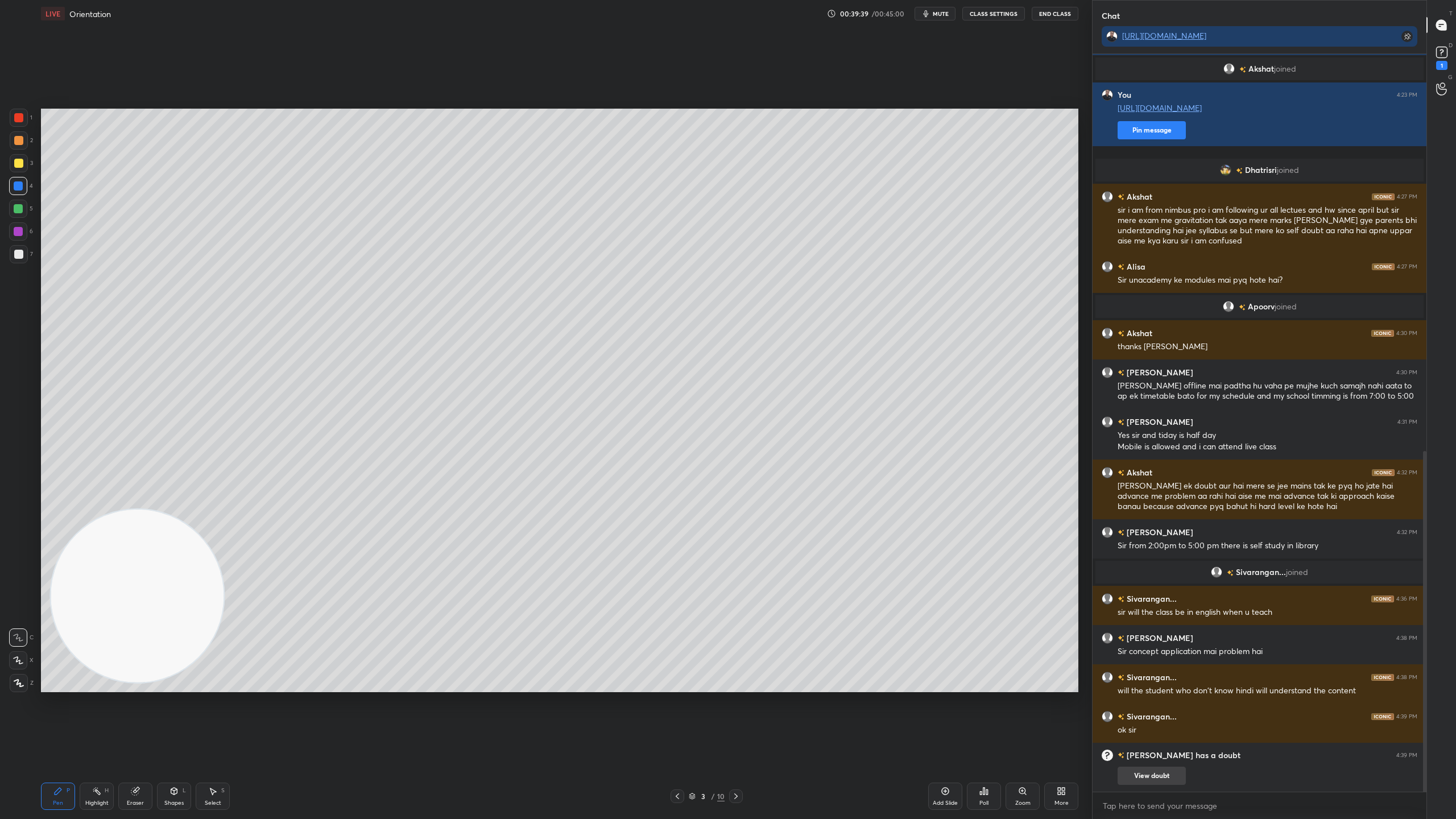
click at [1152, 722] on button "View doubt" at bounding box center [1152, 775] width 68 height 19
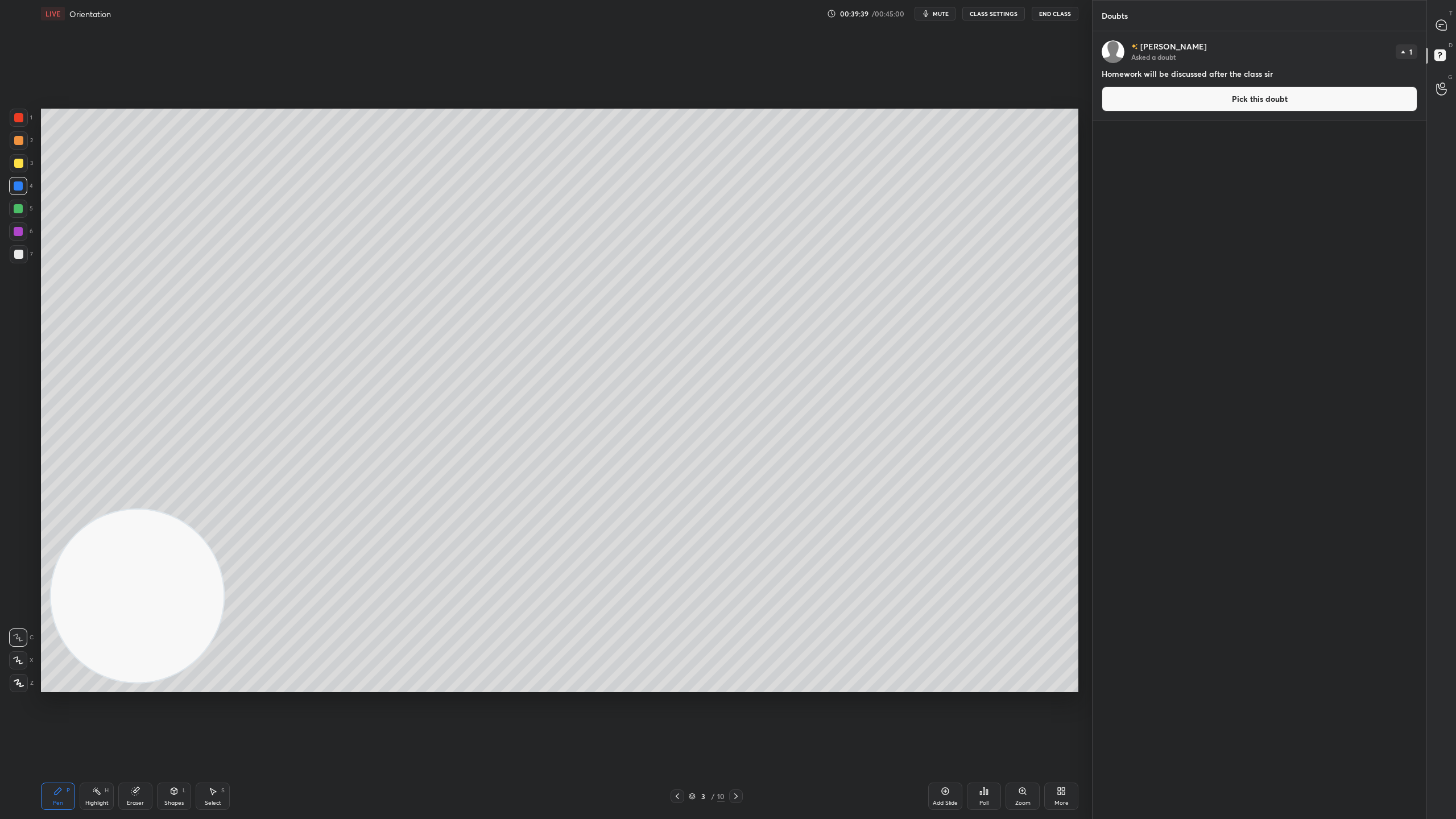
scroll to position [784, 330]
click at [1250, 99] on button "Pick this doubt" at bounding box center [1259, 99] width 315 height 25
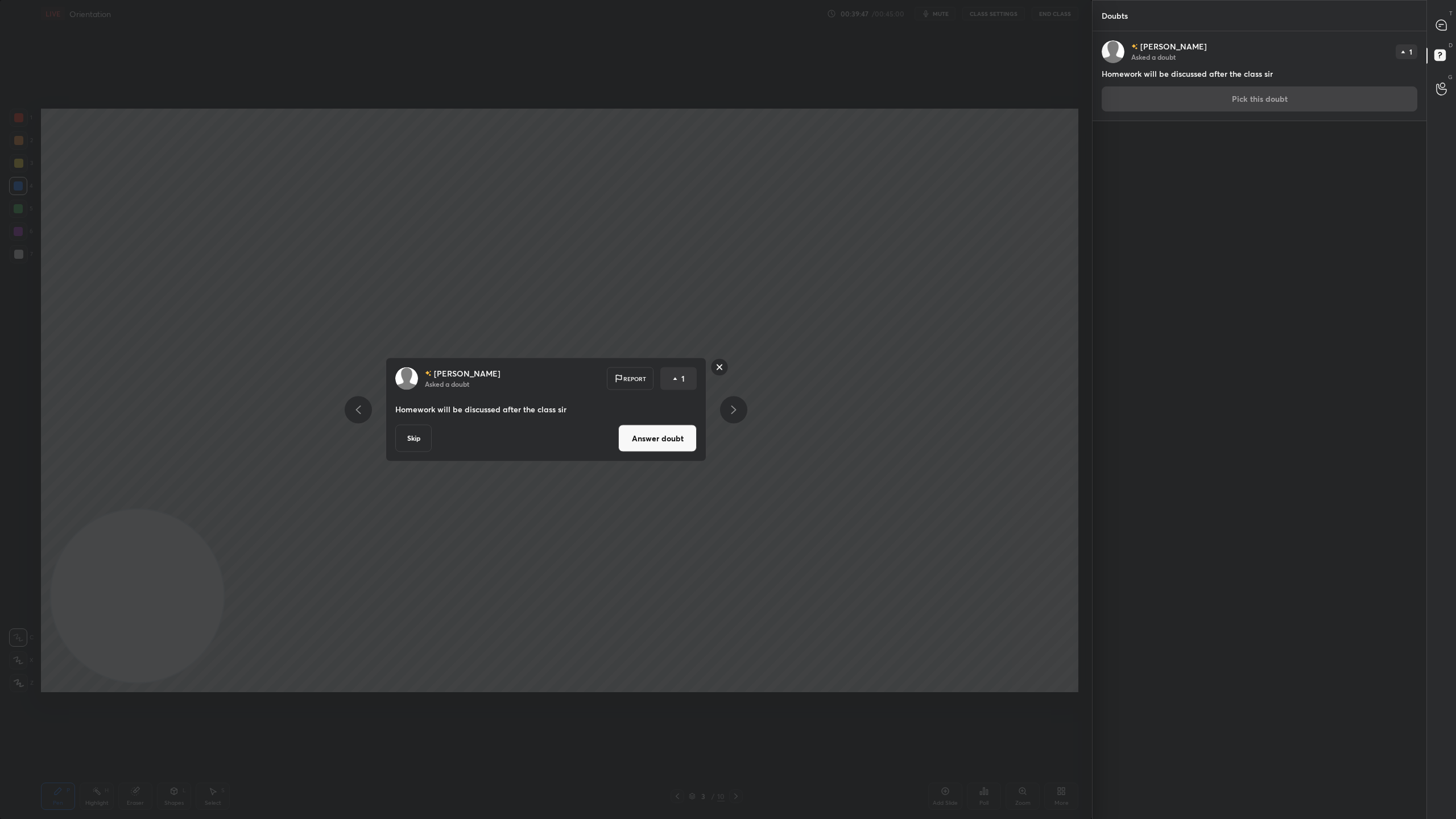
click at [663, 435] on button "Answer doubt" at bounding box center [658, 438] width 79 height 27
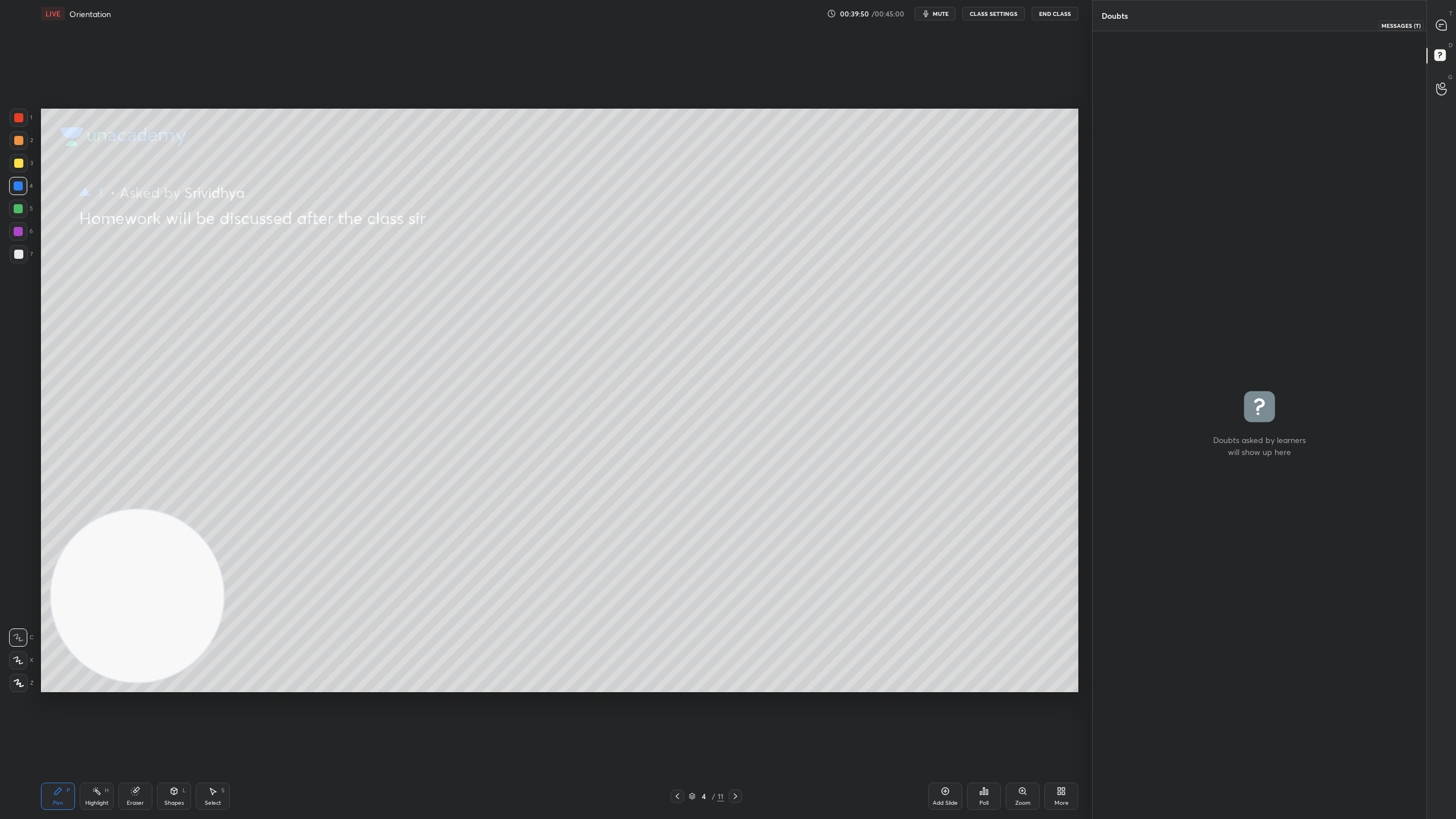
click at [1441, 21] on icon at bounding box center [1441, 25] width 10 height 10
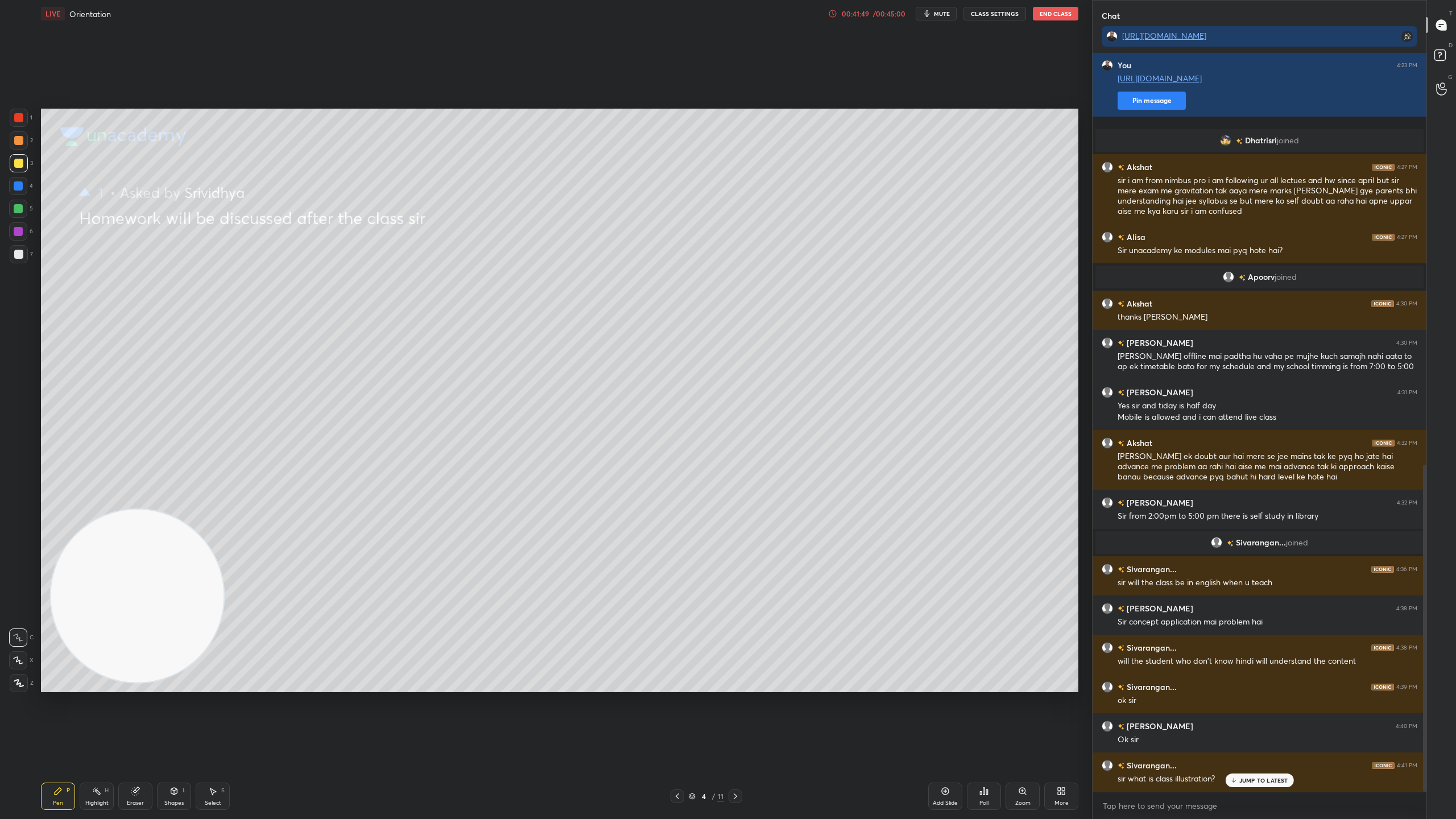
scroll to position [927, 0]
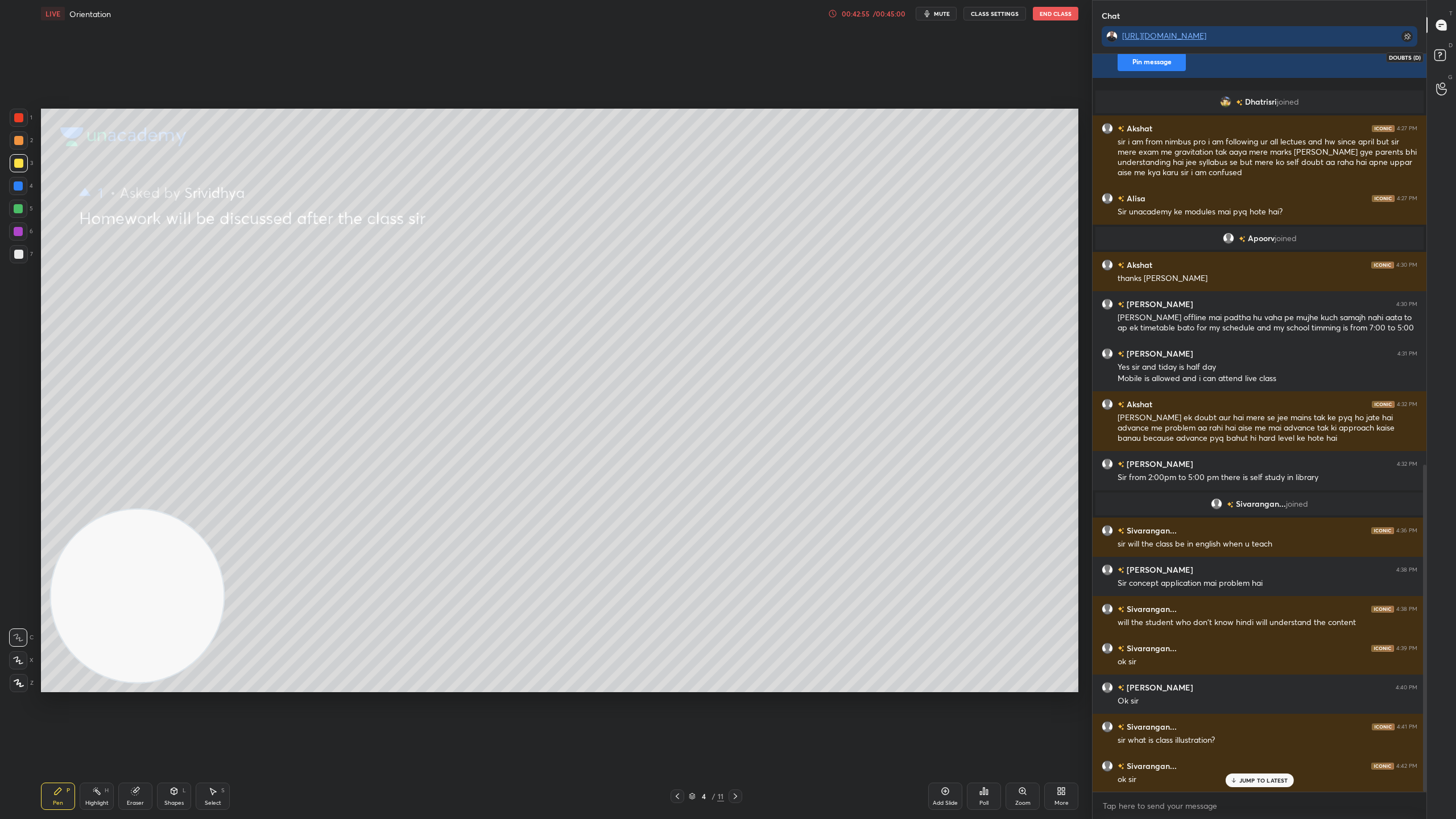
drag, startPoint x: 1445, startPoint y: 51, endPoint x: 1444, endPoint y: 27, distance: 24.0
click at [1445, 51] on rect at bounding box center [1440, 55] width 11 height 11
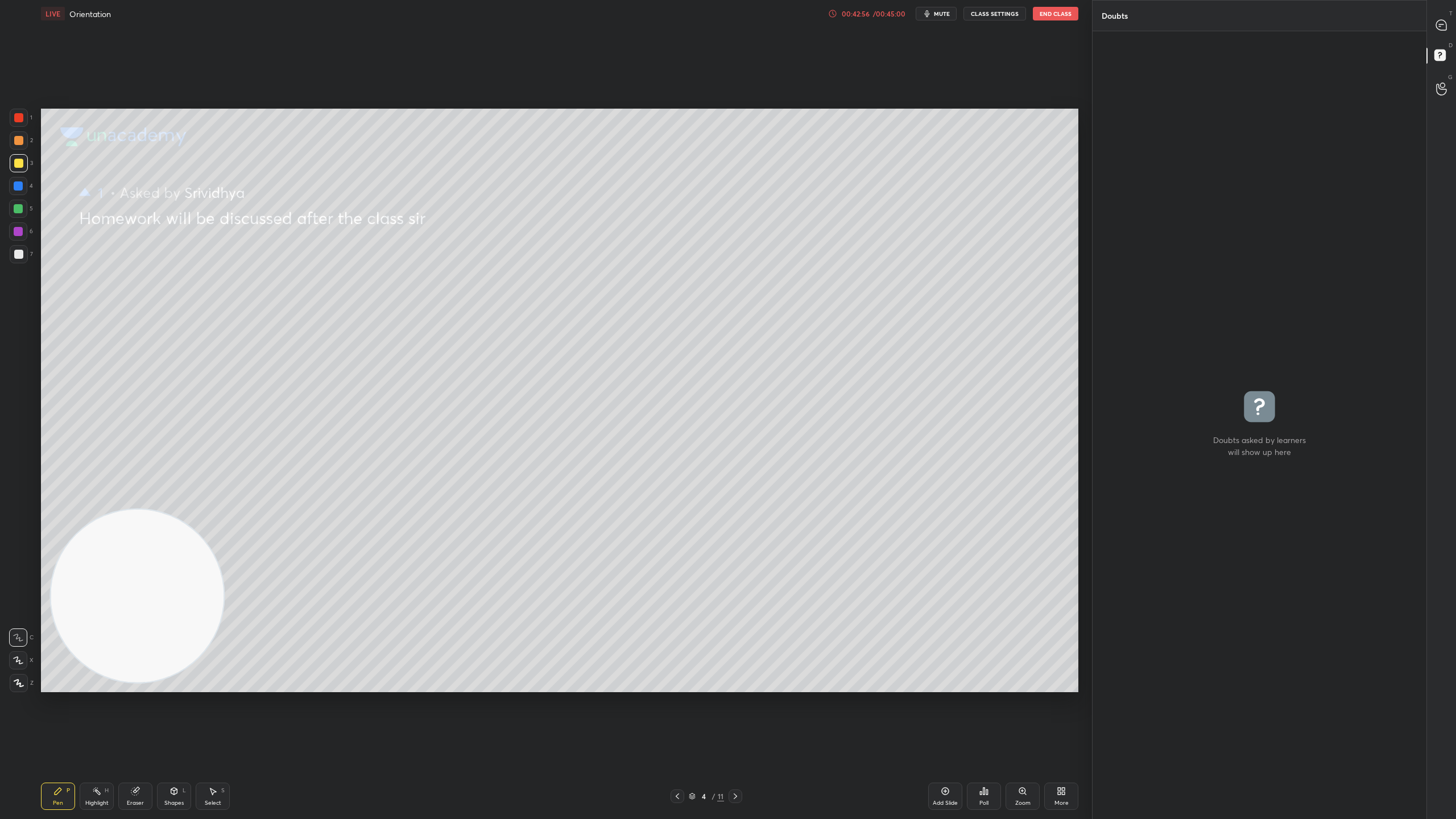
scroll to position [784, 330]
click at [1443, 27] on icon at bounding box center [1441, 25] width 10 height 10
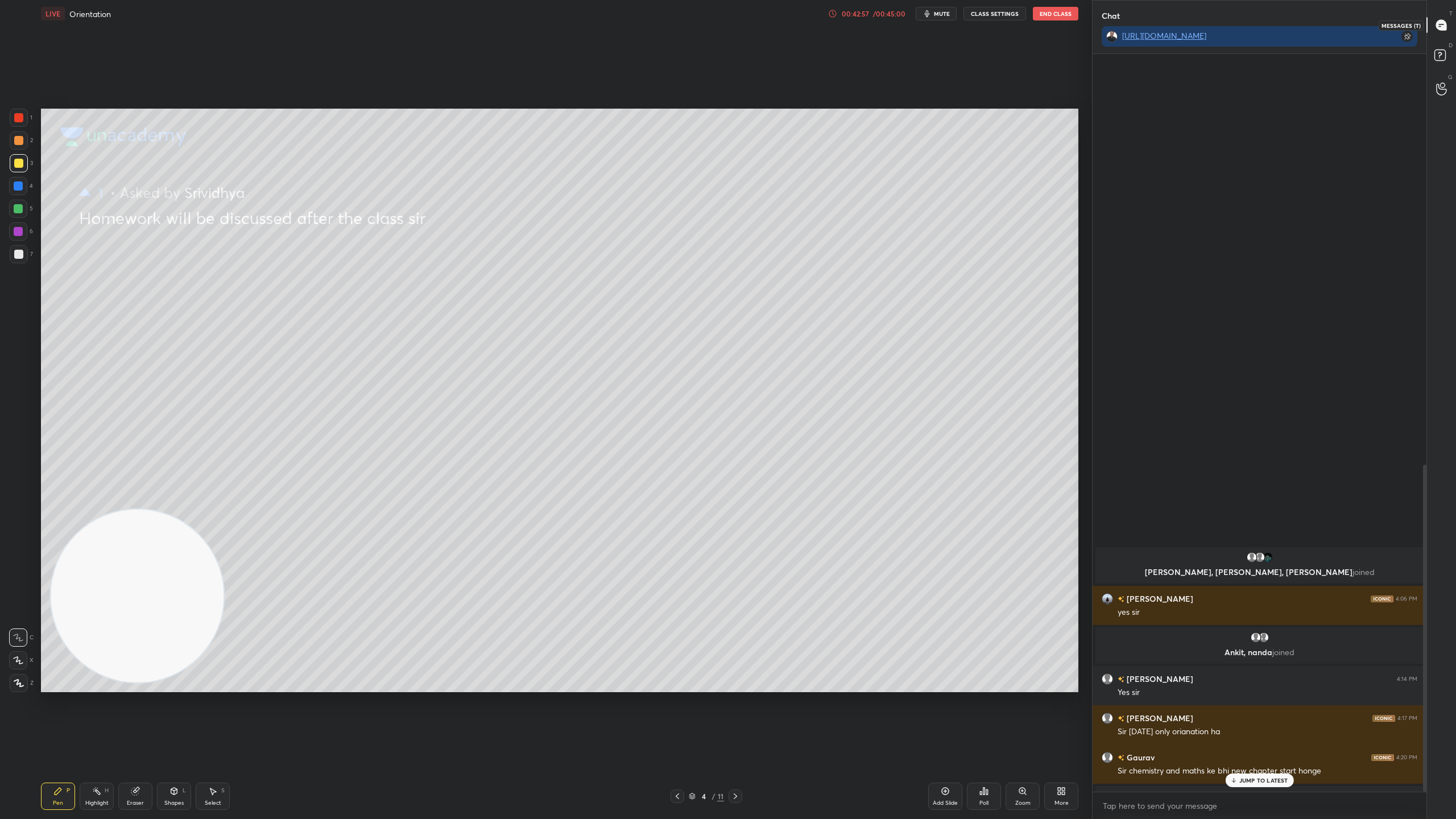
scroll to position [734, 330]
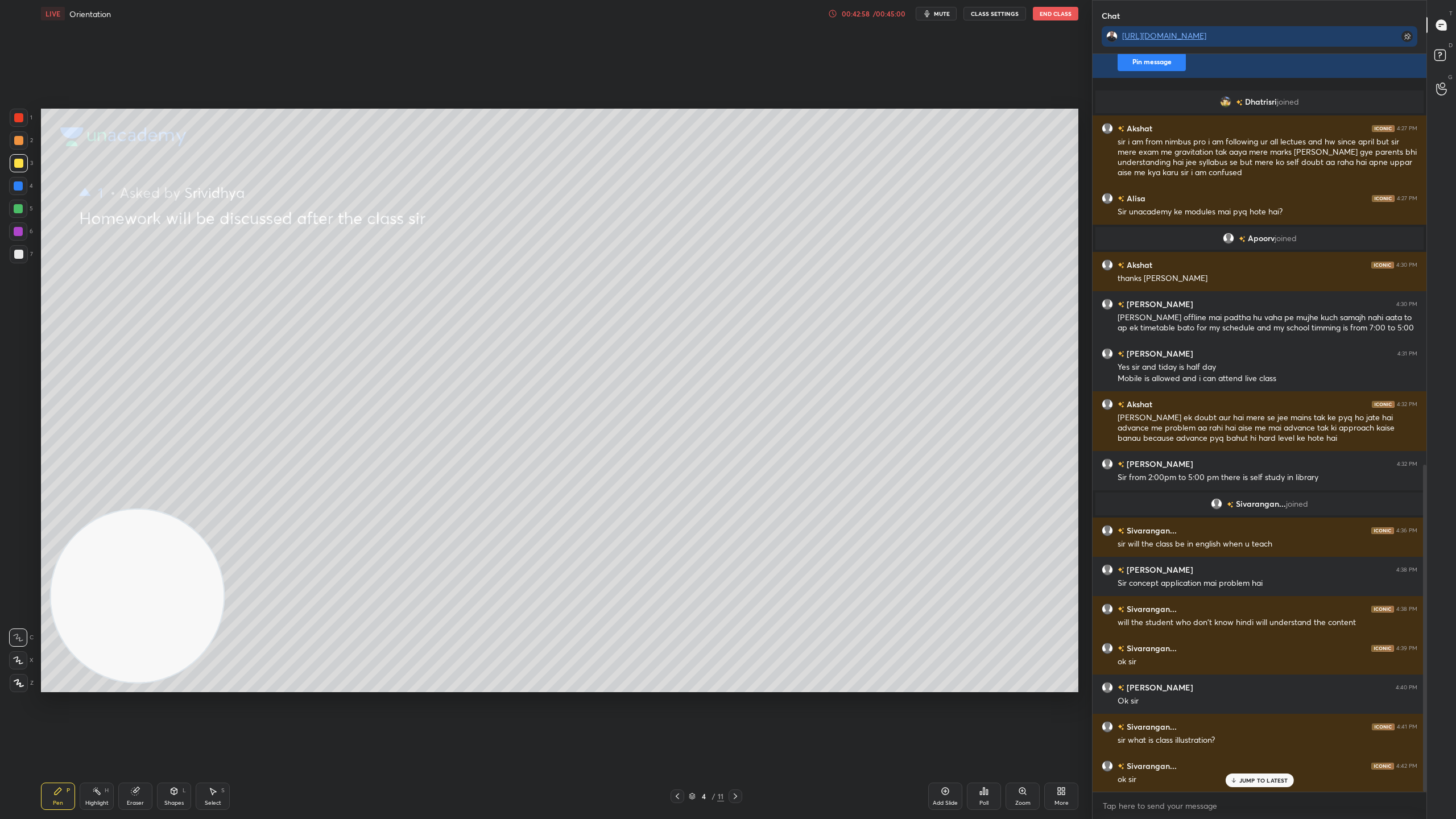
click at [1262, 722] on p "JUMP TO LATEST" at bounding box center [1264, 780] width 49 height 7
click at [1440, 51] on rect at bounding box center [1440, 55] width 11 height 11
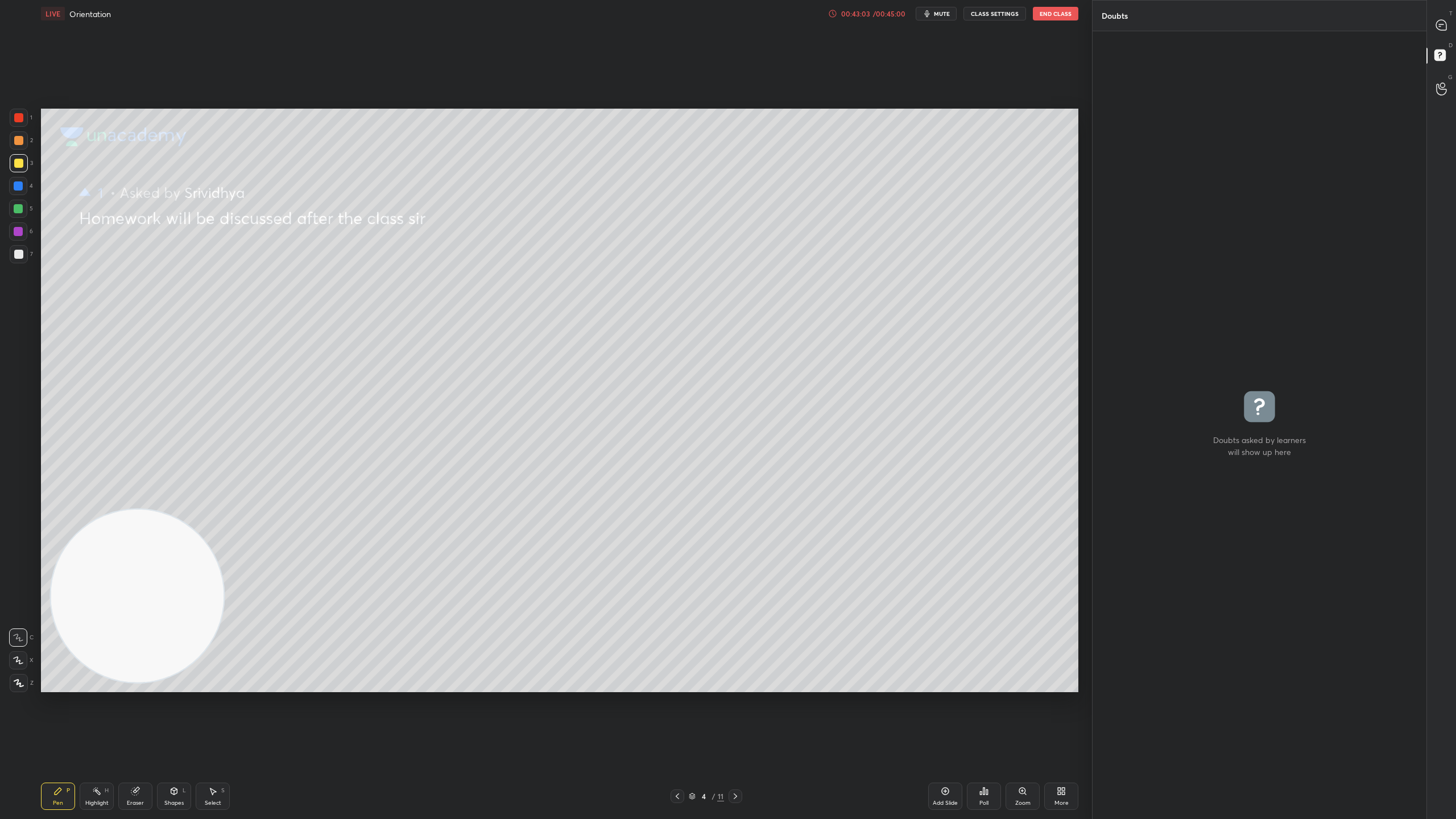
scroll to position [4, 4]
click at [1440, 20] on icon at bounding box center [1441, 25] width 10 height 10
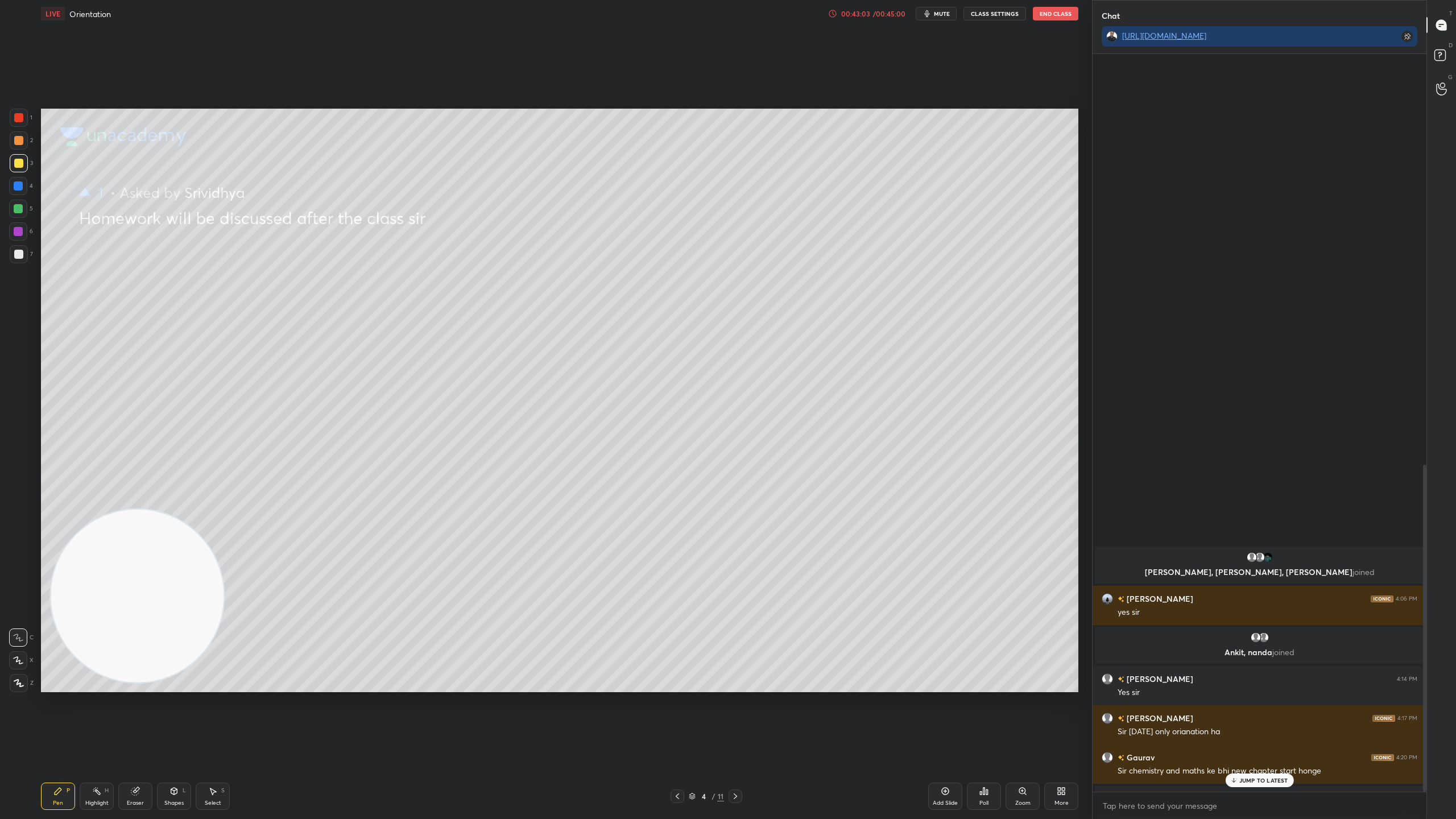
scroll to position [734, 330]
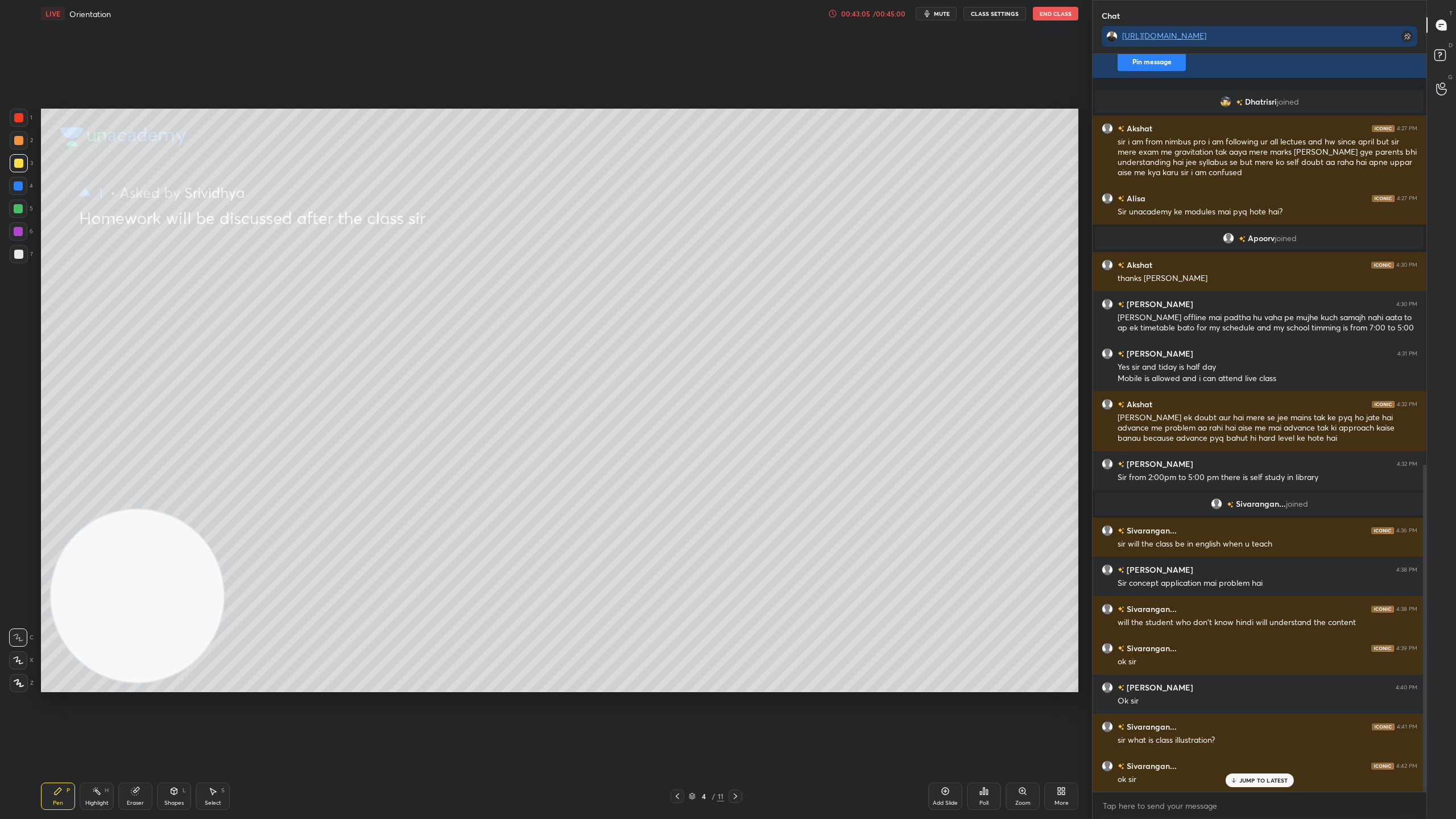
click at [1274, 722] on div "JUMP TO LATEST" at bounding box center [1259, 780] width 68 height 13
click at [1445, 56] on rect at bounding box center [1440, 55] width 11 height 11
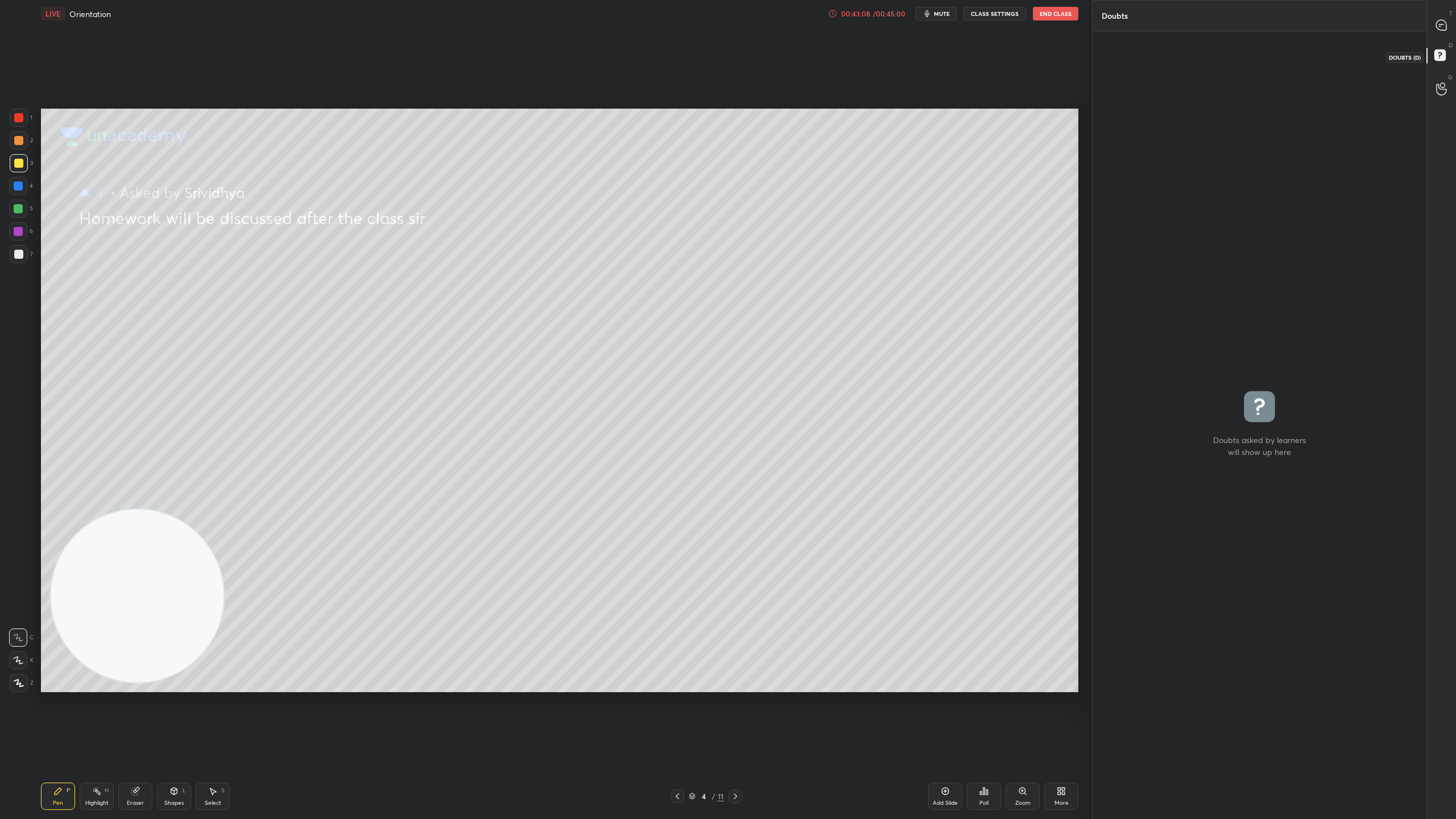
scroll to position [4, 4]
click at [1447, 23] on icon at bounding box center [1441, 25] width 12 height 12
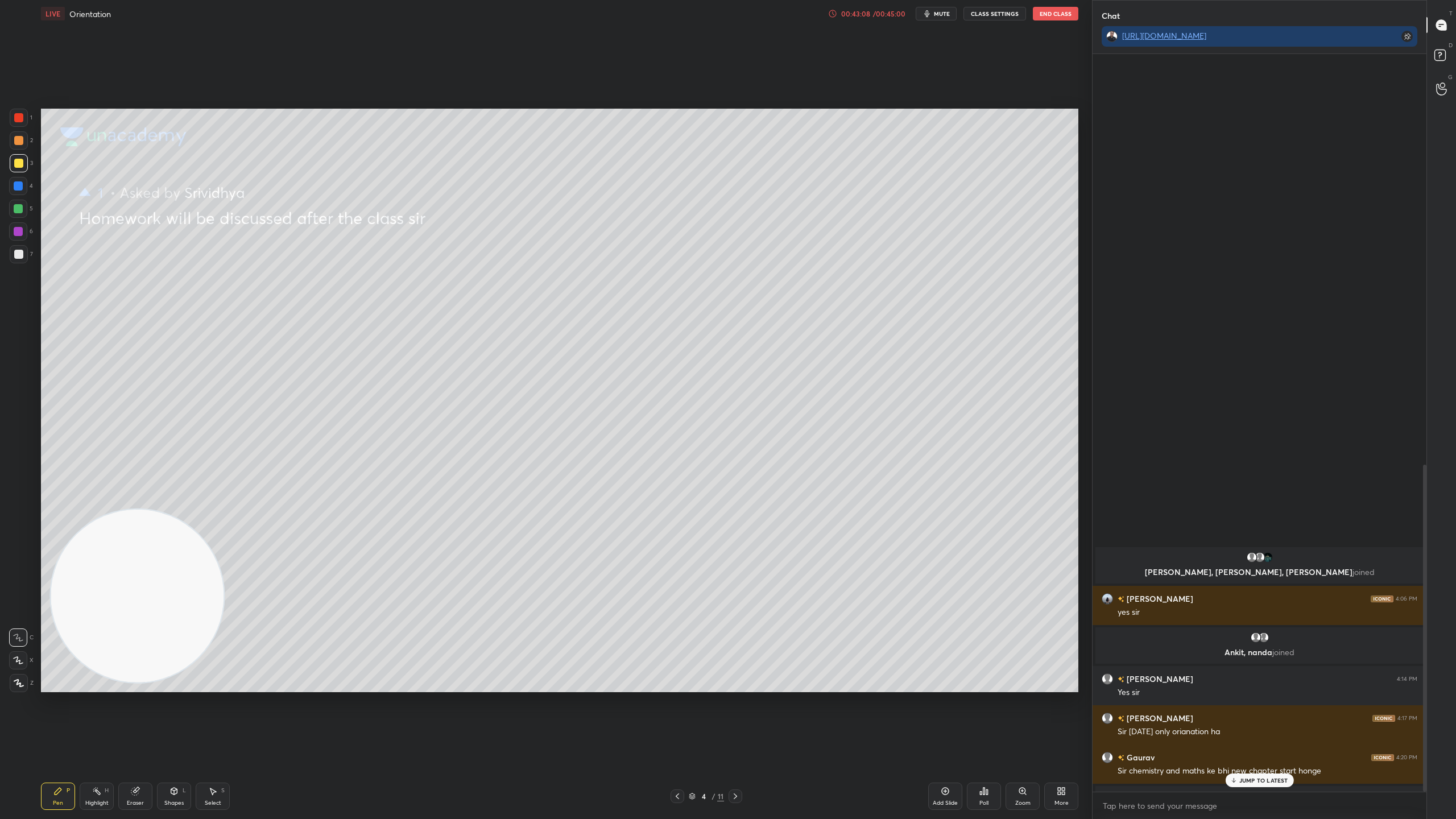
scroll to position [734, 330]
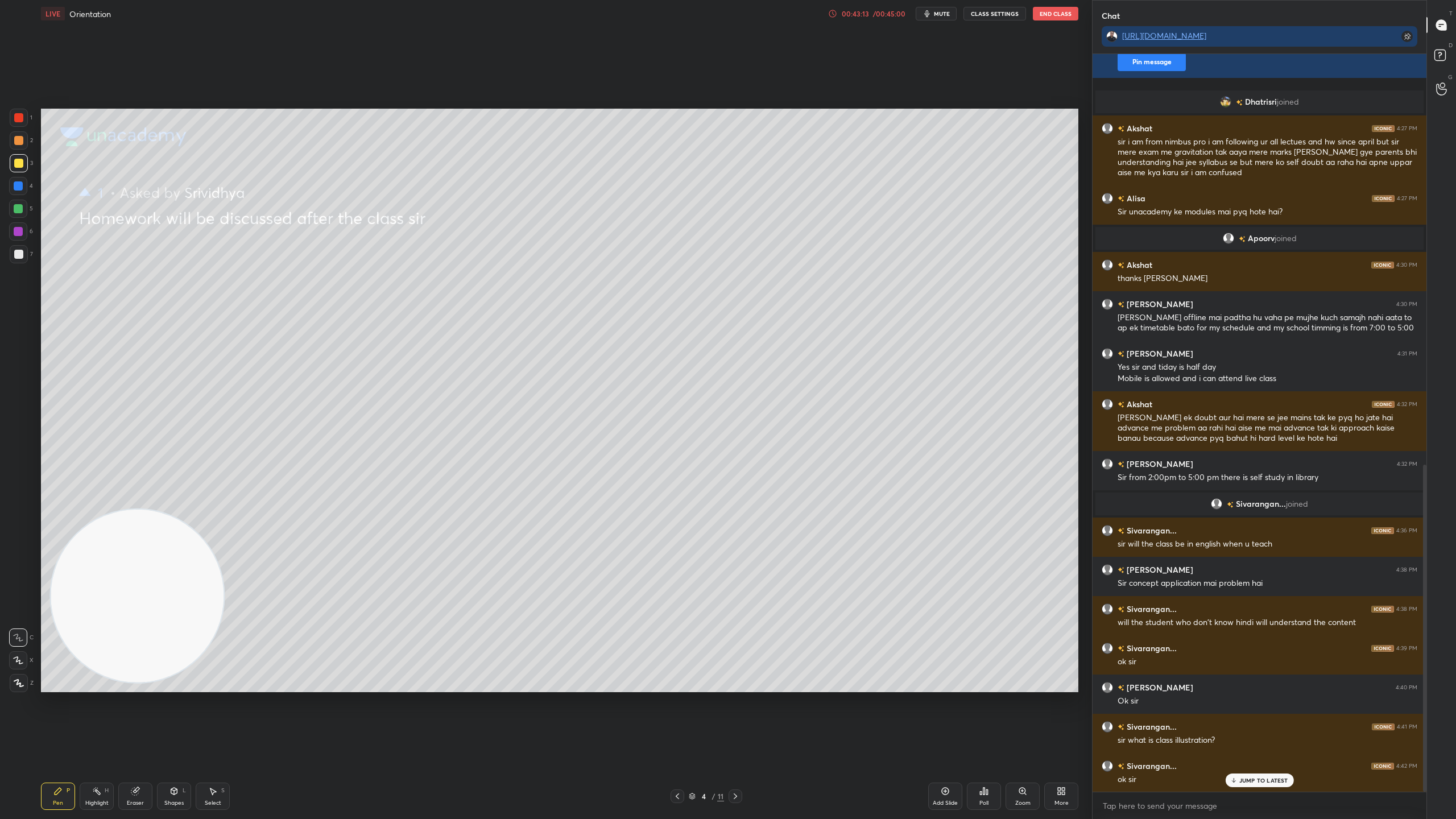
click at [1268, 722] on p "JUMP TO LATEST" at bounding box center [1264, 780] width 49 height 7
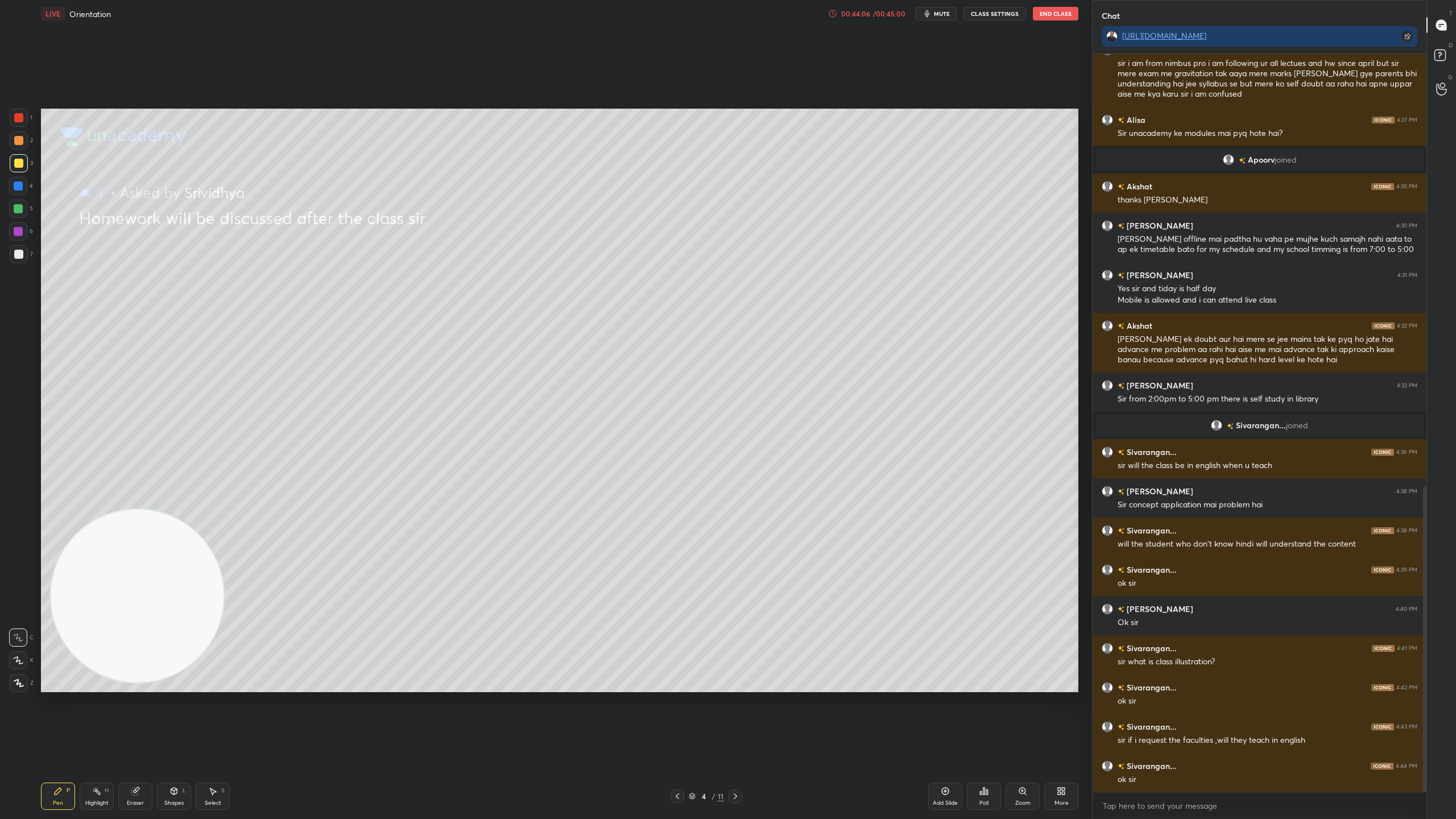
scroll to position [1045, 0]
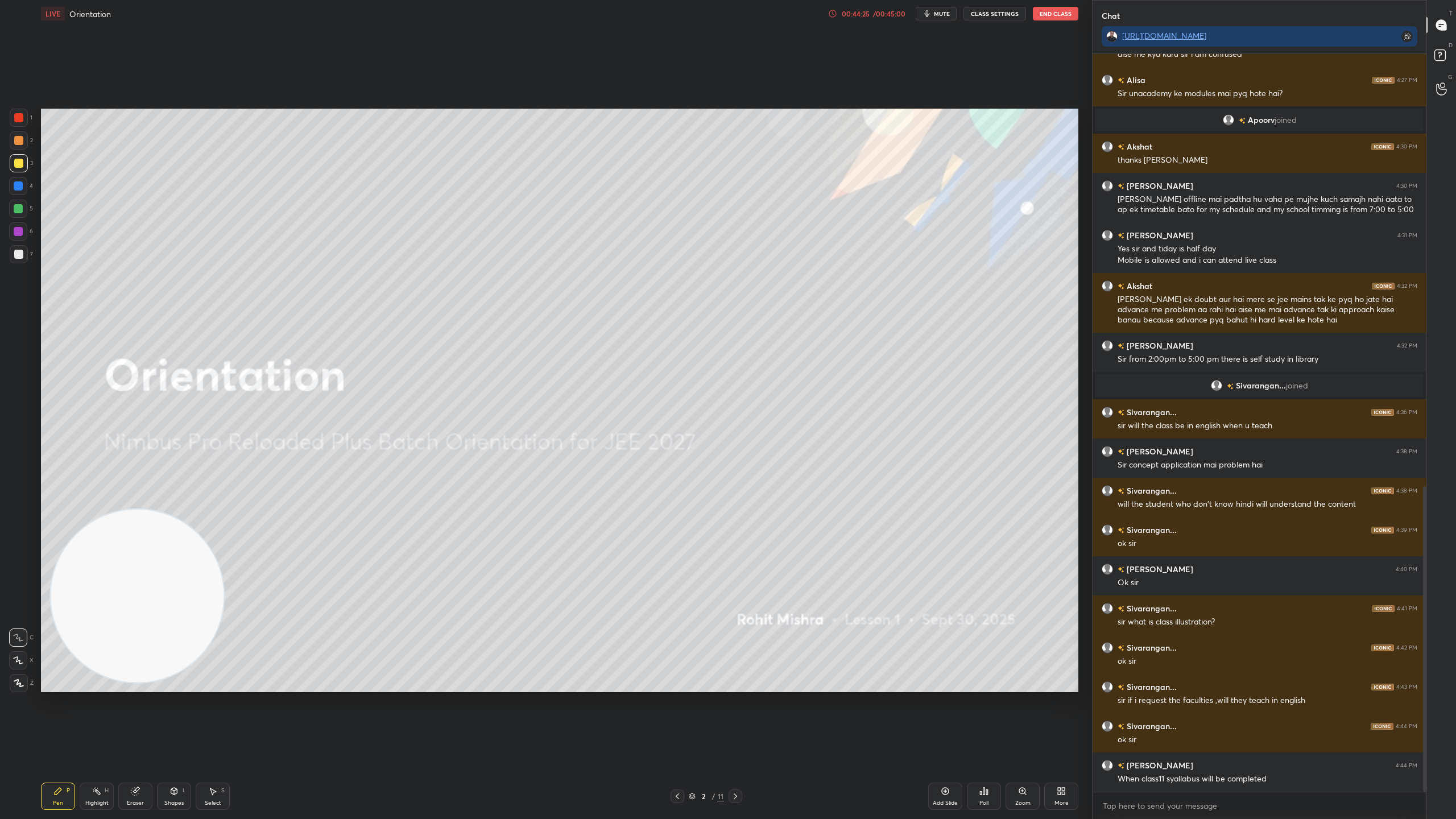
click at [106, 722] on div "H" at bounding box center [106, 790] width 4 height 6
click at [871, 13] on div "00:44:56" at bounding box center [855, 13] width 32 height 7
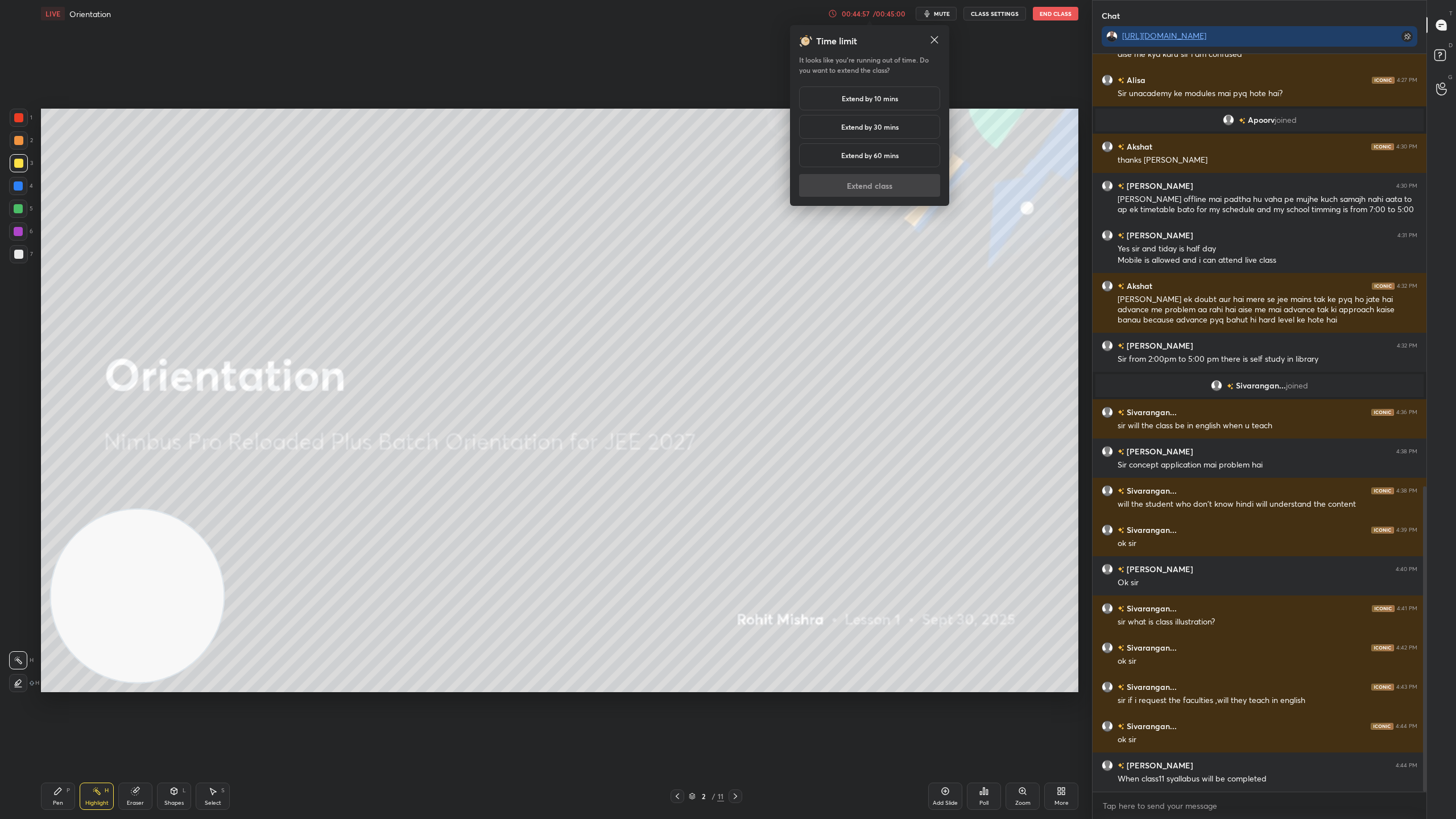
click at [888, 92] on div "Extend by 10 mins" at bounding box center [870, 98] width 141 height 24
click at [888, 179] on button "Extend class" at bounding box center [870, 185] width 141 height 23
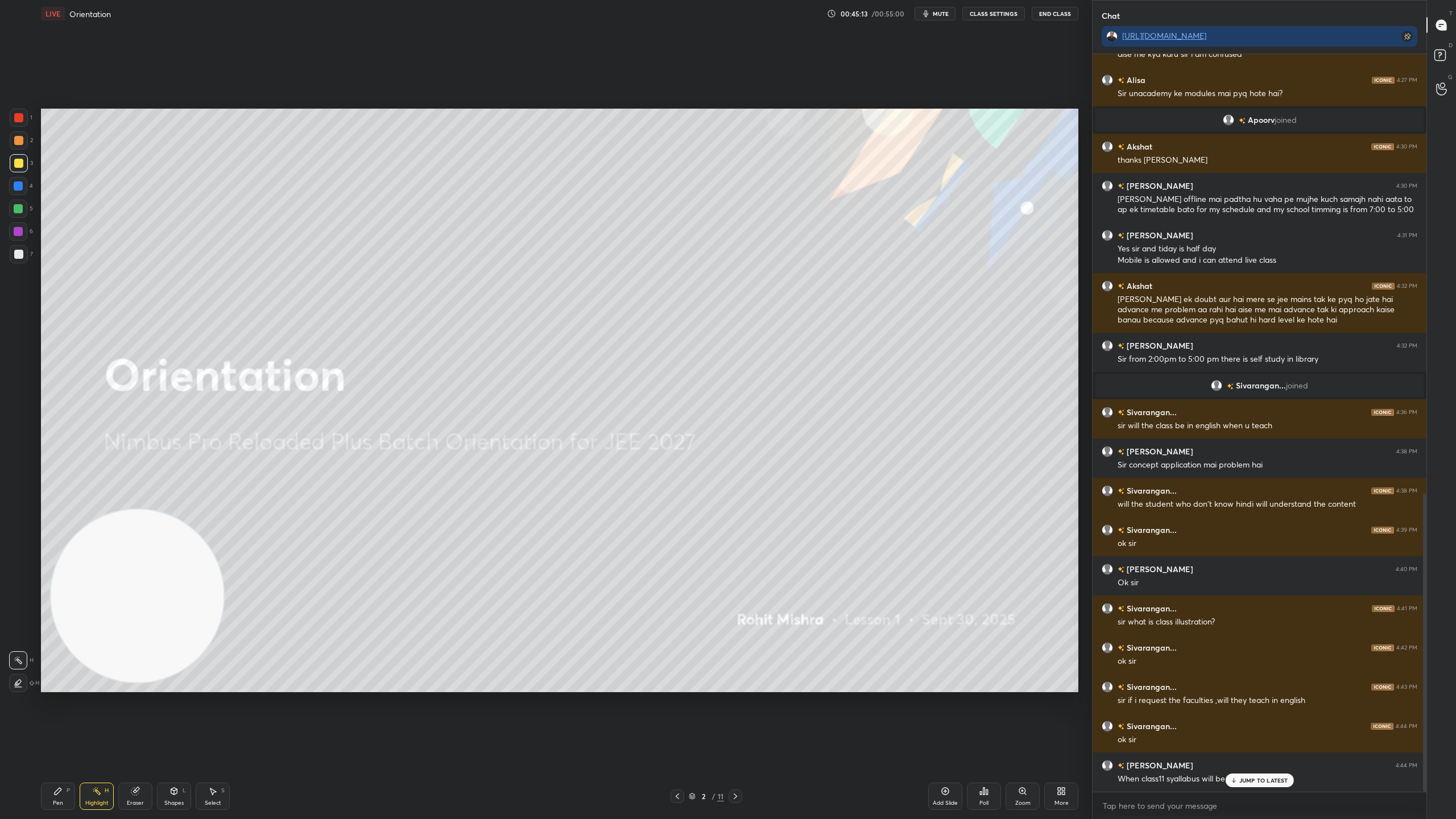
scroll to position [1084, 0]
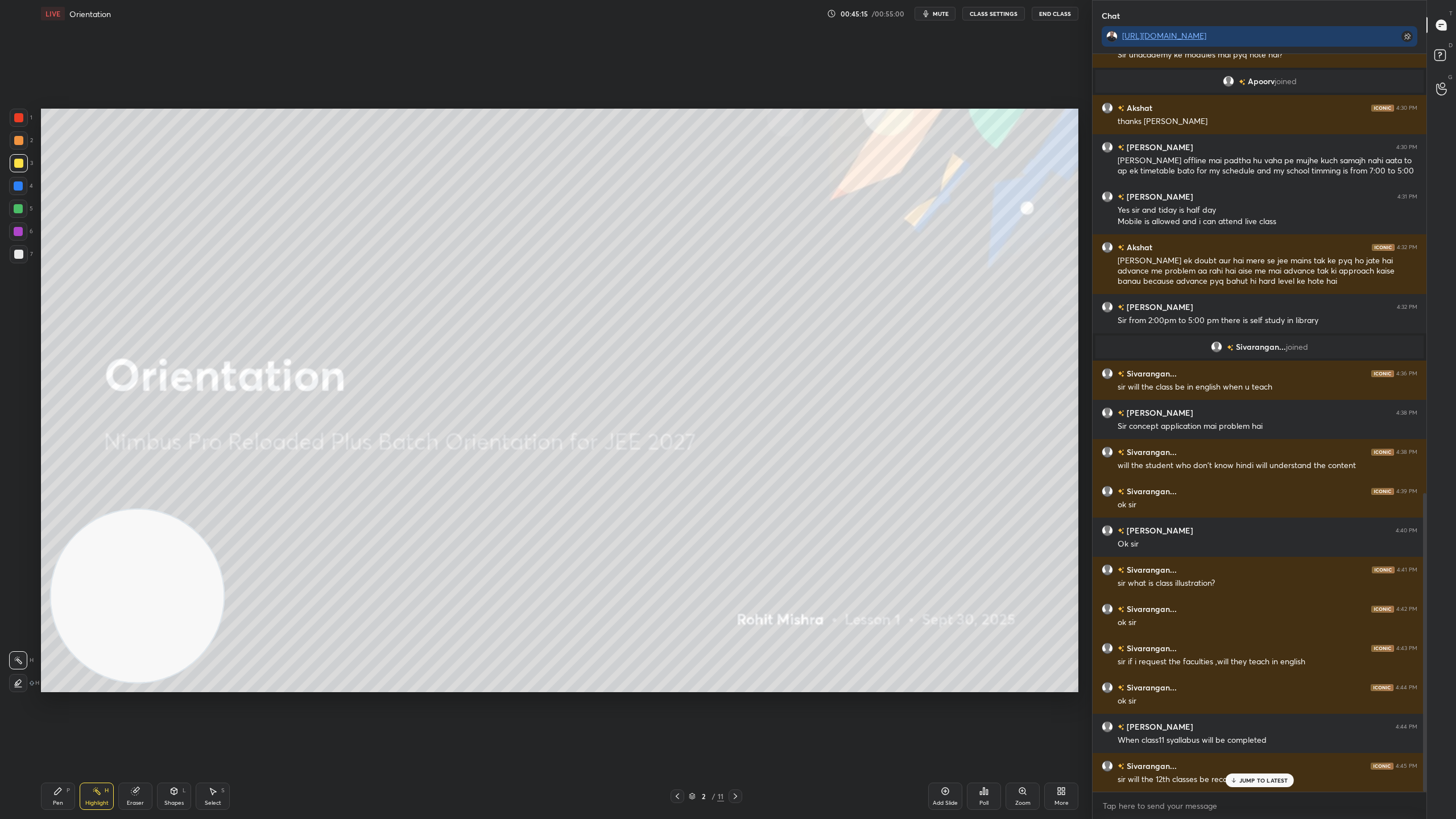
click at [1248, 722] on div "JUMP TO LATEST" at bounding box center [1259, 780] width 68 height 13
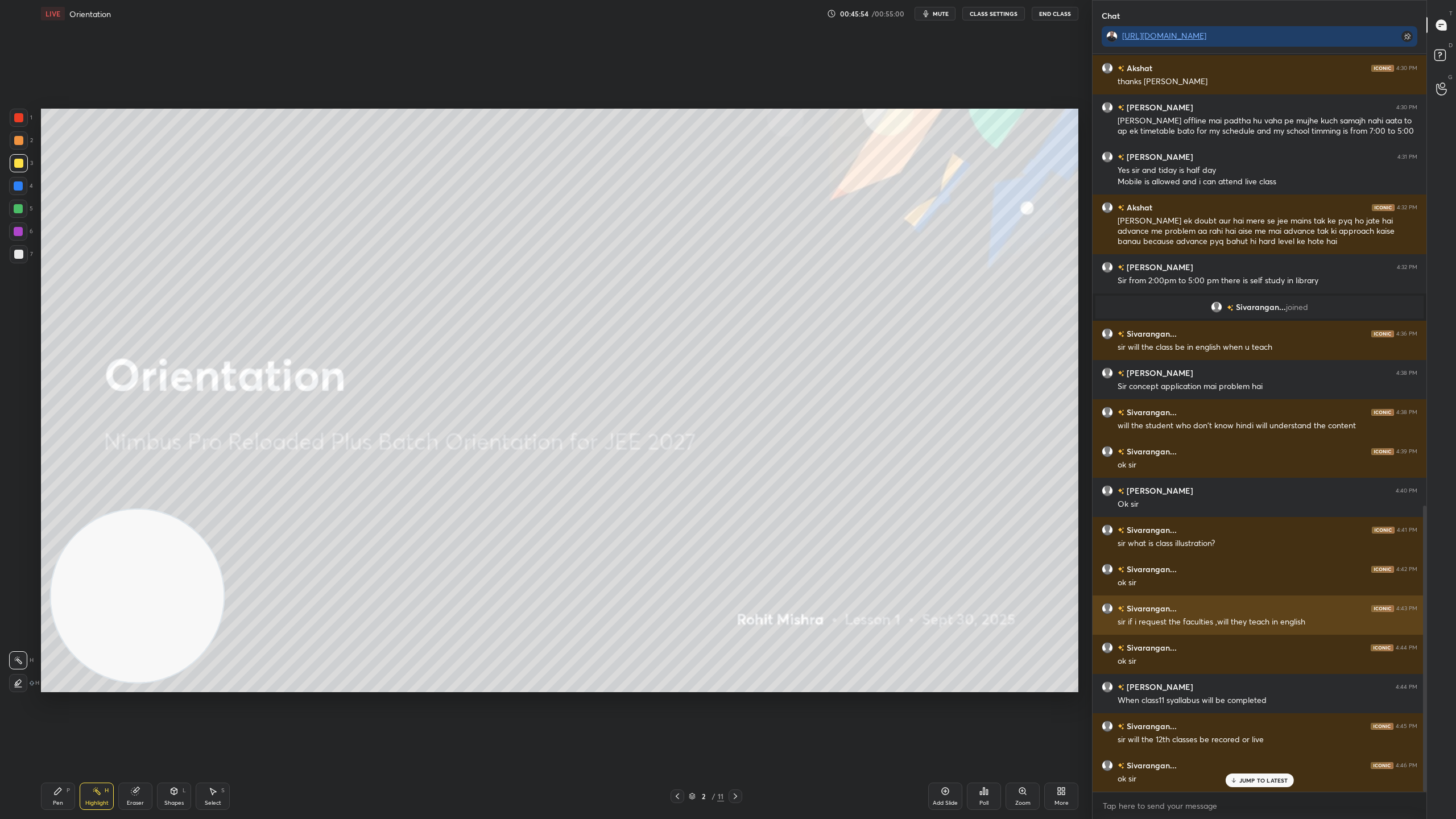
scroll to position [1162, 0]
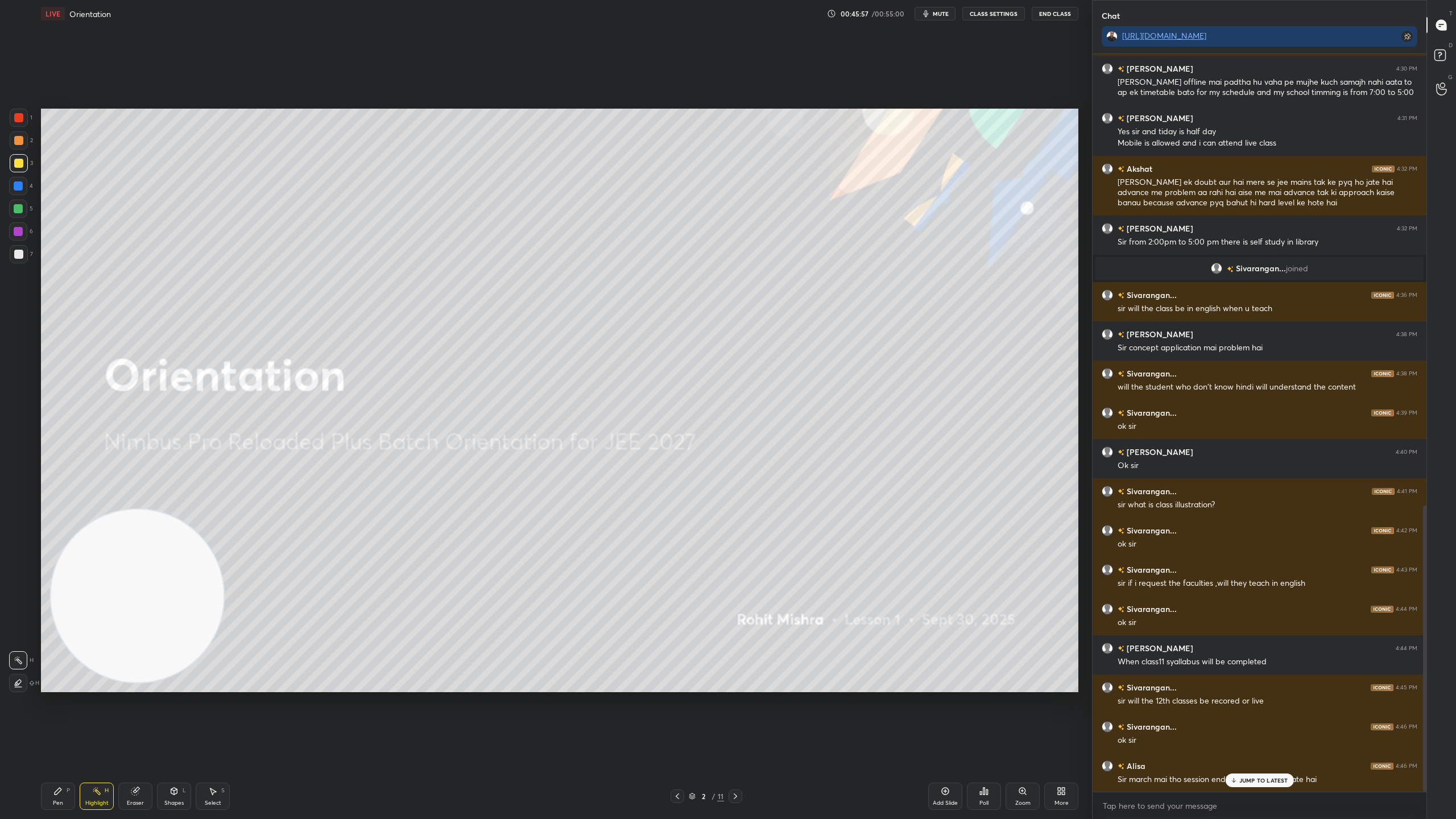
click at [1275, 722] on p "JUMP TO LATEST" at bounding box center [1264, 780] width 49 height 7
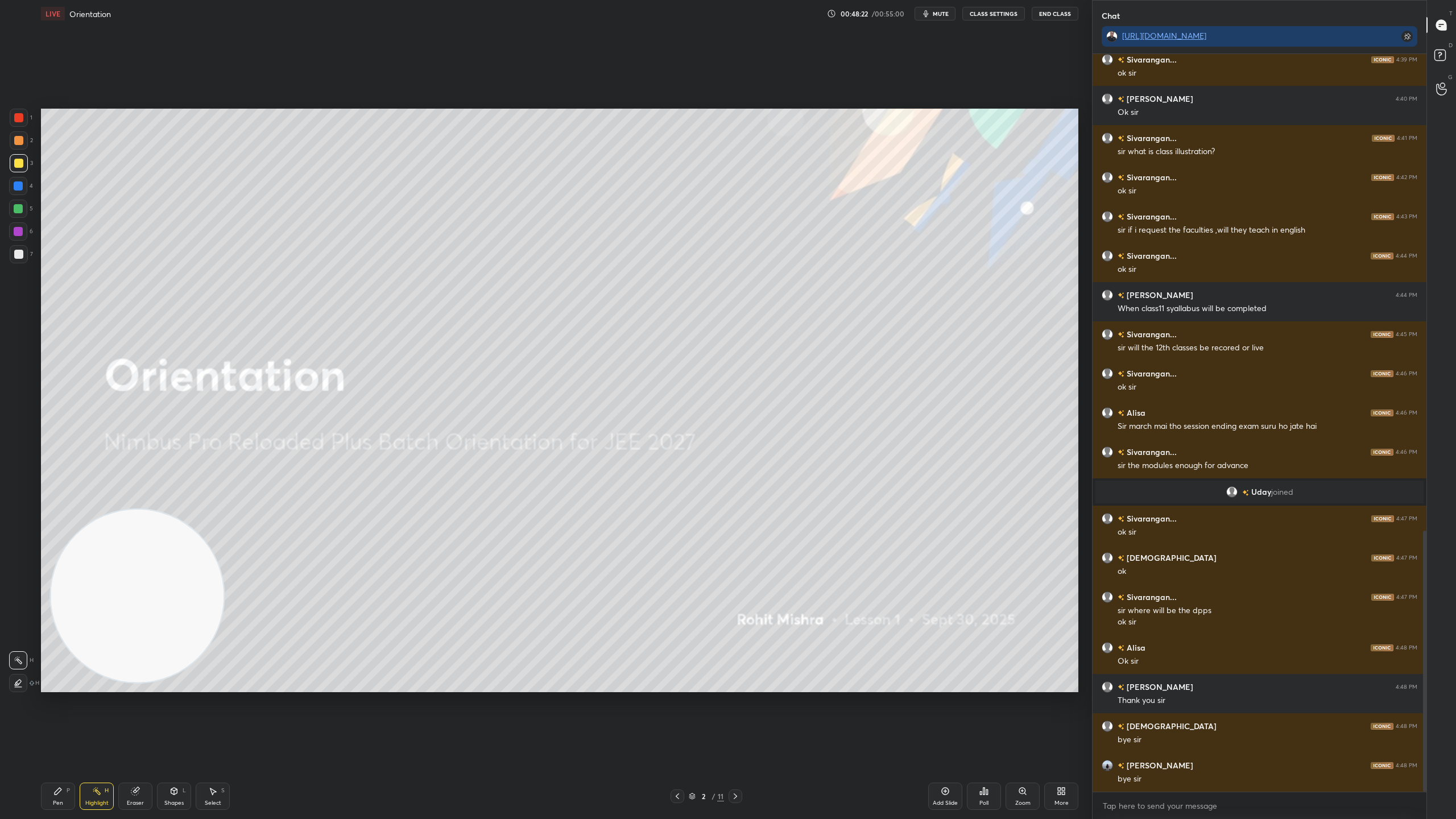
scroll to position [1387, 0]
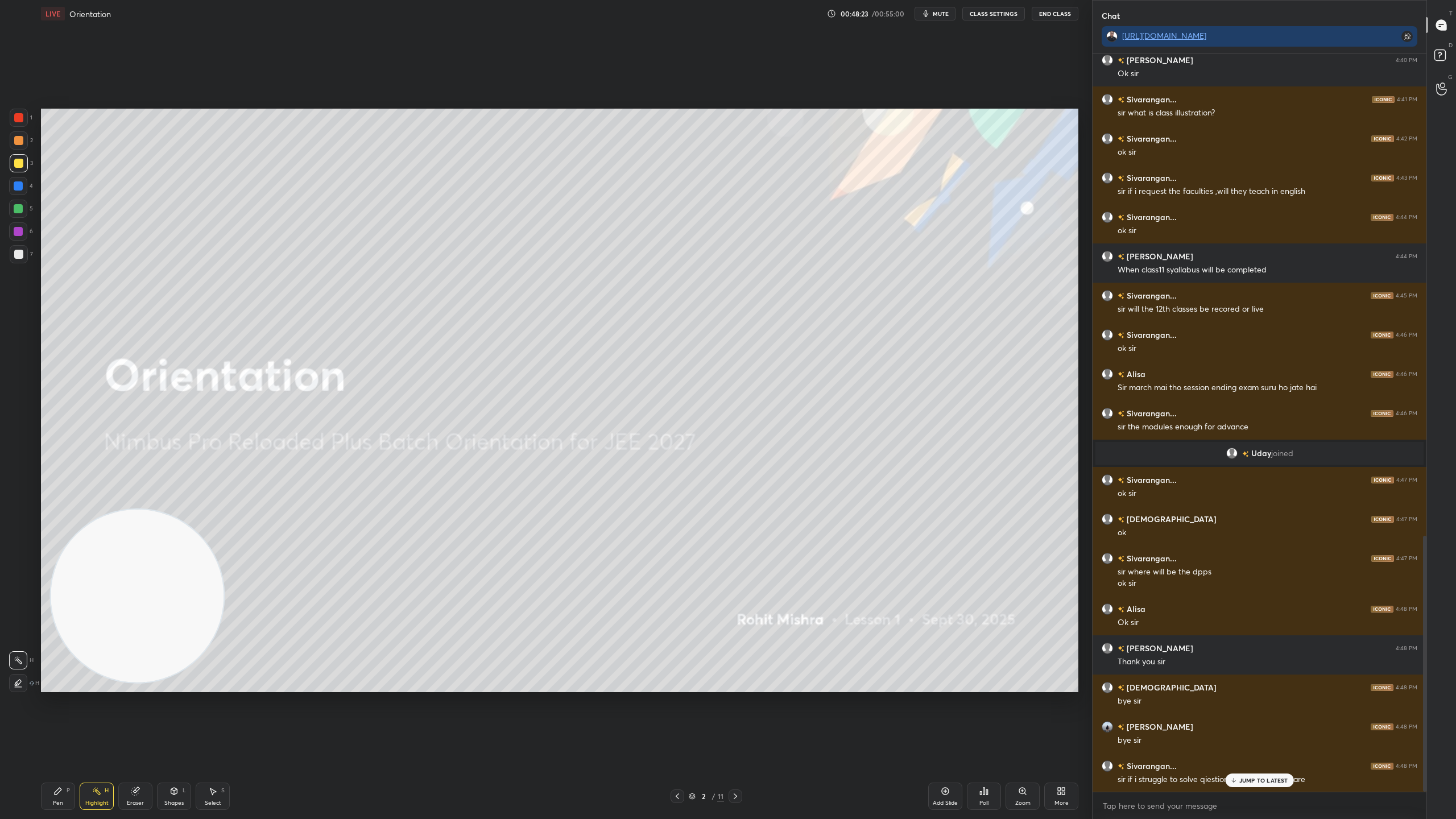
drag, startPoint x: 1056, startPoint y: 12, endPoint x: 1042, endPoint y: 59, distance: 49.0
click at [1042, 59] on div "LIVE Orientation 00:48:23 / 00:55:00 mute CLASS SETTINGS End Class Setting up y…" at bounding box center [560, 410] width 1046 height 819
click at [1279, 722] on div "JUMP TO LATEST" at bounding box center [1259, 780] width 68 height 13
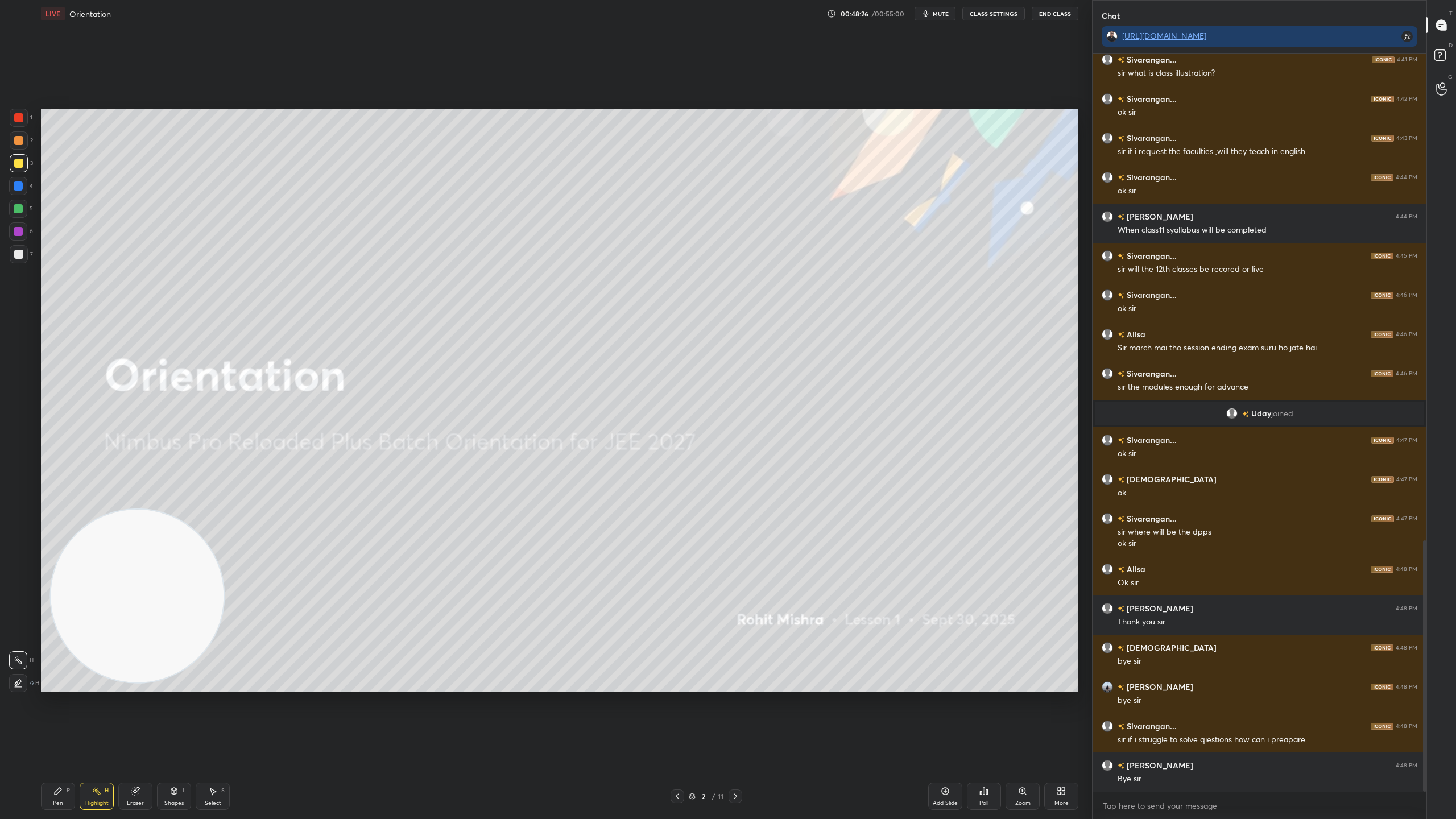
click at [1063, 18] on button "End Class" at bounding box center [1055, 13] width 47 height 13
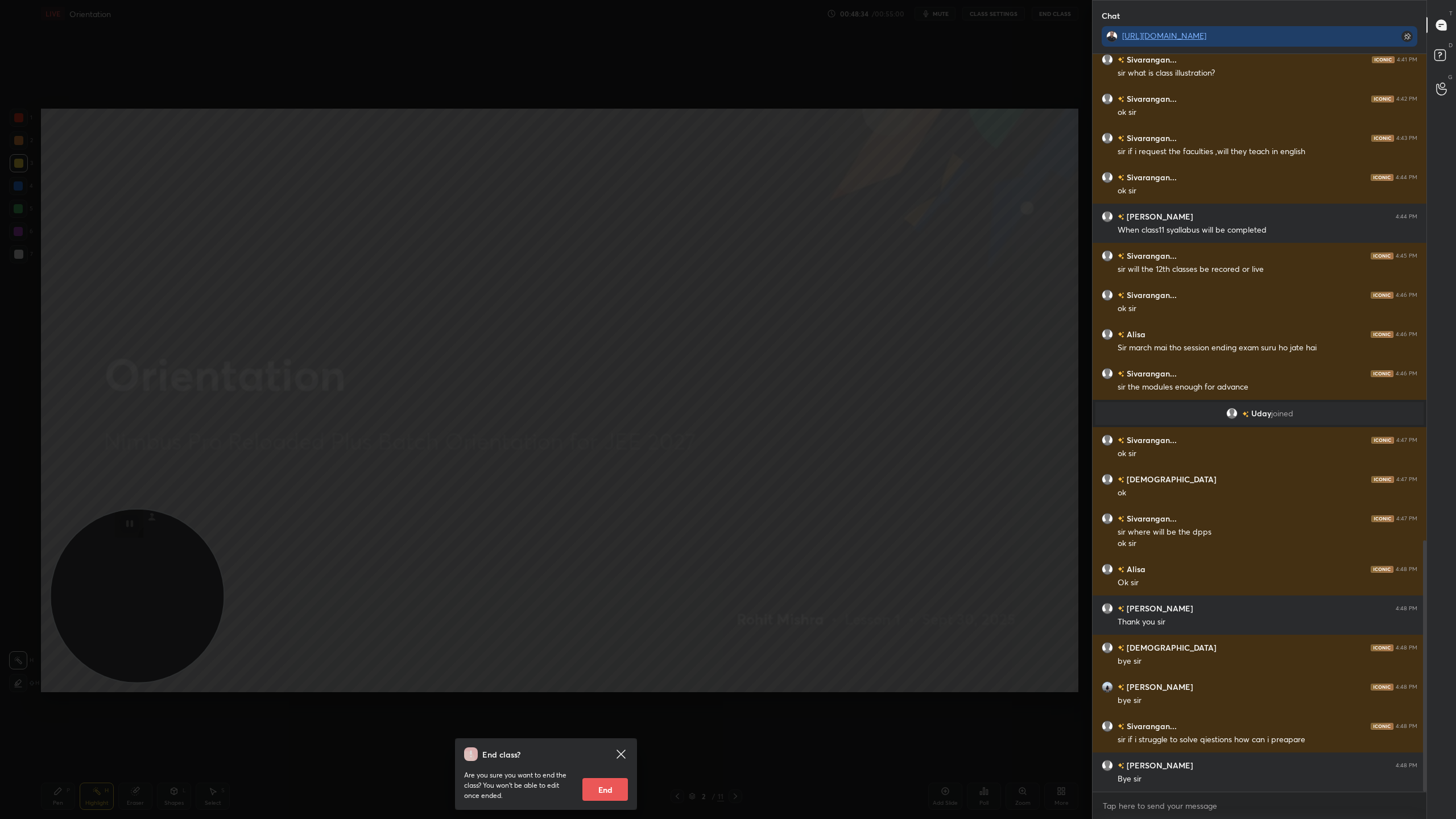
click at [610, 722] on button "End" at bounding box center [605, 789] width 45 height 23
type textarea "x"
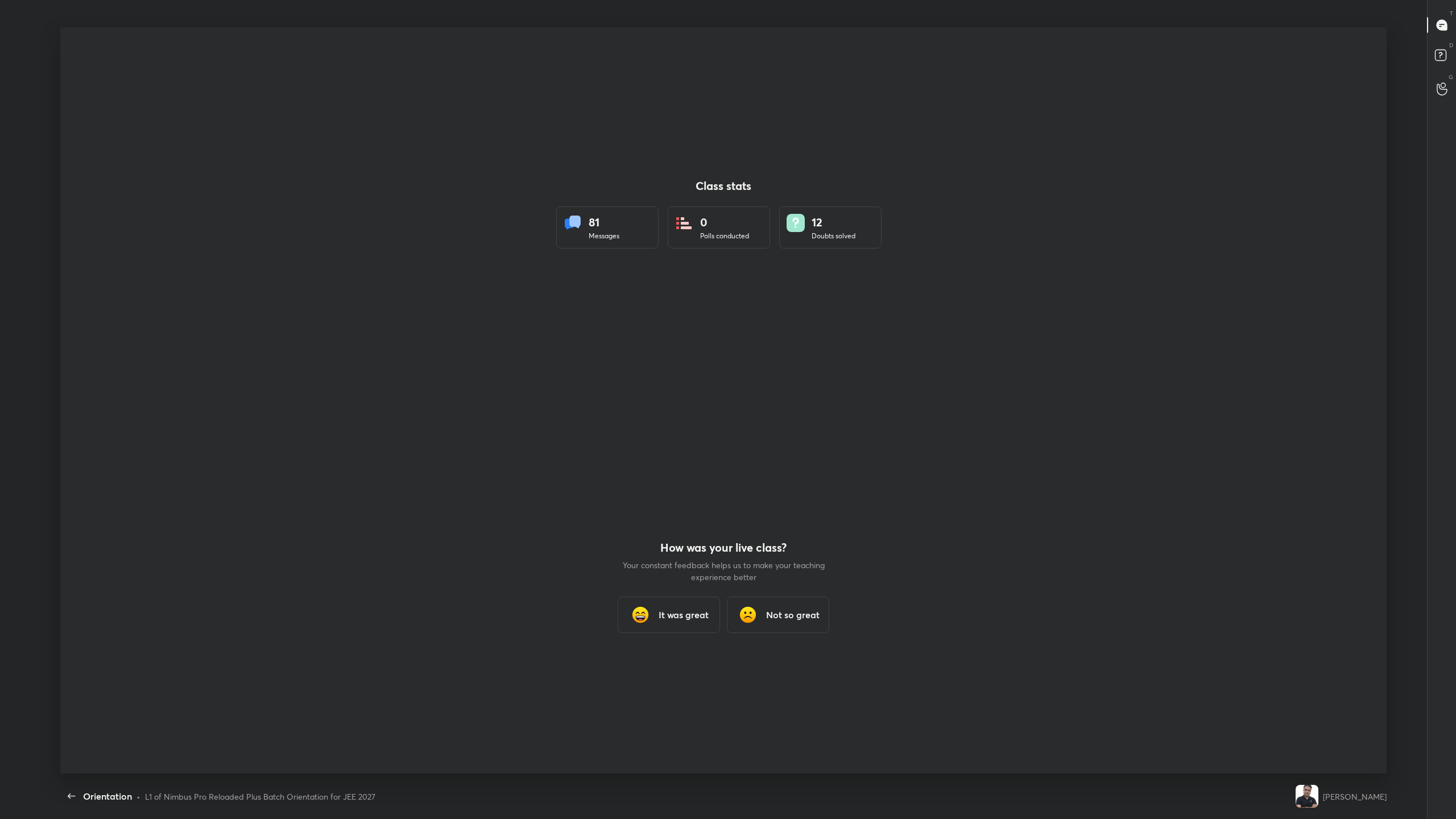
scroll to position [746, 1447]
click at [683, 619] on h3 "It was great" at bounding box center [683, 614] width 50 height 13
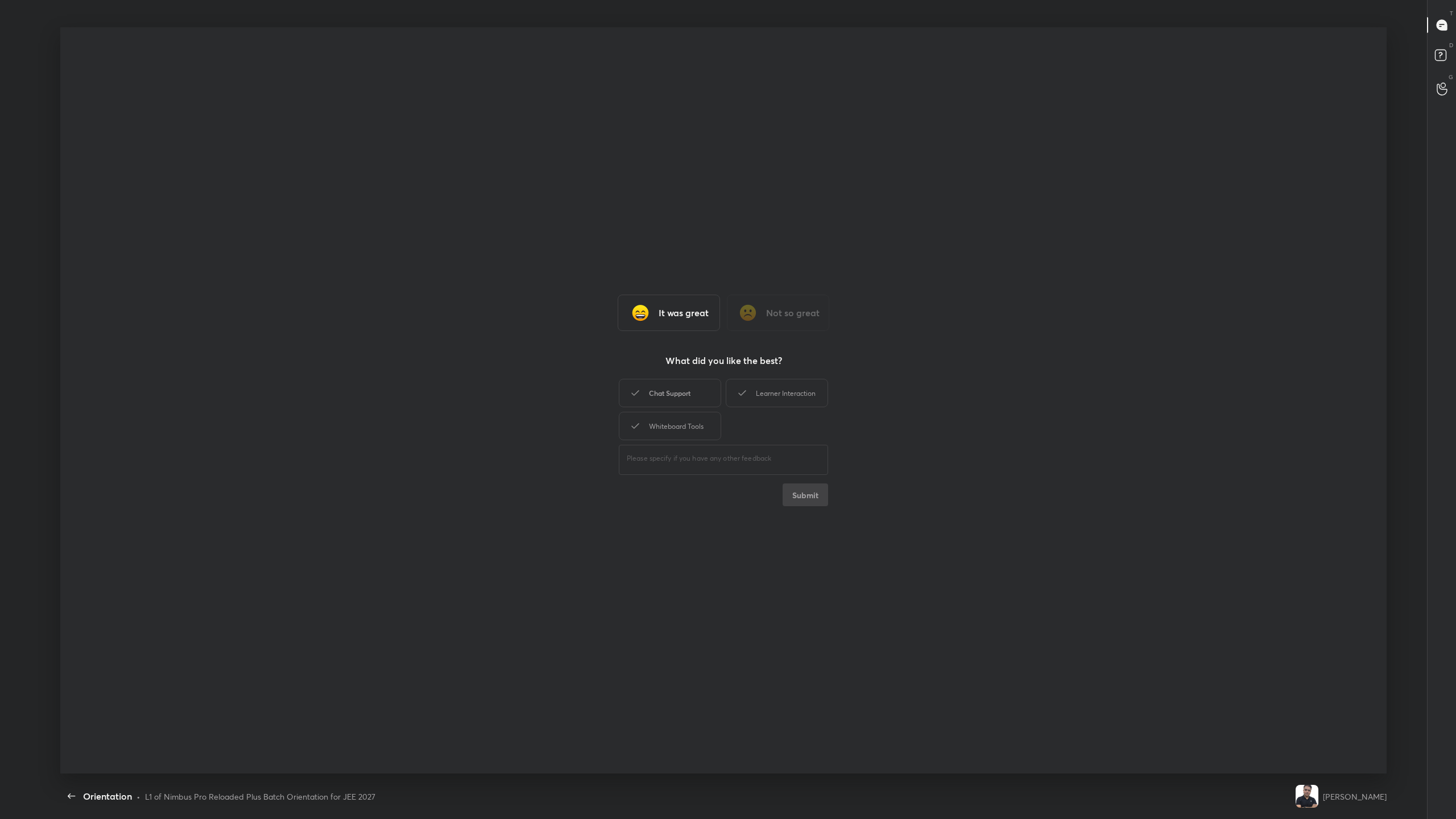
click at [673, 395] on div "Chat Support" at bounding box center [670, 392] width 102 height 28
click at [800, 393] on div "Learner Interaction" at bounding box center [777, 392] width 102 height 28
click at [695, 425] on div "Whiteboard Tools" at bounding box center [670, 426] width 102 height 28
click at [686, 395] on div "Chat Support" at bounding box center [670, 392] width 102 height 28
click at [803, 484] on button "Submit" at bounding box center [805, 494] width 45 height 23
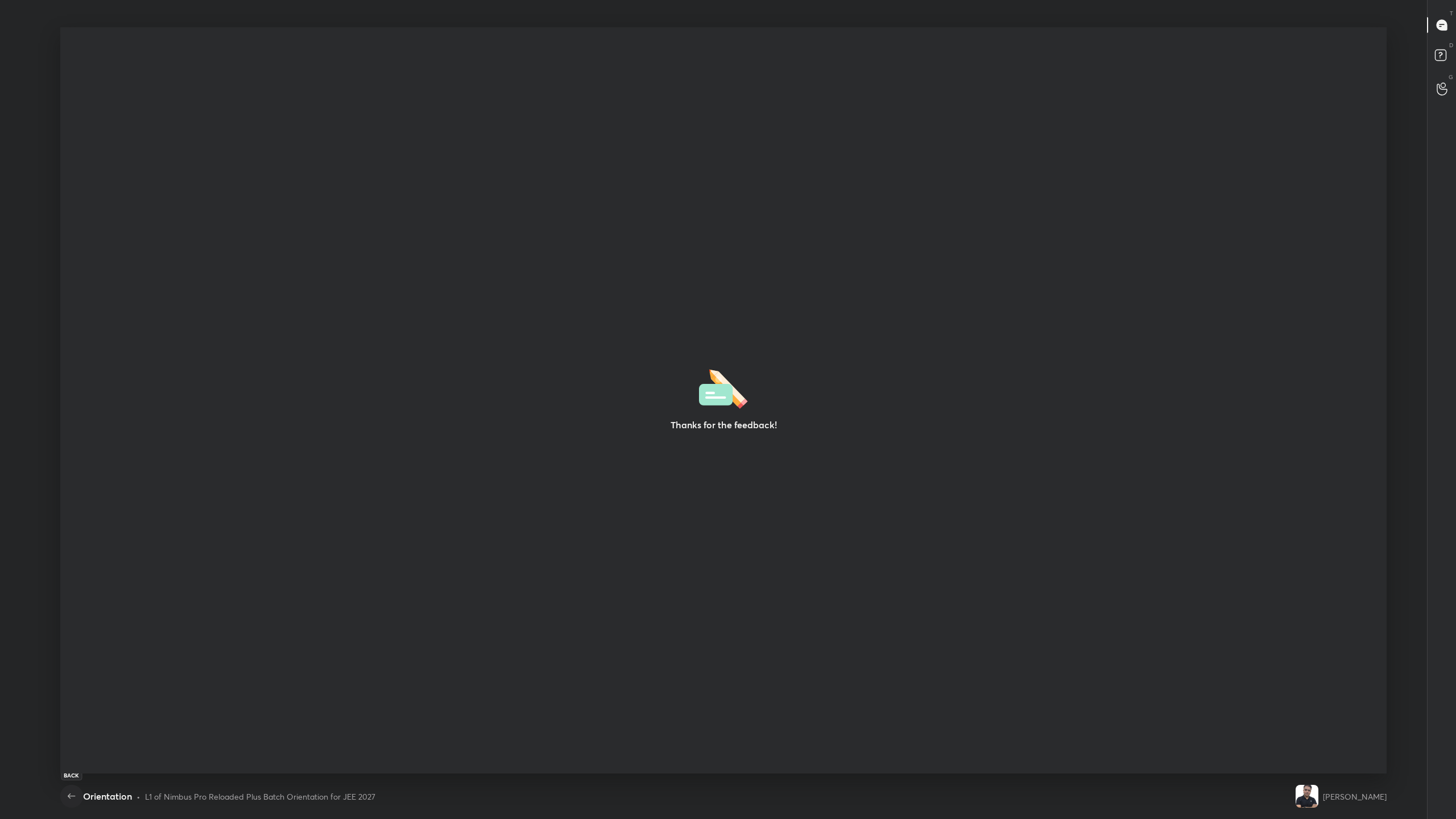
click at [66, 722] on icon "button" at bounding box center [71, 796] width 13 height 13
